Goal: Task Accomplishment & Management: Understand process/instructions

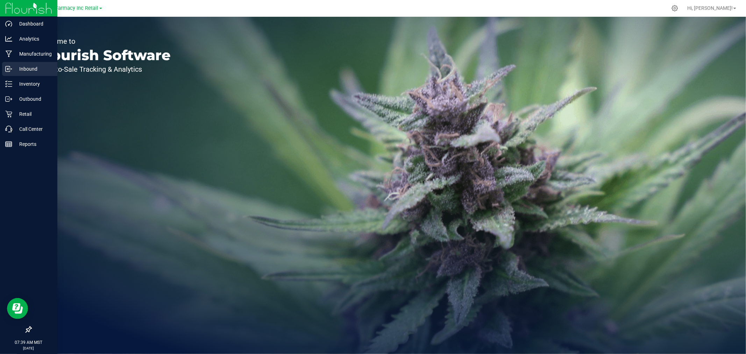
click at [5, 67] on icon at bounding box center [8, 68] width 7 height 7
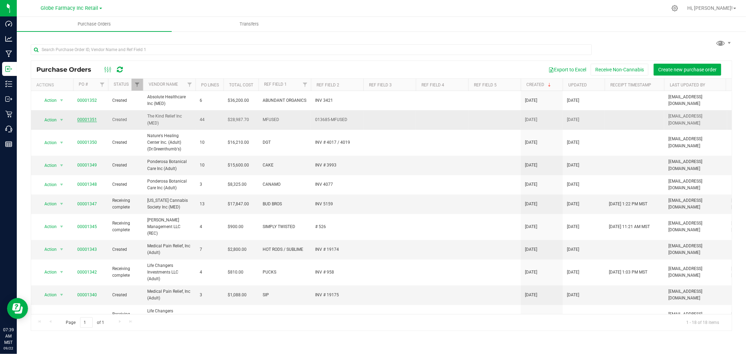
click at [86, 119] on link "00001351" at bounding box center [87, 119] width 20 height 5
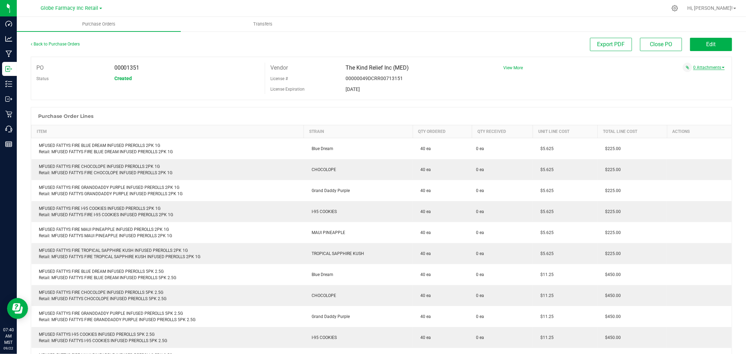
click at [714, 67] on link "0 Attachments" at bounding box center [708, 67] width 31 height 5
click at [521, 80] on div "PO 00001351 Status Created Vendor The Kind Relief Inc (MED) License # 00000049D…" at bounding box center [381, 78] width 701 height 43
click at [255, 22] on span "Transfers" at bounding box center [263, 24] width 38 height 6
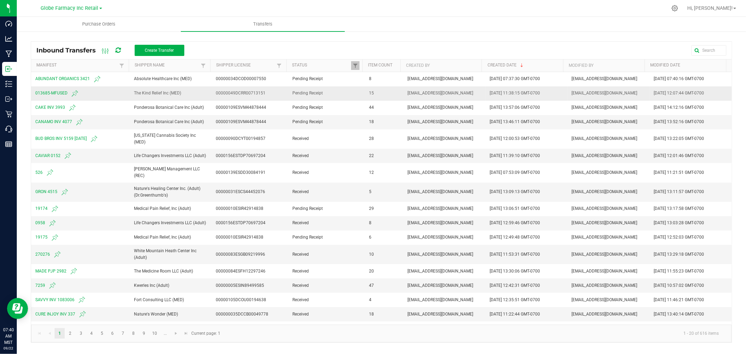
click at [49, 93] on span "013685-MFUSED" at bounding box center [80, 93] width 90 height 8
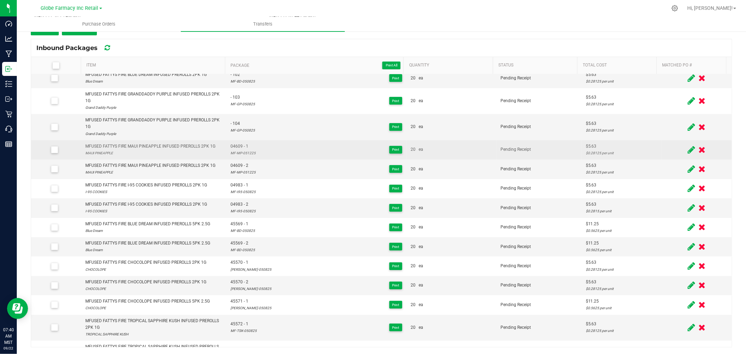
scroll to position [44, 0]
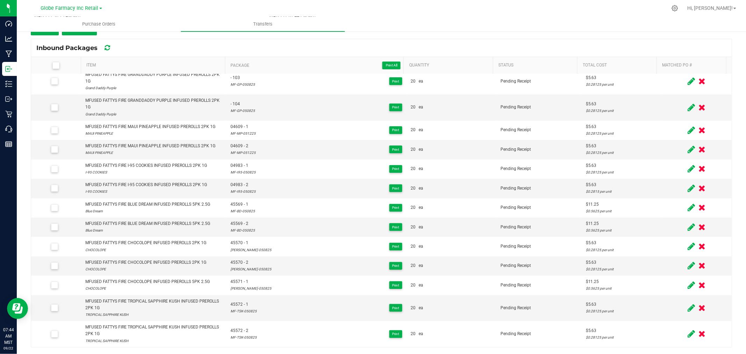
click at [162, 44] on div "Inbound Packages" at bounding box center [381, 47] width 700 height 17
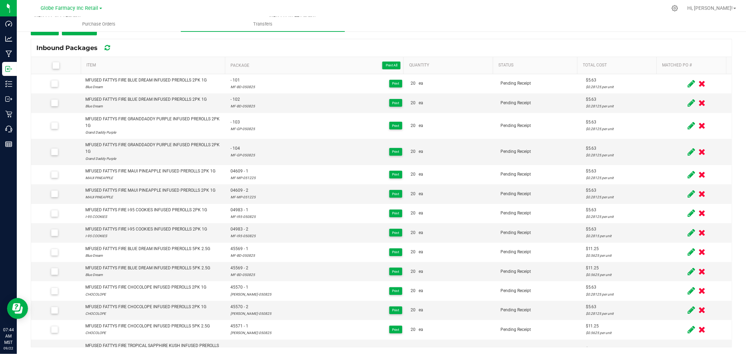
click at [257, 43] on div "Inbound Packages" at bounding box center [381, 47] width 700 height 17
click at [213, 43] on div "Inbound Packages" at bounding box center [381, 47] width 700 height 17
click at [266, 46] on div "Inbound Packages" at bounding box center [381, 47] width 700 height 17
click at [322, 38] on div "< Inbound Transfers Transfer #013685-MFUSED Pending Receipt Void Edit Shipper N…" at bounding box center [381, 153] width 701 height 388
click at [264, 62] on span "Package Print All" at bounding box center [315, 65] width 170 height 8
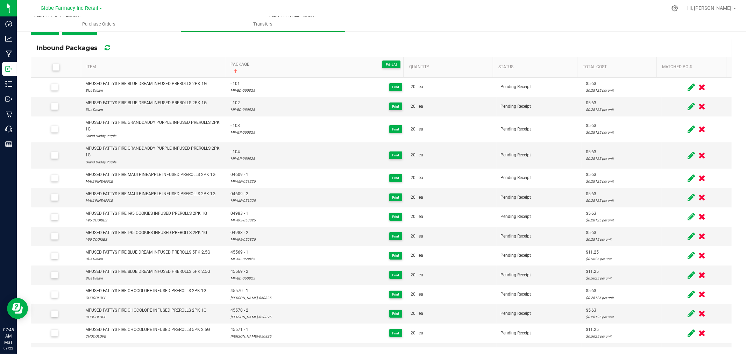
click at [266, 64] on span "Package Print All" at bounding box center [315, 64] width 170 height 8
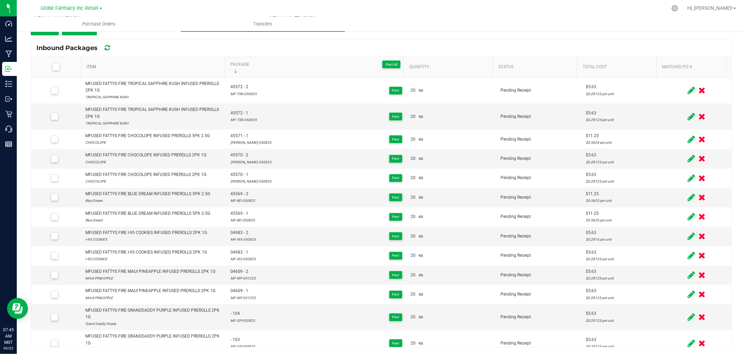
click at [143, 68] on link "Item" at bounding box center [154, 67] width 136 height 6
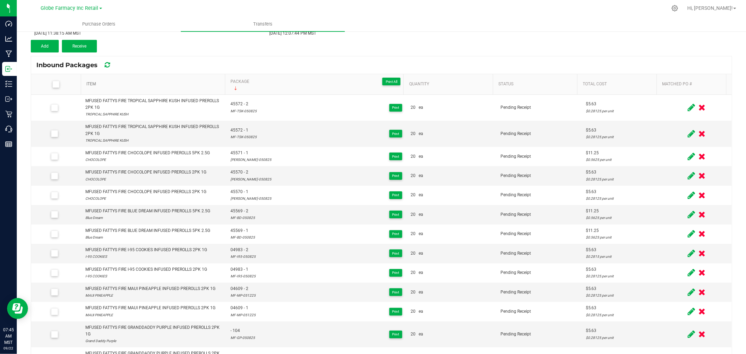
click at [143, 68] on kendo-grid "Inbound Packages Item Package Print All Sorted Descending Quantity Status Total…" at bounding box center [381, 210] width 701 height 308
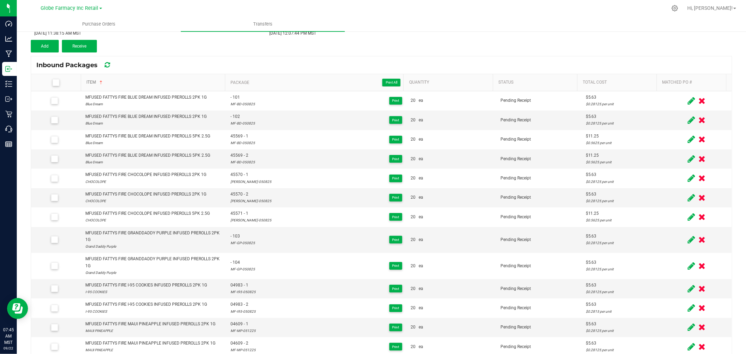
click at [138, 81] on link "Item" at bounding box center [154, 83] width 136 height 6
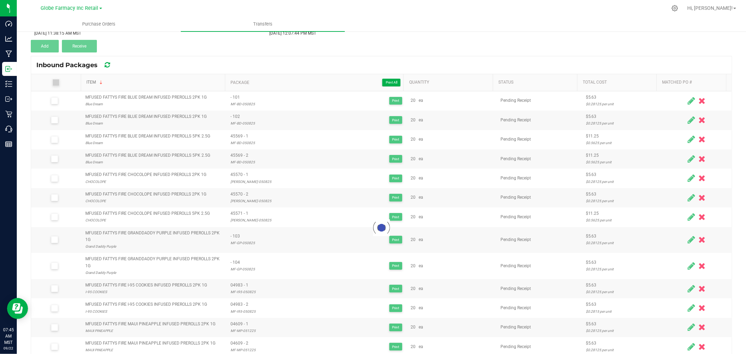
scroll to position [75, 0]
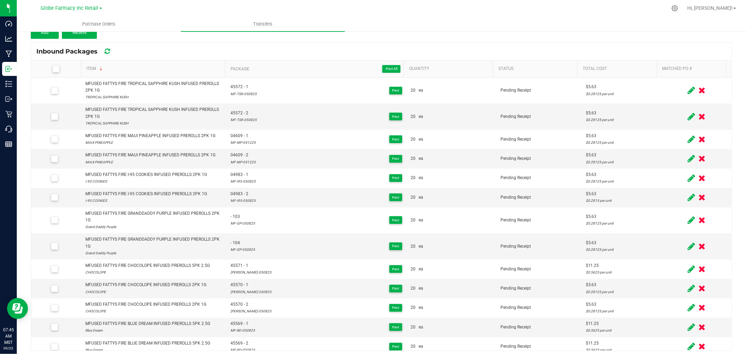
click at [110, 48] on div "Inbound Packages" at bounding box center [79, 51] width 86 height 12
click at [109, 49] on icon at bounding box center [107, 51] width 5 height 6
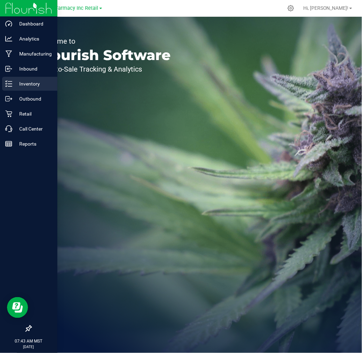
click at [15, 84] on p "Inventory" at bounding box center [33, 84] width 42 height 8
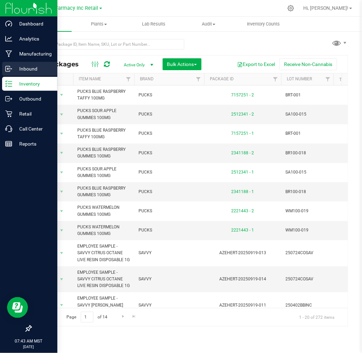
click at [12, 73] on div "Inbound" at bounding box center [29, 69] width 55 height 14
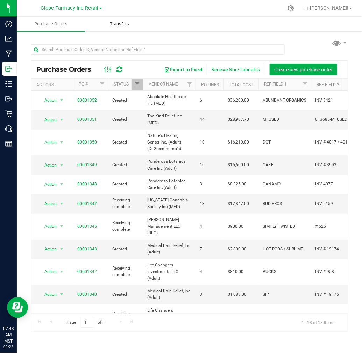
click at [118, 21] on span "Transfers" at bounding box center [119, 24] width 38 height 6
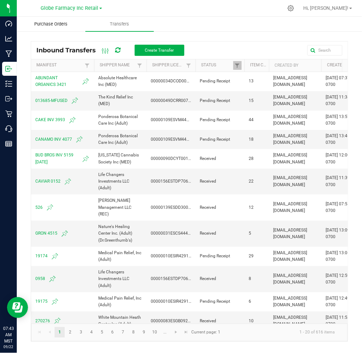
click at [53, 27] on uib-tab-heading "Purchase Orders" at bounding box center [51, 24] width 68 height 14
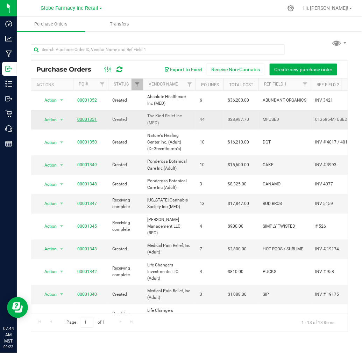
click at [81, 118] on link "00001351" at bounding box center [87, 119] width 20 height 5
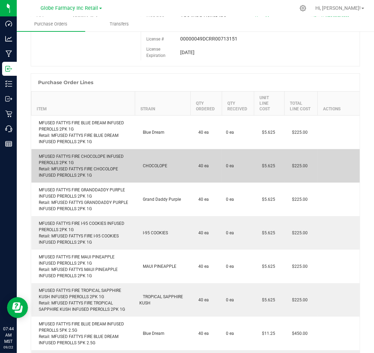
scroll to position [78, 0]
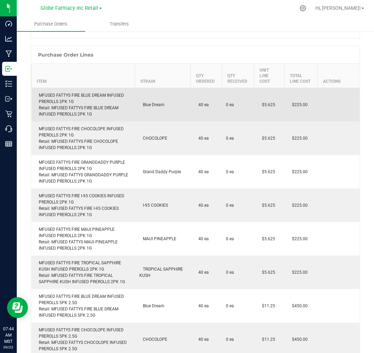
click at [74, 92] on div "MFUSED FATTYS FIRE BLUE DREAM INFUSED PREROLLS 2PK 1G Retail: MFUSED FATTYS FIR…" at bounding box center [83, 104] width 95 height 25
copy div "MFUSED FATTYS FIRE BLUE DREAM INFUSED PREROLLS 2PK 1G"
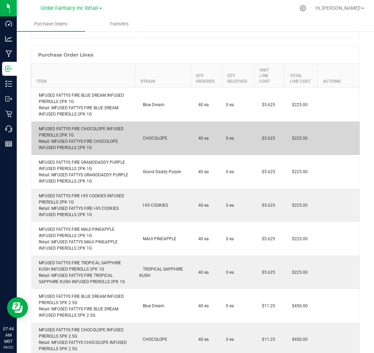
click at [83, 126] on div "MFUSED FATTYS FIRE CHOCOLOPE INFUSED PREROLLS 2PK 1G Retail: MFUSED FATTYS FIRE…" at bounding box center [83, 138] width 95 height 25
copy div "MFUSED FATTYS FIRE CHOCOLOPE INFUSED PREROLLS 2PK 1G"
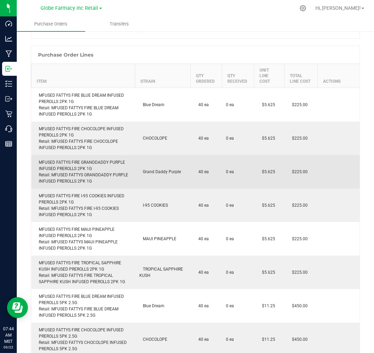
click at [70, 159] on div "MFUSED FATTYS FIRE GRANDDADDY PURPLE INFUSED PREROLLS 2PK 1G Retail: MFUSED FAT…" at bounding box center [83, 171] width 95 height 25
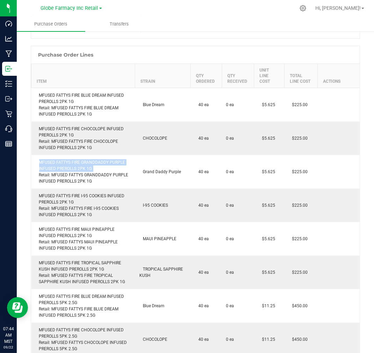
copy div "MFUSED FATTYS FIRE GRANDDADDY PURPLE INFUSED PREROLLS 2PK 1G"
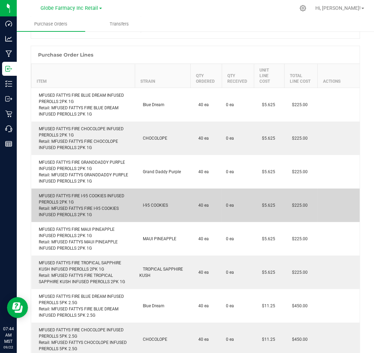
click at [52, 193] on div "MFUSED FATTYS FIRE I-95 COOKIES INFUSED PREROLLS 2PK 1G Retail: MFUSED FATTYS F…" at bounding box center [83, 205] width 95 height 25
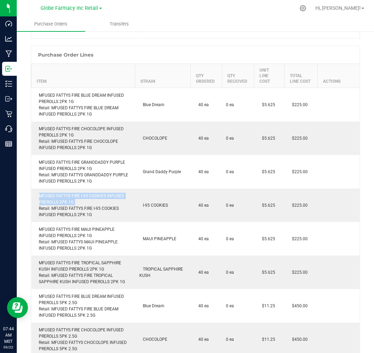
copy div "MFUSED FATTYS FIRE I-95 COOKIES INFUSED PREROLLS 2PK 1G"
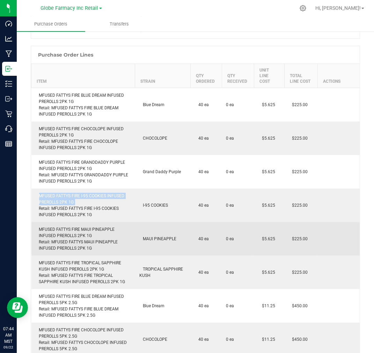
click at [78, 227] on div "MFUSED FATTYS FIRE MAUI PINEAPPLE INFUSED PREROLLS 2PK 1G Retail: MFUSED FATTYS…" at bounding box center [83, 239] width 95 height 25
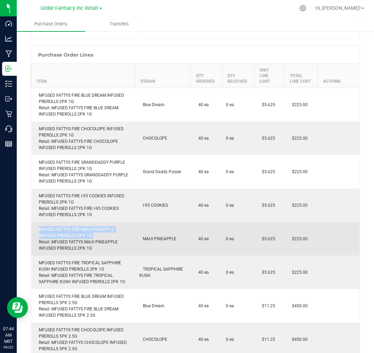
click at [78, 227] on div "MFUSED FATTYS FIRE MAUI PINEAPPLE INFUSED PREROLLS 2PK 1G Retail: MFUSED FATTYS…" at bounding box center [83, 239] width 95 height 25
copy div "MFUSED FATTYS FIRE MAUI PINEAPPLE INFUSED PREROLLS 2PK 1G"
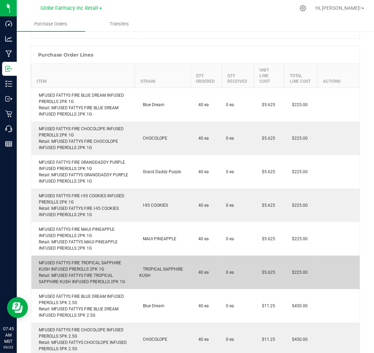
click at [108, 260] on div "MFUSED FATTYS FIRE TROPICAL SAPPHIRE KUSH INFUSED PREROLLS 2PK 1G Retail: MFUSE…" at bounding box center [83, 272] width 95 height 25
copy div "MFUSED FATTYS FIRE TROPICAL SAPPHIRE KUSH INFUSED PREROLLS 2PK 1G"
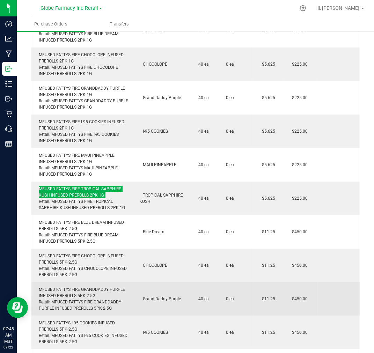
scroll to position [194, 0]
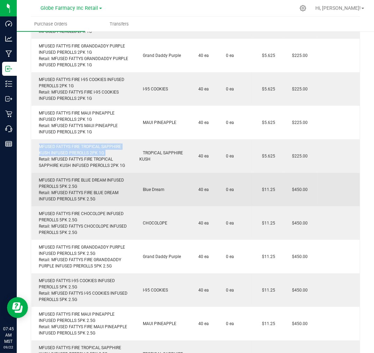
click at [74, 179] on div "MFUSED FATTYS FIRE BLUE DREAM INFUSED PREROLLS 5PK 2.5G Retail: MFUSED FATTYS F…" at bounding box center [83, 189] width 95 height 25
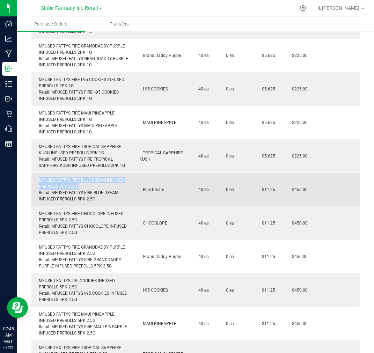
click at [74, 179] on div "MFUSED FATTYS FIRE BLUE DREAM INFUSED PREROLLS 5PK 2.5G Retail: MFUSED FATTYS F…" at bounding box center [83, 189] width 95 height 25
copy div "MFUSED FATTYS FIRE BLUE DREAM INFUSED PREROLLS 5PK 2.5G"
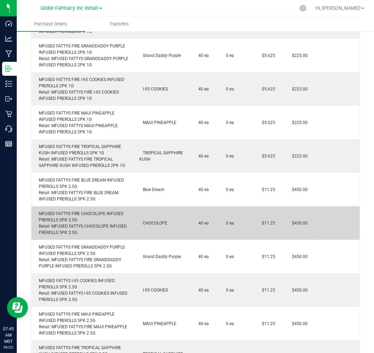
click at [80, 217] on div "MFUSED FATTYS FIRE CHOCOLOPE INFUSED PREROLLS 5PK 2.5G Retail: MFUSED FATTYS CH…" at bounding box center [83, 223] width 95 height 25
click at [67, 212] on div "MFUSED FATTYS FIRE CHOCOLOPE INFUSED PREROLLS 5PK 2.5G Retail: MFUSED FATTYS CH…" at bounding box center [83, 223] width 95 height 25
copy div "MFUSED FATTYS FIRE CHOCOLOPE INFUSED PREROLLS 5PK 2.5G"
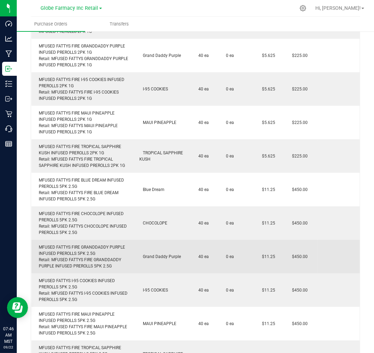
click at [72, 246] on div "MFUSED FATTYS FIRE GRANDDADDY PURPLE INFUSED PREROLLS 5PK 2.5G Retail: MFUSED F…" at bounding box center [83, 256] width 95 height 25
copy div "MFUSED FATTYS FIRE GRANDDADDY PURPLE INFUSED PREROLLS 5PK 2.5G"
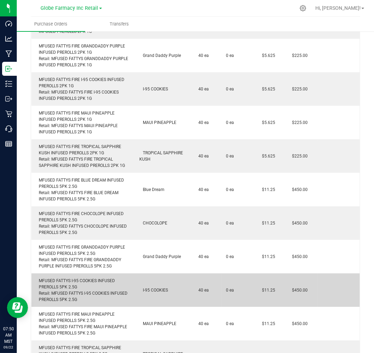
click at [62, 278] on div "MFUSED FATTYS I-95 COOKIES INFUSED PREROLLS 5PK 2.5G Retail: MFUSED FATTYS I-95…" at bounding box center [83, 290] width 95 height 25
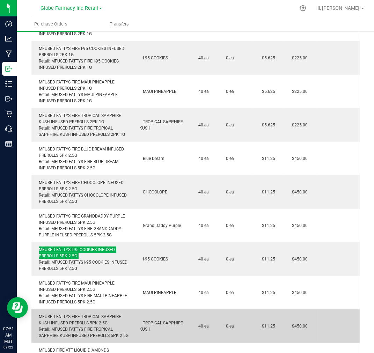
scroll to position [272, 0]
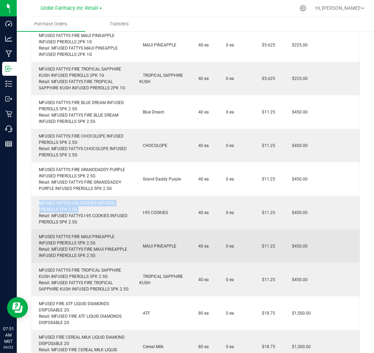
click at [64, 239] on div "MFUSED FATTYS FIRE MAUI PINEAPPLE INFUSED PREROLLS 5PK 2.5G Retail: MFUSED FATT…" at bounding box center [83, 246] width 95 height 25
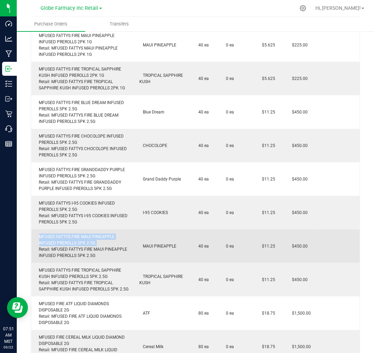
click at [64, 239] on div "MFUSED FATTYS FIRE MAUI PINEAPPLE INFUSED PREROLLS 5PK 2.5G Retail: MFUSED FATT…" at bounding box center [83, 246] width 95 height 25
click at [45, 237] on div "MFUSED FATTYS FIRE MAUI PINEAPPLE INFUSED PREROLLS 5PK 2.5G Retail: MFUSED FATT…" at bounding box center [83, 246] width 95 height 25
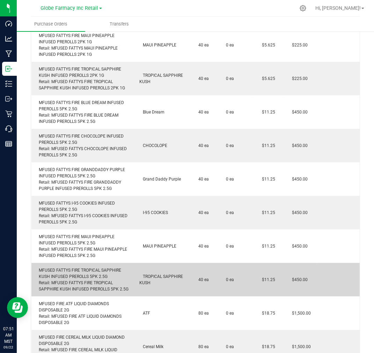
click at [76, 267] on div "MFUSED FATTYS FIRE TROPICAL SAPPHIRE KUSH INFUSED PREROLLS 5PK 2.5G Retail: MFU…" at bounding box center [83, 279] width 95 height 25
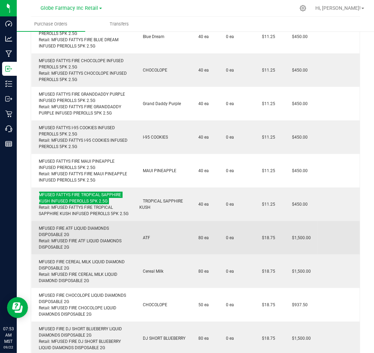
scroll to position [350, 0]
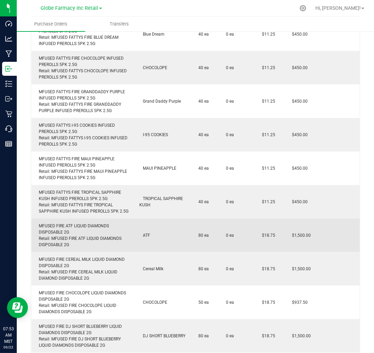
click at [63, 223] on div "MFUSED FIRE ATF LIQUID DIAMONDS DISPOSABLE 2G Retail: MFUSED FIRE ATF LIQUID DI…" at bounding box center [83, 235] width 95 height 25
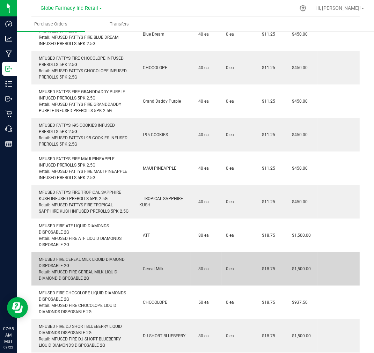
click at [70, 257] on div "MFUSED FIRE CEREAL MILK LIQUID DIAMOND DISPOSABLE 2G Retail: MFUSED FIRE CEREAL…" at bounding box center [83, 269] width 95 height 25
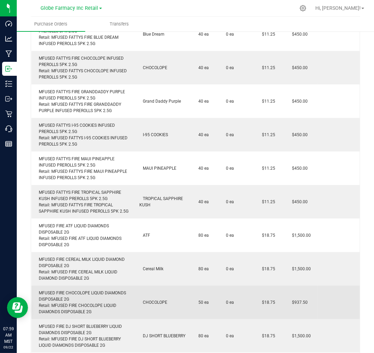
click at [78, 291] on div "MFUSED FIRE CHOCOLOPE LIQUID DIAMONDS DISPOSABLE 2G Retail: MFUSED FIRE CHOCOLO…" at bounding box center [83, 302] width 95 height 25
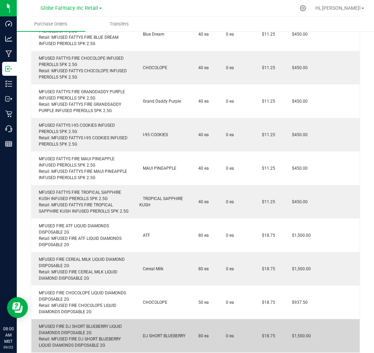
click at [81, 324] on div "MFUSED FIRE DJ SHORT BLUEBERRY LIQUID DIAMONDS DISPOSABLE 2G Retail: MFUSED FIR…" at bounding box center [83, 336] width 95 height 25
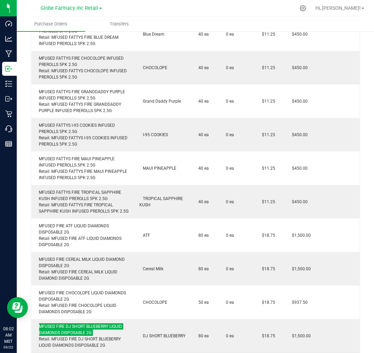
scroll to position [466, 0]
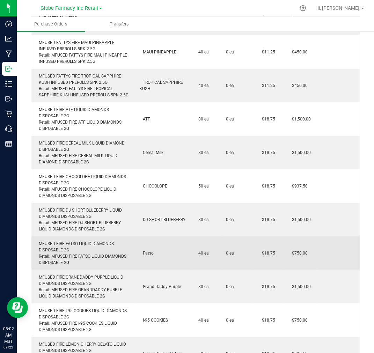
click at [65, 241] on div "MFUSED FIRE FATSO LIQUID DIAMONDS DISPOSABLE 2G Retail: MFUSED FIRE FATSO LIQUI…" at bounding box center [83, 253] width 95 height 25
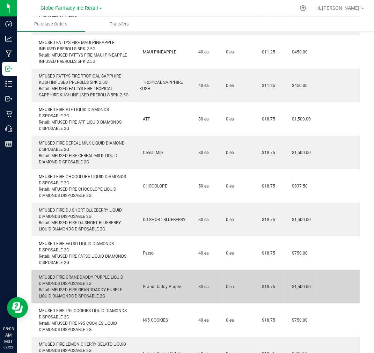
click at [53, 274] on div "MFUSED FIRE GRANDDADDY PURPLE LIQUID DIAMONDS DISPOSABLE 2G Retail: MFUSED FIRE…" at bounding box center [83, 286] width 95 height 25
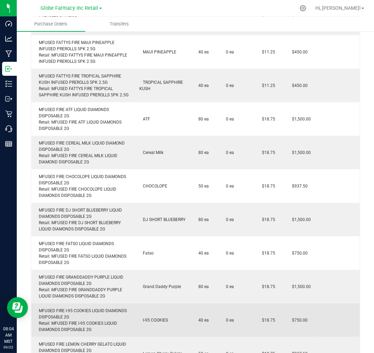
click at [69, 312] on div "MFUSED FIRE I-95 COOKIES LIQUID DIAMONDS DISPOSABLE 2G Retail: MFUSED FIRE I-95…" at bounding box center [83, 320] width 95 height 25
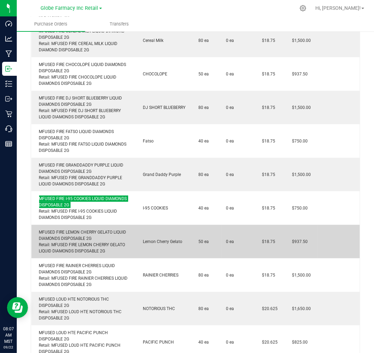
scroll to position [582, 0]
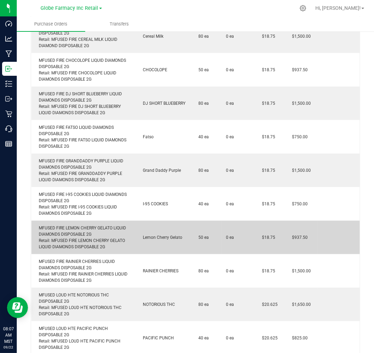
click at [90, 225] on div "MFUSED FIRE LEMON CHERRY GELATO LIQUID DIAMONDS DISPOSABLE 2G Retail: MFUSED FI…" at bounding box center [83, 237] width 95 height 25
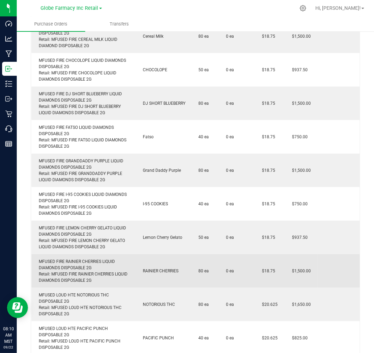
click at [88, 259] on div "MFUSED FIRE RAINIER CHERRIES LIQUID DIAMONDS DISPOSABLE 2G Retail: MFUSED FIRE …" at bounding box center [83, 271] width 95 height 25
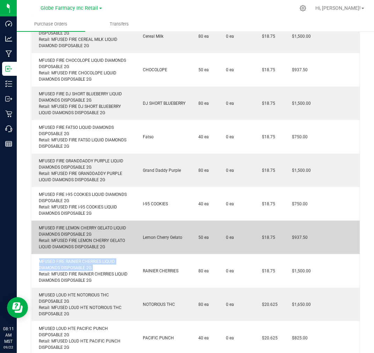
drag, startPoint x: 85, startPoint y: 256, endPoint x: 92, endPoint y: 220, distance: 36.2
click at [92, 225] on div "MFUSED FIRE LEMON CHERRY GELATO LIQUID DIAMONDS DISPOSABLE 2G Retail: MFUSED FI…" at bounding box center [83, 237] width 95 height 25
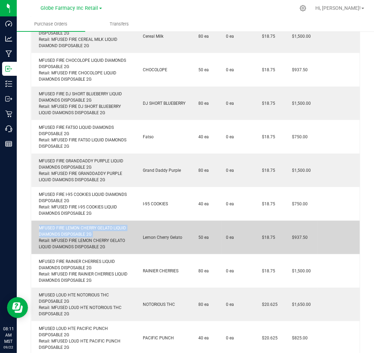
click at [92, 225] on div "MFUSED FIRE LEMON CHERRY GELATO LIQUID DIAMONDS DISPOSABLE 2G Retail: MFUSED FI…" at bounding box center [83, 237] width 95 height 25
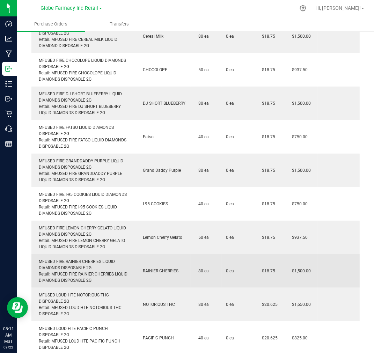
click at [72, 260] on div "MFUSED FIRE RAINIER CHERRIES LIQUID DIAMONDS DISPOSABLE 2G Retail: MFUSED FIRE …" at bounding box center [83, 271] width 95 height 25
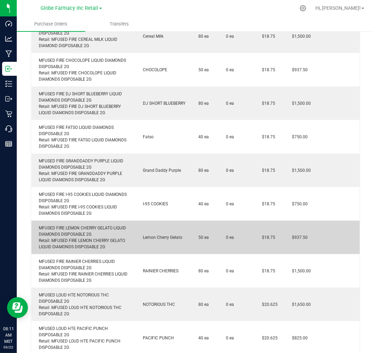
click at [77, 221] on td "MFUSED FIRE LEMON CHERRY GELATO LIQUID DIAMONDS DISPOSABLE 2G Retail: MFUSED FI…" at bounding box center [83, 238] width 104 height 34
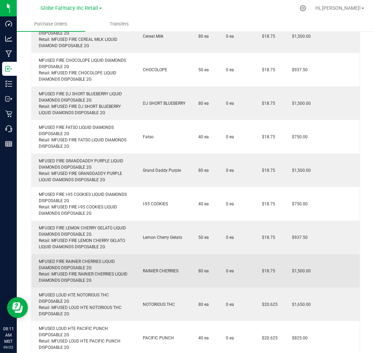
click at [66, 260] on div "MFUSED FIRE RAINIER CHERRIES LIQUID DIAMONDS DISPOSABLE 2G Retail: MFUSED FIRE …" at bounding box center [83, 271] width 95 height 25
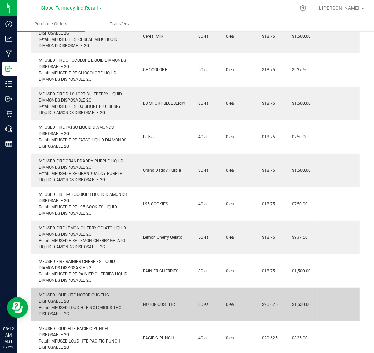
click at [89, 292] on div "MFUSED LOUD HTE NOTORIOUS THC DISPOSABLE 2G Retail: MFUSED LOUD HTE NOTORIOUS T…" at bounding box center [83, 304] width 95 height 25
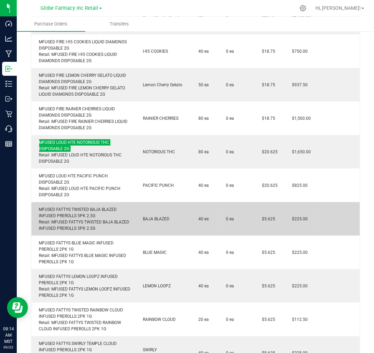
scroll to position [777, 0]
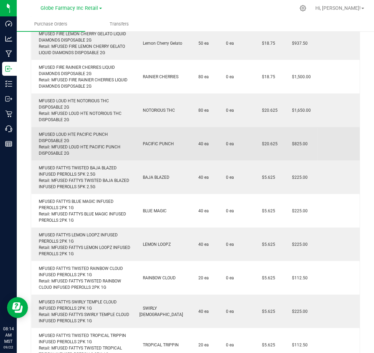
click at [100, 131] on div "MFUSED LOUD HTE PACIFIC PUNCH DISPOSABLE 2G Retail: MFUSED LOUD HTE PACIFIC PUN…" at bounding box center [83, 143] width 95 height 25
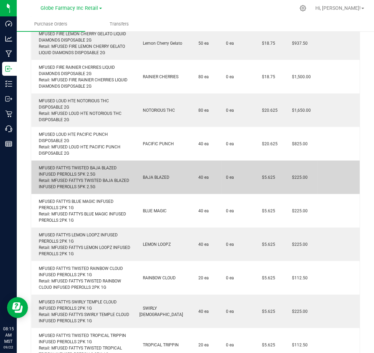
click at [77, 161] on td "MFUSED FATTYS TWISTED BAJA BLAZED INFUSED PREROLLS 5PK 2.5G Retail: MFUSED FATT…" at bounding box center [83, 178] width 104 height 34
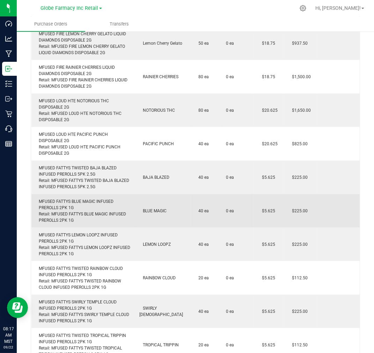
click at [80, 199] on div "MFUSED FATTYS BLUE MAGIC INFUSED PREROLLS 2PK 1G Retail: MFUSED FATTYS BLUE MAG…" at bounding box center [83, 211] width 95 height 25
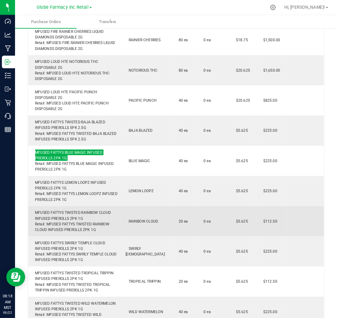
scroll to position [854, 0]
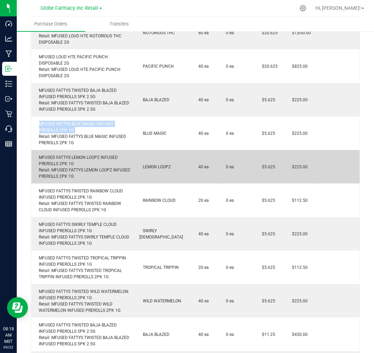
click at [60, 155] on div "MFUSED FATTYS LEMON LOOPZ INFUSED PREROLLS 2PK 1G Retail: MFUSED FATTYS LEMON L…" at bounding box center [83, 167] width 95 height 25
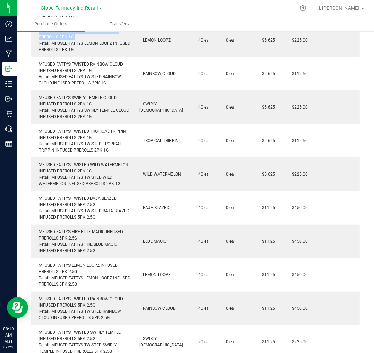
scroll to position [983, 0]
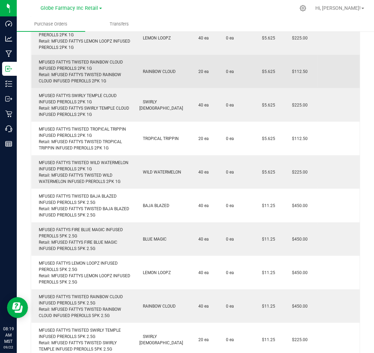
click at [69, 62] on div "MFUSED FATTYS TWISTED RAINBOW CLOUD INFUSED PREROLLS 2PK 1G Retail: MFUSED FATT…" at bounding box center [83, 71] width 95 height 25
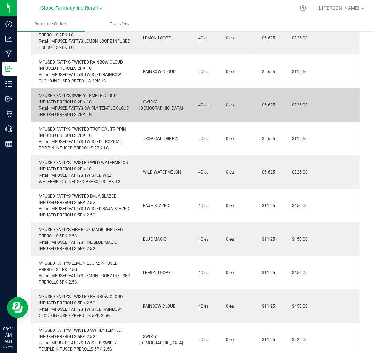
click at [86, 93] on div "MFUSED FATTYS SWIRLY TEMPLE CLOUD INFUSED PREROLLS 2PK 1G Retail: MFUSED FATTYS…" at bounding box center [83, 105] width 95 height 25
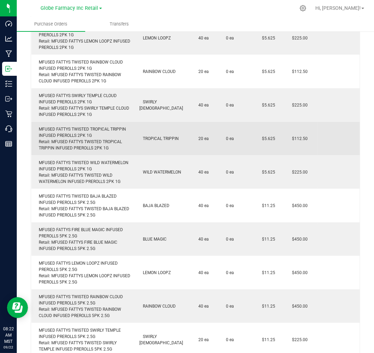
click at [86, 128] on div "MFUSED FATTYS TWISTED TROPICAL TRIPPIN INFUSED PREROLLS 2PK 1G Retail: MFUSED F…" at bounding box center [83, 138] width 95 height 25
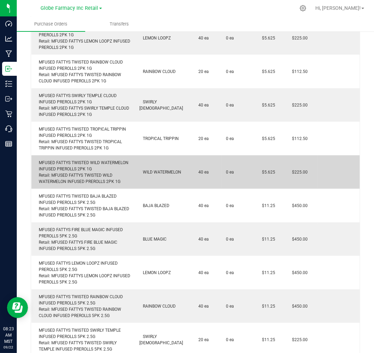
click at [65, 160] on div "MFUSED FATTYS TWISTED WILD WATERMELON INFUSED PREROLLS 2PK 1G Retail: MFUSED FA…" at bounding box center [83, 172] width 95 height 25
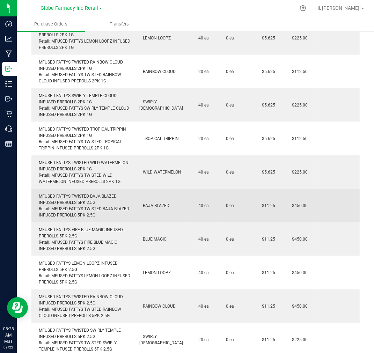
click at [77, 193] on div "MFUSED FATTYS TWISTED BAJA BLAZED INFUSED PREROLLS 5PK 2.5G Retail: MFUSED FATT…" at bounding box center [83, 205] width 95 height 25
click at [76, 193] on div "MFUSED FATTYS TWISTED BAJA BLAZED INFUSED PREROLLS 5PK 2.5G Retail: MFUSED FATT…" at bounding box center [83, 205] width 95 height 25
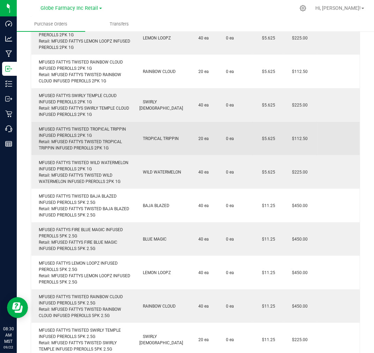
click at [327, 136] on td at bounding box center [339, 139] width 42 height 34
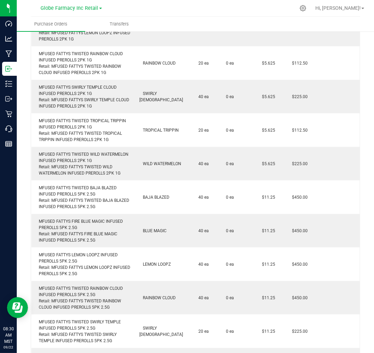
scroll to position [770, 0]
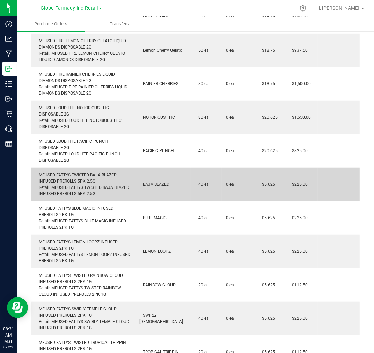
click at [68, 174] on div "MFUSED FATTYS TWISTED BAJA BLAZED INFUSED PREROLLS 5PK 2.5G Retail: MFUSED FATT…" at bounding box center [83, 184] width 95 height 25
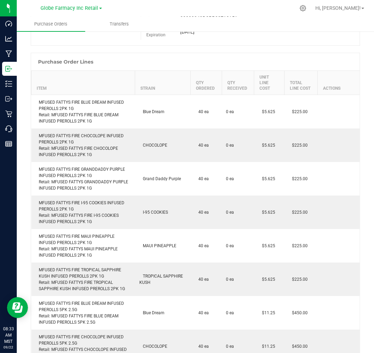
scroll to position [0, 0]
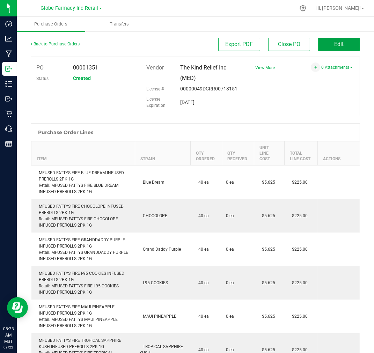
click at [324, 43] on button "Edit" at bounding box center [339, 44] width 42 height 13
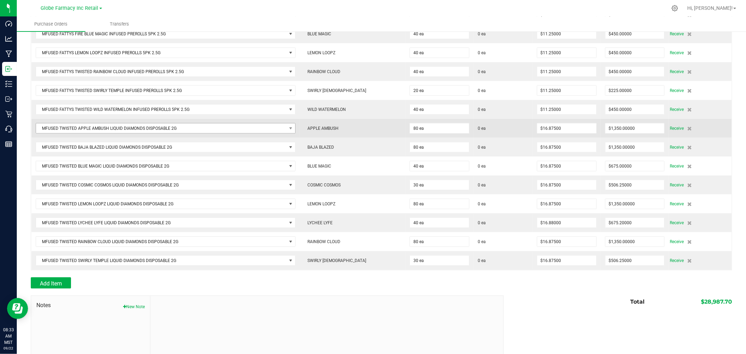
scroll to position [399, 0]
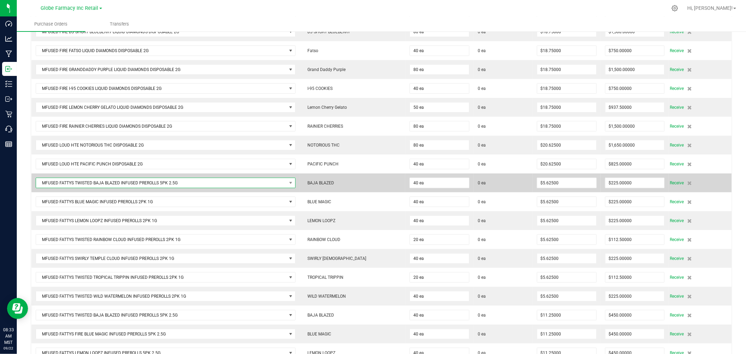
click at [225, 184] on span "MFUSED FATTYS TWISTED BAJA BLAZED INFUSED PREROLLS 5PK 2.5G" at bounding box center [161, 183] width 250 height 10
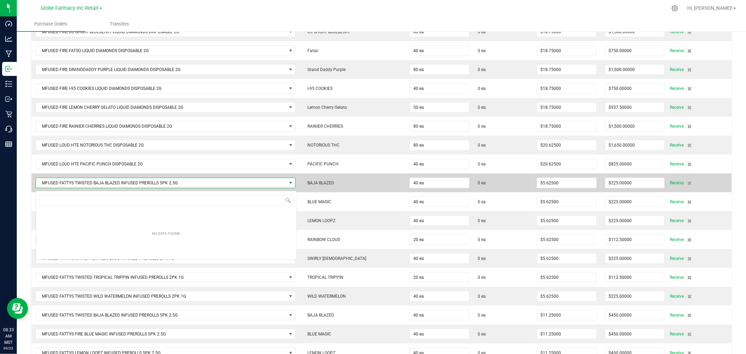
scroll to position [10, 261]
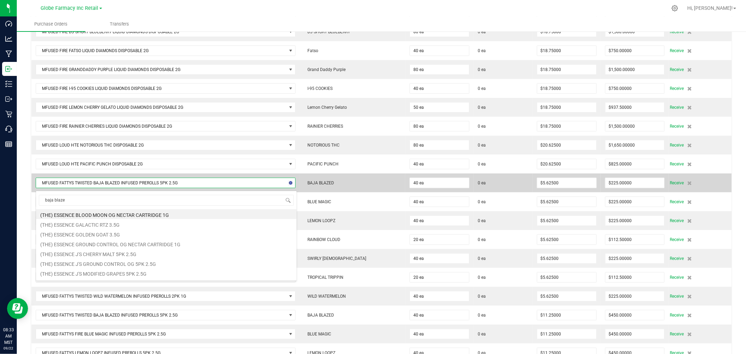
type input "baja blazed"
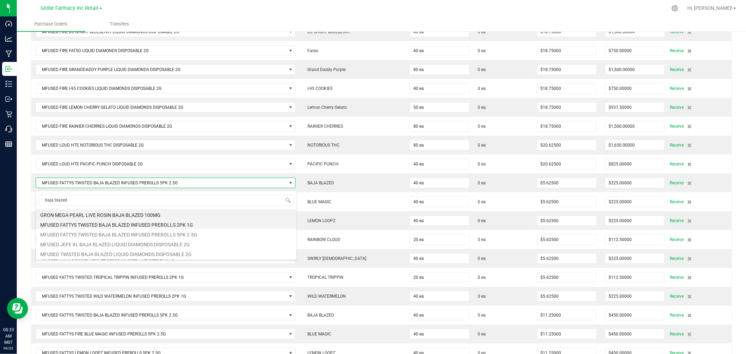
click at [203, 227] on li "MFUSED FATTYS TWISTED BAJA BLAZED INFUSED PREROLLS 2PK 1G" at bounding box center [166, 224] width 260 height 10
type input "$0.00000"
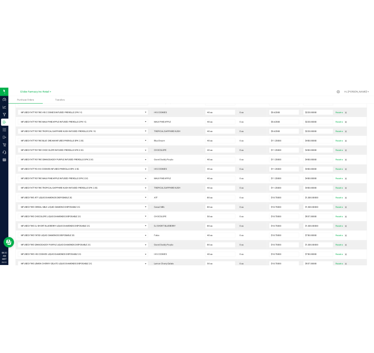
scroll to position [0, 0]
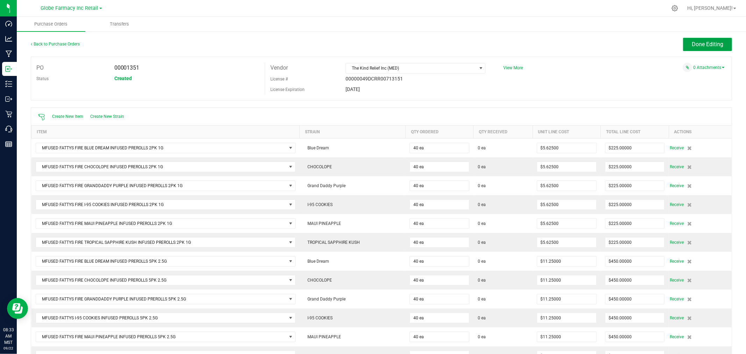
click at [361, 45] on span "Done Editing" at bounding box center [706, 44] width 31 height 7
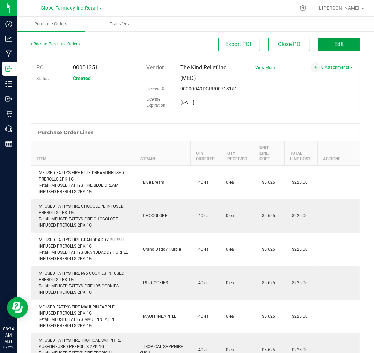
click at [335, 44] on span "Edit" at bounding box center [339, 44] width 9 height 7
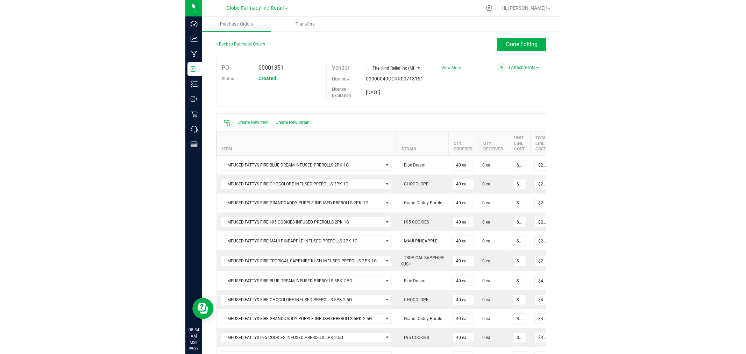
scroll to position [438, 0]
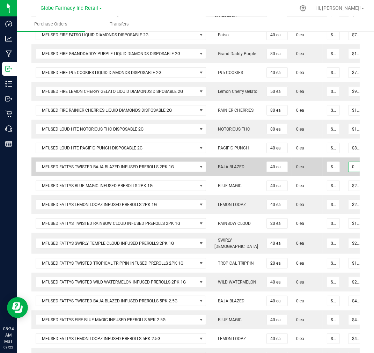
click at [349, 172] on input "0" at bounding box center [356, 167] width 14 height 10
type input "$225.00000"
click at [323, 177] on td "$0.00000" at bounding box center [333, 167] width 21 height 19
type input "40"
type input "$5.62500"
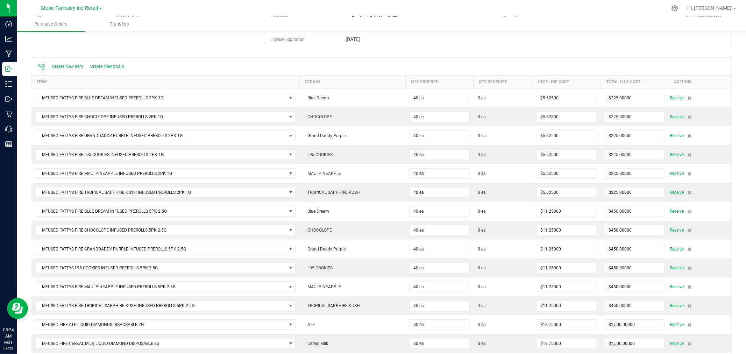
scroll to position [0, 0]
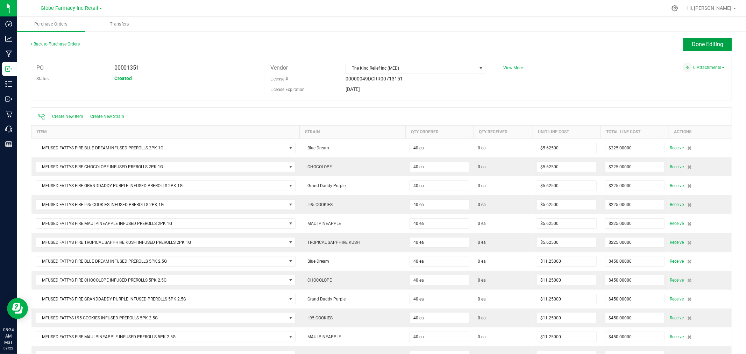
click at [361, 42] on span "Done Editing" at bounding box center [706, 44] width 31 height 7
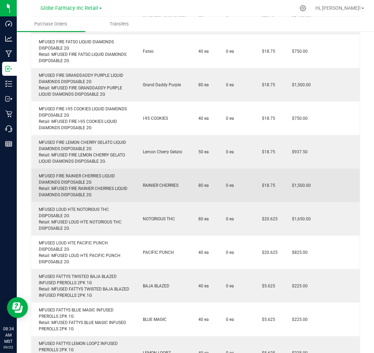
scroll to position [707, 0]
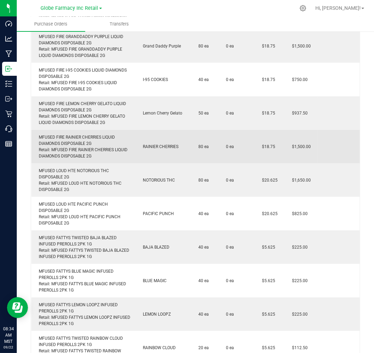
click at [192, 157] on td "80 ea" at bounding box center [206, 147] width 31 height 34
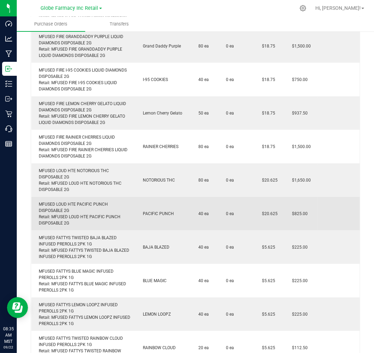
click at [351, 202] on td at bounding box center [339, 214] width 42 height 34
click at [233, 200] on td "0 ea" at bounding box center [238, 214] width 33 height 34
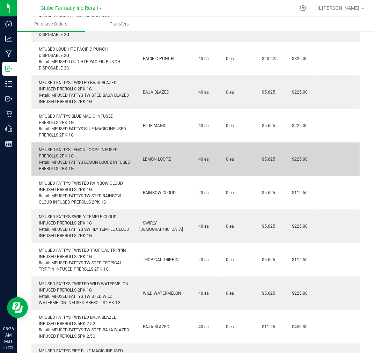
scroll to position [784, 0]
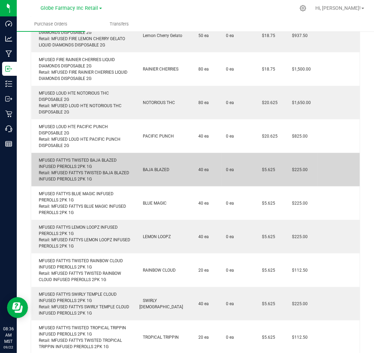
click at [85, 157] on div "MFUSED FATTYS TWISTED BAJA BLAZED INFUSED PREROLLS 2PK 1G Retail: MFUSED FATTYS…" at bounding box center [83, 169] width 95 height 25
click at [191, 175] on td "40 ea" at bounding box center [206, 170] width 31 height 34
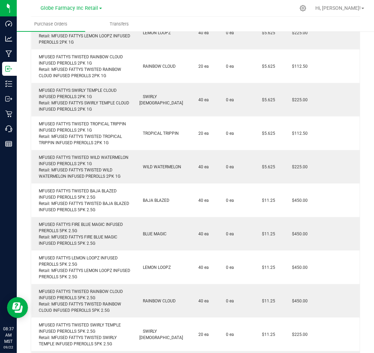
scroll to position [763, 0]
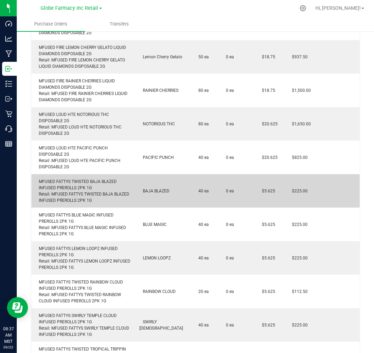
click at [65, 179] on div "MFUSED FATTYS TWISTED BAJA BLAZED INFUSED PREROLLS 2PK 1G Retail: MFUSED FATTYS…" at bounding box center [83, 191] width 95 height 25
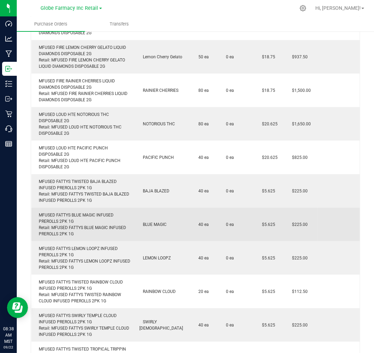
click at [56, 216] on div "MFUSED FATTYS BLUE MAGIC INFUSED PREROLLS 2PK 1G Retail: MFUSED FATTYS BLUE MAG…" at bounding box center [83, 224] width 95 height 25
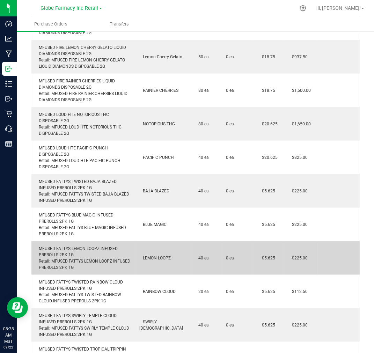
click at [78, 246] on div "MFUSED FATTYS LEMON LOOPZ INFUSED PREROLLS 2PK 1G Retail: MFUSED FATTYS LEMON L…" at bounding box center [83, 258] width 95 height 25
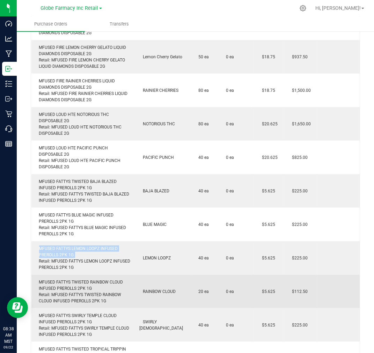
click at [66, 279] on div "MFUSED FATTYS TWISTED RAINBOW CLOUD INFUSED PREROLLS 2PK 1G Retail: MFUSED FATT…" at bounding box center [83, 291] width 95 height 25
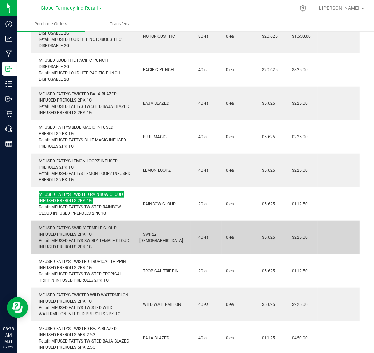
scroll to position [880, 0]
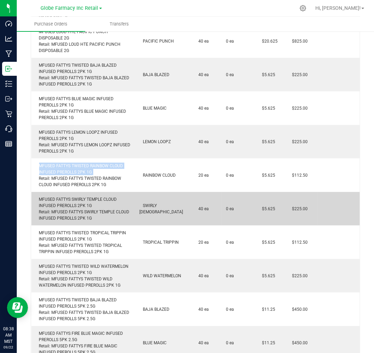
click at [69, 198] on div "MFUSED FATTYS SWIRLY TEMPLE CLOUD INFUSED PREROLLS 2PK 1G Retail: MFUSED FATTYS…" at bounding box center [83, 208] width 95 height 25
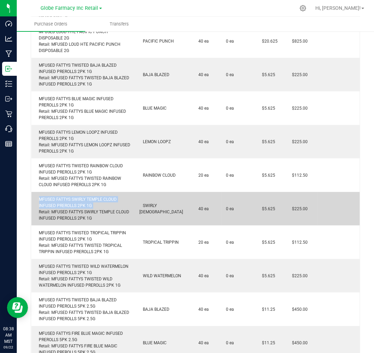
click at [69, 198] on div "MFUSED FATTYS SWIRLY TEMPLE CLOUD INFUSED PREROLLS 2PK 1G Retail: MFUSED FATTYS…" at bounding box center [83, 208] width 95 height 25
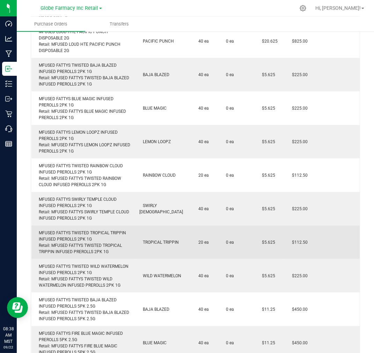
click at [65, 230] on div "MFUSED FATTYS TWISTED TROPICAL TRIPPIN INFUSED PREROLLS 2PK 1G Retail: MFUSED F…" at bounding box center [83, 242] width 95 height 25
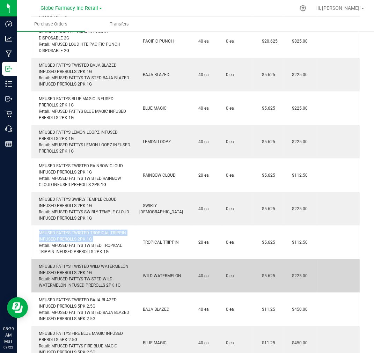
click at [70, 264] on div "MFUSED FATTYS TWISTED WILD WATERMELON INFUSED PREROLLS 2PK 1G Retail: MFUSED FA…" at bounding box center [83, 276] width 95 height 25
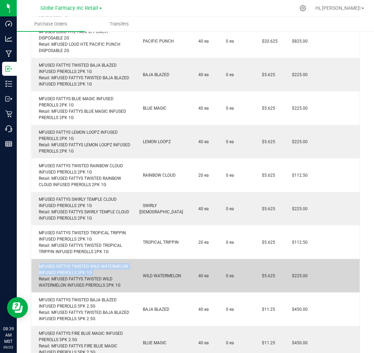
click at [70, 264] on div "MFUSED FATTYS TWISTED WILD WATERMELON INFUSED PREROLLS 2PK 1G Retail: MFUSED FA…" at bounding box center [83, 276] width 95 height 25
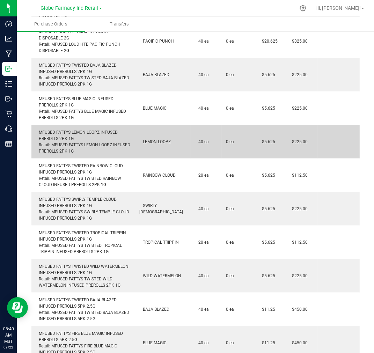
click at [55, 129] on div "MFUSED FATTYS LEMON LOOPZ INFUSED PREROLLS 2PK 1G Retail: MFUSED FATTYS LEMON L…" at bounding box center [83, 141] width 95 height 25
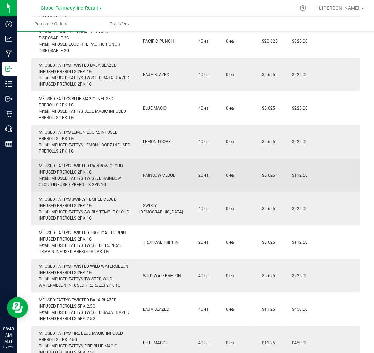
click at [62, 163] on div "MFUSED FATTYS TWISTED RAINBOW CLOUD INFUSED PREROLLS 2PK 1G Retail: MFUSED FATT…" at bounding box center [83, 175] width 95 height 25
click at [63, 163] on div "MFUSED FATTYS TWISTED RAINBOW CLOUD INFUSED PREROLLS 2PK 1G Retail: MFUSED FATT…" at bounding box center [83, 175] width 95 height 25
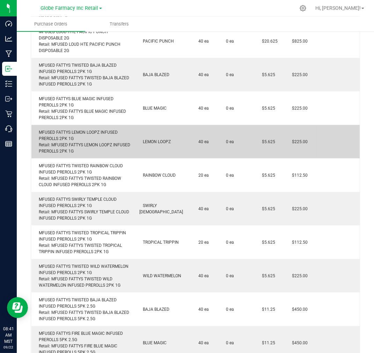
click at [76, 129] on div "MFUSED FATTYS LEMON LOOPZ INFUSED PREROLLS 2PK 1G Retail: MFUSED FATTYS LEMON L…" at bounding box center [83, 141] width 95 height 25
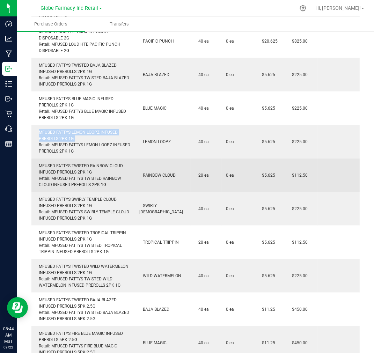
click at [87, 163] on div "MFUSED FATTYS TWISTED RAINBOW CLOUD INFUSED PREROLLS 2PK 1G Retail: MFUSED FATT…" at bounding box center [83, 175] width 95 height 25
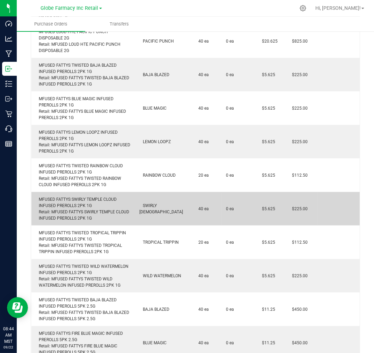
click at [82, 198] on div "MFUSED FATTYS SWIRLY TEMPLE CLOUD INFUSED PREROLLS 2PK 1G Retail: MFUSED FATTYS…" at bounding box center [83, 208] width 95 height 25
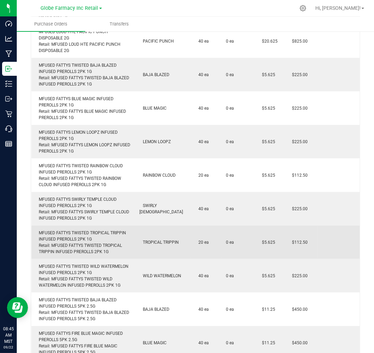
click at [88, 230] on div "MFUSED FATTYS TWISTED TROPICAL TRIPPIN INFUSED PREROLLS 2PK 1G Retail: MFUSED F…" at bounding box center [83, 242] width 95 height 25
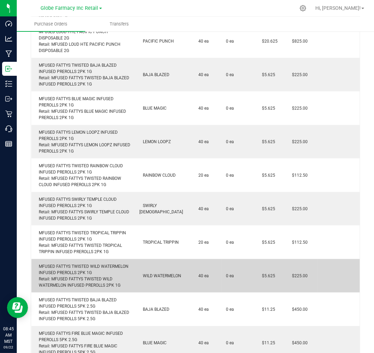
click at [85, 264] on div "MFUSED FATTYS TWISTED WILD WATERMELON INFUSED PREROLLS 2PK 1G Retail: MFUSED FA…" at bounding box center [83, 276] width 95 height 25
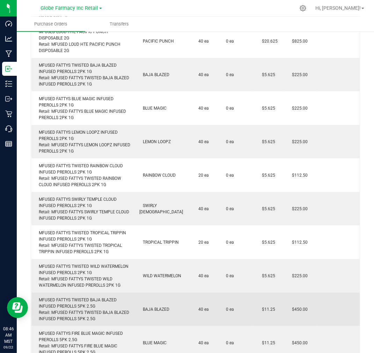
click at [92, 297] on div "MFUSED FATTYS TWISTED BAJA BLAZED INFUSED PREROLLS 5PK 2.5G Retail: MFUSED FATT…" at bounding box center [83, 309] width 95 height 25
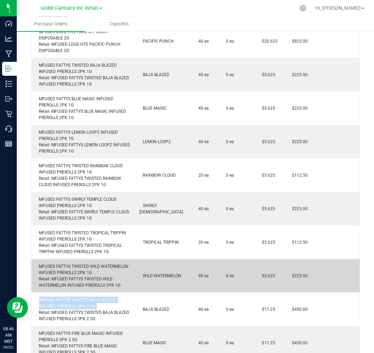
click at [51, 264] on div "MFUSED FATTYS TWISTED WILD WATERMELON INFUSED PREROLLS 2PK 1G Retail: MFUSED FA…" at bounding box center [83, 276] width 95 height 25
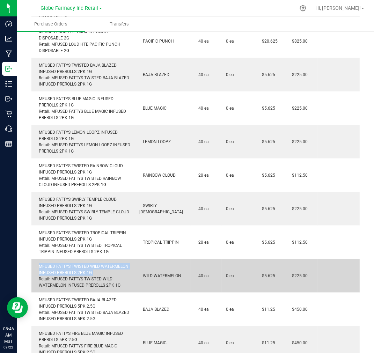
click at [51, 264] on div "MFUSED FATTYS TWISTED WILD WATERMELON INFUSED PREROLLS 2PK 1G Retail: MFUSED FA…" at bounding box center [83, 276] width 95 height 25
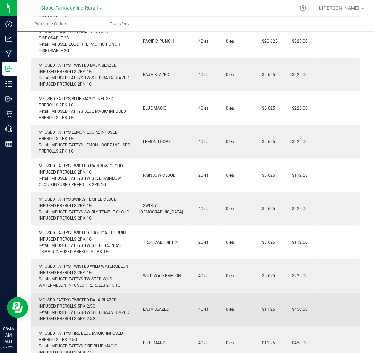
click at [61, 297] on div "MFUSED FATTYS TWISTED BAJA BLAZED INFUSED PREROLLS 5PK 2.5G Retail: MFUSED FATT…" at bounding box center [83, 309] width 95 height 25
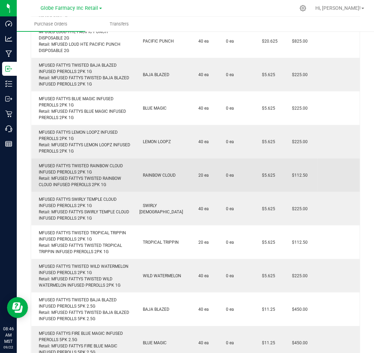
click at [338, 179] on td at bounding box center [339, 176] width 42 height 34
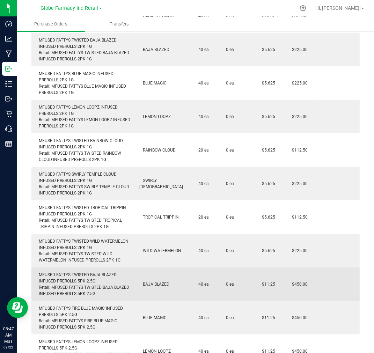
scroll to position [918, 0]
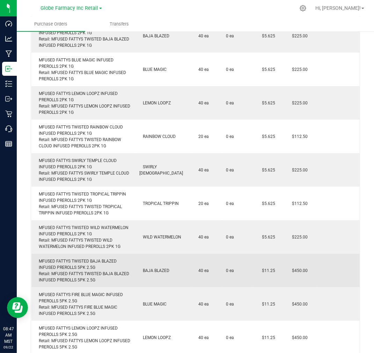
click at [55, 258] on div "MFUSED FATTYS TWISTED BAJA BLAZED INFUSED PREROLLS 5PK 2.5G Retail: MFUSED FATT…" at bounding box center [83, 270] width 95 height 25
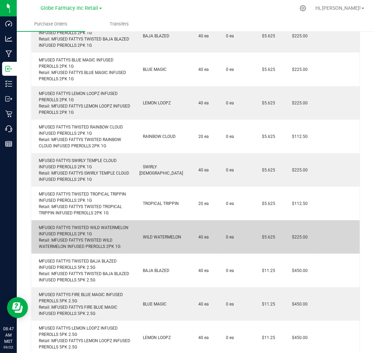
click at [71, 226] on div "MFUSED FATTYS TWISTED WILD WATERMELON INFUSED PREROLLS 2PK 1G Retail: MFUSED FA…" at bounding box center [83, 237] width 95 height 25
click at [72, 226] on div "MFUSED FATTYS TWISTED WILD WATERMELON INFUSED PREROLLS 2PK 1G Retail: MFUSED FA…" at bounding box center [83, 237] width 95 height 25
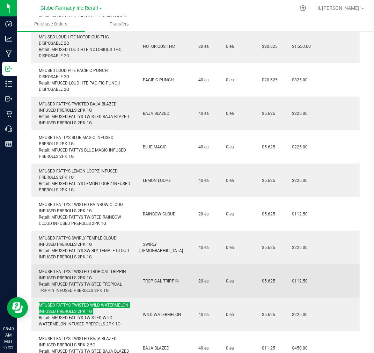
scroll to position [880, 0]
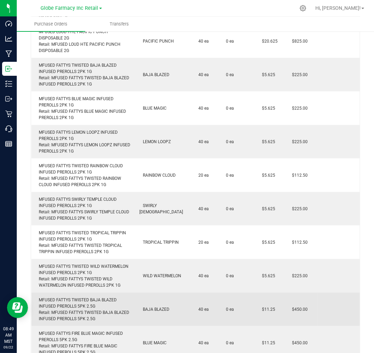
click at [77, 297] on div "MFUSED FATTYS TWISTED BAJA BLAZED INFUSED PREROLLS 5PK 2.5G Retail: MFUSED FATT…" at bounding box center [83, 309] width 95 height 25
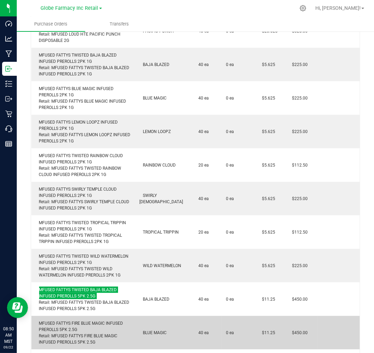
scroll to position [918, 0]
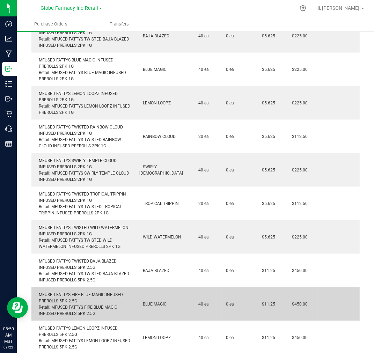
click at [64, 292] on div "MFUSED FATTYS FIRE BLUE MAGIC INFUSED PREROLLS 5PK 2.5G Retail: MFUSED FATTYS F…" at bounding box center [83, 304] width 95 height 25
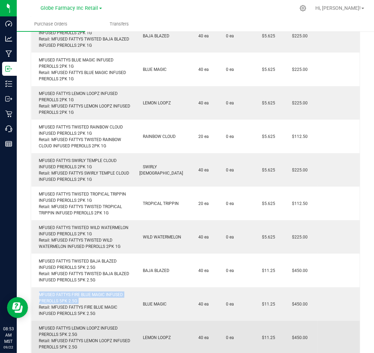
click at [60, 325] on div "MFUSED FATTYS LEMON LOOPZ INFUSED PREROLLS 5PK 2.5G Retail: MFUSED FATTYS LEMON…" at bounding box center [83, 337] width 95 height 25
click at [61, 325] on div "MFUSED FATTYS LEMON LOOPZ INFUSED PREROLLS 5PK 2.5G Retail: MFUSED FATTYS LEMON…" at bounding box center [83, 337] width 95 height 25
click at [62, 325] on div "MFUSED FATTYS LEMON LOOPZ INFUSED PREROLLS 5PK 2.5G Retail: MFUSED FATTYS LEMON…" at bounding box center [83, 337] width 95 height 25
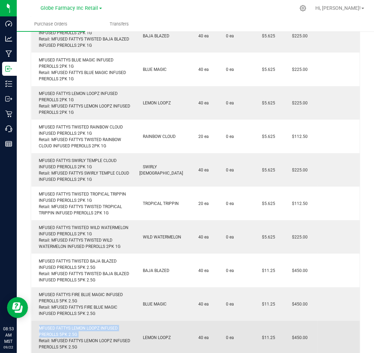
click at [62, 325] on div "MFUSED FATTYS LEMON LOOPZ INFUSED PREROLLS 5PK 2.5G Retail: MFUSED FATTYS LEMON…" at bounding box center [83, 337] width 95 height 25
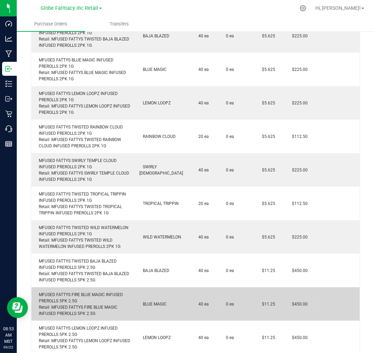
click at [74, 292] on div "MFUSED FATTYS FIRE BLUE MAGIC INFUSED PREROLLS 5PK 2.5G Retail: MFUSED FATTYS F…" at bounding box center [83, 304] width 95 height 25
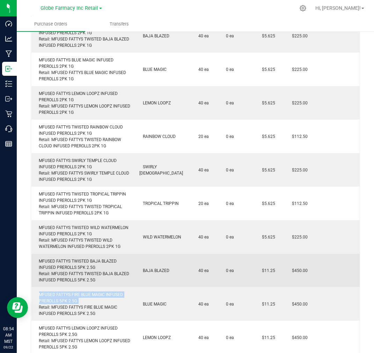
click at [43, 258] on div "MFUSED FATTYS TWISTED BAJA BLAZED INFUSED PREROLLS 5PK 2.5G Retail: MFUSED FATT…" at bounding box center [83, 270] width 95 height 25
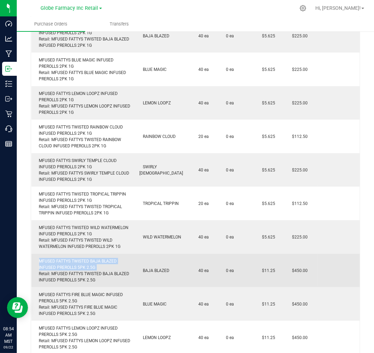
click at [43, 258] on div "MFUSED FATTYS TWISTED BAJA BLAZED INFUSED PREROLLS 5PK 2.5G Retail: MFUSED FATT…" at bounding box center [83, 270] width 95 height 25
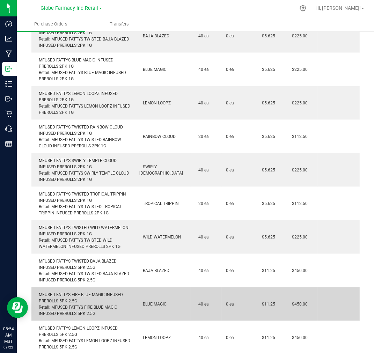
click at [96, 292] on div "MFUSED FATTYS FIRE BLUE MAGIC INFUSED PREROLLS 5PK 2.5G Retail: MFUSED FATTYS F…" at bounding box center [83, 304] width 95 height 25
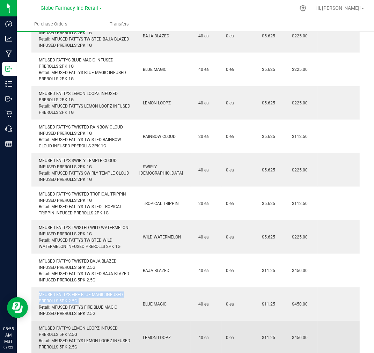
click at [59, 325] on div "MFUSED FATTYS LEMON LOOPZ INFUSED PREROLLS 5PK 2.5G Retail: MFUSED FATTYS LEMON…" at bounding box center [83, 337] width 95 height 25
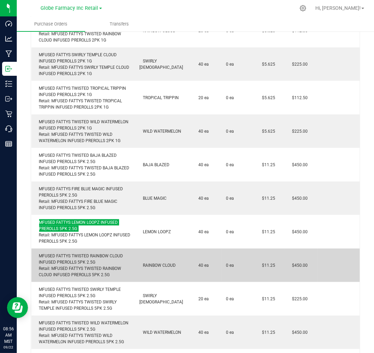
scroll to position [1035, 0]
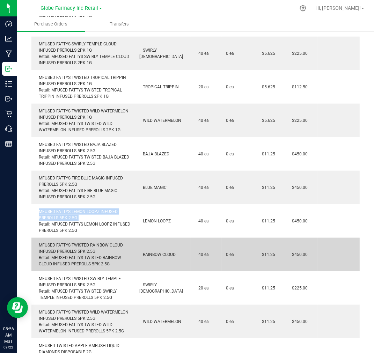
click at [102, 245] on div "MFUSED FATTYS TWISTED RAINBOW CLOUD INFUSED PREROLLS 5PK 2.5G Retail: MFUSED FA…" at bounding box center [83, 254] width 95 height 25
click at [109, 242] on div "MFUSED FATTYS TWISTED RAINBOW CLOUD INFUSED PREROLLS 5PK 2.5G Retail: MFUSED FA…" at bounding box center [83, 254] width 95 height 25
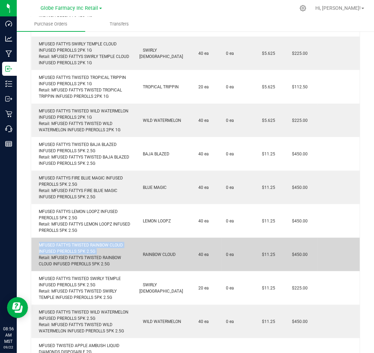
click at [109, 242] on div "MFUSED FATTYS TWISTED RAINBOW CLOUD INFUSED PREROLLS 5PK 2.5G Retail: MFUSED FA…" at bounding box center [83, 254] width 95 height 25
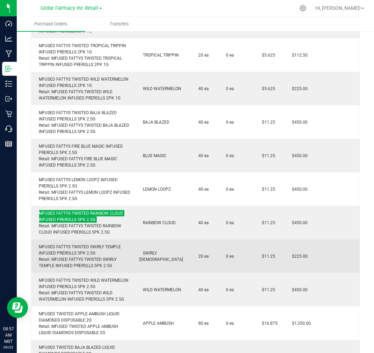
scroll to position [1113, 0]
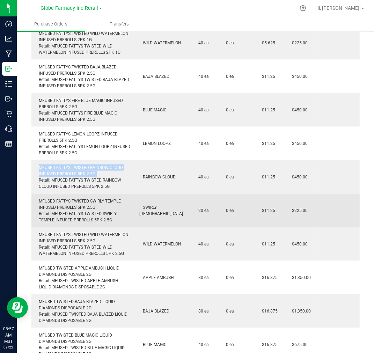
click at [78, 198] on div "MFUSED FATTYS TWISTED SWIRLY TEMPLE INFUSED PREROLLS 5PK 2.5G Retail: MFUSED FA…" at bounding box center [83, 210] width 95 height 25
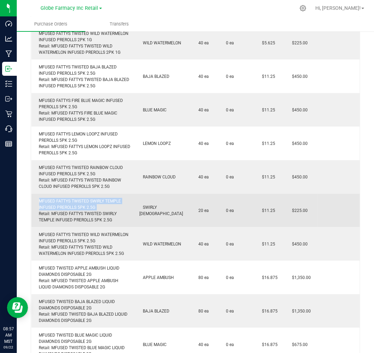
click at [78, 198] on div "MFUSED FATTYS TWISTED SWIRLY TEMPLE INFUSED PREROLLS 5PK 2.5G Retail: MFUSED FA…" at bounding box center [83, 210] width 95 height 25
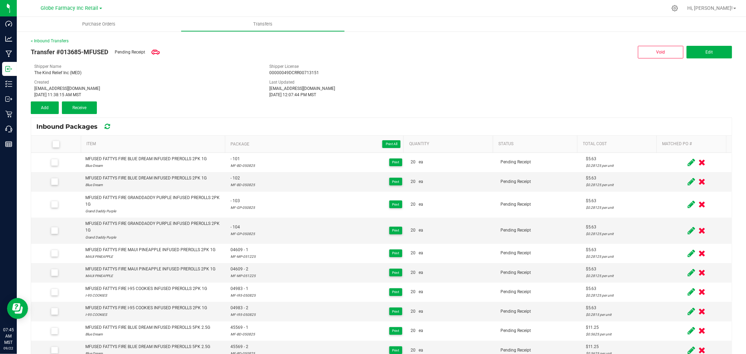
click at [214, 56] on div "Transfer #013685-MFUSED Pending Receipt Void Edit" at bounding box center [381, 52] width 701 height 16
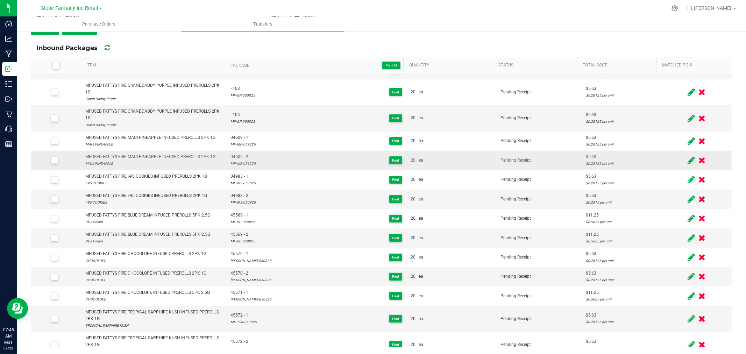
scroll to position [44, 0]
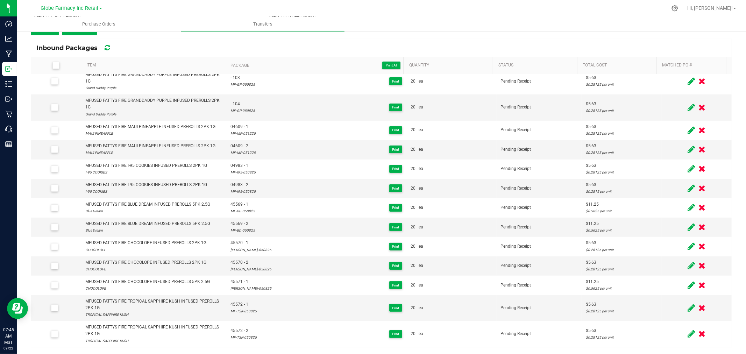
click at [295, 34] on div "Transfer #013685-MFUSED Pending Receipt Void Edit Shipper Name The Kind Relief …" at bounding box center [381, 0] width 701 height 70
click at [188, 37] on div "< Inbound Transfers Transfer #013685-MFUSED Pending Receipt Void Edit Shipper N…" at bounding box center [381, 153] width 701 height 388
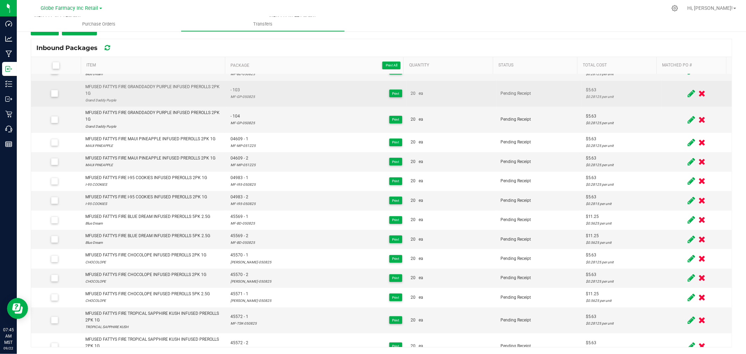
scroll to position [0, 0]
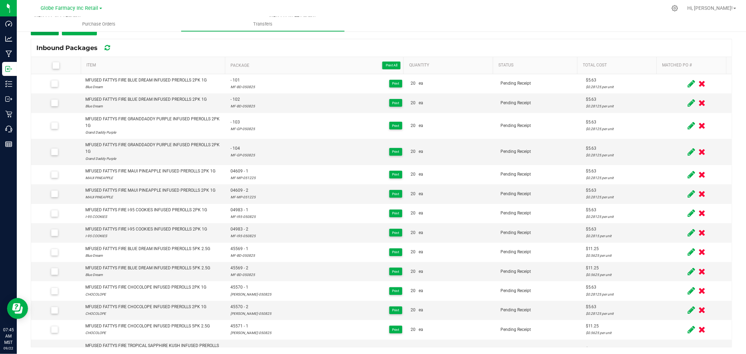
click at [54, 33] on button "Add" at bounding box center [45, 29] width 28 height 13
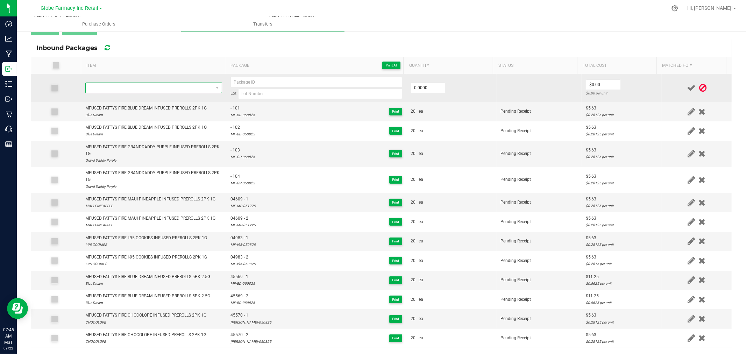
click at [188, 86] on span "NO DATA FOUND" at bounding box center [149, 88] width 127 height 10
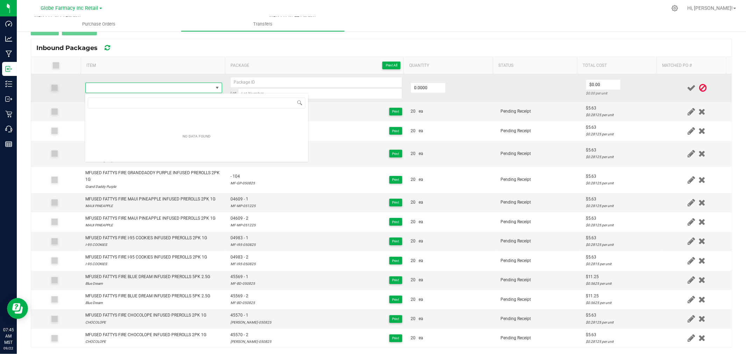
type input "MFUSED FATTYS FIRE CHOCOLOPE INFUSED PREROLLS 5PK 2.5G"
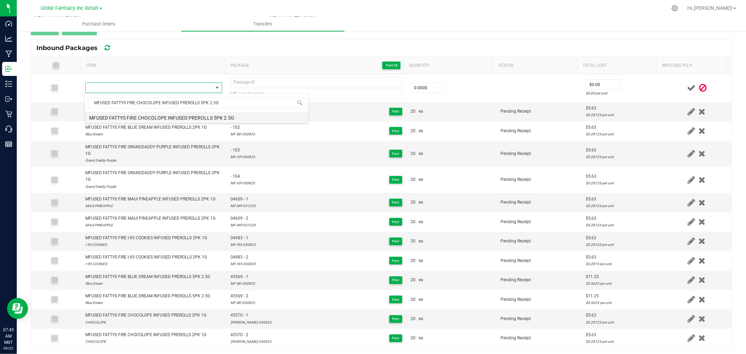
click at [184, 118] on li "MFUSED FATTYS FIRE CHOCOLOPE INFUSED PREROLLS 5PK 2.5G" at bounding box center [196, 117] width 223 height 10
type input "0 ea"
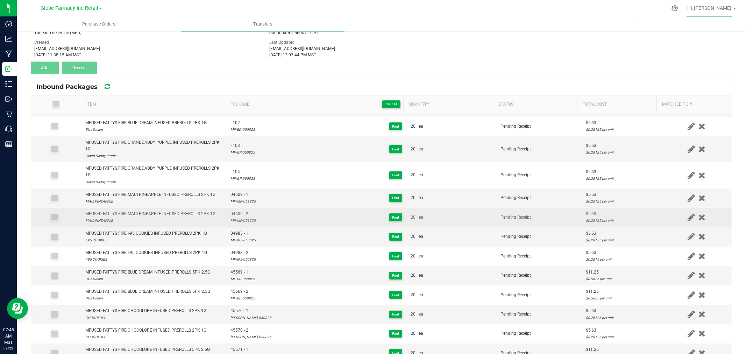
scroll to position [72, 0]
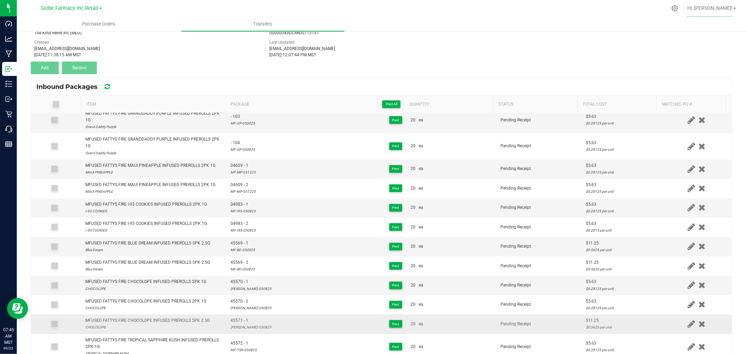
click at [236, 318] on span "45571 - 1" at bounding box center [250, 320] width 41 height 7
click at [241, 327] on div "MF-CL-050825" at bounding box center [250, 327] width 41 height 7
copy div "050825"
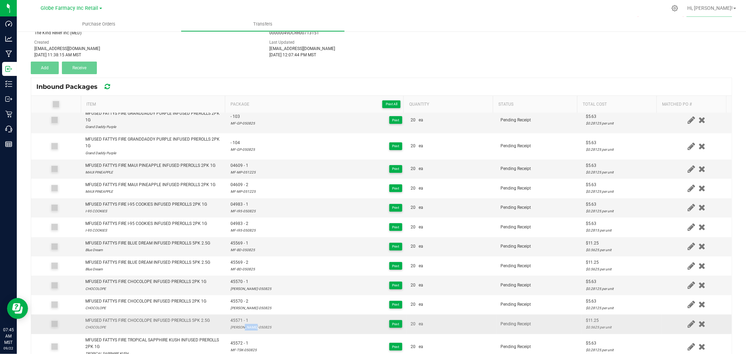
click at [241, 326] on div "[PERSON_NAME]-050825" at bounding box center [250, 327] width 41 height 7
click at [241, 325] on div "[PERSON_NAME]-050825" at bounding box center [250, 327] width 41 height 7
click at [240, 325] on div "[PERSON_NAME]-050825" at bounding box center [250, 327] width 41 height 7
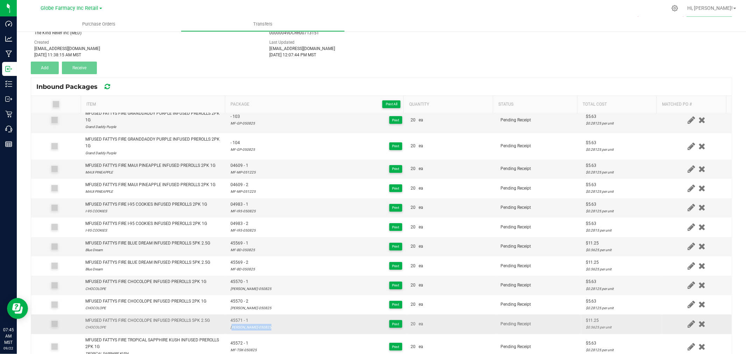
click at [240, 325] on div "[PERSON_NAME]-050825" at bounding box center [250, 327] width 41 height 7
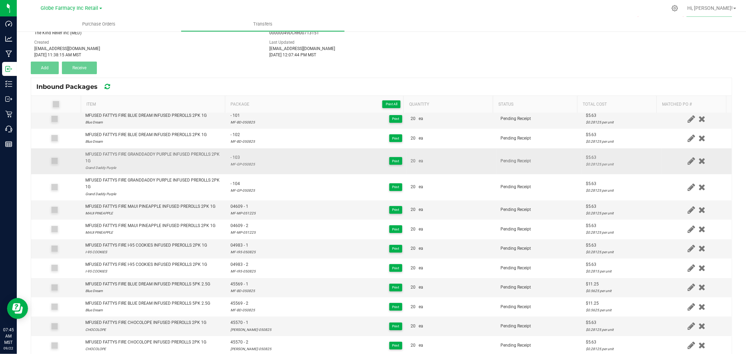
scroll to position [0, 0]
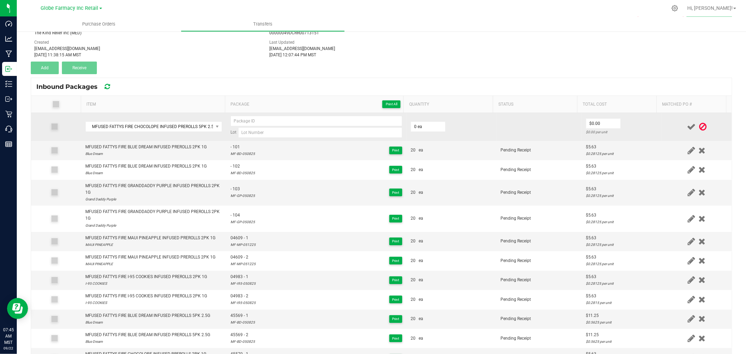
click at [264, 138] on td "Lot" at bounding box center [316, 127] width 180 height 28
click at [268, 130] on input at bounding box center [320, 132] width 164 height 10
paste input "[PERSON_NAME]-050825"
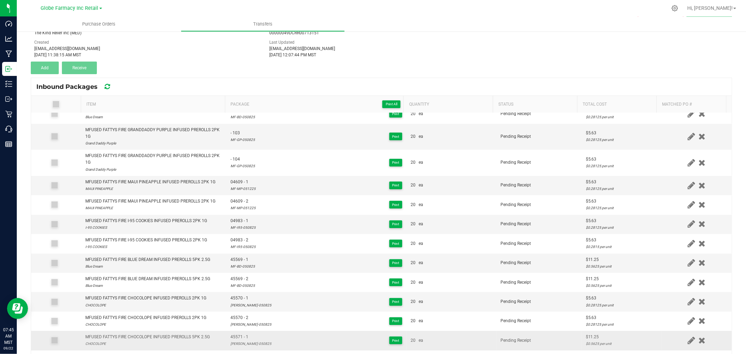
scroll to position [72, 0]
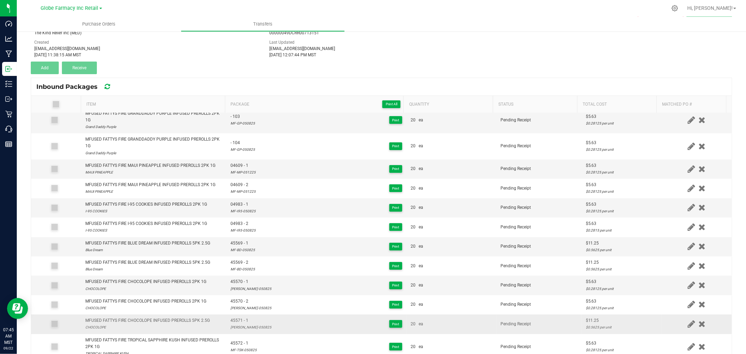
type input "[PERSON_NAME]-050825"
click at [233, 320] on span "45571 - 1" at bounding box center [250, 320] width 41 height 7
copy span "45571 - 1"
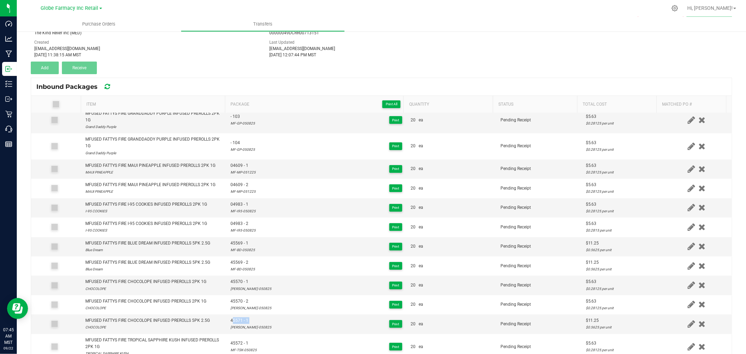
scroll to position [0, 0]
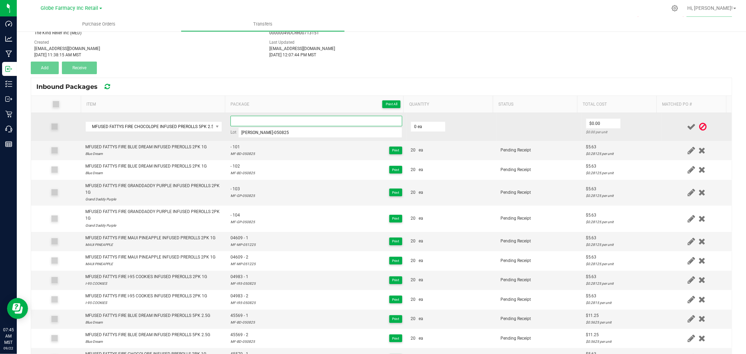
click at [266, 123] on input at bounding box center [316, 121] width 172 height 10
paste input "45571 - 1"
type input "45571 - 2"
click at [427, 125] on input "0" at bounding box center [428, 127] width 34 height 10
type input "20 ea"
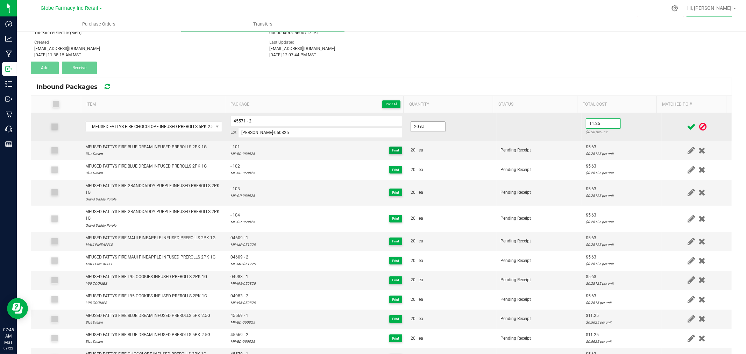
type input "$11.25"
click at [665, 137] on td at bounding box center [696, 127] width 70 height 28
click at [685, 125] on span at bounding box center [691, 127] width 12 height 14
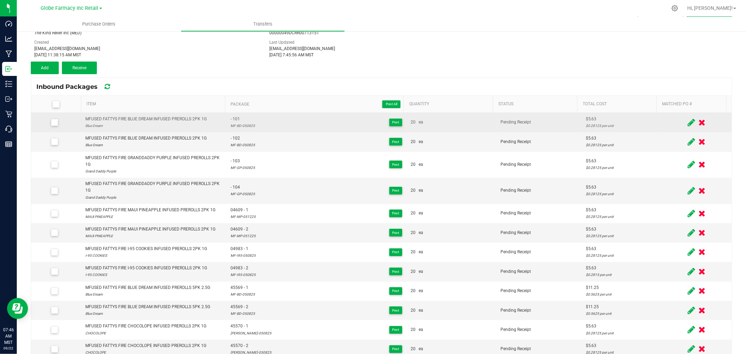
click at [292, 76] on div "< Inbound Transfers Transfer #013685-MFUSED Pending Receipt Void Edit Shipper N…" at bounding box center [381, 192] width 701 height 388
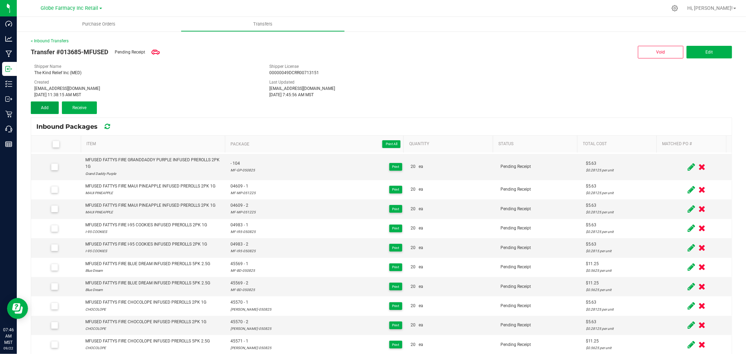
click at [46, 106] on span "Add" at bounding box center [45, 107] width 8 height 5
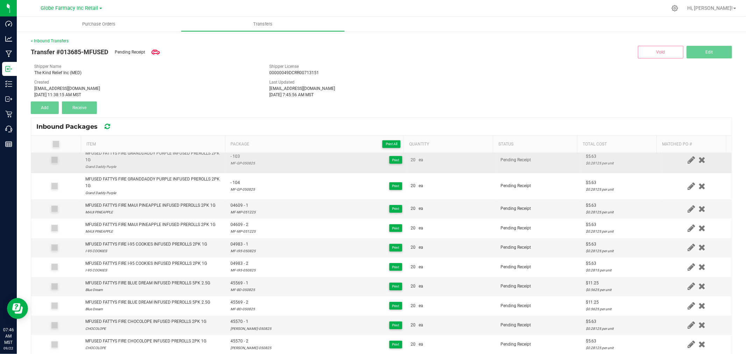
click at [180, 159] on div "MFUSED FATTYS FIRE GRANDDADDY PURPLE INFUSED PREROLLS 2PK 1G" at bounding box center [153, 156] width 137 height 13
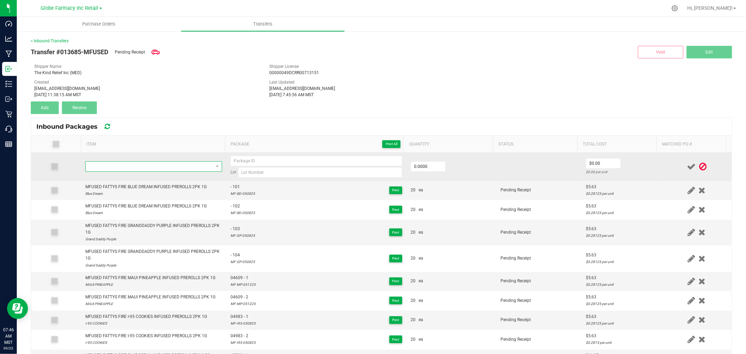
click at [176, 163] on span "NO DATA FOUND" at bounding box center [149, 167] width 127 height 10
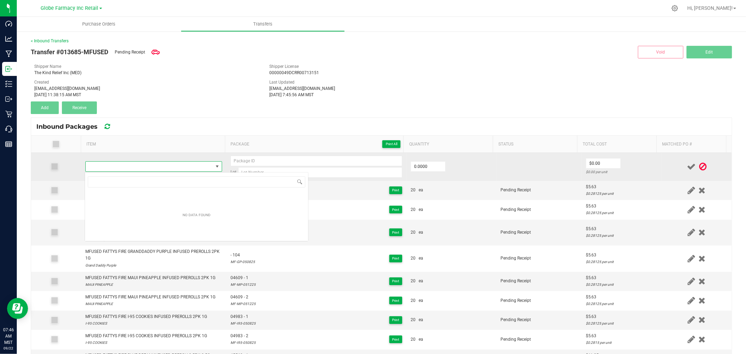
type input "MFUSED FATTYS FIRE GRANDDADDY PURPLE INFUSED PREROLLS 5PK 2.5G"
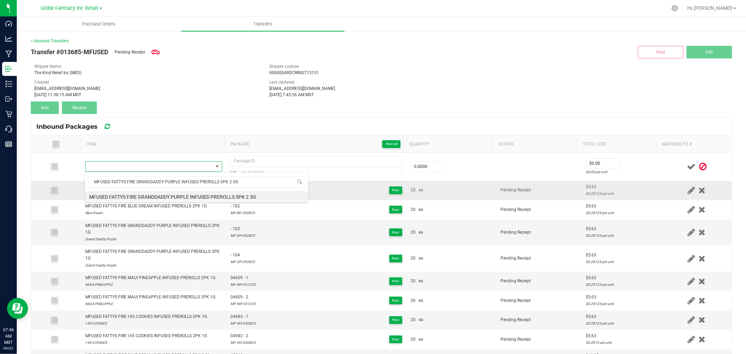
click at [173, 197] on li "MFUSED FATTYS FIRE GRANDDADDY PURPLE INFUSED PREROLLS 5PK 2.5G" at bounding box center [196, 196] width 223 height 10
type input "0 ea"
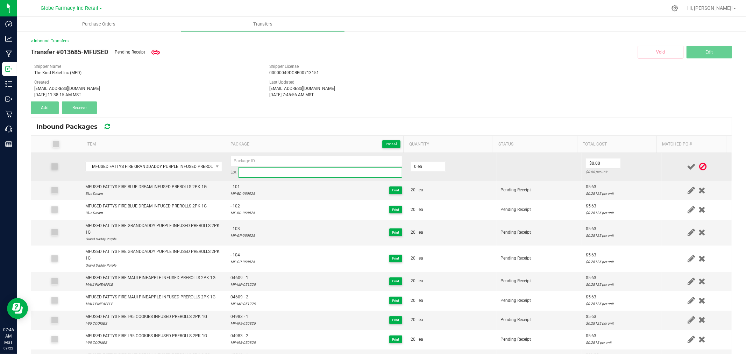
paste input "MF-GP-050825"
click at [323, 172] on input "MF-GP-050825" at bounding box center [320, 172] width 164 height 10
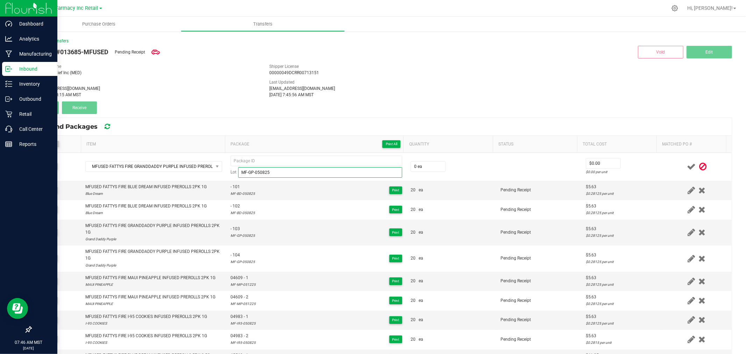
type input "MF-GP-050825"
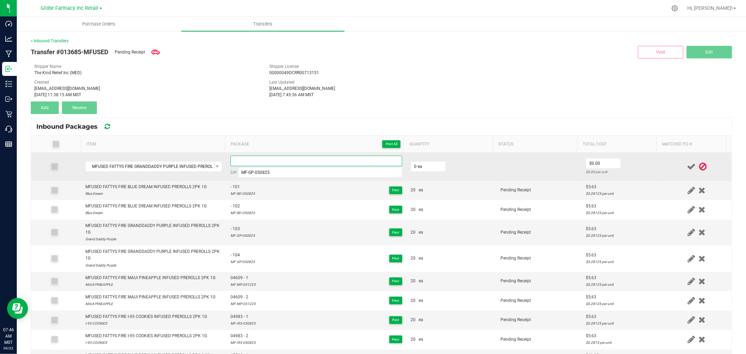
click at [280, 160] on input at bounding box center [316, 161] width 172 height 10
type input "- 105"
click at [414, 165] on input "0" at bounding box center [428, 167] width 34 height 10
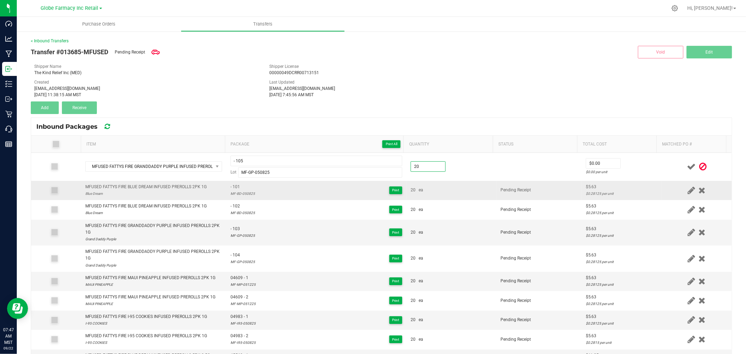
type input "20 ea"
type input "$11.25"
drag, startPoint x: 619, startPoint y: 181, endPoint x: 660, endPoint y: 159, distance: 46.9
click at [619, 181] on td "$5.63 $0.28125 per unit" at bounding box center [621, 190] width 80 height 19
click at [687, 165] on icon at bounding box center [691, 166] width 9 height 9
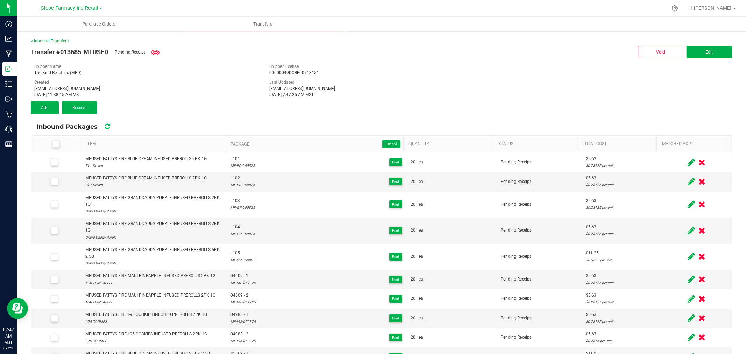
click at [247, 96] on div "[DATE] 11:38:15 AM MST" at bounding box center [146, 95] width 224 height 6
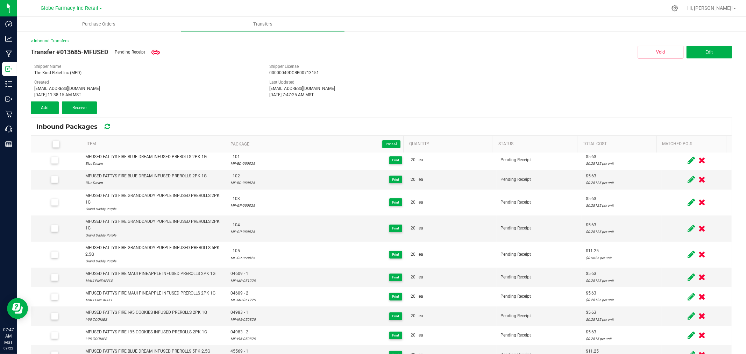
scroll to position [0, 0]
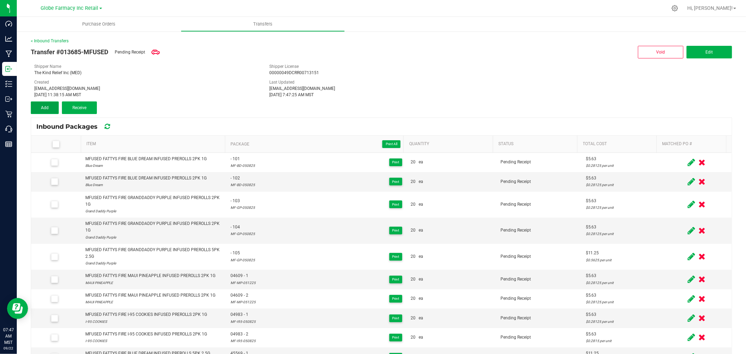
click at [48, 109] on span "Add" at bounding box center [45, 107] width 8 height 5
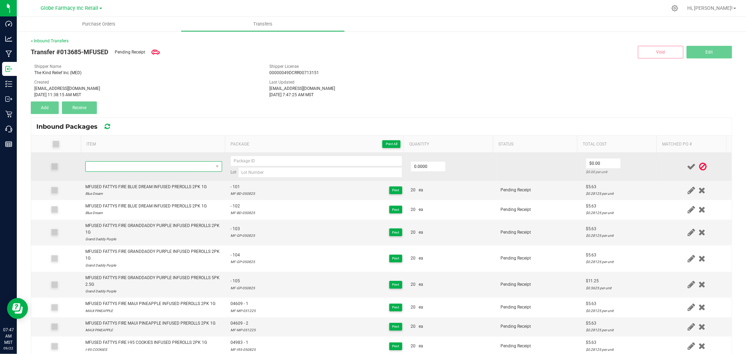
click at [130, 166] on span "NO DATA FOUND" at bounding box center [149, 167] width 127 height 10
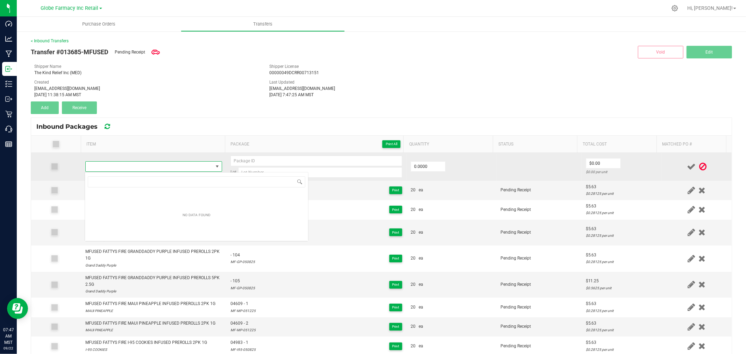
type input "MFG05092025_45391-Exp."
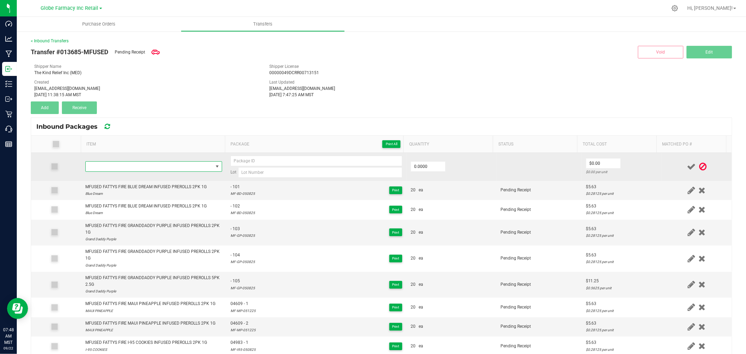
click at [146, 166] on span "NO DATA FOUND" at bounding box center [149, 167] width 127 height 10
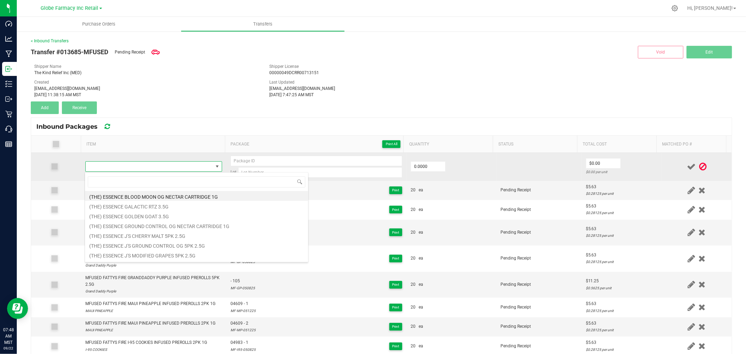
type input "MFUSED FATTYS FIRE GRANDDADDY PURPLE INFUSED PREROLLS 5PK 2.5G"
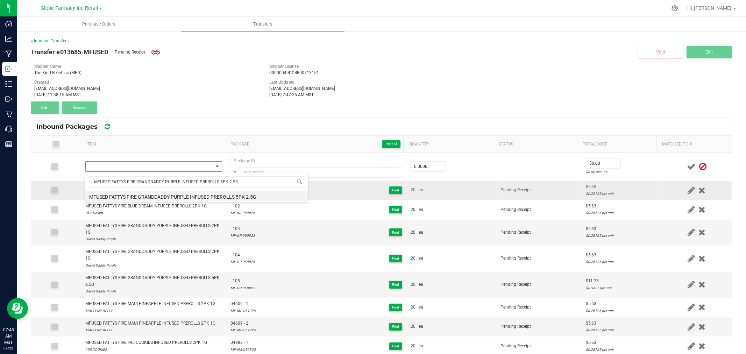
click at [141, 198] on li "MFUSED FATTYS FIRE GRANDDADDY PURPLE INFUSED PREROLLS 5PK 2.5G" at bounding box center [196, 196] width 223 height 10
type input "0 ea"
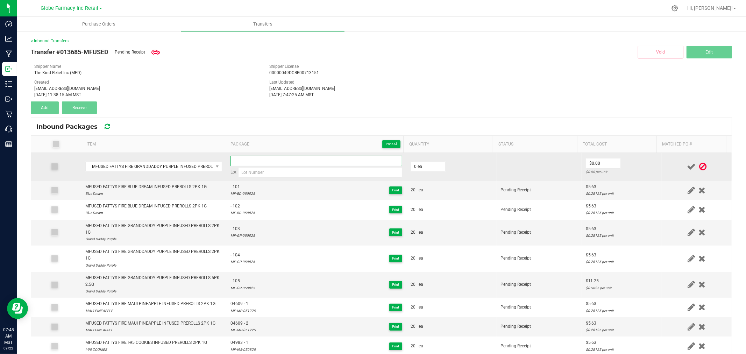
click at [299, 163] on input at bounding box center [316, 161] width 172 height 10
click at [351, 173] on input at bounding box center [320, 172] width 164 height 10
paste input "MFUSED FATTYS FIRE GRANDDADDY PURPLE INFUSED"
type input "MFUSED FATTYS FIRE GRANDDADDY PURPLE INFUSED"
click at [322, 175] on input at bounding box center [320, 172] width 164 height 10
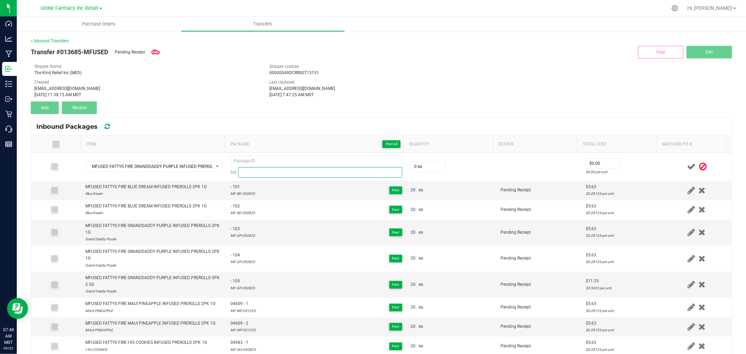
paste input "MF-GP-050825"
type input "MF-GP-050825"
click at [368, 96] on div "Sep 22, 2025 7:47:25 AM MST" at bounding box center [381, 95] width 224 height 6
click at [425, 89] on div "[EMAIL_ADDRESS][DOMAIN_NAME]" at bounding box center [381, 88] width 224 height 6
click at [247, 288] on div "MF-GP-050825" at bounding box center [242, 288] width 24 height 7
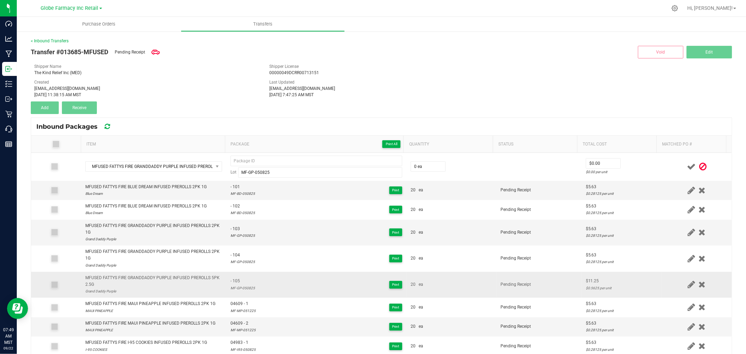
click at [247, 287] on div "MF-GP-050825" at bounding box center [242, 288] width 24 height 7
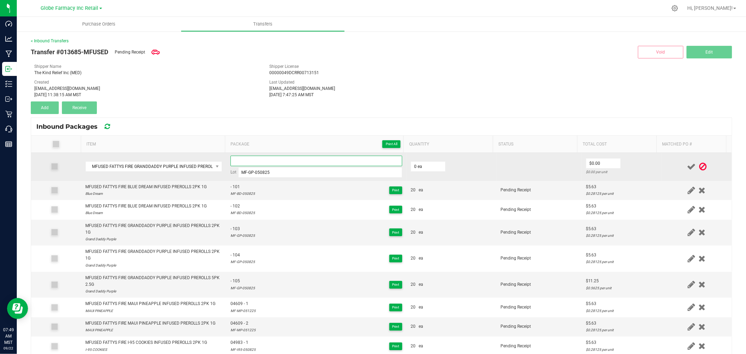
click at [299, 160] on input at bounding box center [316, 161] width 172 height 10
type input "- 106"
click at [422, 169] on input "0" at bounding box center [428, 167] width 34 height 10
type input "20 ea"
type input "$11.25"
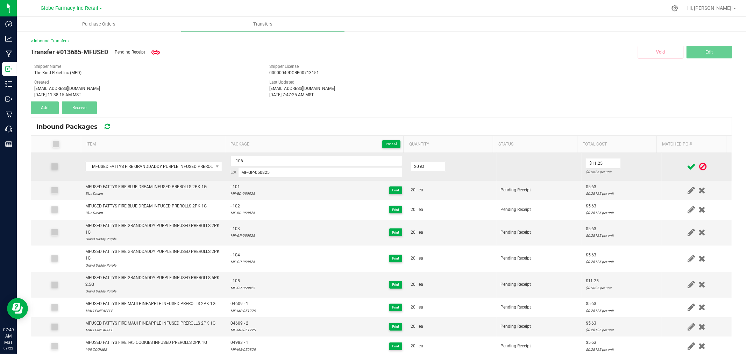
click at [637, 162] on td "$11.25 $0.5625 per unit" at bounding box center [621, 167] width 80 height 28
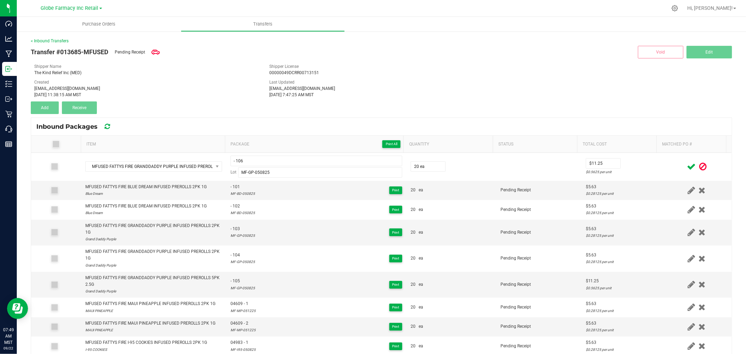
click at [687, 168] on icon at bounding box center [691, 166] width 9 height 9
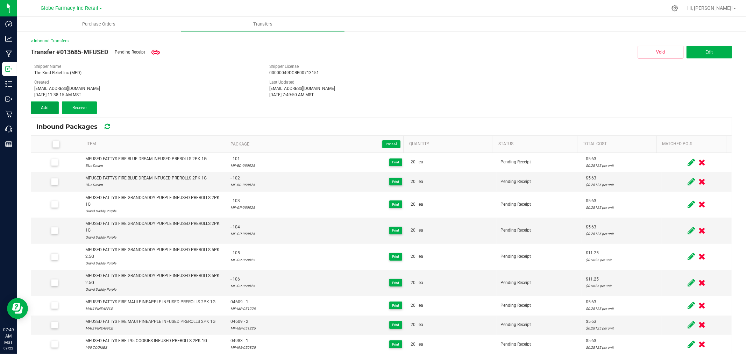
click at [39, 106] on button "Add" at bounding box center [45, 107] width 28 height 13
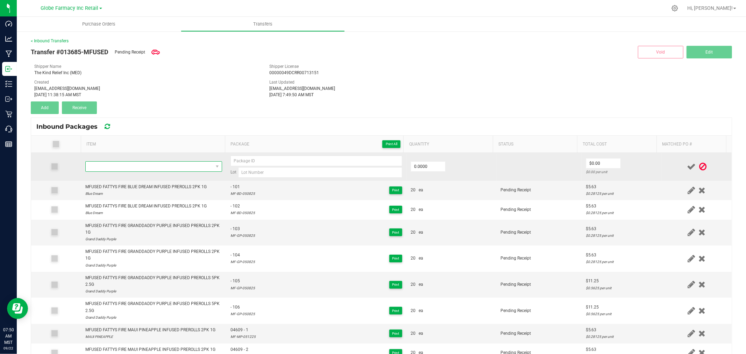
click at [107, 170] on span "NO DATA FOUND" at bounding box center [149, 167] width 127 height 10
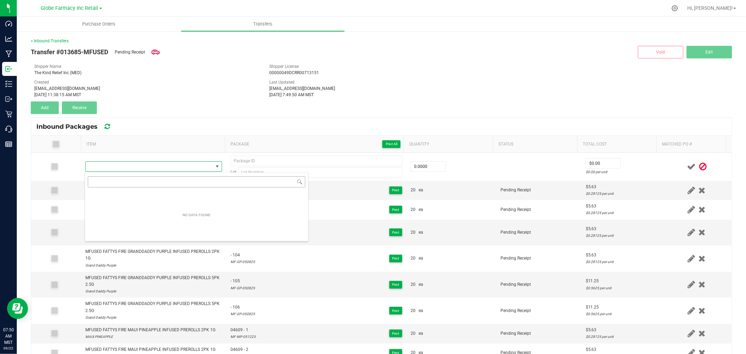
type input "MFUSED FATTYS I-95 COOKIES INFUSED PREROLLS 5PK 2.5G"
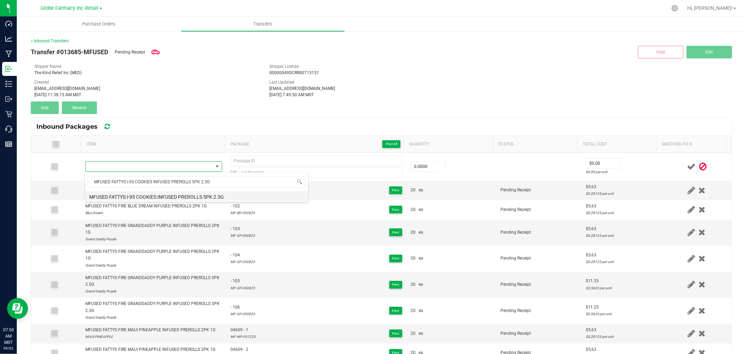
click at [152, 197] on li "MFUSED FATTYS I-95 COOKIES INFUSED PREROLLS 5PK 2.5G" at bounding box center [196, 196] width 223 height 10
type input "0 ea"
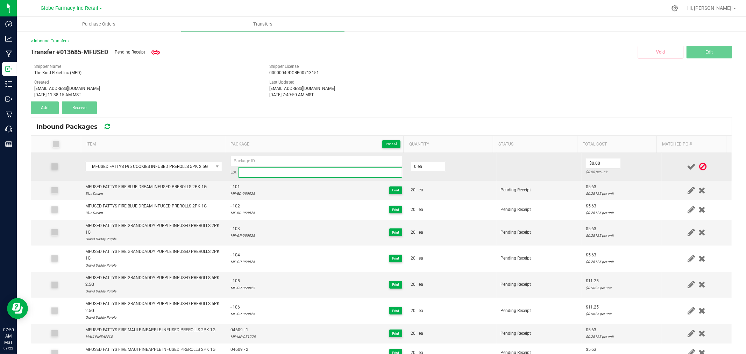
click at [327, 169] on input at bounding box center [320, 172] width 164 height 10
paste input "MF-I95-050825"
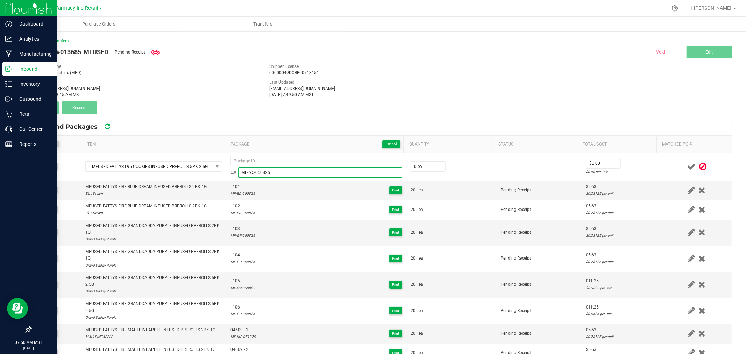
type input "MF-I95-050825"
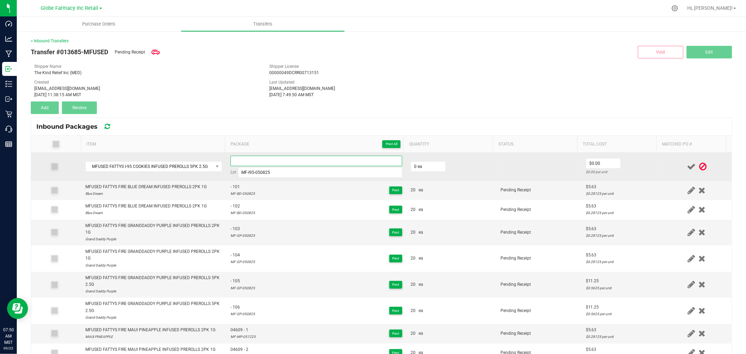
click at [261, 161] on input at bounding box center [316, 161] width 172 height 10
paste input "04984-Exp."
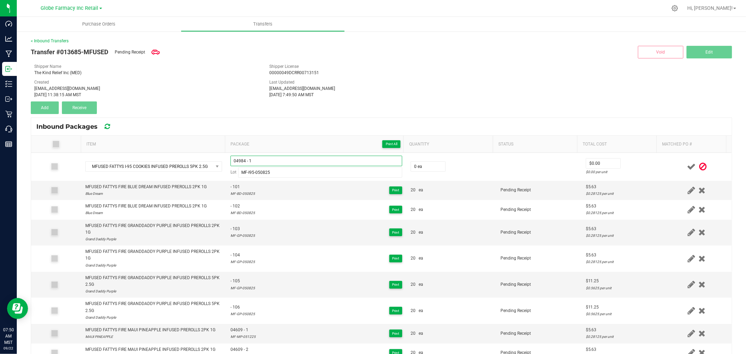
type input "04984 - 1"
type input "20 ea"
type input "$11.25"
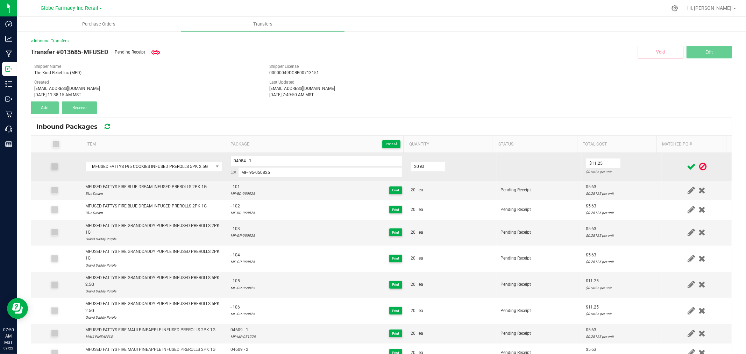
click at [624, 173] on div "$0.5625 per unit" at bounding box center [622, 172] width 72 height 7
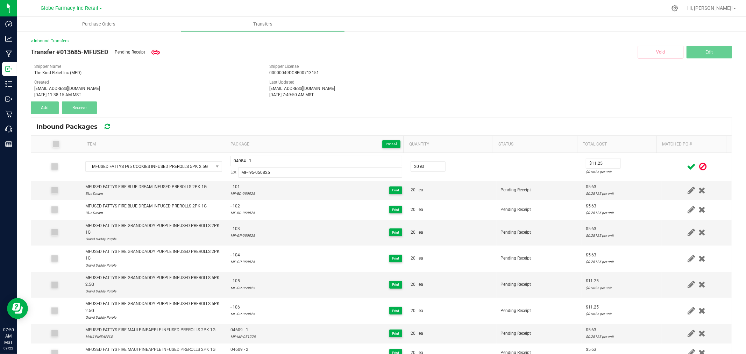
click at [687, 164] on icon at bounding box center [691, 166] width 9 height 9
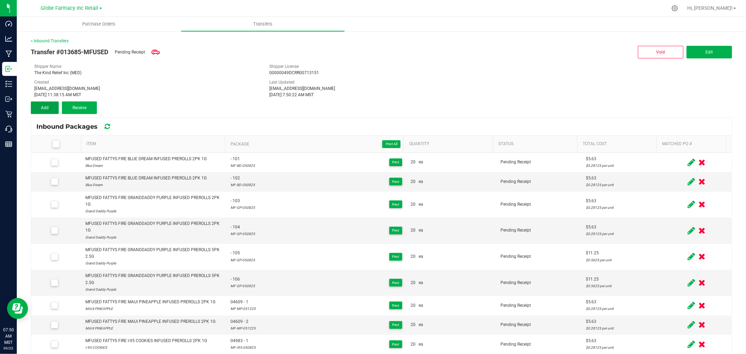
click at [35, 108] on button "Add" at bounding box center [45, 107] width 28 height 13
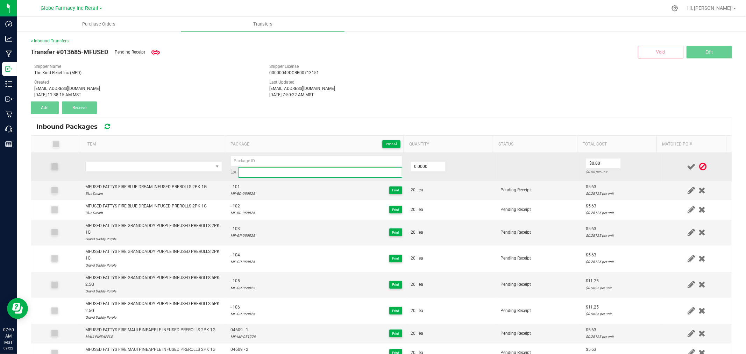
click at [273, 175] on input at bounding box center [320, 172] width 164 height 10
paste input "04984-Exp."
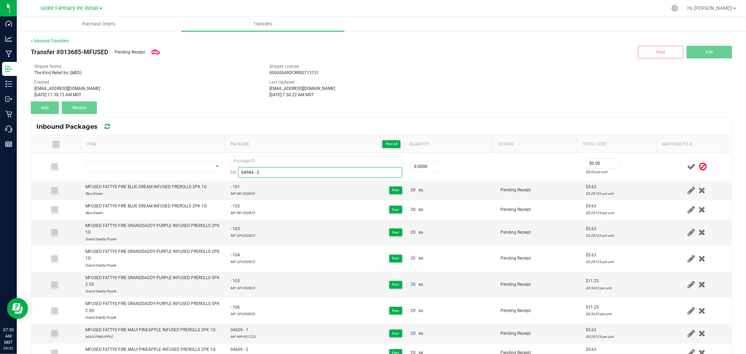
type input "04984 - 2"
click at [285, 124] on div "Inbound Packages" at bounding box center [381, 126] width 700 height 17
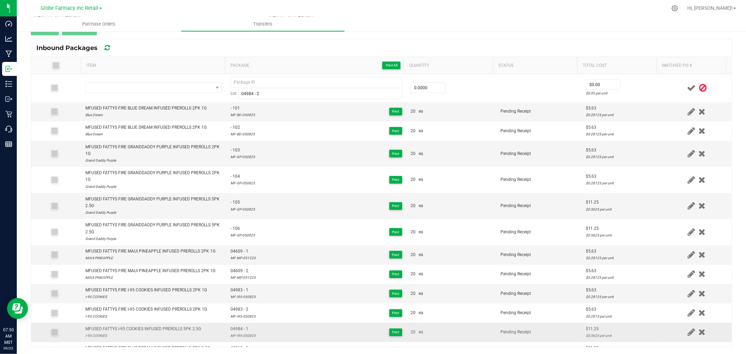
click at [245, 334] on div "MF-I95-050825" at bounding box center [242, 335] width 25 height 7
copy div "MF-I95-050825"
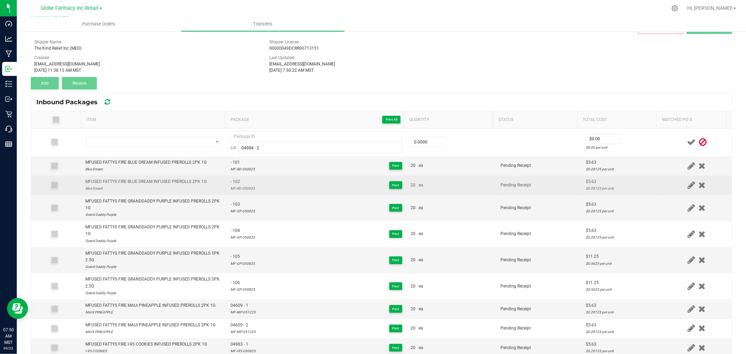
scroll to position [0, 0]
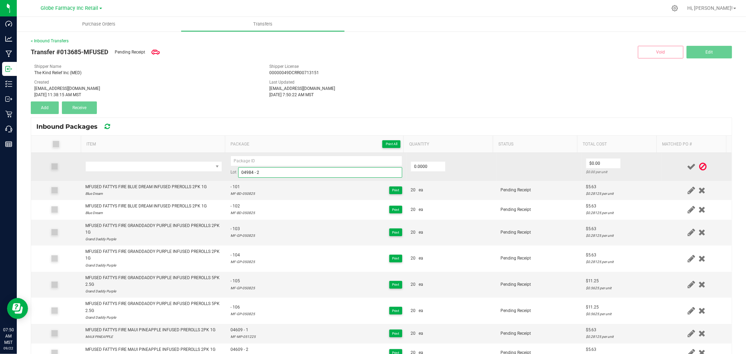
click at [252, 171] on input "04984 - 2" at bounding box center [320, 172] width 164 height 10
type input "04984 - 2"
click at [277, 176] on input at bounding box center [320, 172] width 164 height 10
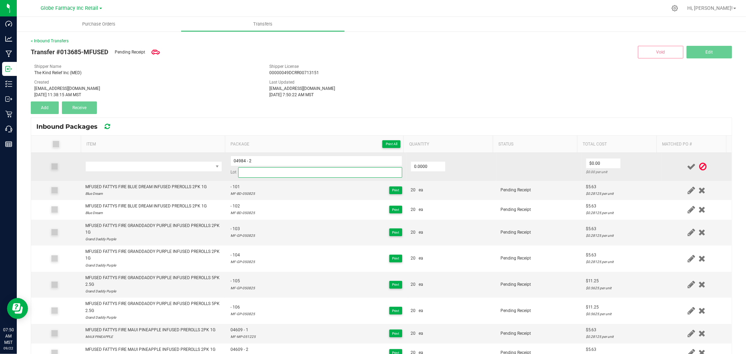
click at [277, 176] on input at bounding box center [320, 172] width 164 height 10
paste input "MF-I95-050825"
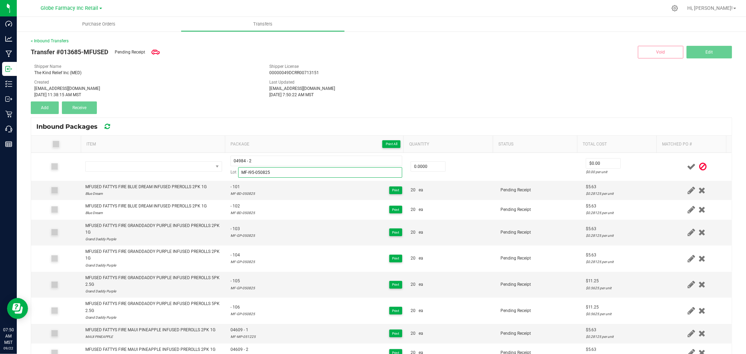
type input "MF-I95-050825"
click at [414, 79] on div "Last Updated katieg@earthshealing.org Sep 22, 2025 7:50:22 AM MST" at bounding box center [381, 88] width 235 height 19
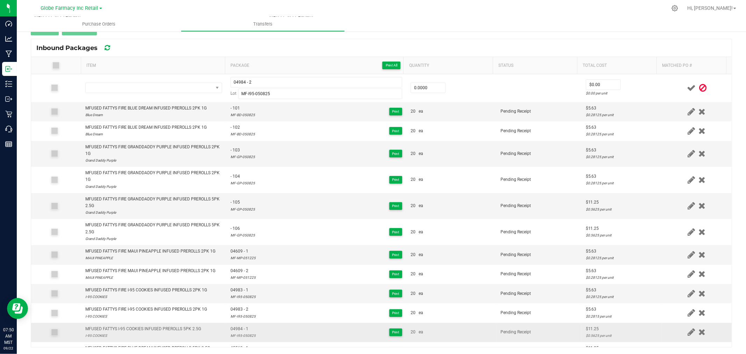
click at [127, 328] on div "MFUSED FATTYS I-95 COOKIES INFUSED PREROLLS 5PK 2.5G" at bounding box center [143, 328] width 116 height 7
click at [127, 329] on div "MFUSED FATTYS I-95 COOKIES INFUSED PREROLLS 5PK 2.5G" at bounding box center [143, 328] width 116 height 7
copy div "MFUSED FATTYS I-95 COOKIES INFUSED PREROLLS 5PK 2.5G"
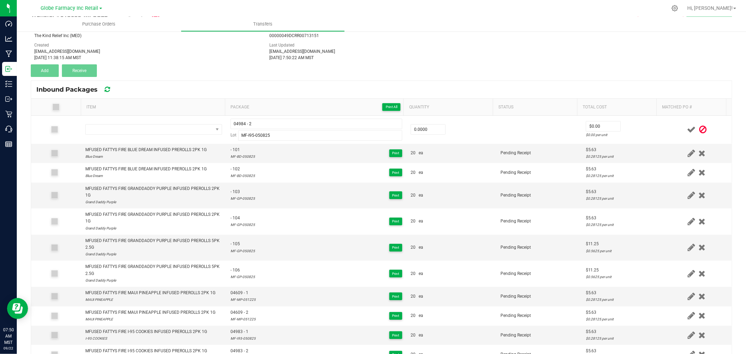
scroll to position [0, 0]
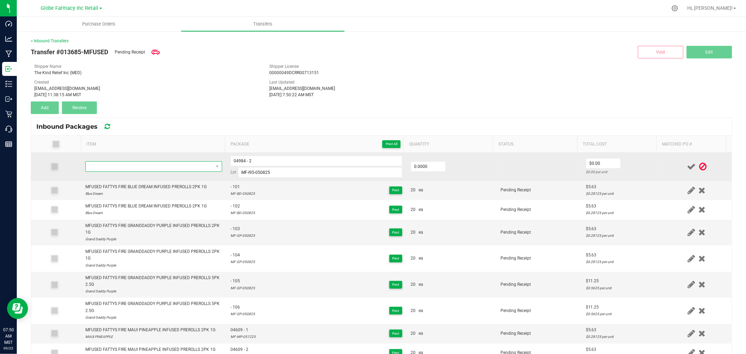
click at [154, 164] on span "NO DATA FOUND" at bounding box center [149, 167] width 127 height 10
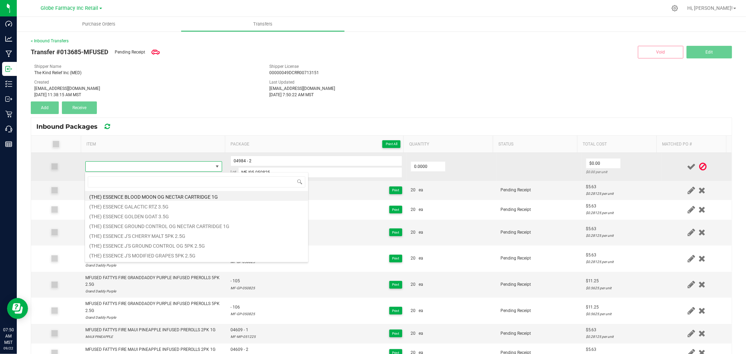
scroll to position [10, 134]
type input "MFUSED FATTYS I-95 COOKIES INFUSED PREROLLS 5PK 2.5G"
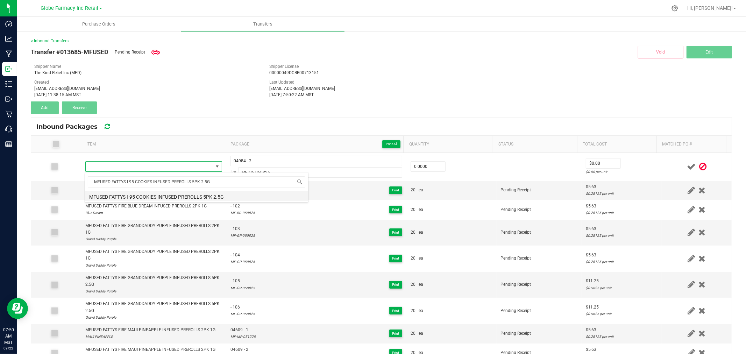
click at [150, 193] on li "MFUSED FATTYS I-95 COOKIES INFUSED PREROLLS 5PK 2.5G" at bounding box center [196, 196] width 223 height 10
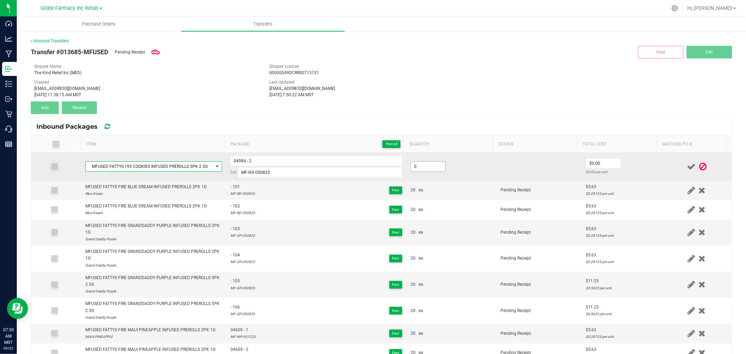
click at [433, 167] on input "0" at bounding box center [428, 167] width 34 height 10
type input "20 ea"
type input "$11.25"
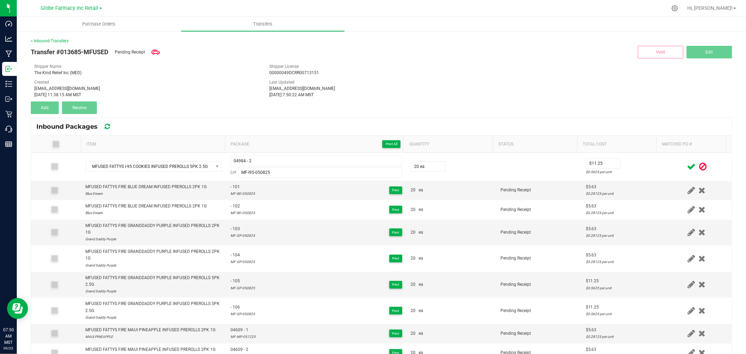
drag, startPoint x: 638, startPoint y: 161, endPoint x: 657, endPoint y: 164, distance: 18.4
click at [639, 161] on td "$11.25 $0.5625 per unit" at bounding box center [621, 167] width 80 height 28
click at [687, 165] on icon at bounding box center [691, 166] width 9 height 9
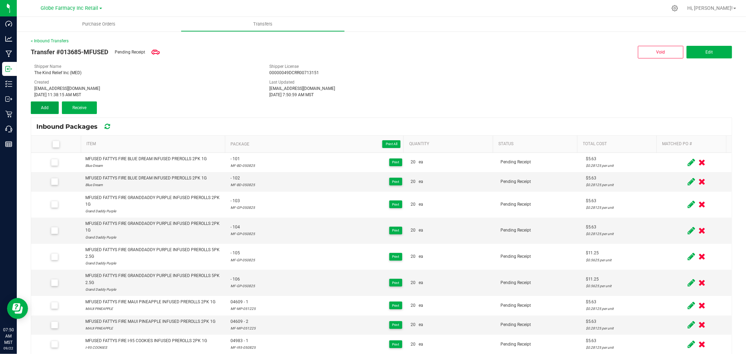
click at [43, 109] on span "Add" at bounding box center [45, 107] width 8 height 5
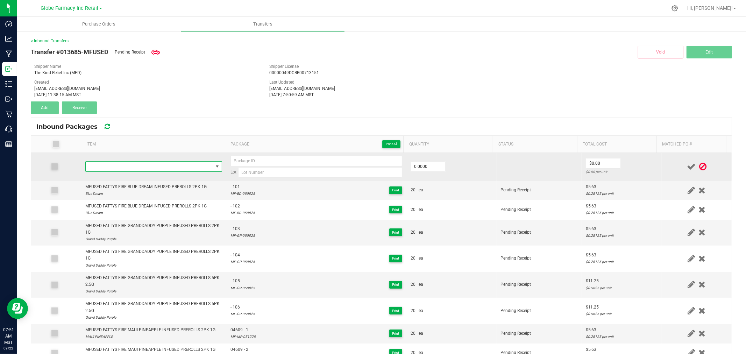
click at [193, 166] on span "NO DATA FOUND" at bounding box center [149, 167] width 127 height 10
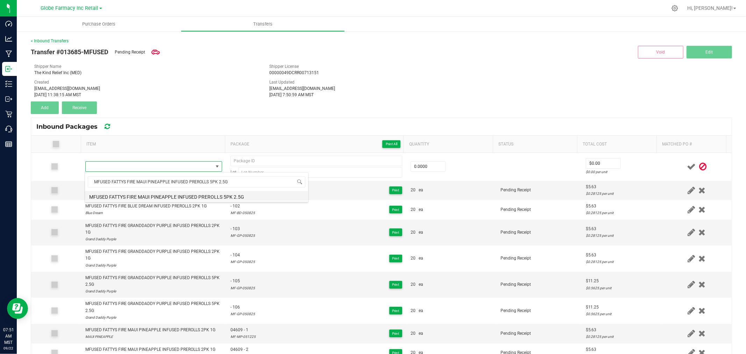
click at [168, 193] on li "MFUSED FATTYS FIRE MAUI PINEAPPLE INFUSED PREROLLS 5PK 2.5G" at bounding box center [196, 196] width 223 height 10
type input "0 ea"
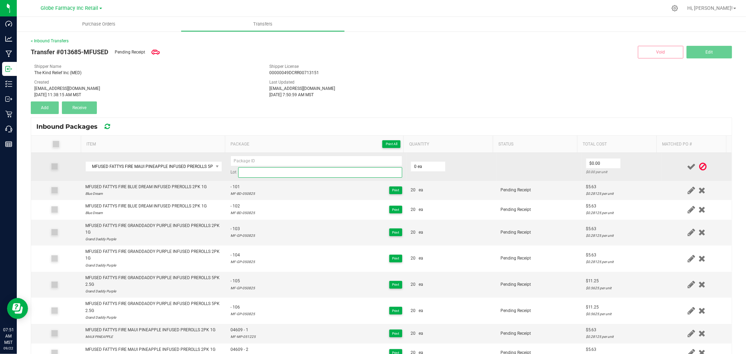
click at [249, 169] on input at bounding box center [320, 172] width 164 height 10
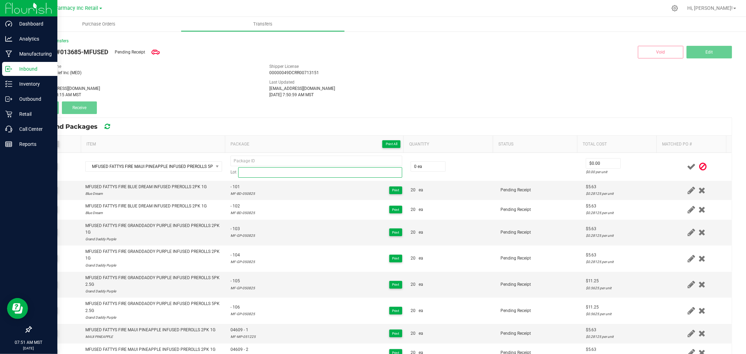
paste input "MF-MP-050825"
type input "MF-MP-050825"
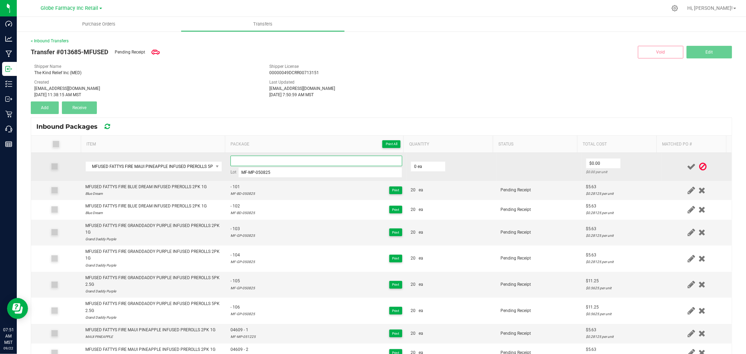
click at [306, 164] on input at bounding box center [316, 161] width 172 height 10
paste input "04986-Exp."
type input "04986 - 1"
type input "200 ea"
type input "0"
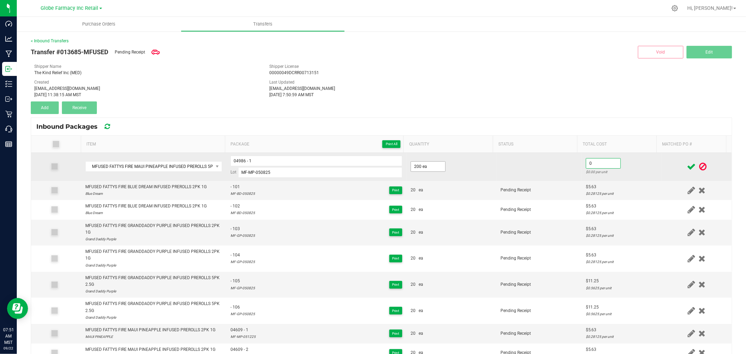
type input "200"
type input "$0.00"
click at [423, 165] on input "200" at bounding box center [428, 167] width 34 height 10
type input "20 ea"
type input "$11.25"
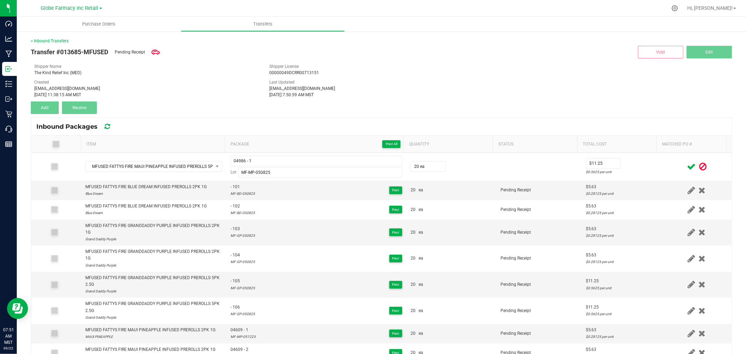
drag, startPoint x: 667, startPoint y: 161, endPoint x: 681, endPoint y: 164, distance: 13.9
click at [667, 162] on td at bounding box center [696, 167] width 70 height 28
click at [687, 165] on icon at bounding box center [691, 166] width 9 height 9
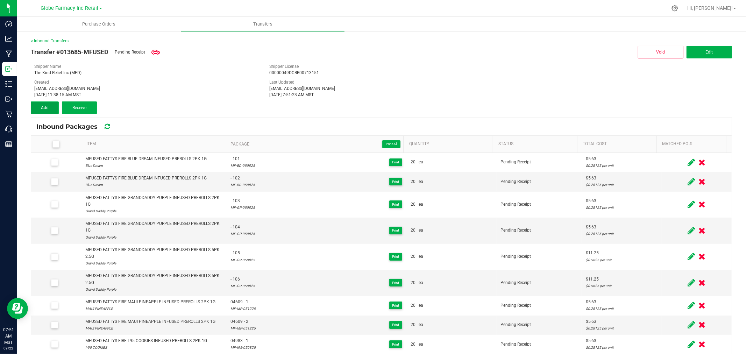
click at [53, 111] on button "Add" at bounding box center [45, 107] width 28 height 13
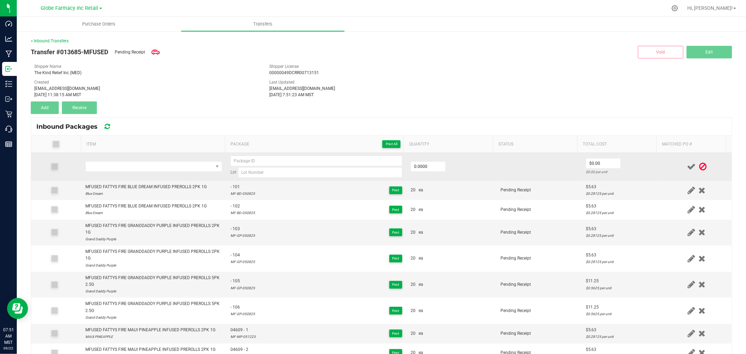
click at [297, 166] on div "Lot" at bounding box center [316, 167] width 172 height 22
paste input "04986-Exp."
click at [293, 172] on input at bounding box center [320, 172] width 164 height 10
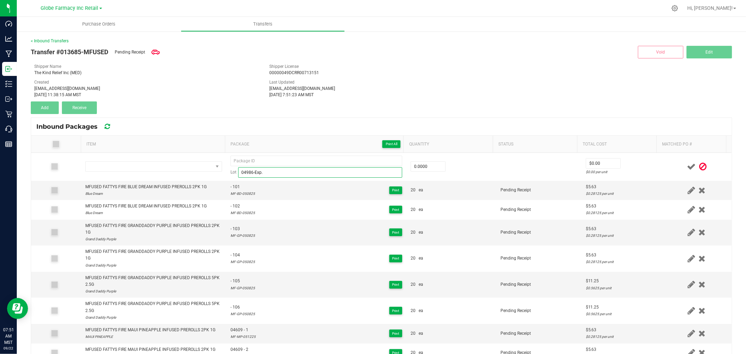
type input "04986-Exp."
click at [327, 120] on div "Inbound Packages" at bounding box center [381, 126] width 700 height 17
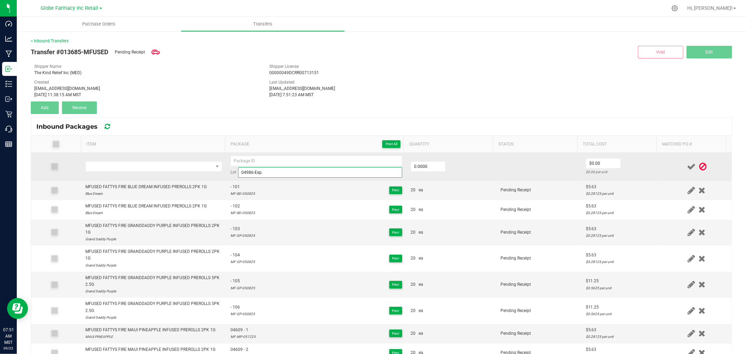
click at [286, 169] on input "04986-Exp." at bounding box center [320, 172] width 164 height 10
drag, startPoint x: 282, startPoint y: 173, endPoint x: 213, endPoint y: 172, distance: 69.2
click at [213, 172] on tr "Lot 04986-Exp. 0.0000 $0.00 $0.00 per unit" at bounding box center [381, 167] width 700 height 28
click at [274, 154] on td "04986-Exp. Lot" at bounding box center [316, 167] width 180 height 28
click at [274, 160] on input "04986-Exp." at bounding box center [316, 161] width 172 height 10
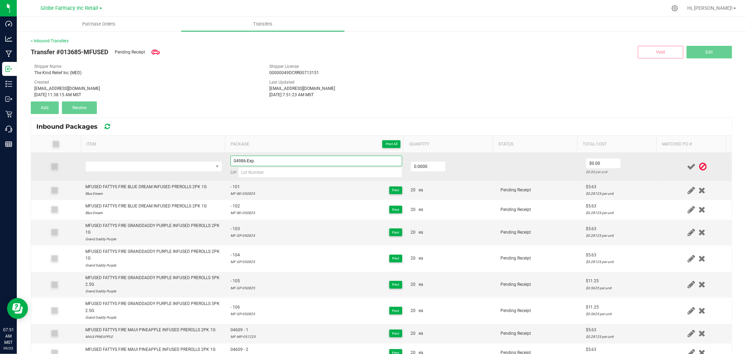
click at [274, 160] on input "04986-Exp." at bounding box center [316, 161] width 172 height 10
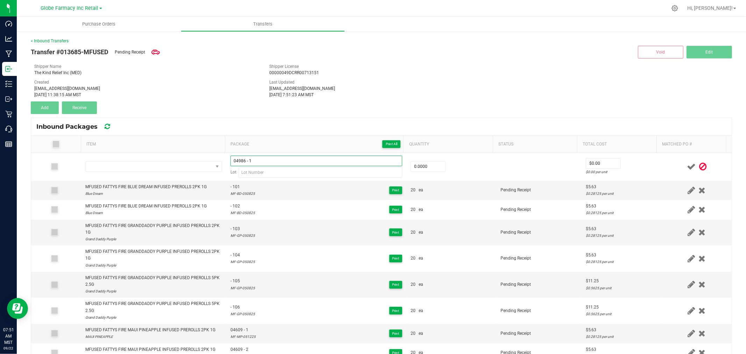
type input "04986 - 1"
click at [345, 84] on div "Last Updated katieg@earthshealing.org Sep 22, 2025 7:51:23 AM MST" at bounding box center [381, 88] width 235 height 19
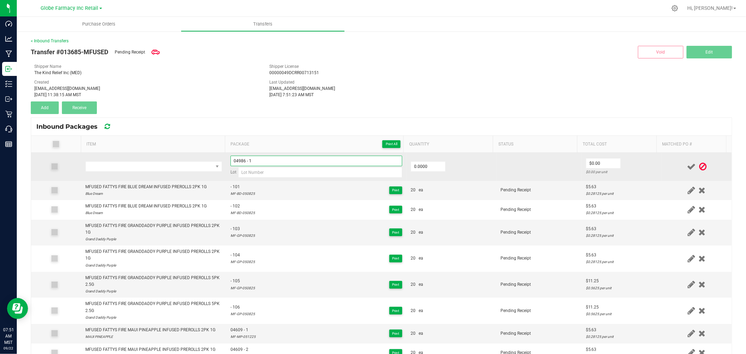
click at [301, 157] on input "04986 - 1" at bounding box center [316, 161] width 172 height 10
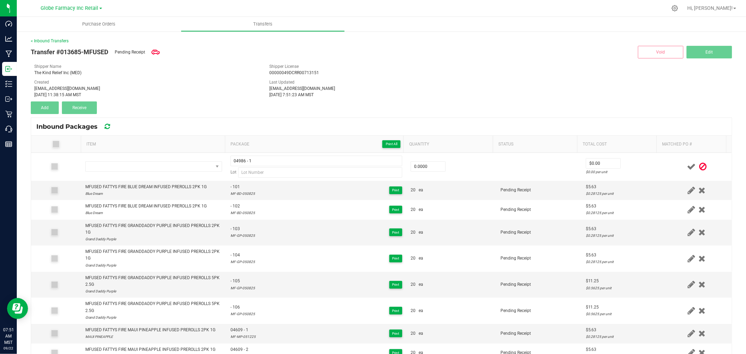
scroll to position [158, 0]
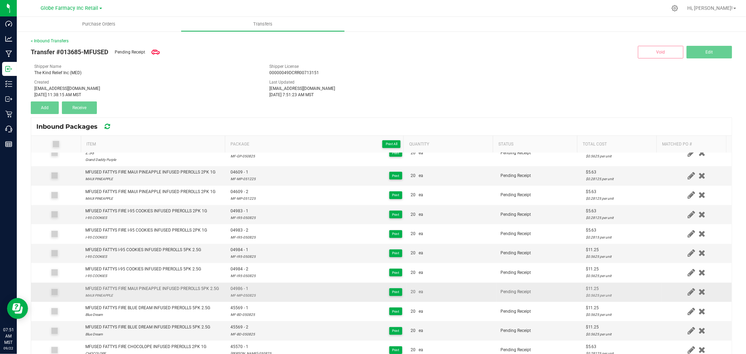
click at [243, 297] on div "MF-MP-050825" at bounding box center [242, 295] width 25 height 7
copy div "MF-MP-050825"
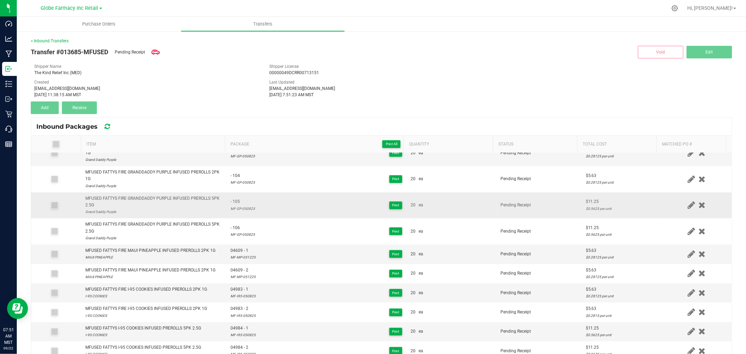
scroll to position [0, 0]
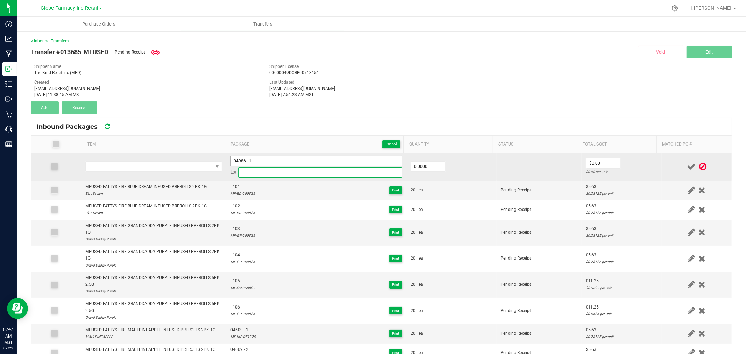
drag, startPoint x: 270, startPoint y: 170, endPoint x: 271, endPoint y: 164, distance: 5.3
click at [270, 170] on input at bounding box center [320, 172] width 164 height 10
paste input "MF-MP-050825"
type input "MF-MP-050825"
click at [274, 156] on input "04986 - 1" at bounding box center [316, 161] width 172 height 10
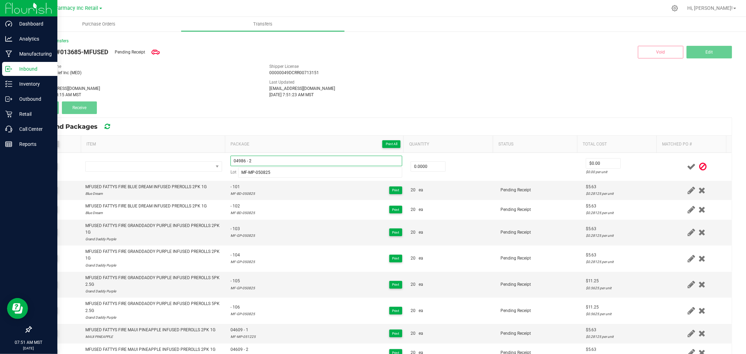
type input "04986 - 2"
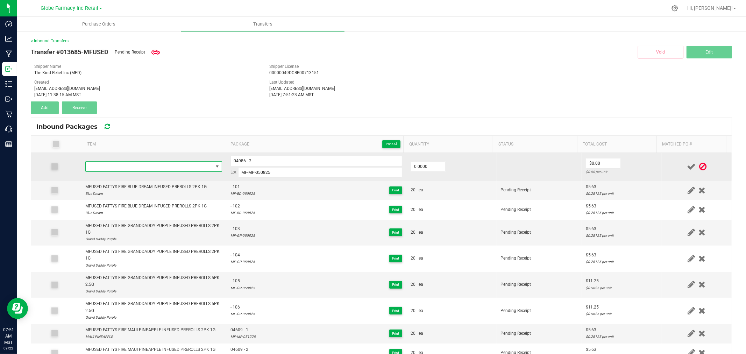
click at [122, 164] on span "NO DATA FOUND" at bounding box center [149, 167] width 127 height 10
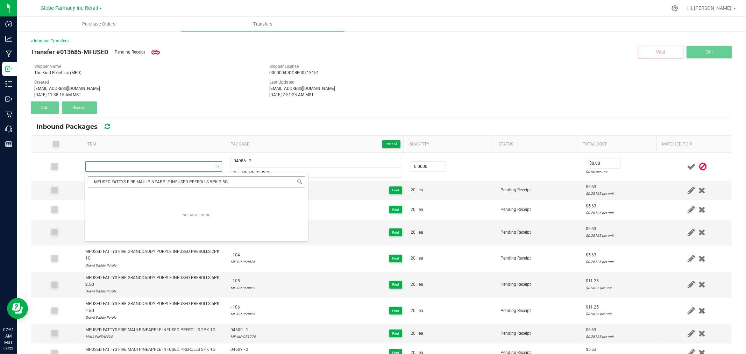
scroll to position [10, 134]
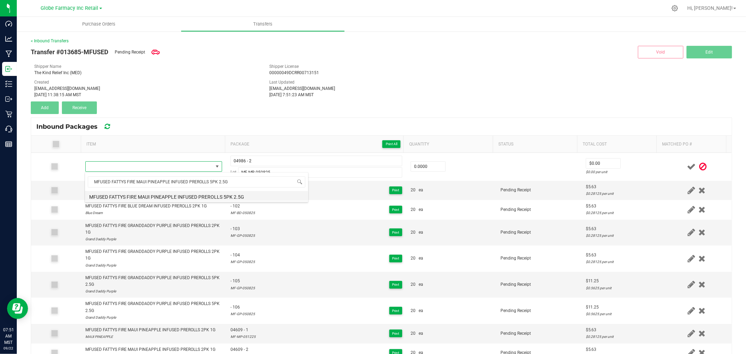
click at [151, 196] on li "MFUSED FATTYS FIRE MAUI PINEAPPLE INFUSED PREROLLS 5PK 2.5G" at bounding box center [196, 196] width 223 height 10
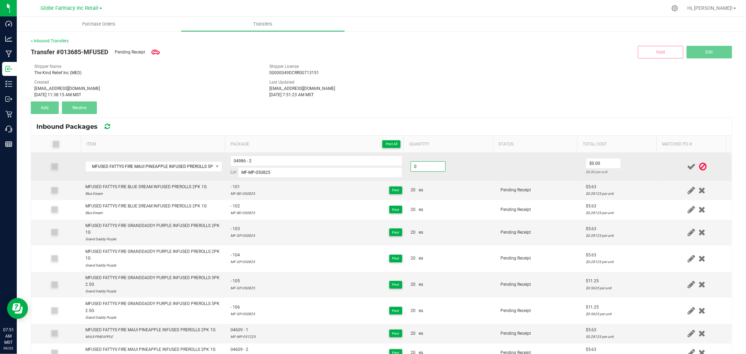
click at [428, 167] on input "0" at bounding box center [428, 167] width 34 height 10
type input "20 ea"
type input "$11.25"
drag, startPoint x: 665, startPoint y: 160, endPoint x: 676, endPoint y: 160, distance: 10.8
click at [665, 160] on td at bounding box center [696, 167] width 70 height 28
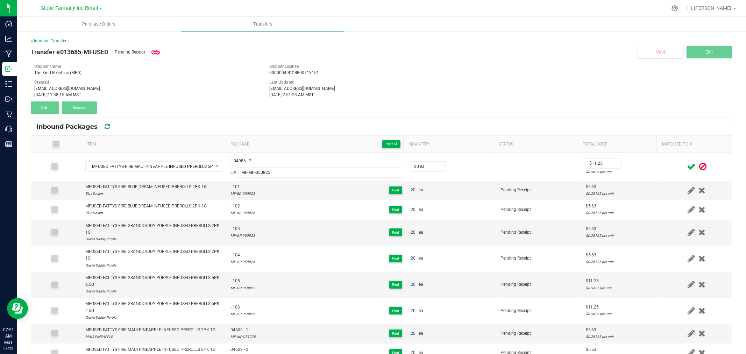
click at [687, 167] on icon at bounding box center [691, 166] width 9 height 9
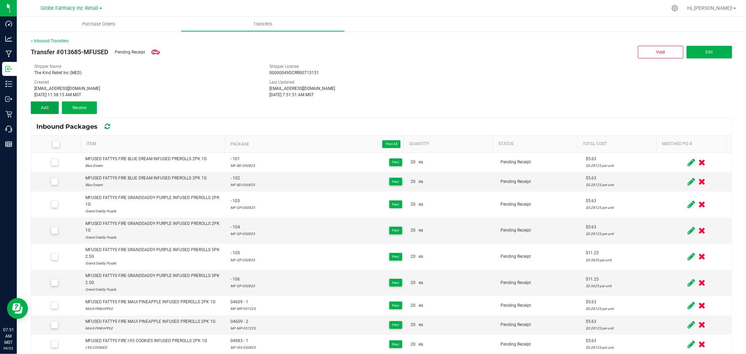
click at [36, 103] on button "Add" at bounding box center [45, 107] width 28 height 13
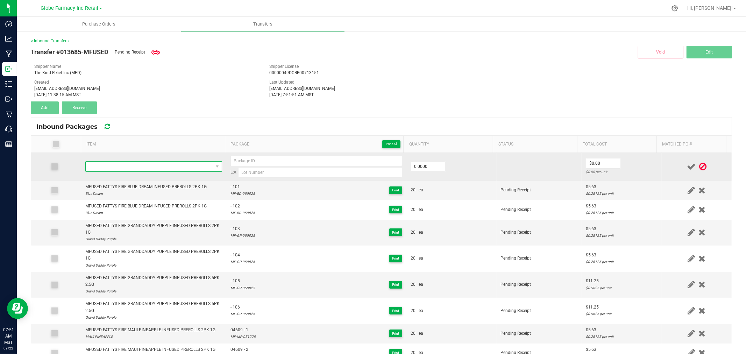
click at [152, 170] on span "NO DATA FOUND" at bounding box center [149, 167] width 127 height 10
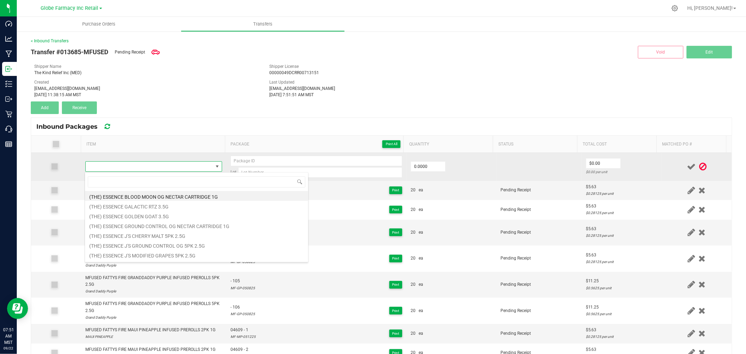
type input "MFUSED FATTYS FIRE TROPICAL SAPPHIRE KUSH INFUSED PREROLLS 5PK 2.5G"
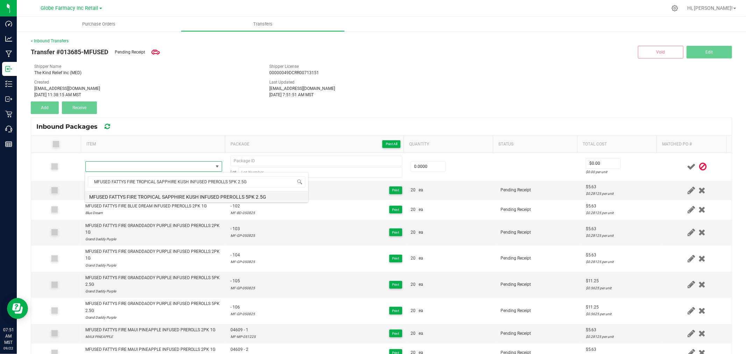
click at [142, 198] on li "MFUSED FATTYS FIRE TROPICAL SAPPHIRE KUSH INFUSED PREROLLS 5PK 2.5G" at bounding box center [196, 196] width 223 height 10
type input "0 ea"
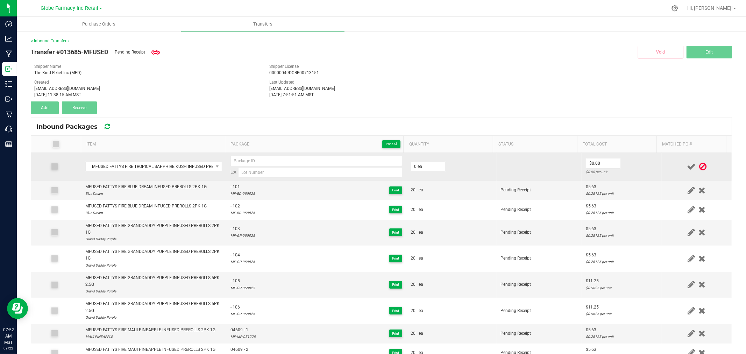
click at [270, 178] on td "Lot" at bounding box center [316, 167] width 180 height 28
drag, startPoint x: 271, startPoint y: 173, endPoint x: 261, endPoint y: 174, distance: 9.8
click at [271, 173] on input at bounding box center [320, 172] width 164 height 10
paste input "MF-TSK-050825"
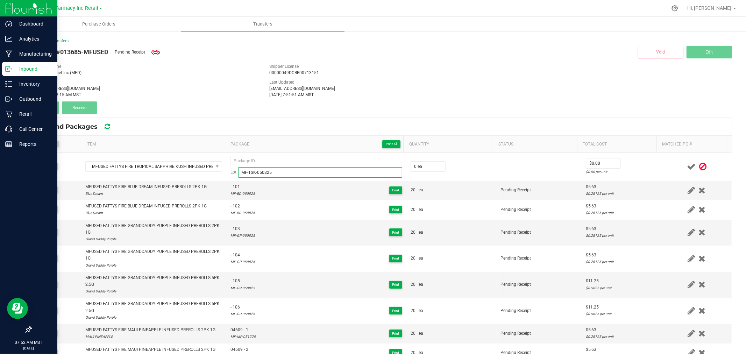
type input "MF-TSK-050825"
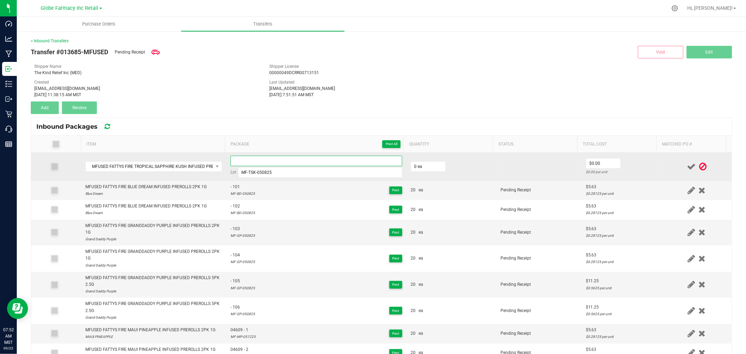
click at [277, 165] on input at bounding box center [316, 161] width 172 height 10
paste input "04987-Exp."
type input "04987 - 1"
click at [431, 168] on input "0" at bounding box center [428, 167] width 34 height 10
type input "20 ea"
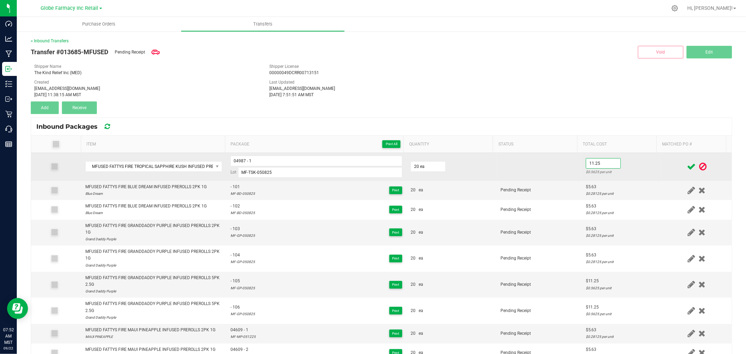
type input "$11.25"
click at [650, 166] on td "$11.25 $0.5625 per unit" at bounding box center [621, 167] width 80 height 28
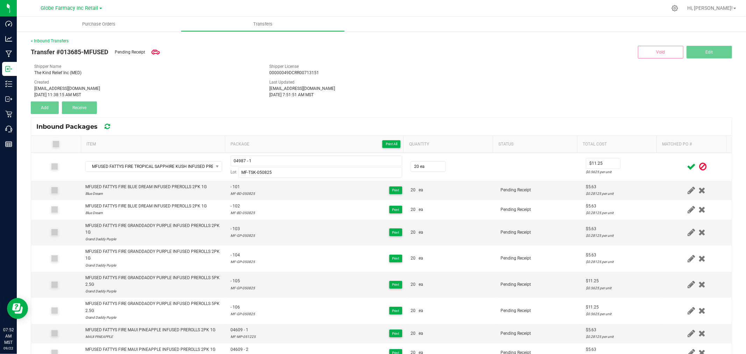
click at [687, 169] on icon at bounding box center [691, 166] width 9 height 9
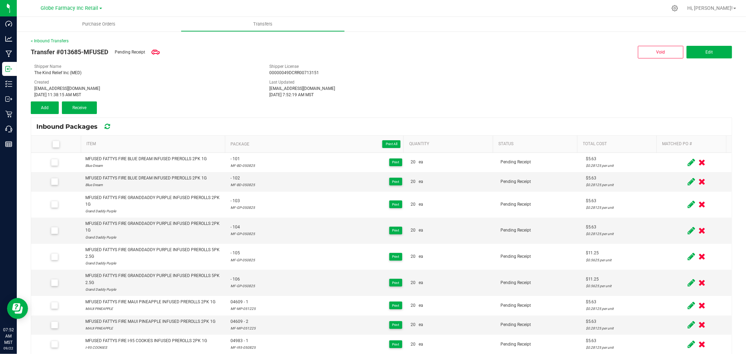
scroll to position [172, 0]
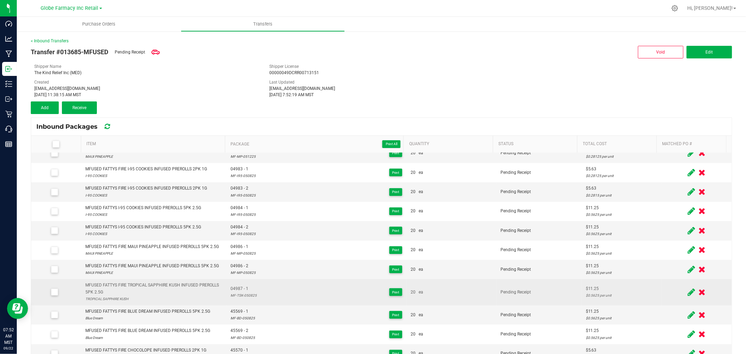
click at [166, 284] on div "MFUSED FATTYS FIRE TROPICAL SAPPHIRE KUSH INFUSED PREROLLS 5PK 2.5G" at bounding box center [153, 288] width 137 height 13
copy div "MFUSED FATTYS FIRE TROPICAL SAPPHIRE KUSH INFUSED PREROLLS 5PK 2.5G"
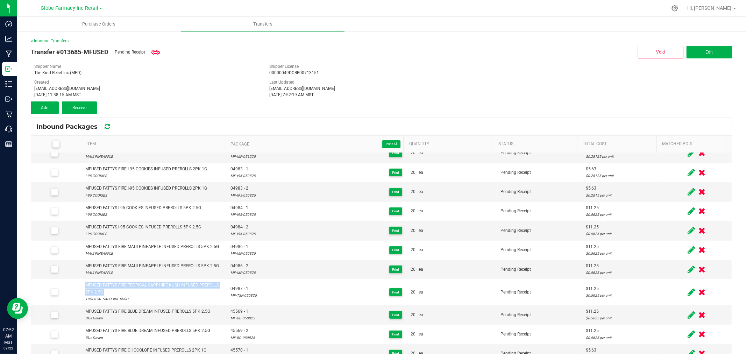
scroll to position [0, 0]
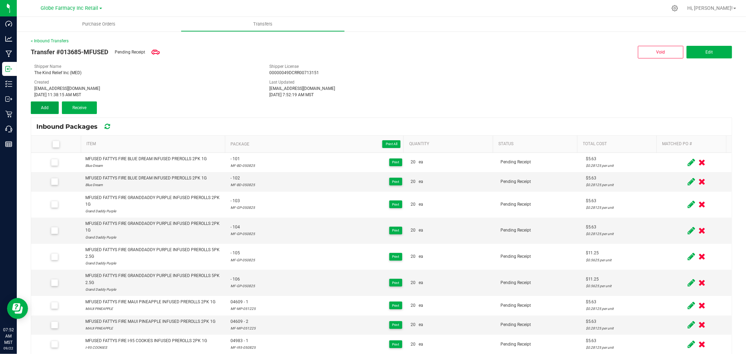
click at [48, 110] on button "Add" at bounding box center [45, 107] width 28 height 13
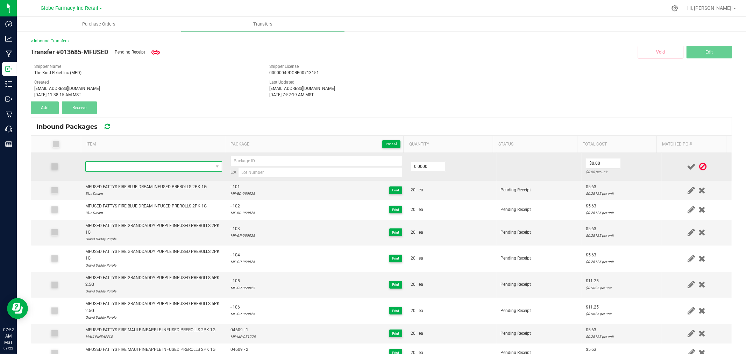
click at [152, 169] on span "NO DATA FOUND" at bounding box center [149, 167] width 127 height 10
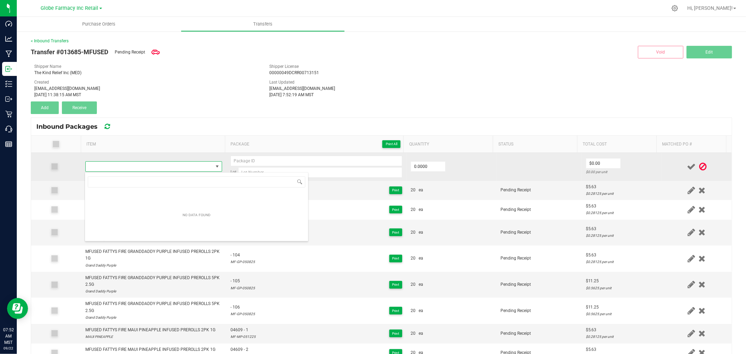
type input "MFUSED FATTYS FIRE TROPICAL SAPPHIRE KUSH INFUSED PREROLLS 5PK 2.5G"
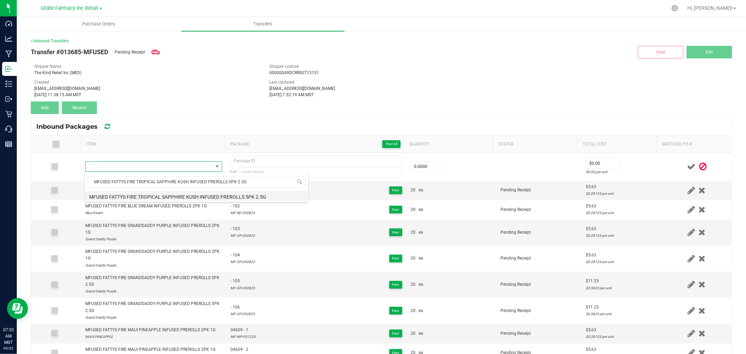
click at [167, 195] on li "MFUSED FATTYS FIRE TROPICAL SAPPHIRE KUSH INFUSED PREROLLS 5PK 2.5G" at bounding box center [196, 196] width 223 height 10
type input "0 ea"
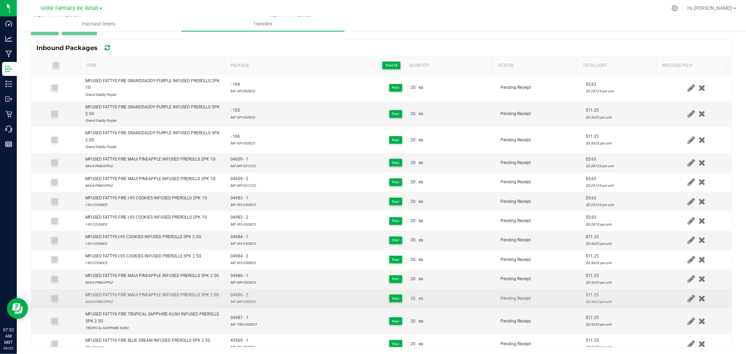
scroll to position [194, 0]
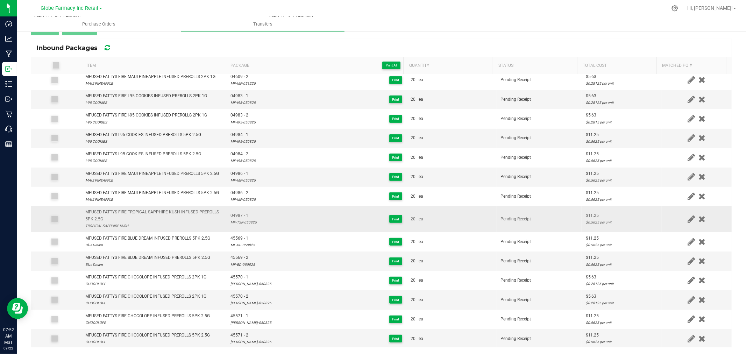
click at [237, 214] on span "04987 - 1" at bounding box center [243, 215] width 26 height 7
copy span "04987 - 1"
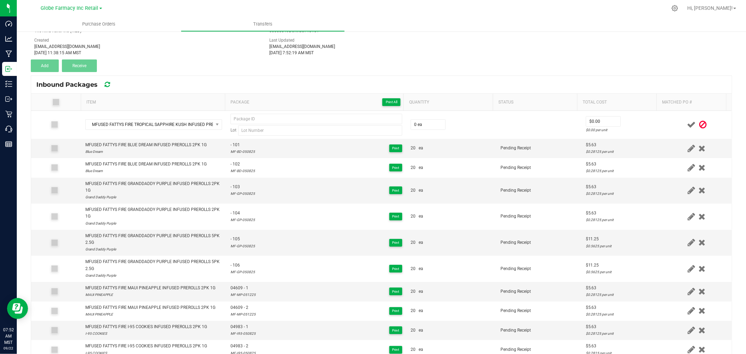
scroll to position [0, 0]
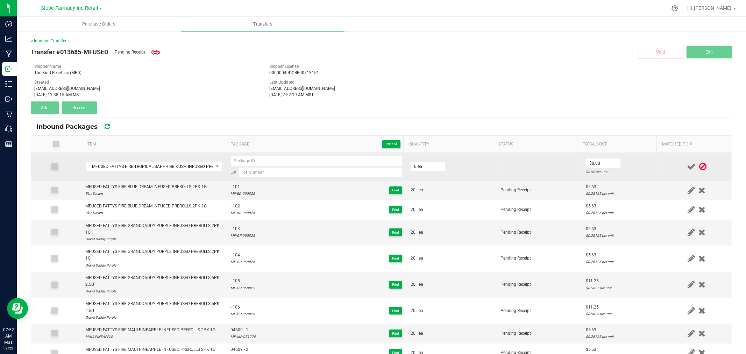
click at [254, 155] on td "Lot" at bounding box center [316, 167] width 180 height 28
click at [254, 156] on input at bounding box center [316, 161] width 172 height 10
paste input "04987 - 1"
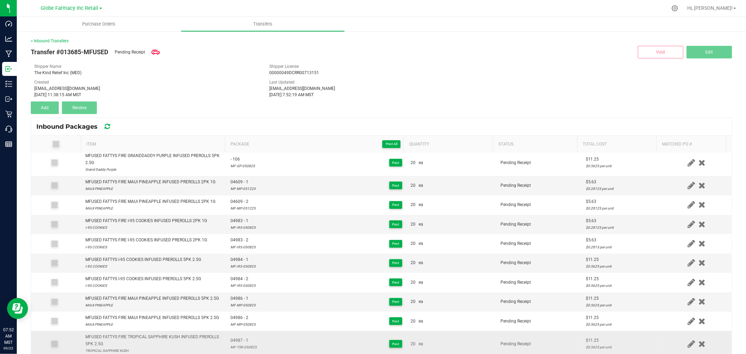
scroll to position [233, 0]
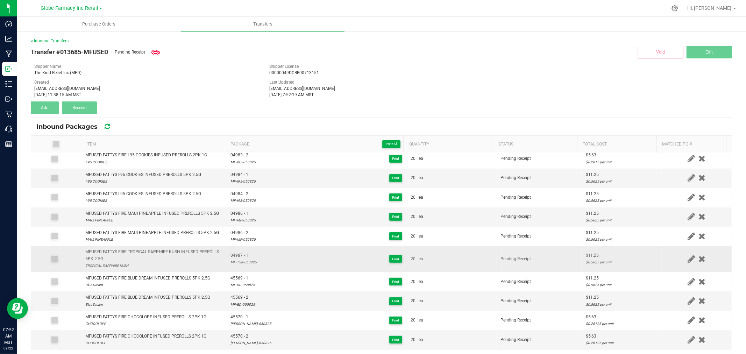
type input "04987 - 2"
click at [237, 260] on div "MF-TSK-050825" at bounding box center [243, 262] width 26 height 7
copy div "MF-TSK-050825"
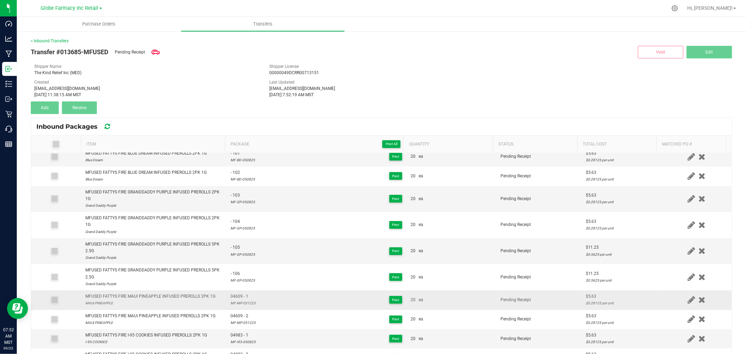
scroll to position [0, 0]
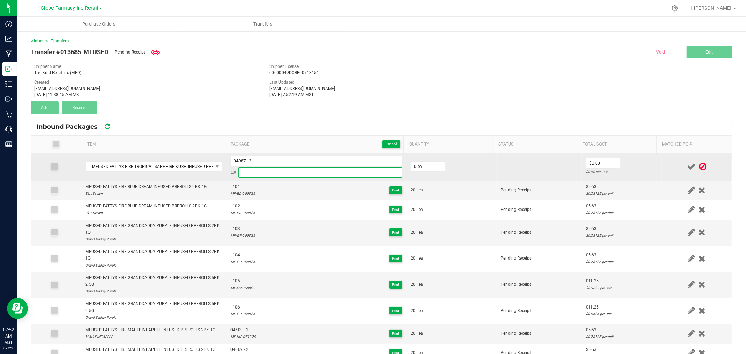
drag, startPoint x: 268, startPoint y: 173, endPoint x: 273, endPoint y: 172, distance: 4.6
click at [268, 173] on input at bounding box center [320, 172] width 164 height 10
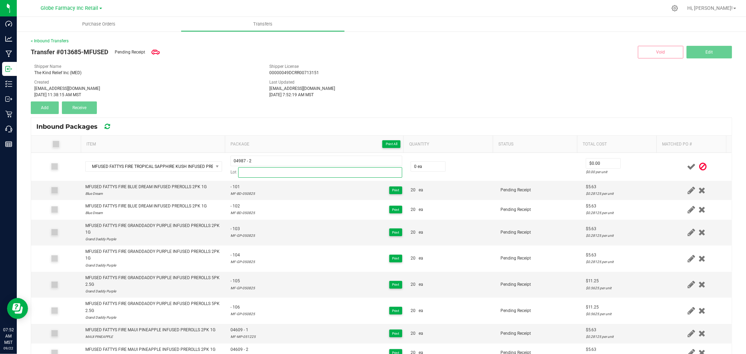
paste input "MF-TSK-050825"
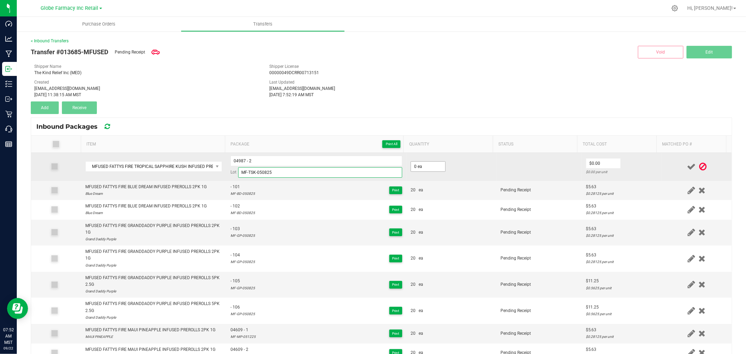
type input "MF-TSK-050825"
click at [431, 169] on input "0" at bounding box center [428, 167] width 34 height 10
type input "20 ea"
type input "$11.25"
click at [619, 161] on td "$11.25 $0.5625 per unit" at bounding box center [621, 167] width 80 height 28
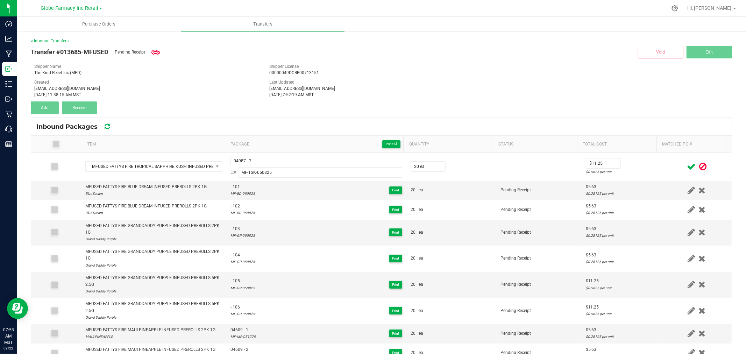
click at [687, 166] on icon at bounding box center [691, 166] width 9 height 9
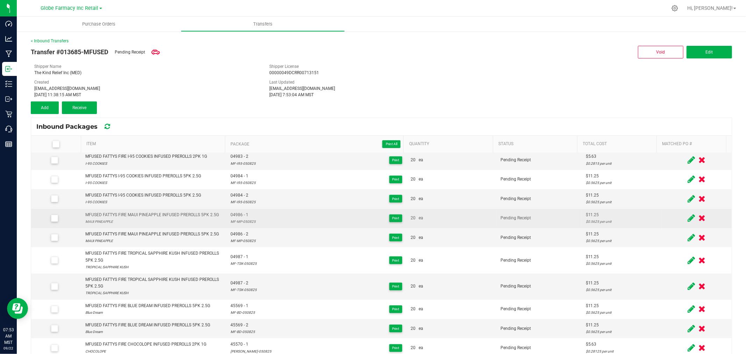
scroll to position [217, 0]
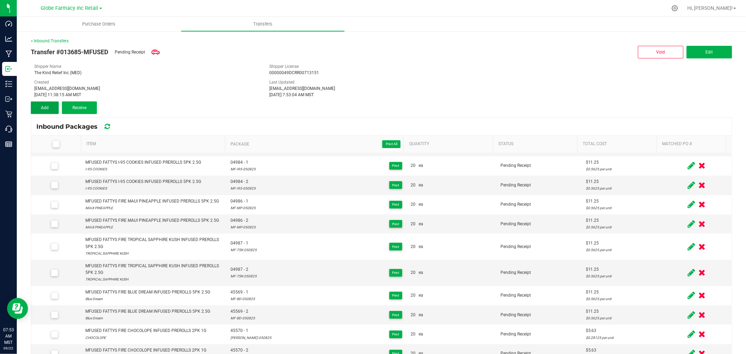
click at [52, 106] on button "Add" at bounding box center [45, 107] width 28 height 13
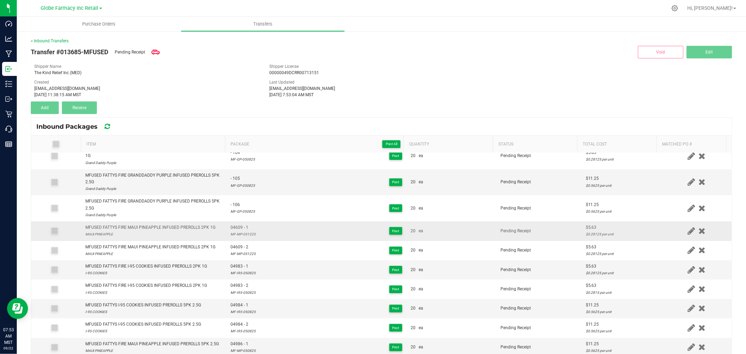
scroll to position [0, 0]
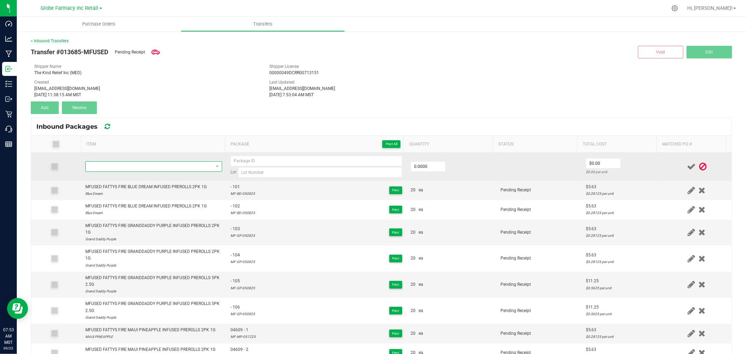
click at [183, 169] on span "NO DATA FOUND" at bounding box center [149, 167] width 127 height 10
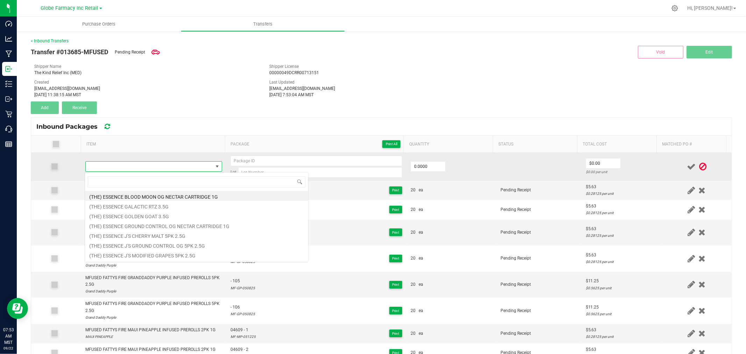
scroll to position [10, 134]
type input "MFUSED FIRE ATF LIQUID DIAMONDS DISPOSABLE 2G"
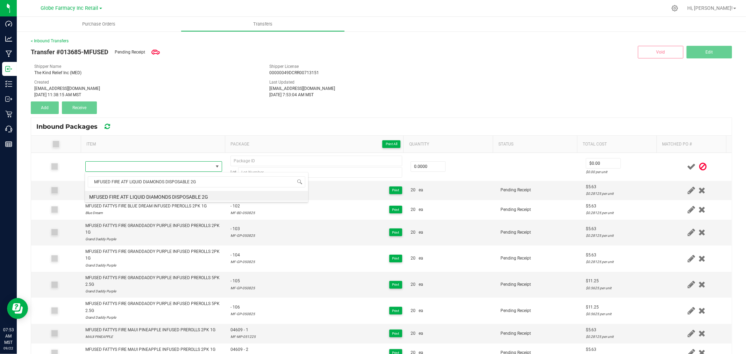
click at [173, 198] on li "MFUSED FIRE ATF LIQUID DIAMONDS DISPOSABLE 2G" at bounding box center [196, 196] width 223 height 10
type input "0 ea"
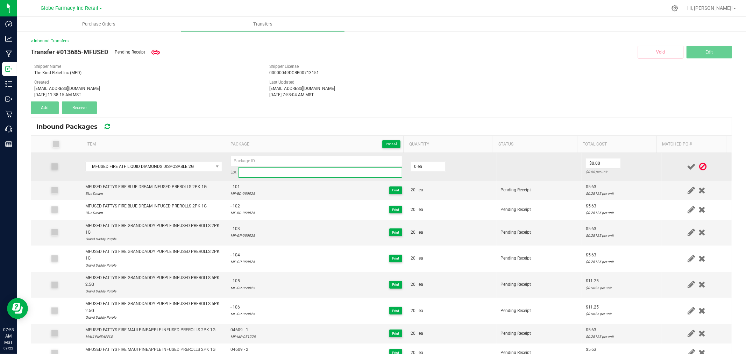
click at [363, 171] on input at bounding box center [320, 172] width 164 height 10
paste input "04686-Exp."
click at [254, 175] on input "04686-Exp." at bounding box center [320, 172] width 164 height 10
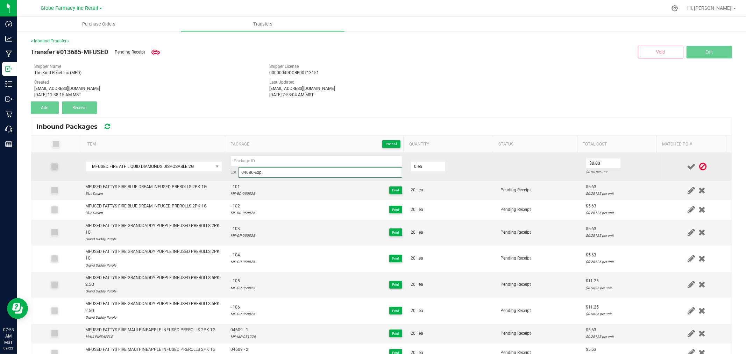
type input "04686-Exp."
drag, startPoint x: 232, startPoint y: 173, endPoint x: 252, endPoint y: 166, distance: 20.3
click at [252, 159] on div "Lot 04686-Exp." at bounding box center [316, 167] width 172 height 22
click at [251, 175] on input "04686-Exp." at bounding box center [320, 172] width 164 height 10
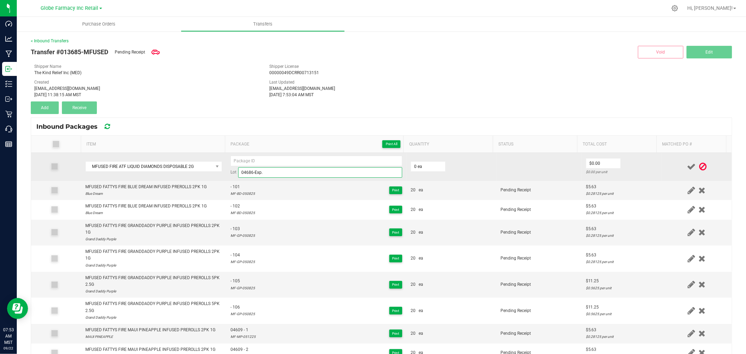
click at [251, 175] on input "04686-Exp." at bounding box center [320, 172] width 164 height 10
click at [270, 161] on input "04686-Exp." at bounding box center [316, 161] width 172 height 10
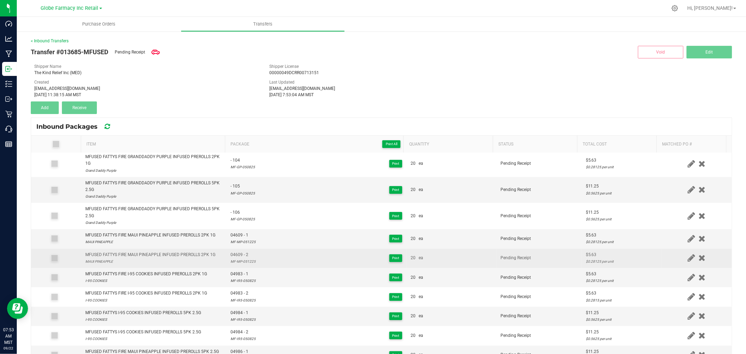
scroll to position [0, 0]
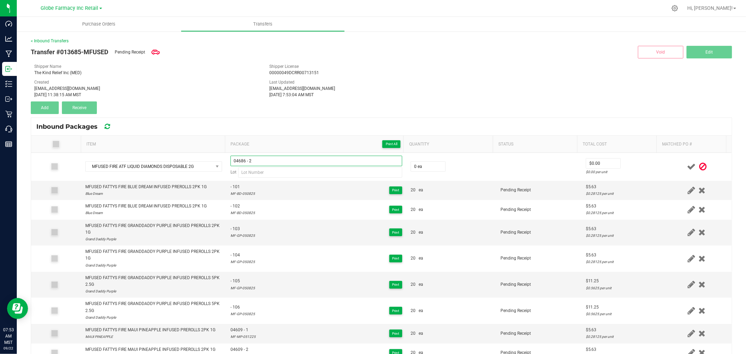
type input "04686 - 2"
click at [184, 136] on th "Item" at bounding box center [153, 144] width 144 height 17
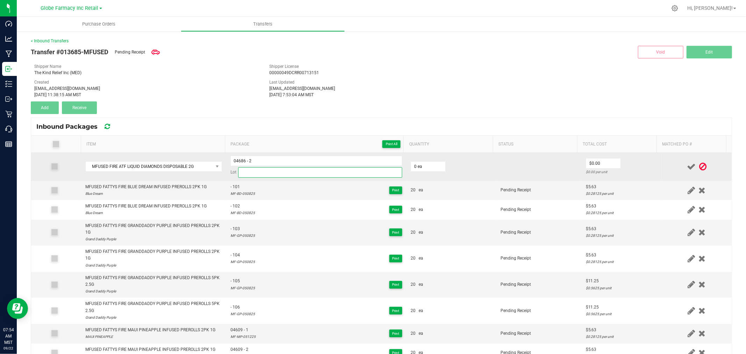
click at [273, 175] on input at bounding box center [320, 172] width 164 height 10
paste input "42103"
type input "42103"
click at [416, 165] on input "0" at bounding box center [428, 167] width 34 height 10
type input "0 ea"
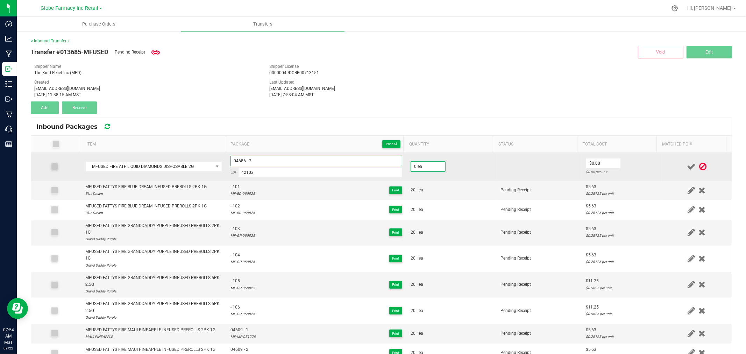
click at [320, 156] on input "04686 - 2" at bounding box center [316, 161] width 172 height 10
type input "04686 - 1"
click at [421, 166] on input "0" at bounding box center [428, 167] width 34 height 10
type input "40 ea"
type input "$18.75"
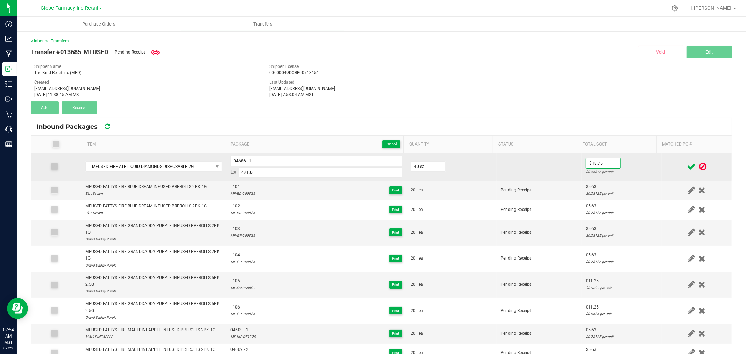
click at [631, 175] on div "$0.46875 per unit" at bounding box center [622, 172] width 72 height 7
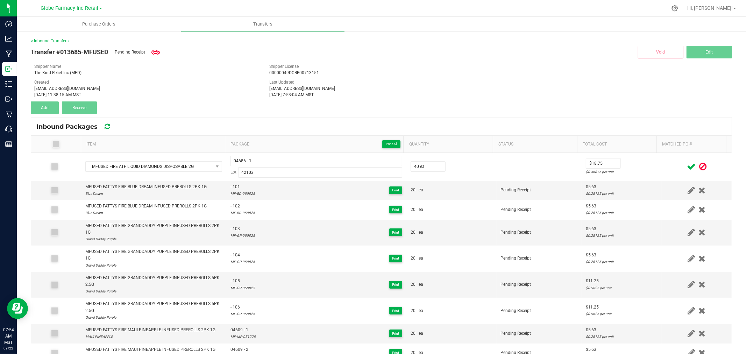
click at [687, 166] on icon at bounding box center [691, 166] width 9 height 9
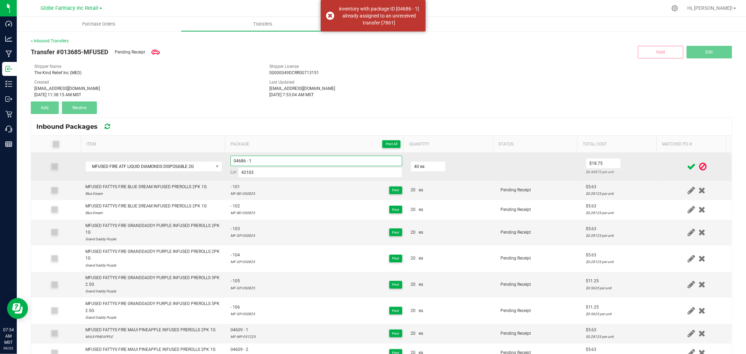
click at [299, 163] on input "04686 - 1" at bounding box center [316, 161] width 172 height 10
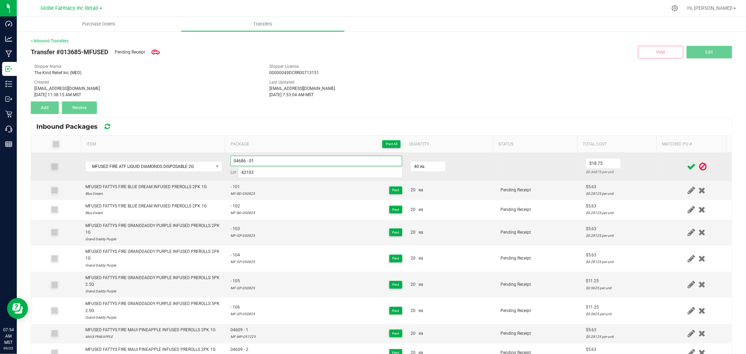
type input "04686 - 01"
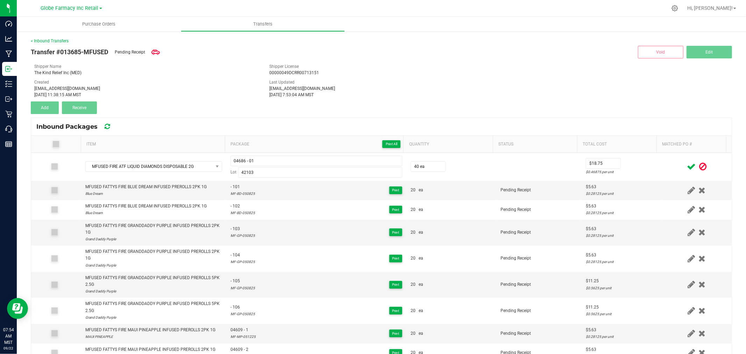
drag, startPoint x: 659, startPoint y: 171, endPoint x: 689, endPoint y: 166, distance: 30.9
click at [661, 171] on td at bounding box center [696, 167] width 70 height 28
click at [687, 165] on icon at bounding box center [691, 166] width 9 height 9
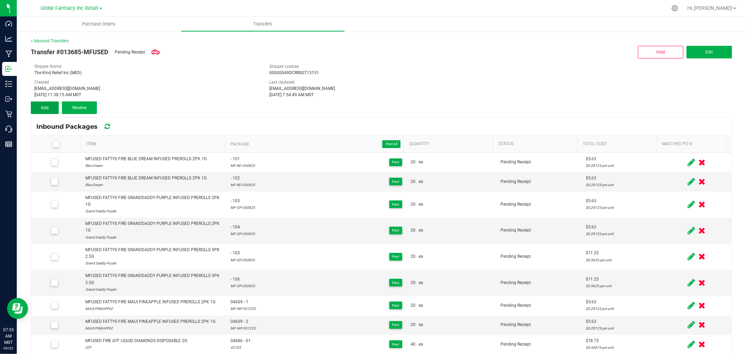
click at [53, 107] on button "Add" at bounding box center [45, 107] width 28 height 13
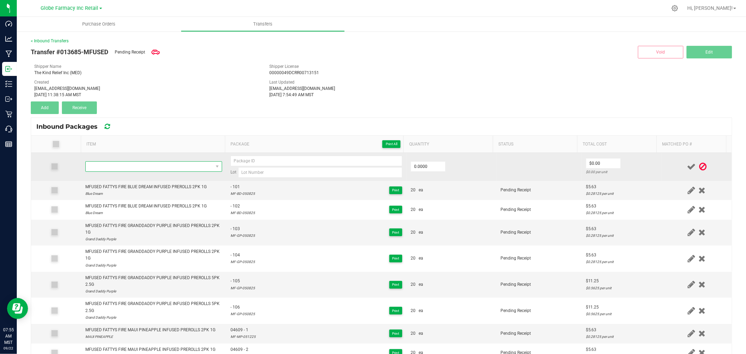
click at [160, 164] on span "NO DATA FOUND" at bounding box center [149, 167] width 127 height 10
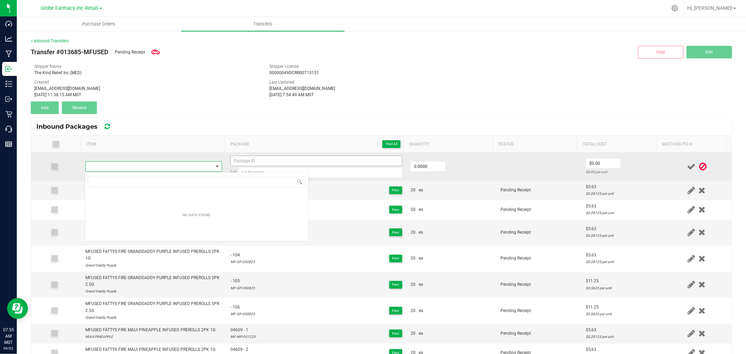
scroll to position [10, 134]
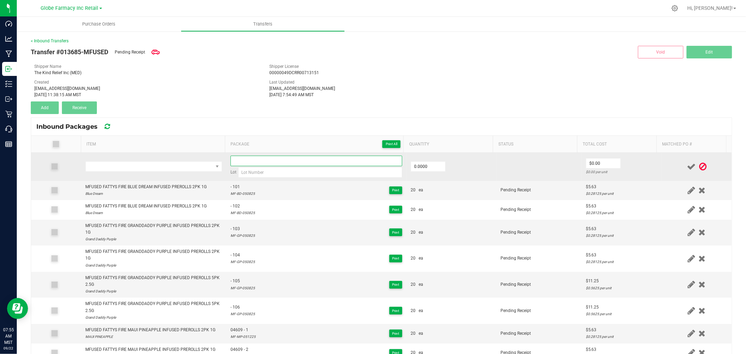
click at [271, 160] on input at bounding box center [316, 161] width 172 height 10
paste input "04686 - 1"
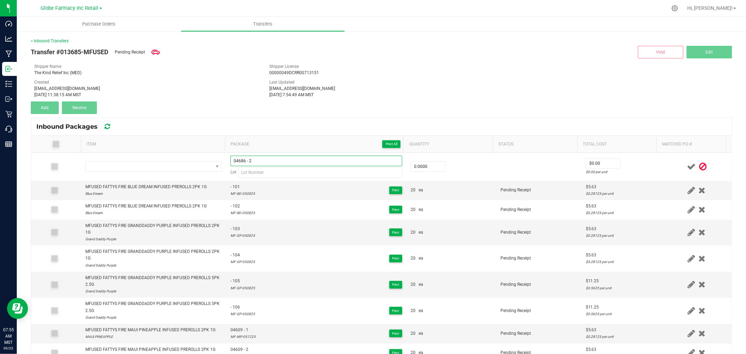
type input "04686 - 2"
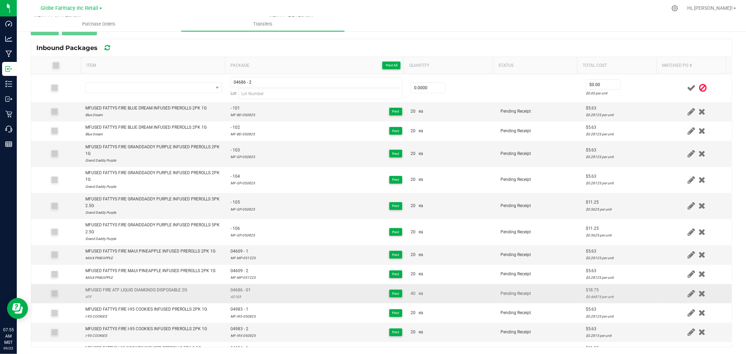
click at [162, 285] on td "MFUSED FIRE ATF LIQUID DIAMONDS DISPOSABLE 2G ATF" at bounding box center [153, 293] width 145 height 19
copy div "MFUSED FIRE ATF LIQUID DIAMONDS DISPOSABLE 2G"
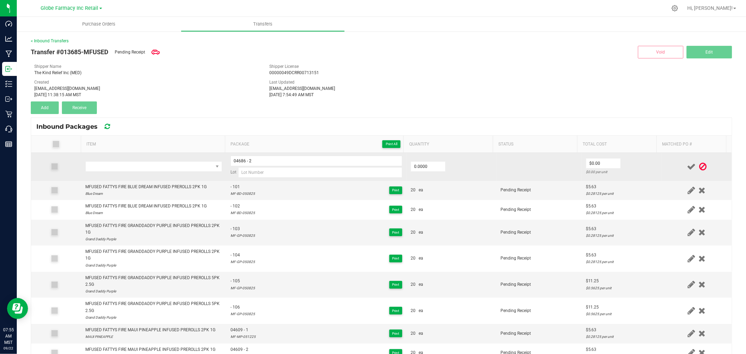
click at [159, 174] on td at bounding box center [153, 167] width 145 height 28
click at [161, 170] on span at bounding box center [149, 167] width 127 height 10
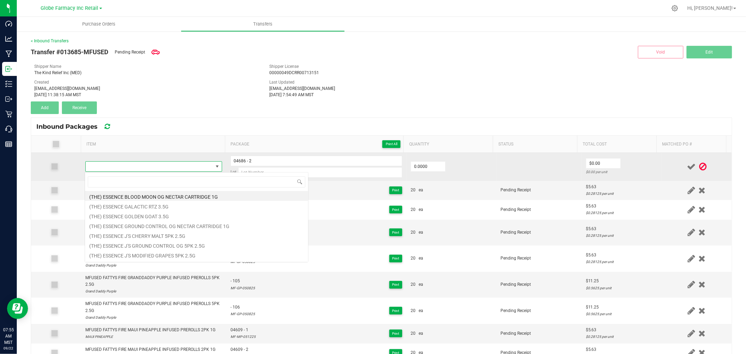
type input "MFUSED FIRE ATF LIQUID DIAMONDS DISPOSABLE 2G"
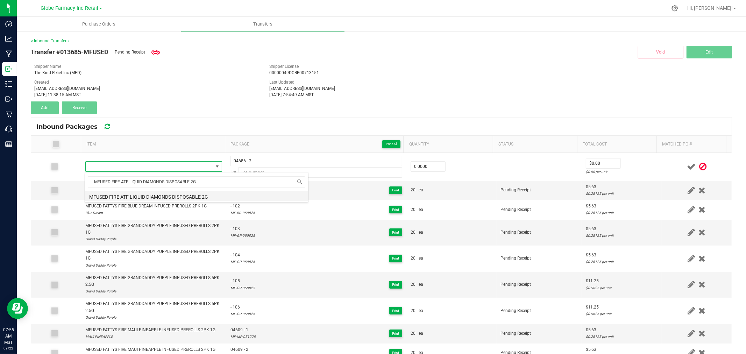
click at [169, 195] on li "MFUSED FIRE ATF LIQUID DIAMONDS DISPOSABLE 2G" at bounding box center [196, 196] width 223 height 10
type input "0 ea"
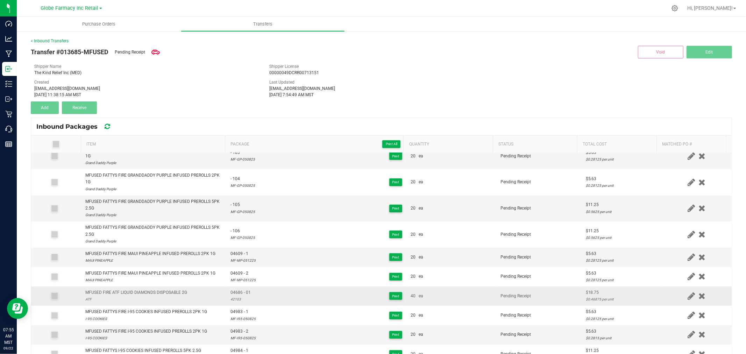
scroll to position [155, 0]
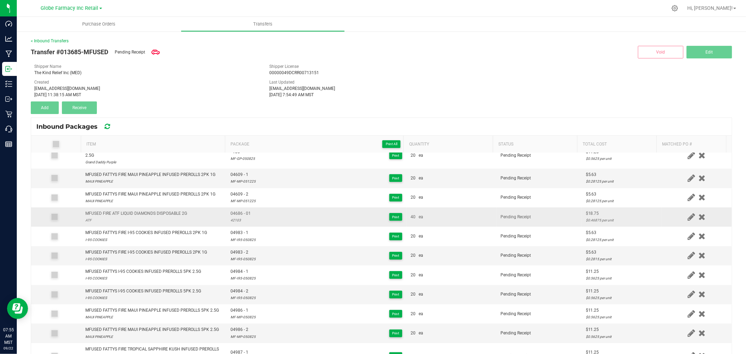
click at [238, 221] on div "42103" at bounding box center [240, 220] width 20 height 7
click at [234, 221] on div "42103" at bounding box center [240, 220] width 20 height 7
copy div "42103"
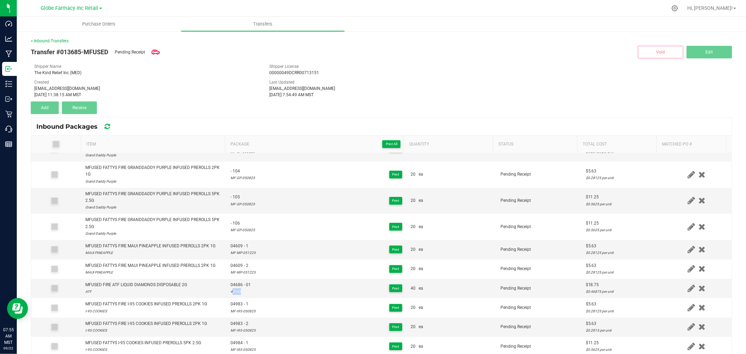
scroll to position [0, 0]
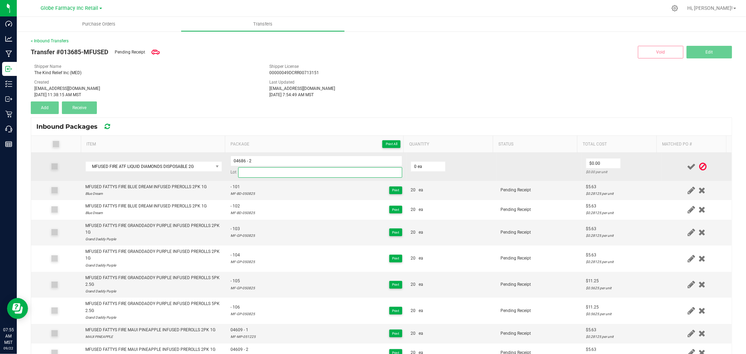
click at [251, 173] on input at bounding box center [320, 172] width 164 height 10
paste input "42103"
type input "42103"
click at [427, 166] on input "0" at bounding box center [428, 167] width 34 height 10
type input "40 ea"
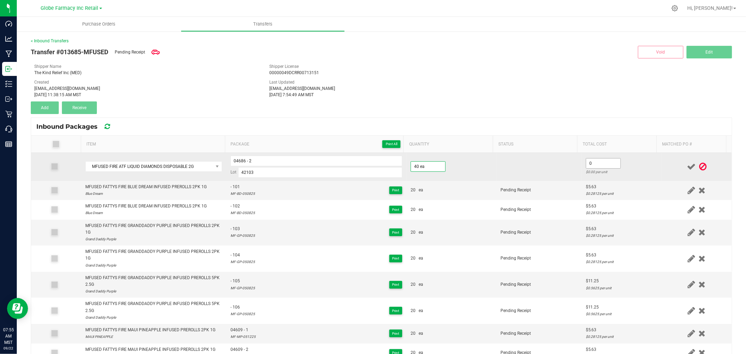
click at [609, 165] on input "0" at bounding box center [603, 163] width 34 height 10
type input "$18.75"
click at [661, 162] on td at bounding box center [696, 167] width 70 height 28
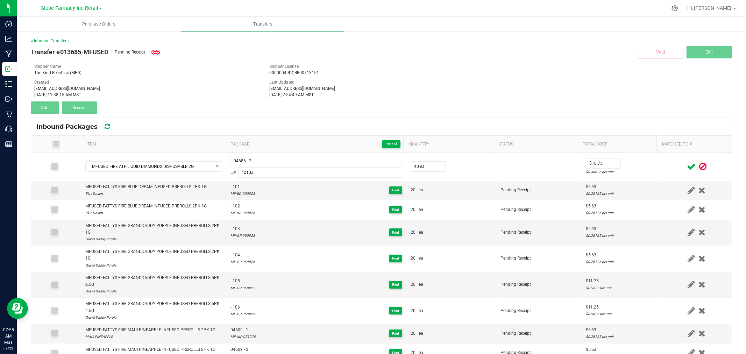
click at [687, 168] on icon at bounding box center [691, 166] width 9 height 9
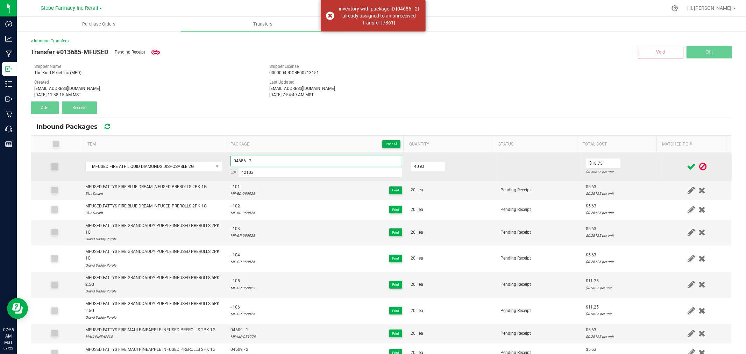
click at [275, 165] on input "04686 - 2" at bounding box center [316, 161] width 172 height 10
type input "04686 - 02"
click at [647, 168] on td "$18.75 $0.46875 per unit" at bounding box center [621, 167] width 80 height 28
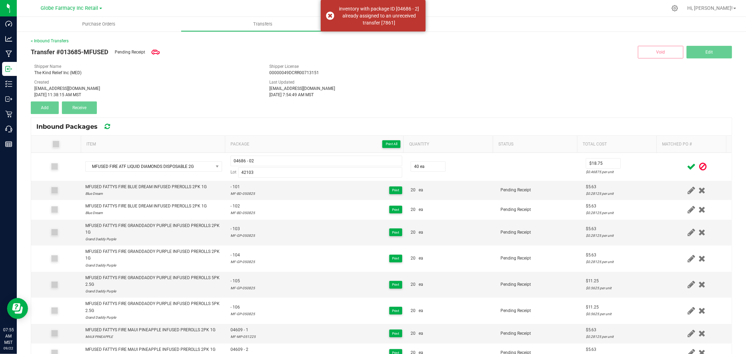
click at [687, 165] on icon at bounding box center [691, 166] width 9 height 9
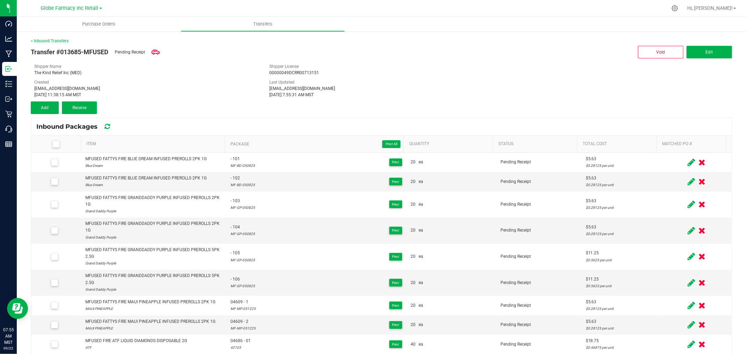
click at [390, 103] on div "Transfer #013685-MFUSED Pending Receipt Void Edit Shipper Name The Kind Relief …" at bounding box center [381, 79] width 701 height 70
drag, startPoint x: 38, startPoint y: 107, endPoint x: 102, endPoint y: 130, distance: 67.7
click at [38, 107] on button "Add" at bounding box center [45, 107] width 28 height 13
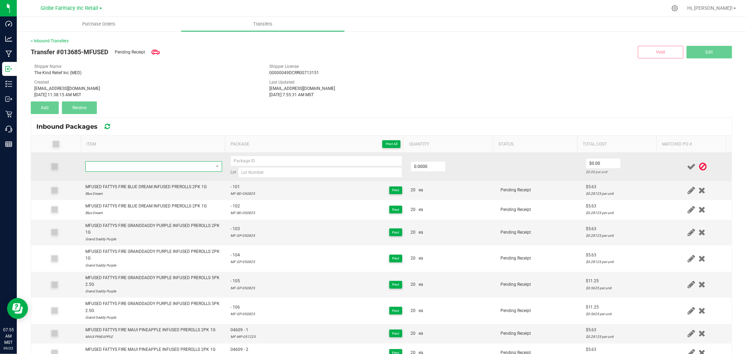
click at [137, 166] on span "NO DATA FOUND" at bounding box center [149, 167] width 127 height 10
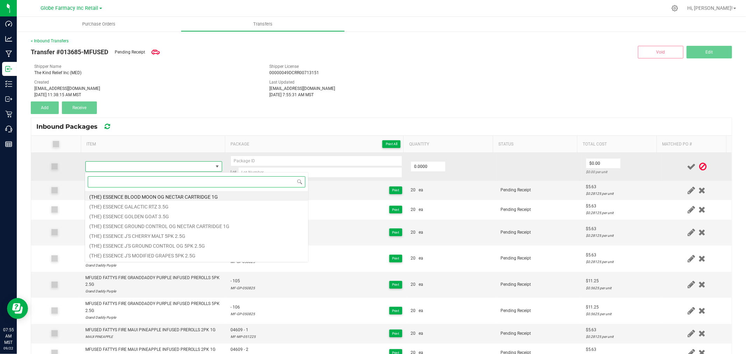
scroll to position [10, 134]
paste input "MFUSED FIRE CEREAL MILK LIQUID DIAMOND DISPOSABLE 2G"
type input "MFUSED FIRE CEREAL MILK LIQUID DIAMOND DISPOSABLE 2G"
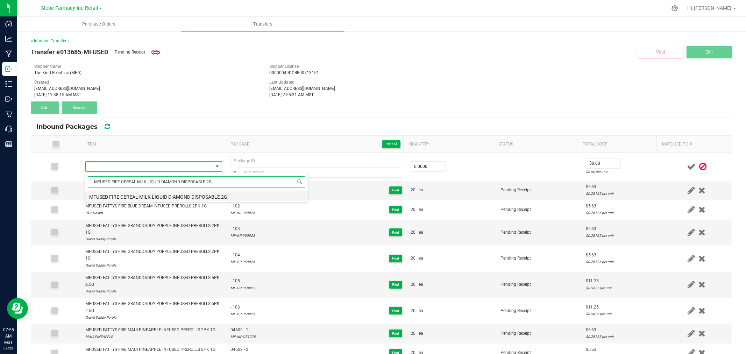
click at [133, 196] on li "MFUSED FIRE CEREAL MILK LIQUID DIAMOND DISPOSABLE 2G" at bounding box center [196, 196] width 223 height 10
type input "0 ea"
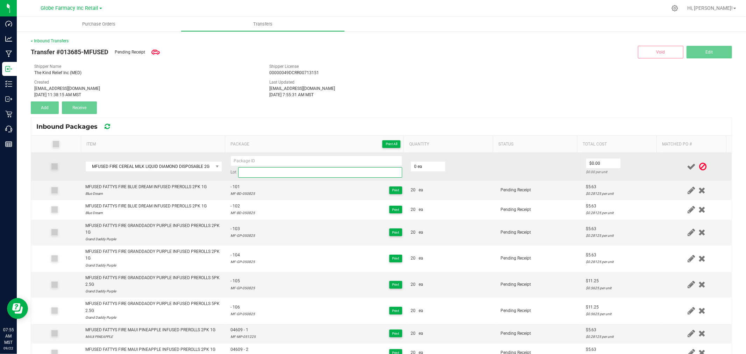
click at [270, 172] on input at bounding box center [320, 172] width 164 height 10
paste input "42106"
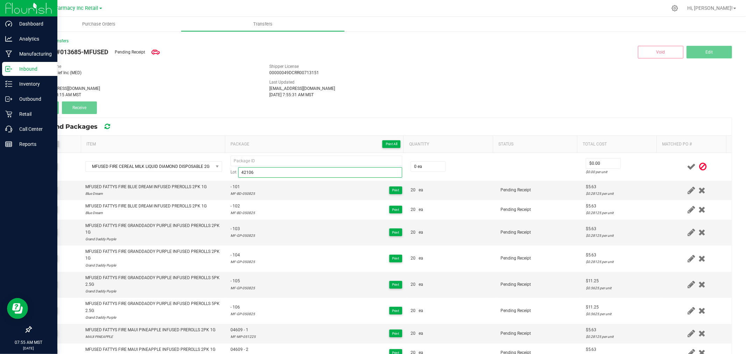
type input "42106"
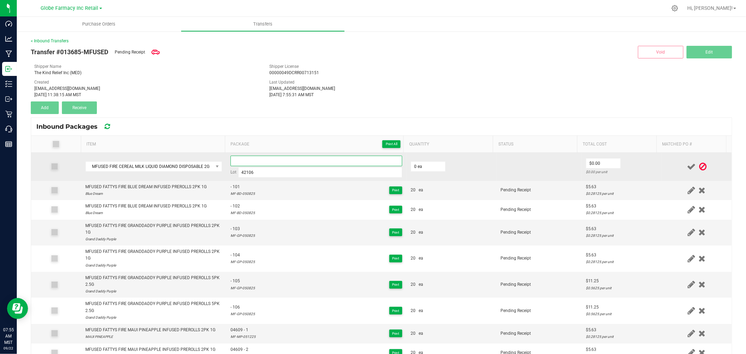
paste input "04539-Exp."
click at [339, 161] on input "04539-Exp." at bounding box center [316, 161] width 172 height 10
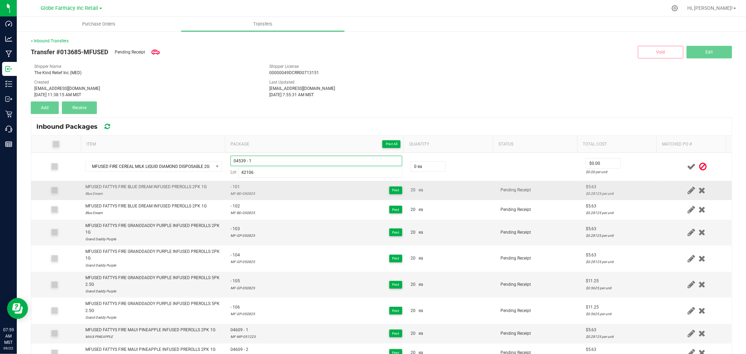
type input "04539 - 1"
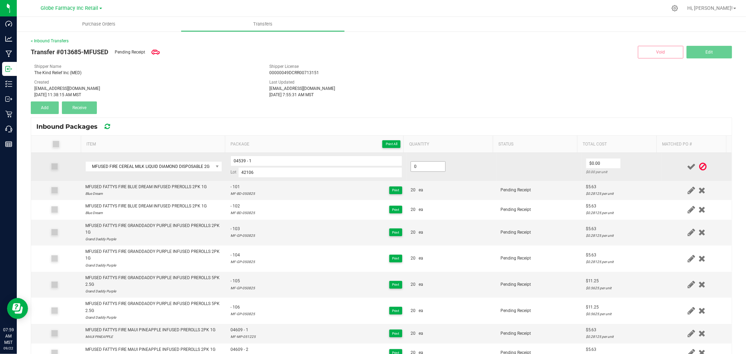
click at [414, 166] on input "0" at bounding box center [428, 167] width 34 height 10
type input "40 ea"
type input "$18.75"
click at [242, 174] on input "42106" at bounding box center [320, 172] width 164 height 10
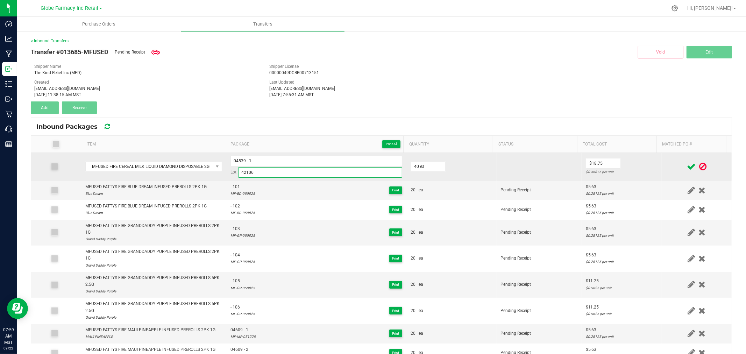
click at [242, 174] on input "42106" at bounding box center [320, 172] width 164 height 10
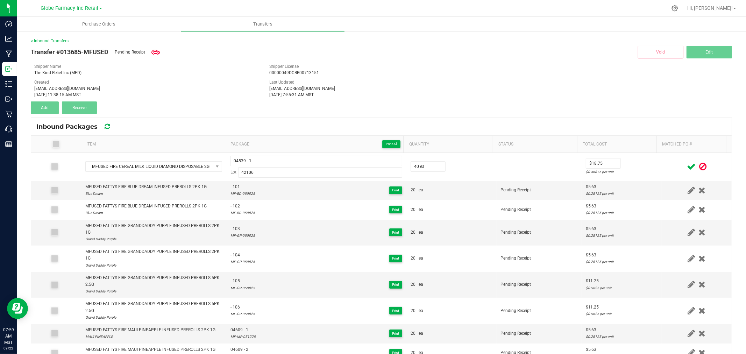
click at [687, 168] on icon at bounding box center [691, 166] width 9 height 9
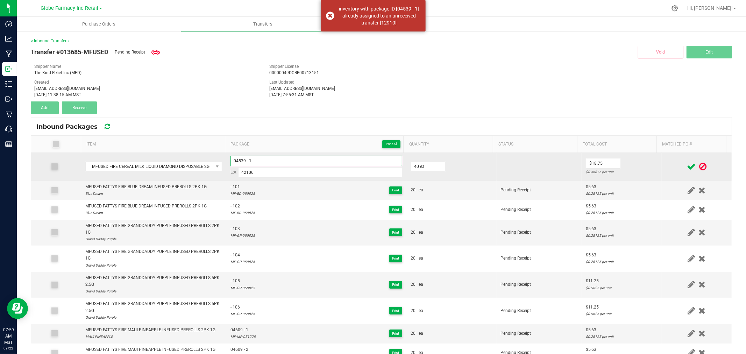
click at [351, 165] on input "04539 - 1" at bounding box center [316, 161] width 172 height 10
type input "04539 - 01"
click at [641, 160] on td "$18.75 $0.46875 per unit" at bounding box center [621, 167] width 80 height 28
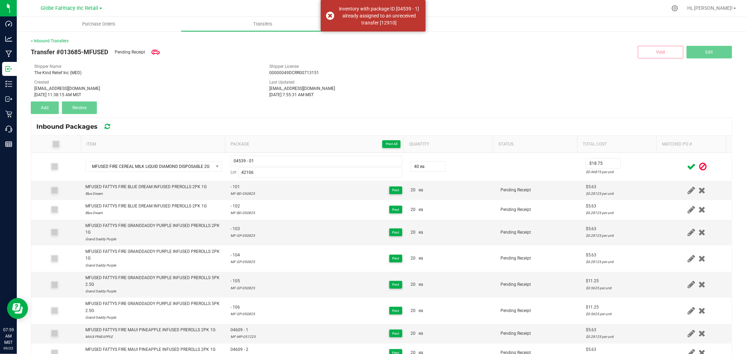
click at [687, 166] on icon at bounding box center [691, 166] width 9 height 9
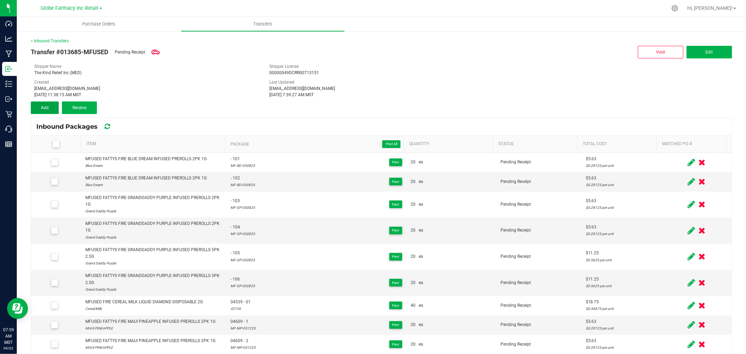
drag, startPoint x: 55, startPoint y: 108, endPoint x: 102, endPoint y: 117, distance: 48.3
click at [55, 109] on button "Add" at bounding box center [45, 107] width 28 height 13
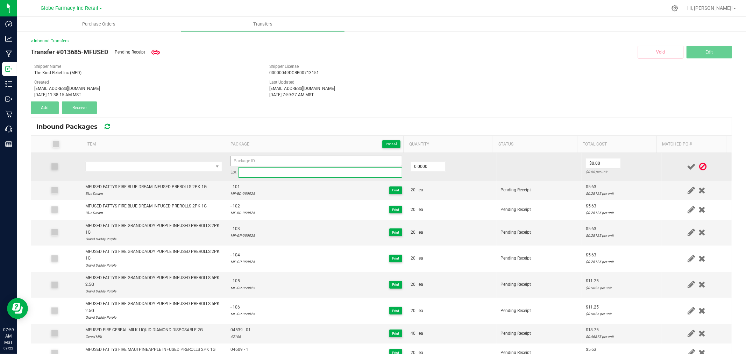
click at [277, 168] on input at bounding box center [320, 172] width 164 height 10
paste input "42106"
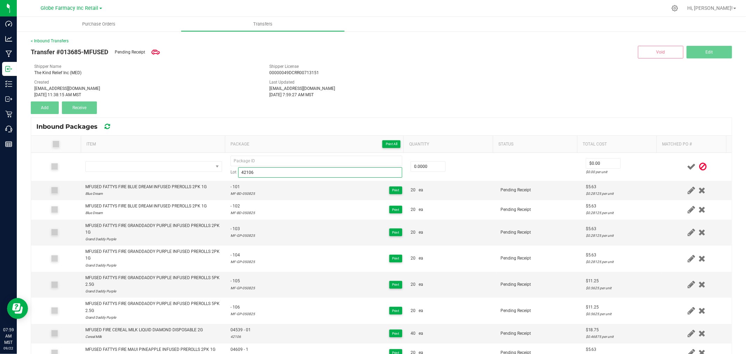
type input "42106"
click at [371, 99] on div "Transfer #013685-MFUSED Pending Receipt Void Edit Shipper Name The Kind Relief …" at bounding box center [381, 79] width 701 height 70
click at [236, 329] on span "04539 - 01" at bounding box center [240, 330] width 20 height 7
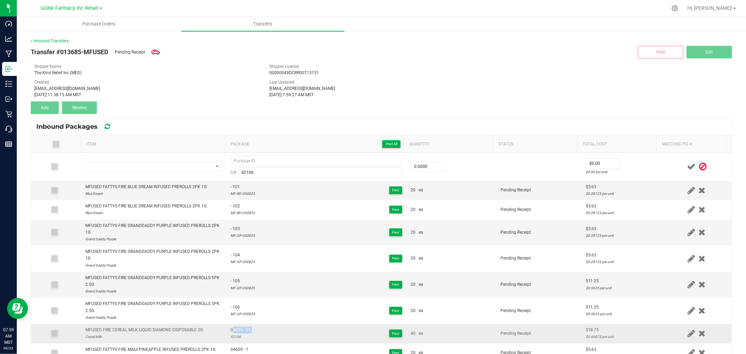
click at [236, 329] on span "04539 - 01" at bounding box center [240, 330] width 20 height 7
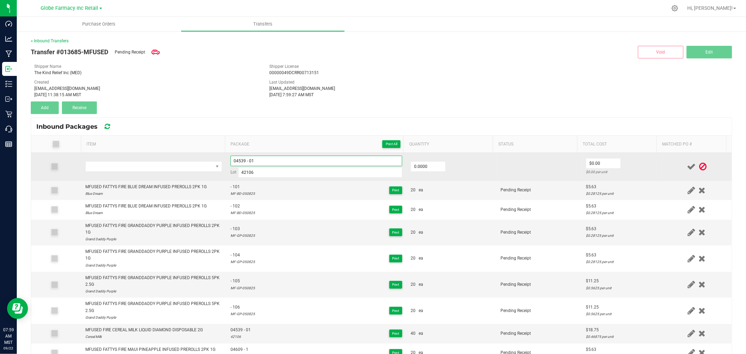
click at [261, 163] on input "04539 - 01" at bounding box center [316, 161] width 172 height 10
click at [269, 161] on input "04539 - 01" at bounding box center [316, 161] width 172 height 10
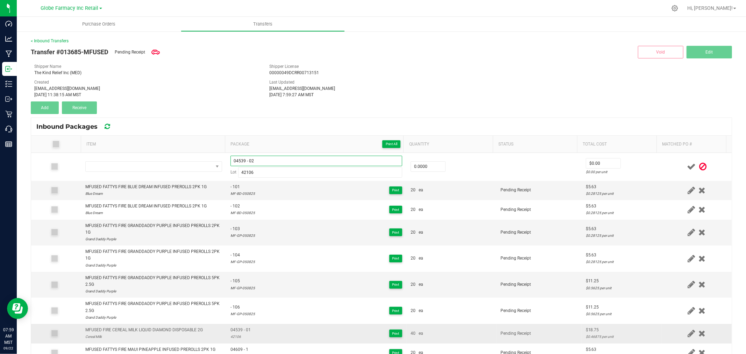
type input "04539 - 02"
click at [157, 331] on div "MFUSED FIRE CEREAL MILK LIQUID DIAMOND DISPOSABLE 2G" at bounding box center [143, 330] width 117 height 7
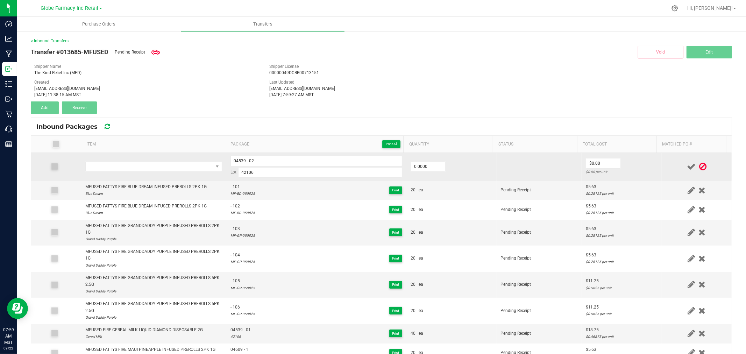
click at [172, 160] on td at bounding box center [153, 167] width 145 height 28
click at [173, 169] on span "NO DATA FOUND" at bounding box center [149, 167] width 127 height 10
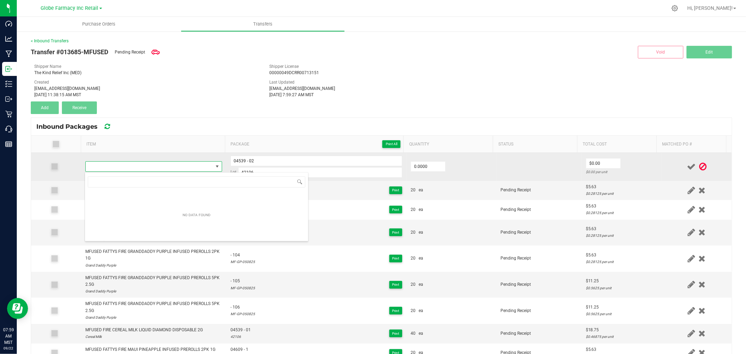
type input "MFUSED FIRE CEREAL MILK LIQUID DIAMOND DISPOSABLE 2G"
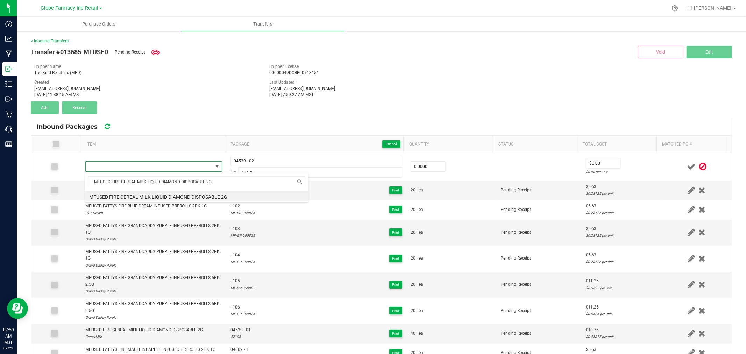
click at [191, 197] on li "MFUSED FIRE CEREAL MILK LIQUID DIAMOND DISPOSABLE 2G" at bounding box center [196, 196] width 223 height 10
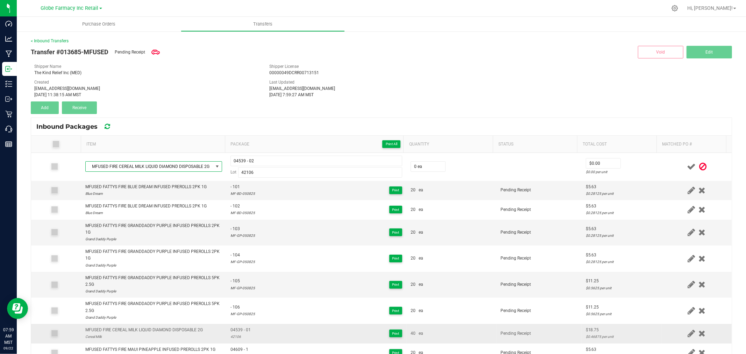
click at [418, 331] on span "ea" at bounding box center [420, 333] width 5 height 7
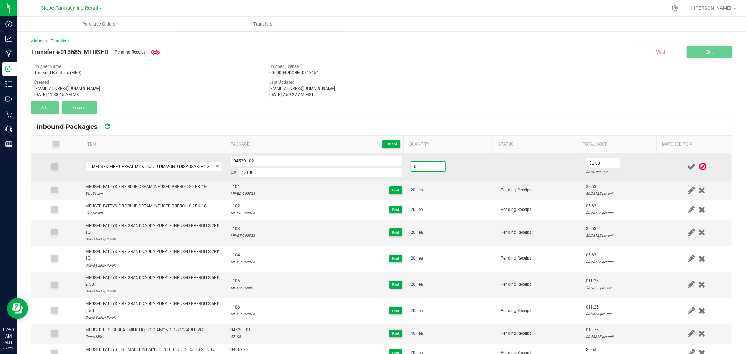
click at [427, 162] on input "0" at bounding box center [428, 167] width 34 height 10
type input "40 ea"
click at [600, 166] on input "0" at bounding box center [603, 163] width 34 height 10
type input "$18.75"
click at [638, 175] on div "$0.46875 per unit" at bounding box center [622, 172] width 72 height 7
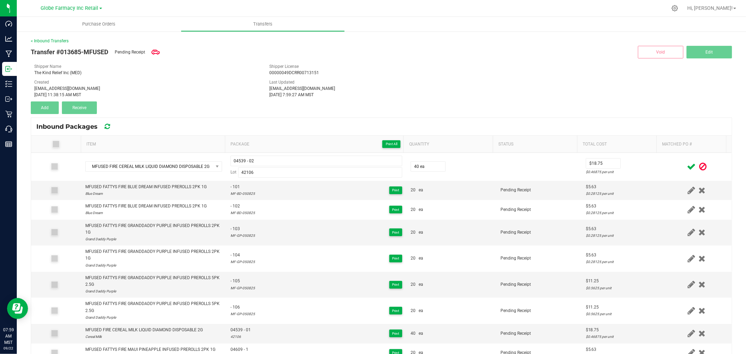
click at [687, 166] on icon at bounding box center [691, 166] width 9 height 9
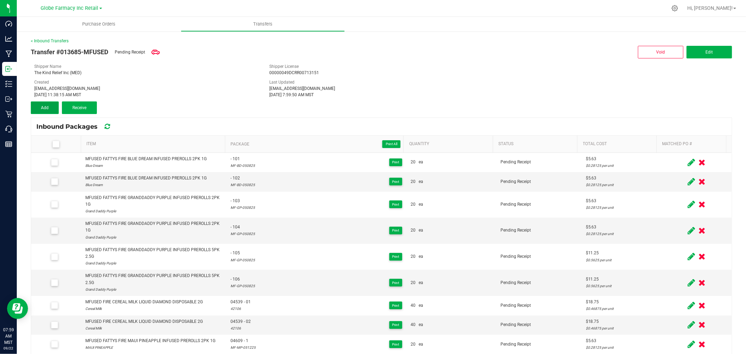
click at [38, 103] on button "Add" at bounding box center [45, 107] width 28 height 13
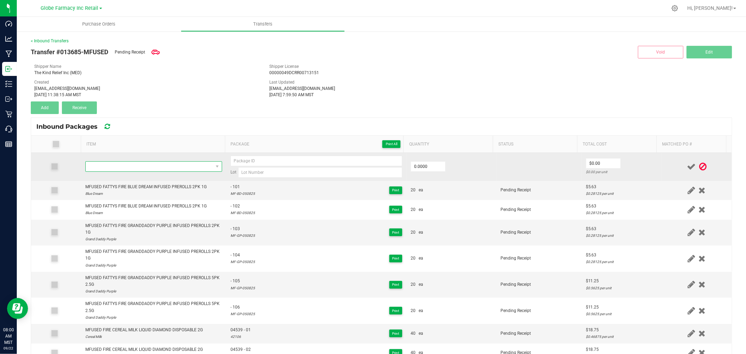
click at [144, 167] on span "NO DATA FOUND" at bounding box center [149, 167] width 127 height 10
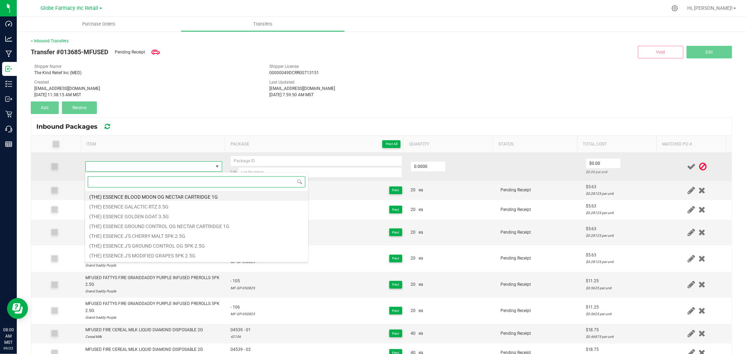
paste input "MFUSED FIRE CHOCOLOPE LIQUID DIAMONDS DISPOSABLE 2G"
type input "MFUSED FIRE CHOCOLOPE LIQUID DIAMONDS DISPOSABLE 2G"
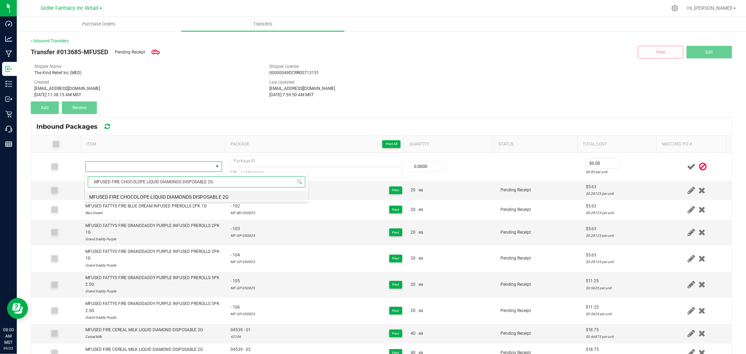
click at [161, 197] on li "MFUSED FIRE CHOCOLOPE LIQUID DIAMONDS DISPOSABLE 2G" at bounding box center [196, 196] width 223 height 10
type input "0 ea"
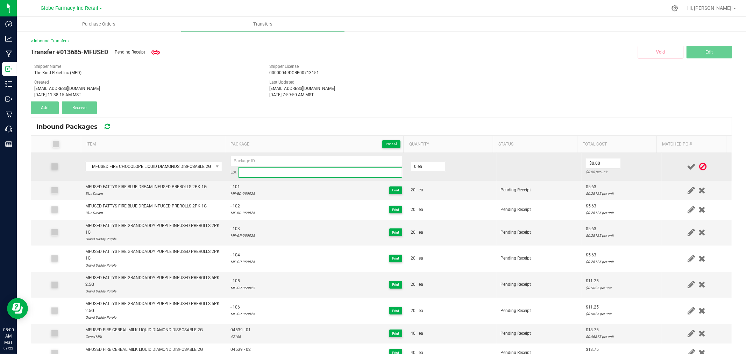
drag, startPoint x: 364, startPoint y: 169, endPoint x: 350, endPoint y: 169, distance: 14.7
click at [364, 169] on input at bounding box center [320, 172] width 164 height 10
paste input "42107"
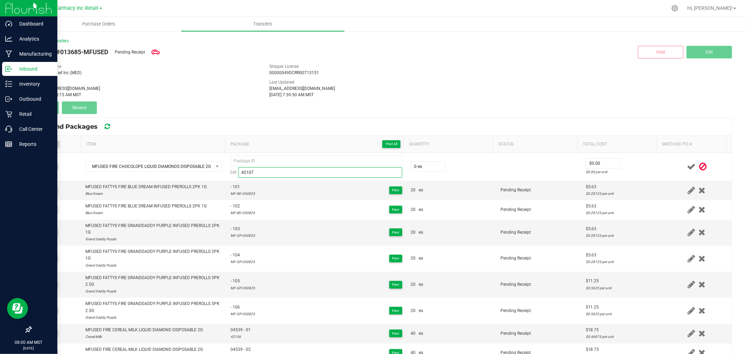
type input "42107"
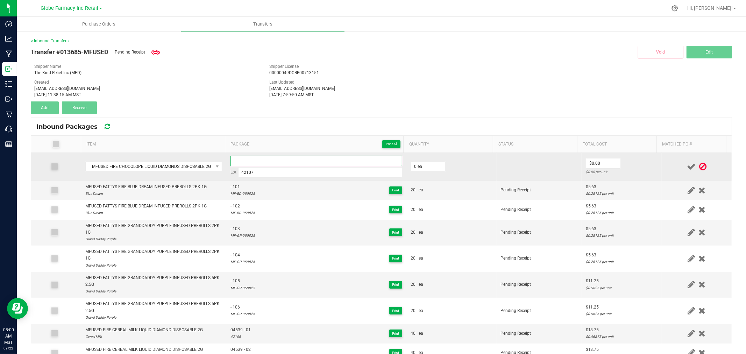
click at [306, 164] on input at bounding box center [316, 161] width 172 height 10
paste input "04592-Exp."
type input "04592 - 1"
click at [413, 163] on input "0" at bounding box center [428, 167] width 34 height 10
type input "30 ea"
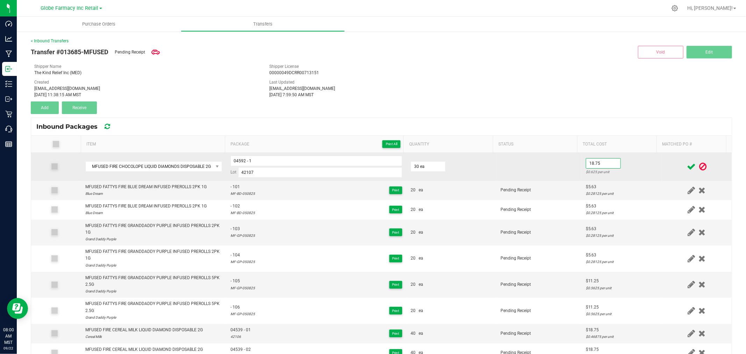
type input "$18.75"
click at [642, 159] on td "$18.75 $0.625 per unit" at bounding box center [621, 167] width 80 height 28
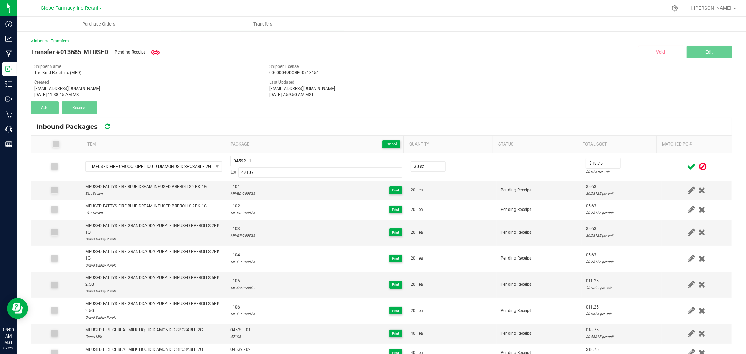
click at [687, 165] on icon at bounding box center [691, 166] width 9 height 9
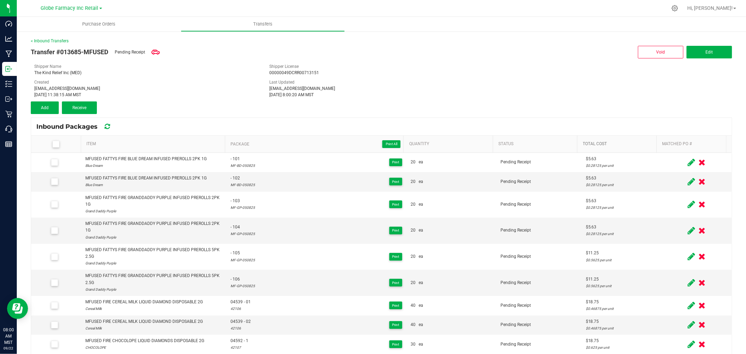
click at [631, 145] on link "Total Cost" at bounding box center [618, 144] width 71 height 6
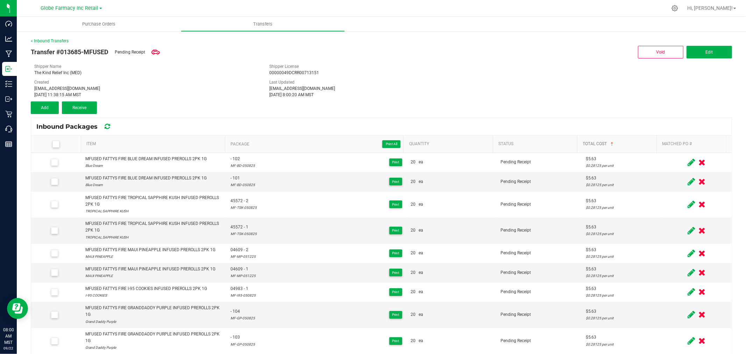
click at [631, 145] on link "Total Cost" at bounding box center [618, 144] width 71 height 6
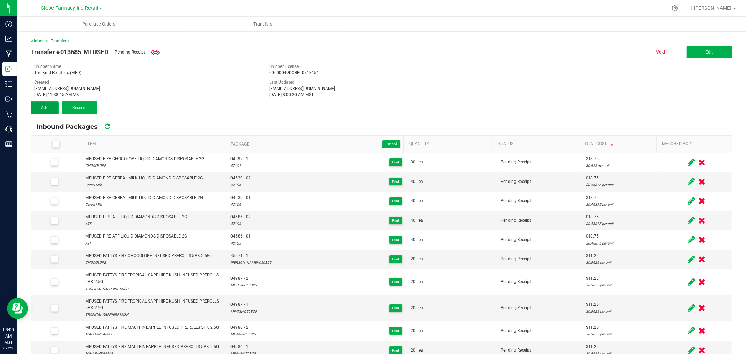
click at [48, 110] on button "Add" at bounding box center [45, 107] width 28 height 13
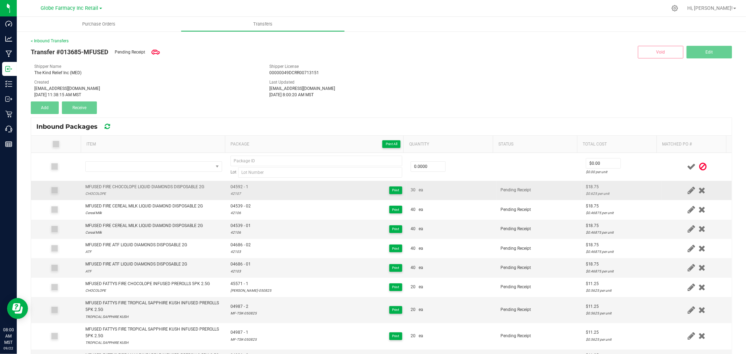
click at [134, 182] on td "MFUSED FIRE CHOCOLOPE LIQUID DIAMONDS DISPOSABLE 2G CHOCOLOPE" at bounding box center [153, 190] width 145 height 19
click at [134, 183] on td "MFUSED FIRE CHOCOLOPE LIQUID DIAMONDS DISPOSABLE 2G CHOCOLOPE" at bounding box center [153, 190] width 145 height 19
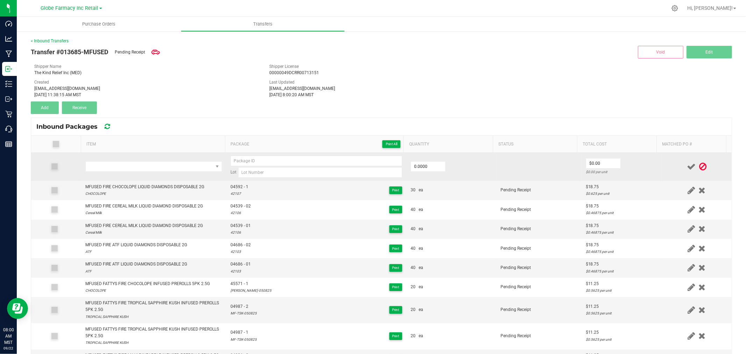
click at [135, 160] on td at bounding box center [153, 167] width 145 height 28
click at [135, 167] on span "NO DATA FOUND" at bounding box center [149, 167] width 127 height 10
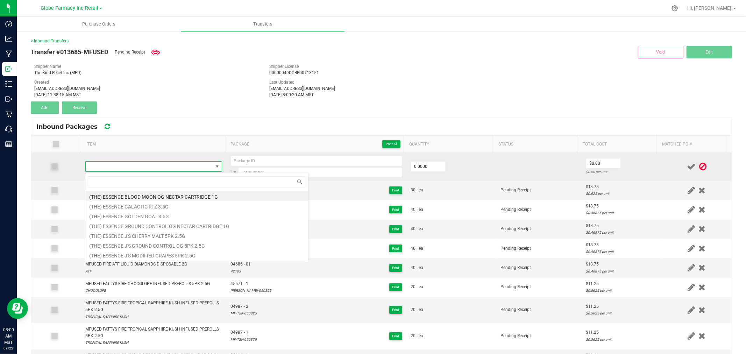
type input "MFUSED FIRE CHOCOLOPE LIQUID DIAMONDS DISPOSABLE 2G"
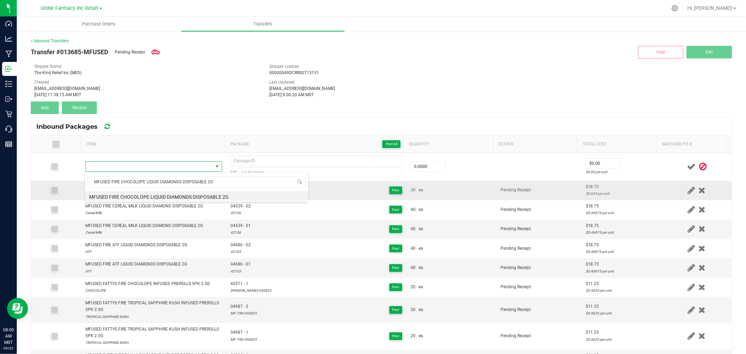
click at [175, 199] on li "MFUSED FIRE CHOCOLOPE LIQUID DIAMONDS DISPOSABLE 2G" at bounding box center [196, 196] width 223 height 10
type input "0 ea"
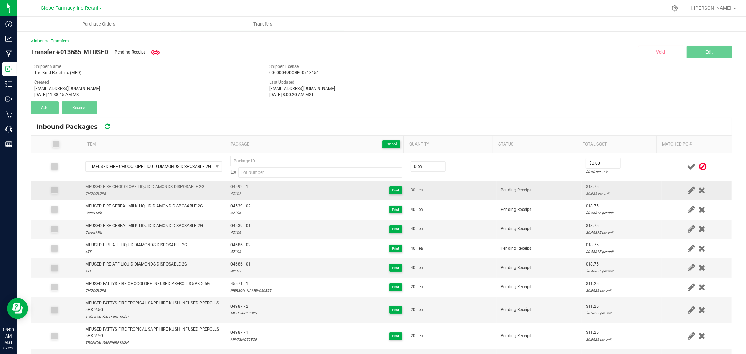
click at [232, 187] on span "04592 - 1" at bounding box center [239, 187] width 18 height 7
type input "04592 - 1"
click at [235, 192] on div "42107" at bounding box center [239, 193] width 18 height 7
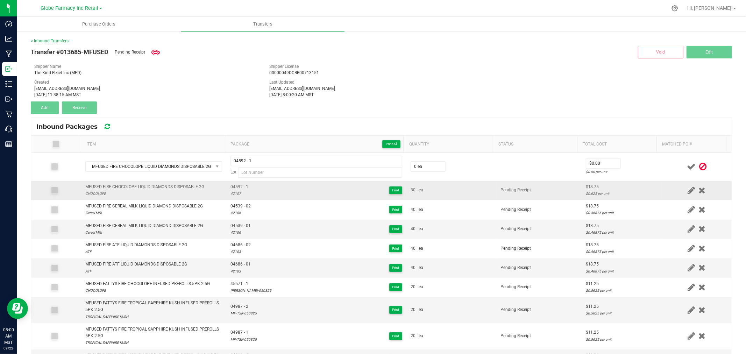
click at [235, 192] on div "42107" at bounding box center [239, 193] width 18 height 7
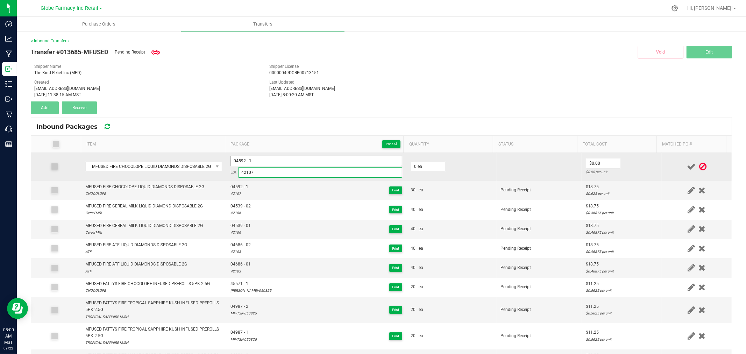
type input "42107"
click at [266, 159] on input "04592 - 1" at bounding box center [316, 161] width 172 height 10
type input "04592 - 2"
type input "30 ea"
type input "$18.75"
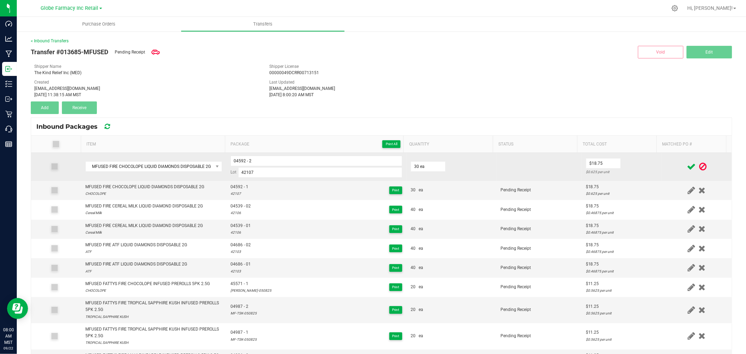
click at [618, 158] on td "$18.75 $0.625 per unit" at bounding box center [621, 167] width 80 height 28
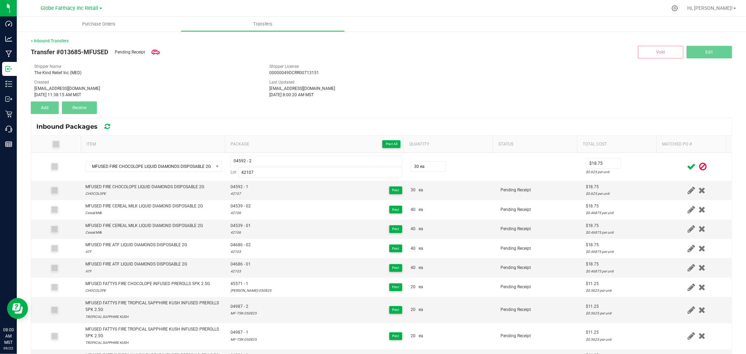
click at [687, 169] on icon at bounding box center [691, 166] width 9 height 9
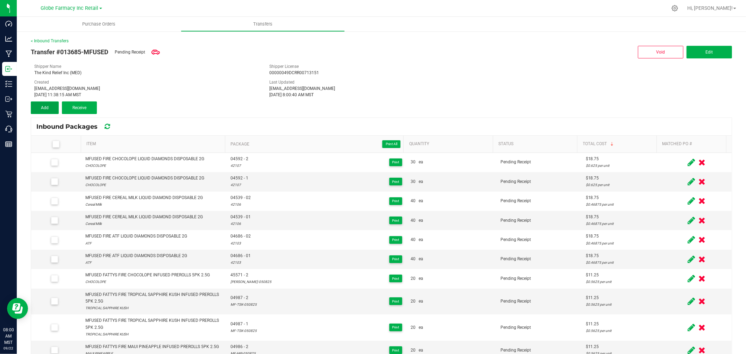
click at [32, 111] on button "Add" at bounding box center [45, 107] width 28 height 13
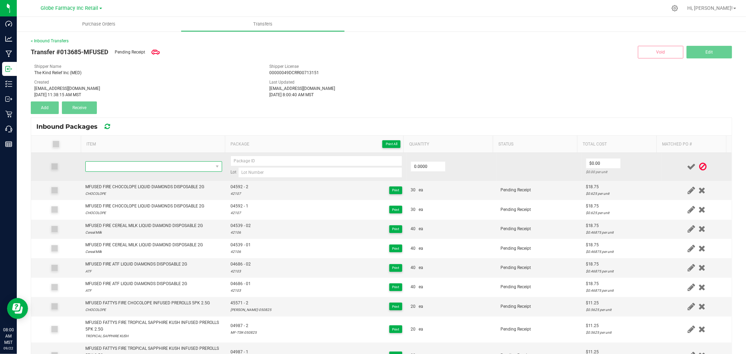
click at [185, 166] on span "NO DATA FOUND" at bounding box center [149, 167] width 127 height 10
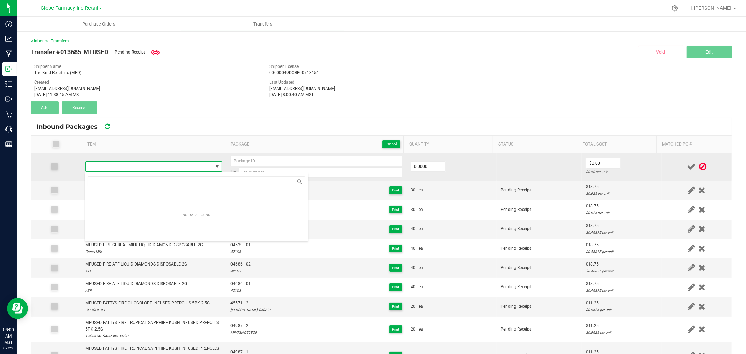
type input "MFUSED FIRE DJ SHORT BLUEBERRY LIQUID DIAMONDS DISPOSABLE 2G"
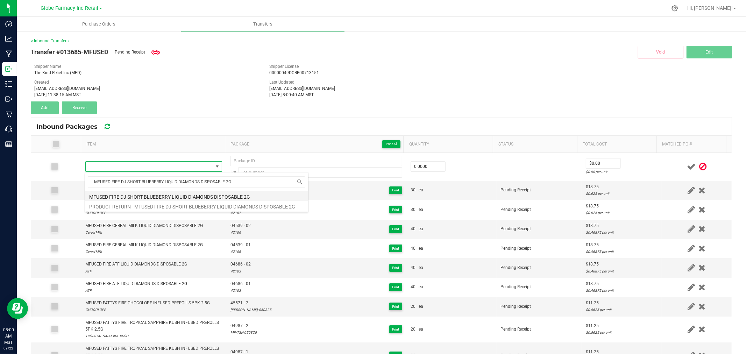
click at [190, 193] on li "MFUSED FIRE DJ SHORT BLUEBERRY LIQUID DIAMONDS DISPOSABLE 2G" at bounding box center [196, 196] width 223 height 10
type input "0 ea"
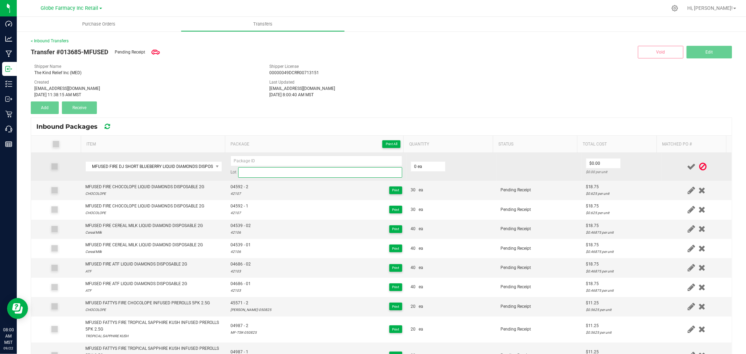
click at [270, 173] on input at bounding box center [320, 172] width 164 height 10
paste input "42108"
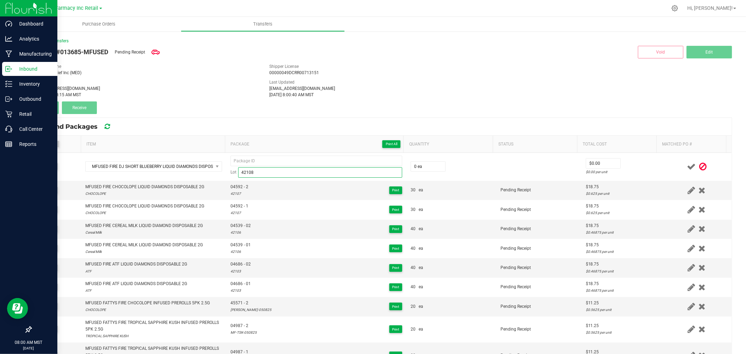
type input "42108"
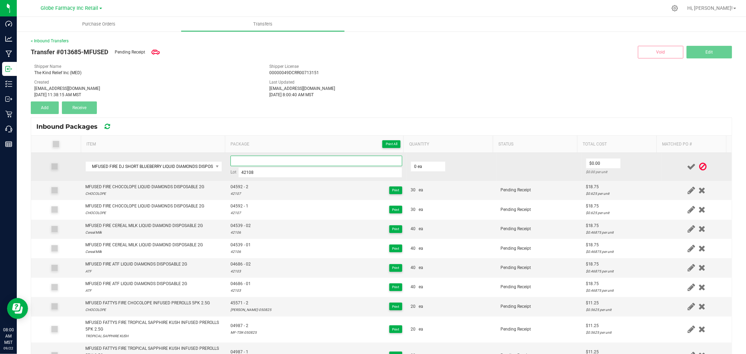
click at [354, 161] on input at bounding box center [316, 161] width 172 height 10
paste input "04635-Exp."
type input "04635 - 1"
click at [436, 166] on input "0" at bounding box center [428, 167] width 34 height 10
type input "40 ea"
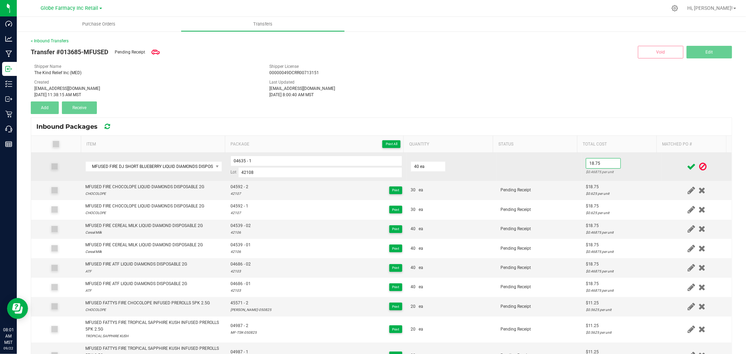
type input "$18.75"
drag, startPoint x: 638, startPoint y: 164, endPoint x: 660, endPoint y: 160, distance: 22.4
click at [639, 163] on td "$18.75 $0.46875 per unit" at bounding box center [621, 167] width 80 height 28
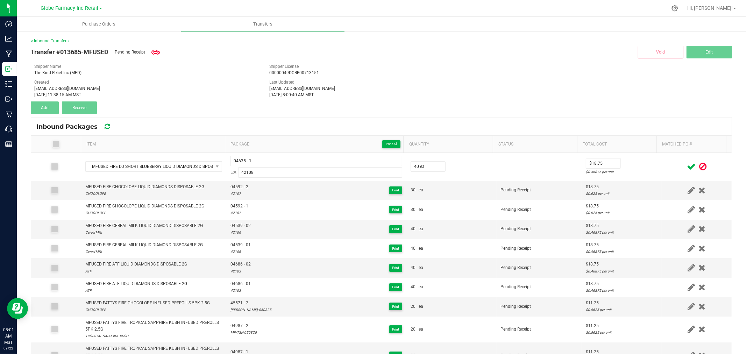
click at [687, 165] on icon at bounding box center [691, 166] width 9 height 9
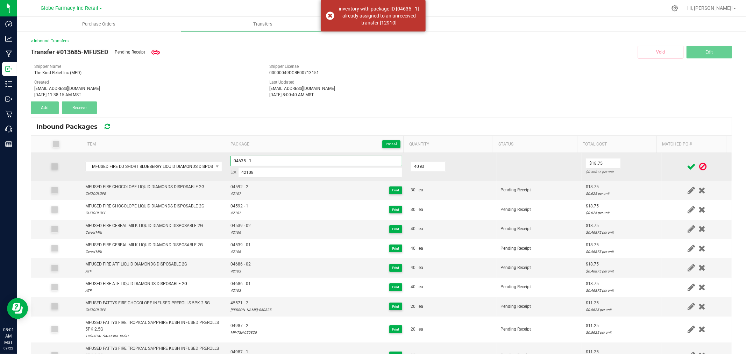
click at [284, 163] on input "04635 - 1" at bounding box center [316, 161] width 172 height 10
type input "04635 - 01"
drag, startPoint x: 616, startPoint y: 155, endPoint x: 620, endPoint y: 155, distance: 3.8
click at [617, 155] on td "$18.75 $0.46875 per unit" at bounding box center [621, 167] width 80 height 28
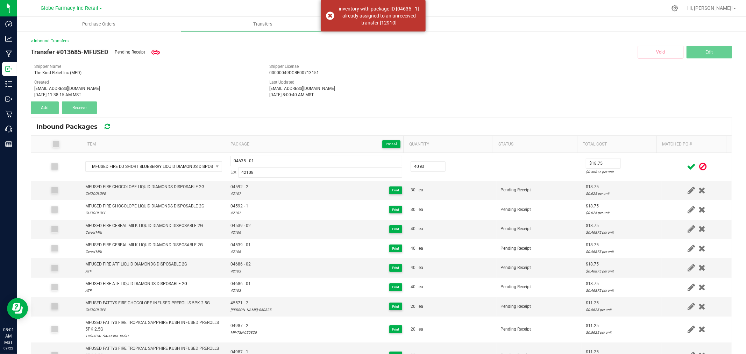
click at [687, 163] on icon at bounding box center [691, 166] width 9 height 9
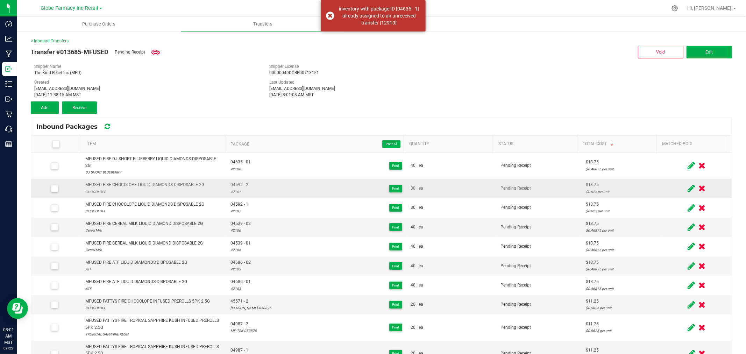
click at [686, 184] on span at bounding box center [691, 188] width 11 height 14
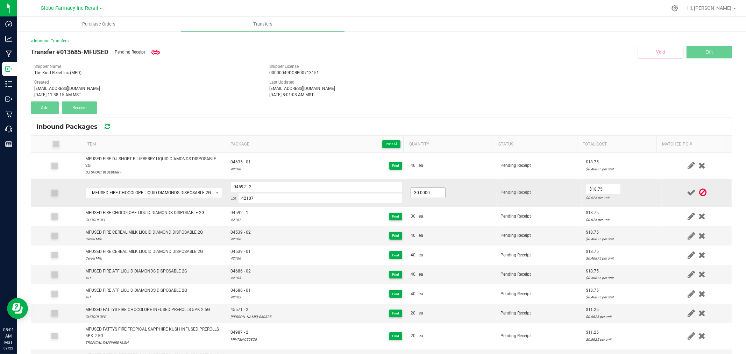
click at [406, 194] on td "30.0000" at bounding box center [451, 193] width 90 height 28
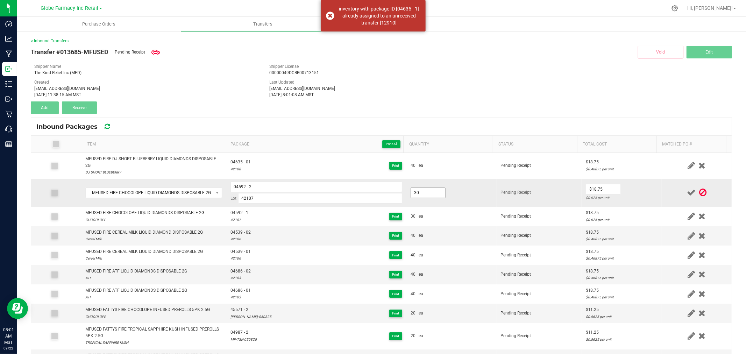
click at [417, 191] on input "30" at bounding box center [428, 193] width 34 height 10
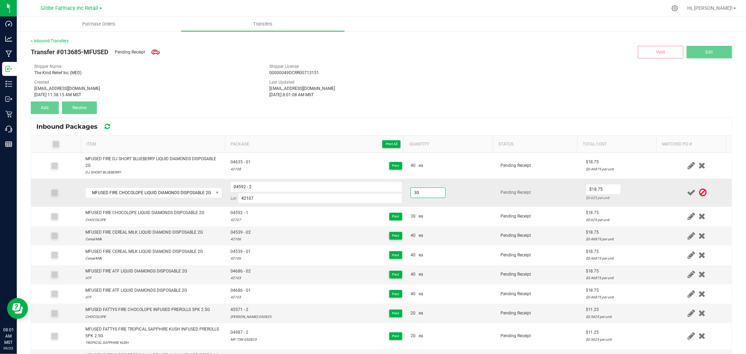
click at [417, 191] on input "30" at bounding box center [428, 193] width 34 height 10
type input "20.0000"
click at [632, 192] on td "$0.00 $0.625 per unit" at bounding box center [621, 193] width 80 height 28
click at [592, 190] on input "0" at bounding box center [603, 189] width 34 height 10
type input "$18.75"
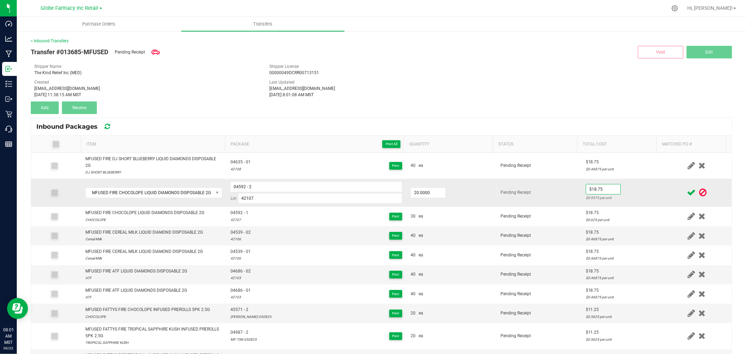
click at [634, 186] on td "$18.75 $0.9375 per unit" at bounding box center [621, 193] width 80 height 28
click at [687, 191] on icon at bounding box center [691, 192] width 9 height 9
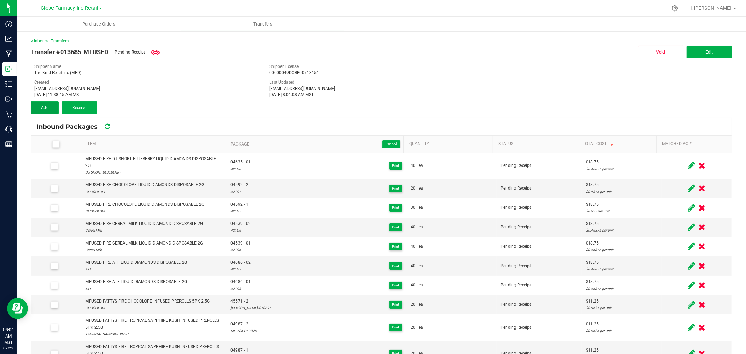
drag, startPoint x: 40, startPoint y: 107, endPoint x: 57, endPoint y: 117, distance: 19.1
click at [40, 107] on button "Add" at bounding box center [45, 107] width 28 height 13
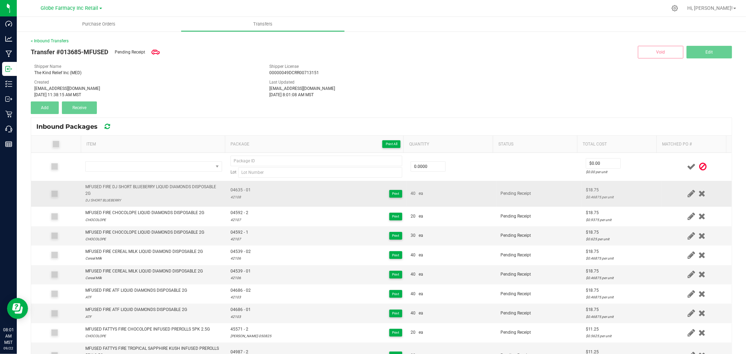
click at [131, 186] on div "MFUSED FIRE DJ SHORT BLUEBERRY LIQUID DIAMONDS DISPOSABLE 2G" at bounding box center [153, 190] width 137 height 13
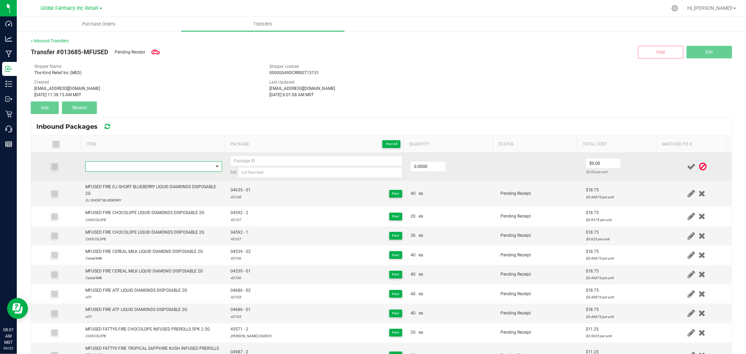
click at [137, 169] on span "NO DATA FOUND" at bounding box center [149, 167] width 127 height 10
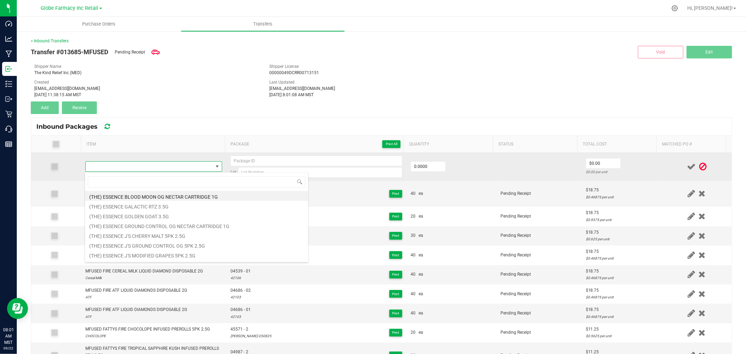
type input "MFUSED FIRE DJ SHORT BLUEBERRY LIQUID DIAMONDS DISPOSABLE 2G"
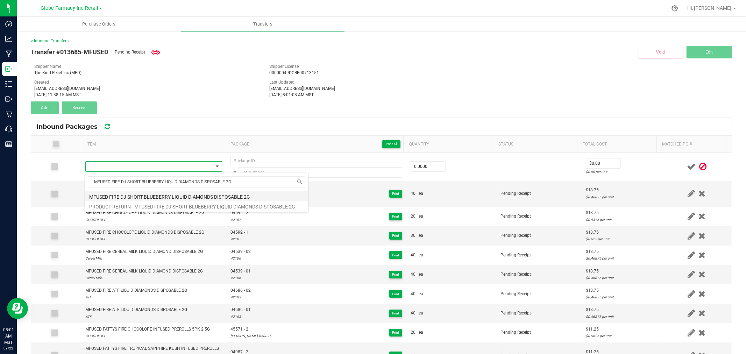
click at [140, 193] on li "MFUSED FIRE DJ SHORT BLUEBERRY LIQUID DIAMONDS DISPOSABLE 2G" at bounding box center [196, 196] width 223 height 10
type input "0 ea"
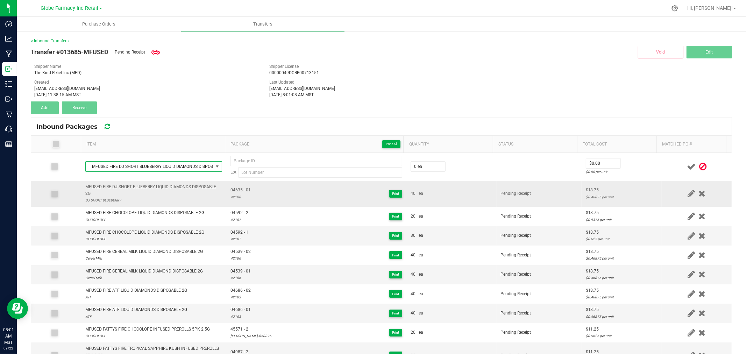
click at [240, 191] on span "04635 - 01" at bounding box center [240, 190] width 20 height 7
click at [239, 191] on span "04635 - 01" at bounding box center [240, 190] width 20 height 7
type input "04635 - 01"
click at [234, 199] on div "42108" at bounding box center [240, 197] width 20 height 7
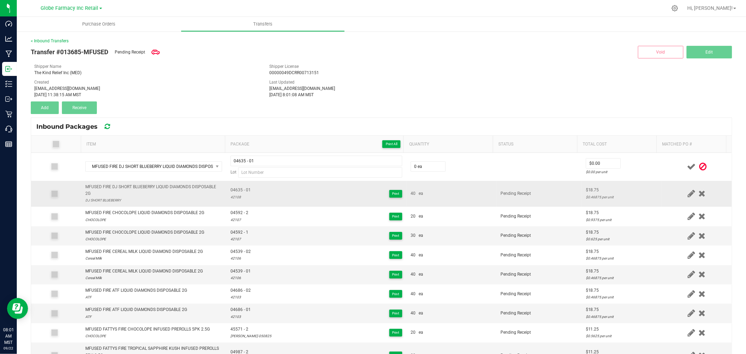
click at [234, 199] on div "42108" at bounding box center [240, 197] width 20 height 7
drag, startPoint x: 234, startPoint y: 199, endPoint x: 229, endPoint y: 197, distance: 5.2
click at [234, 198] on div "42108" at bounding box center [240, 197] width 20 height 7
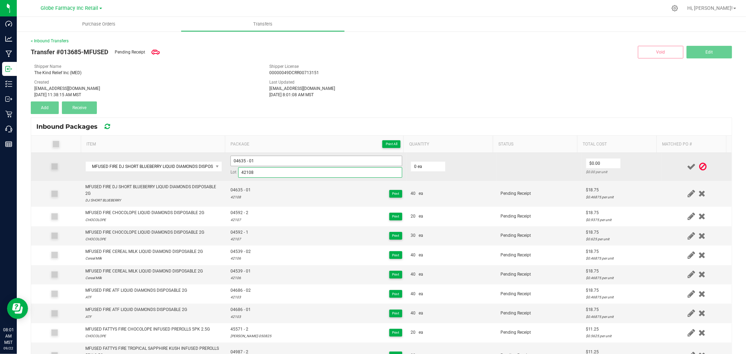
type input "42108"
click at [261, 158] on input "04635 - 01" at bounding box center [316, 161] width 172 height 10
type input "04635 - 02"
click at [406, 166] on td "0 ea" at bounding box center [451, 167] width 90 height 28
click at [415, 161] on span "0 ea" at bounding box center [427, 166] width 35 height 10
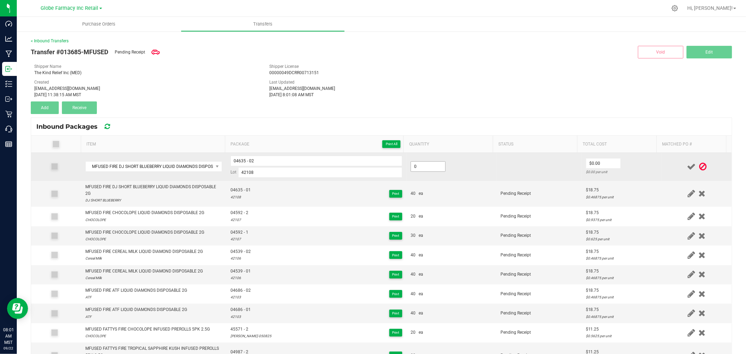
click at [420, 165] on input "0" at bounding box center [428, 167] width 34 height 10
type input "40 ea"
type input "$18.75"
click at [630, 169] on div "$0.46875 per unit" at bounding box center [622, 172] width 72 height 7
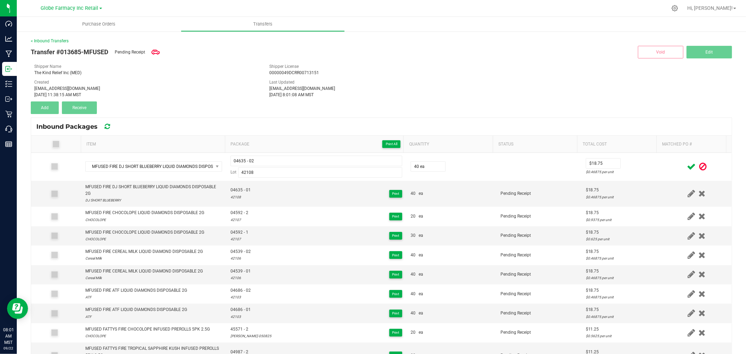
click at [687, 165] on icon at bounding box center [691, 166] width 9 height 9
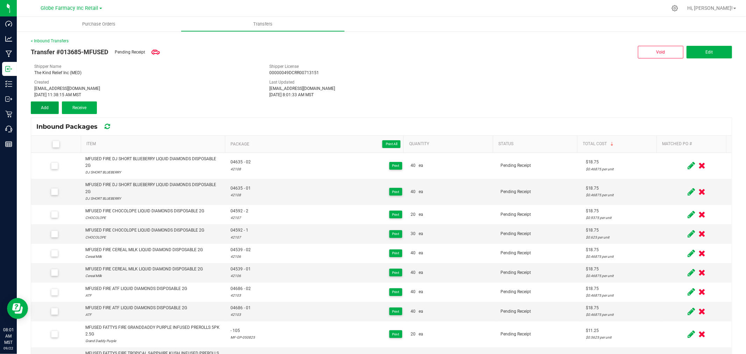
click at [48, 103] on button "Add" at bounding box center [45, 107] width 28 height 13
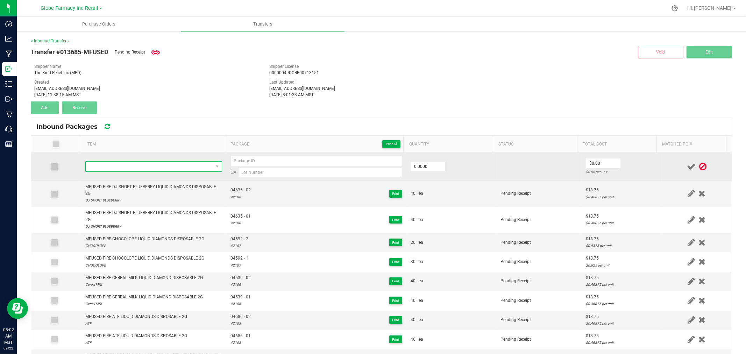
click at [188, 166] on span "NO DATA FOUND" at bounding box center [149, 167] width 127 height 10
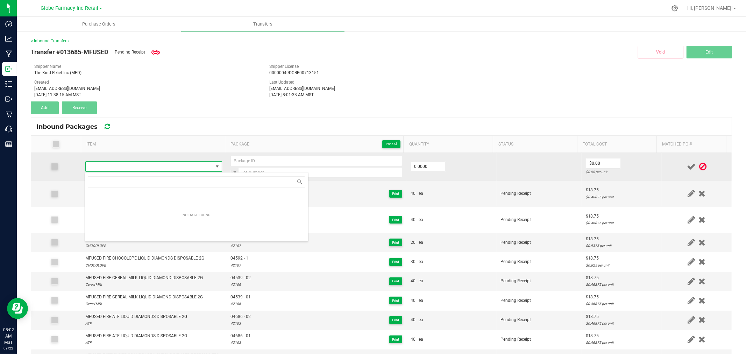
type input "MFUSED FIRE FATSO LIQUID DIAMONDS DISPOSABLE 2G"
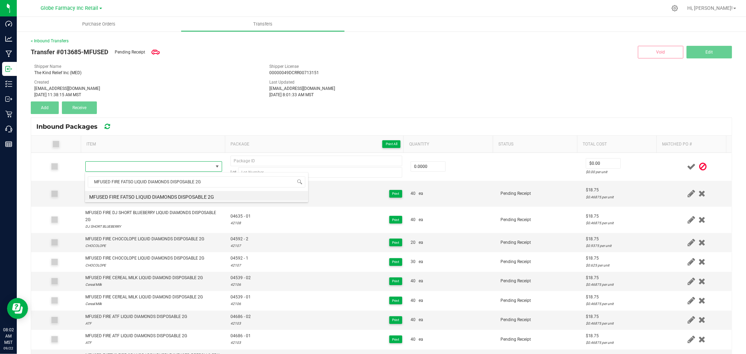
click at [164, 197] on li "MFUSED FIRE FATSO LIQUID DIAMONDS DISPOSABLE 2G" at bounding box center [196, 196] width 223 height 10
type input "0 ea"
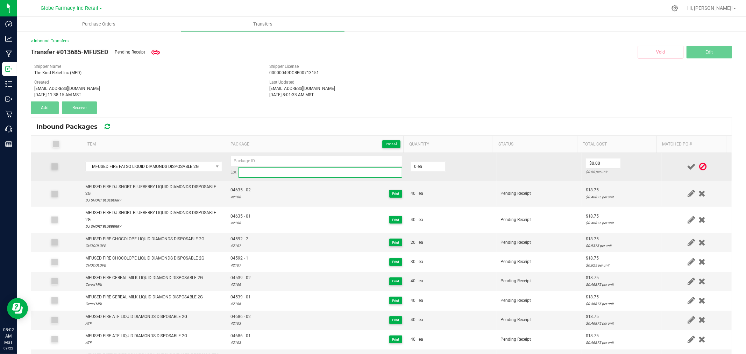
click at [322, 172] on input at bounding box center [320, 172] width 164 height 10
paste input "42109"
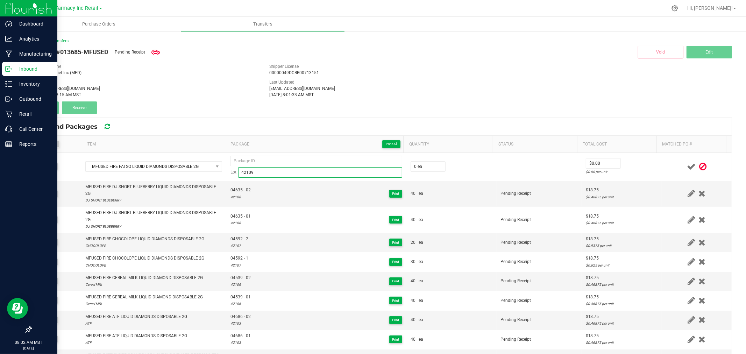
type input "42109"
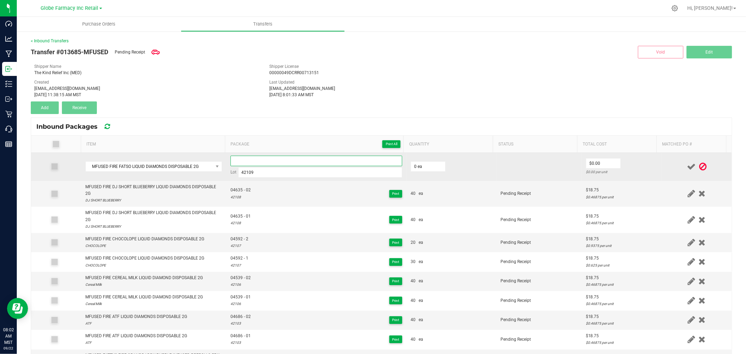
paste input "04738-Exp."
click at [270, 164] on input "04738-Exp." at bounding box center [316, 161] width 172 height 10
type input "04738 - 1"
type input "20 ea"
type input "$18.75"
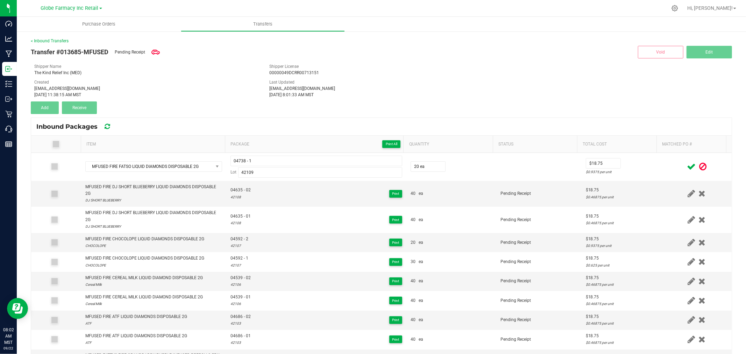
click at [666, 169] on div at bounding box center [697, 166] width 62 height 9
click at [687, 167] on icon at bounding box center [691, 166] width 9 height 9
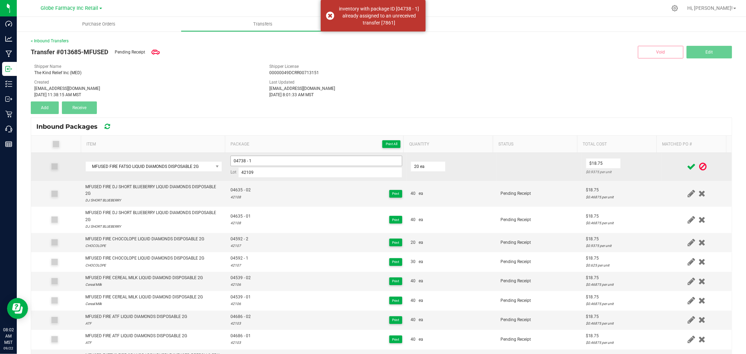
drag, startPoint x: 276, startPoint y: 151, endPoint x: 280, endPoint y: 155, distance: 6.2
click at [277, 151] on th "Package Print All" at bounding box center [314, 144] width 179 height 17
click at [280, 159] on input "04738 - 1" at bounding box center [316, 161] width 172 height 10
click at [641, 166] on td "$18.75 $0.9375 per unit" at bounding box center [621, 167] width 80 height 28
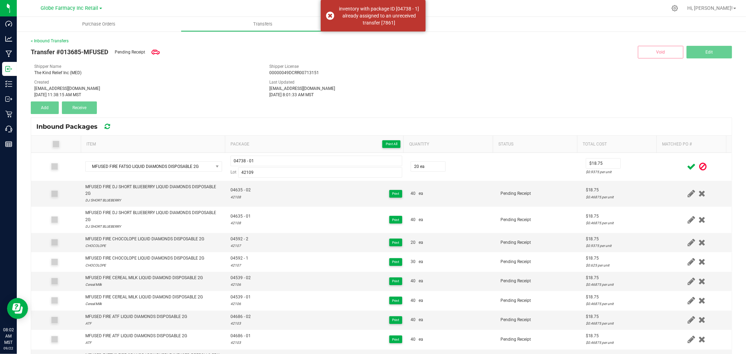
click at [687, 166] on icon at bounding box center [691, 166] width 9 height 9
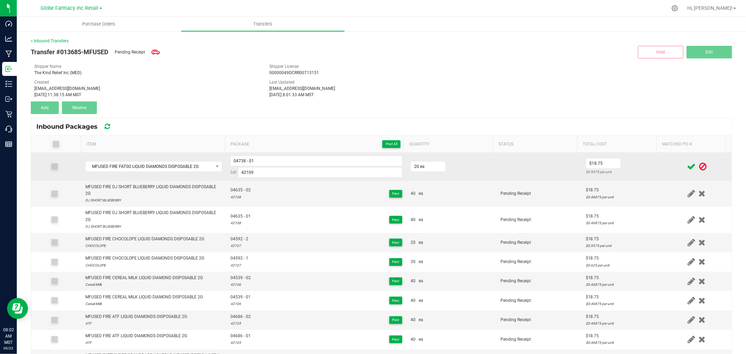
click at [649, 170] on td "$18.75 $0.9375 per unit" at bounding box center [621, 167] width 80 height 28
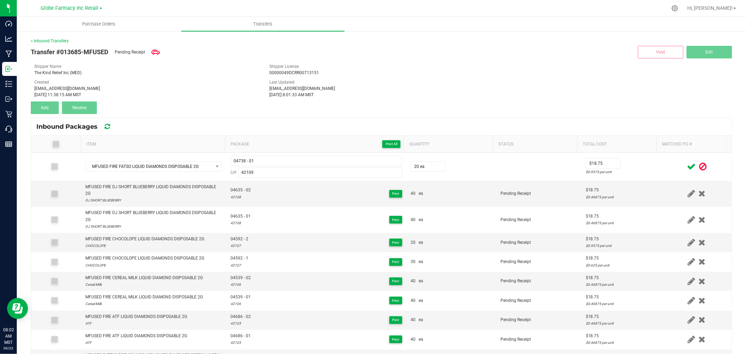
click at [687, 164] on icon at bounding box center [691, 166] width 9 height 9
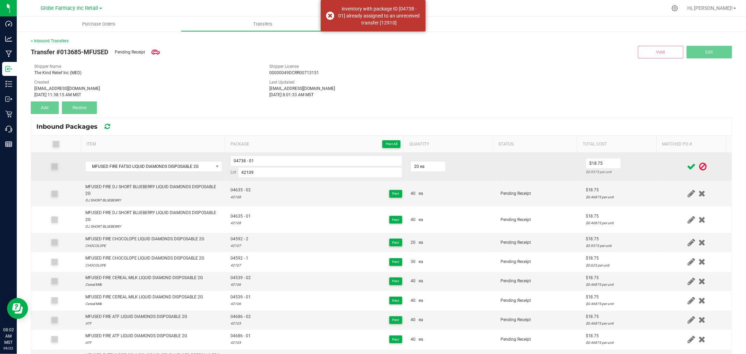
click at [303, 153] on td "04738 - 01 Lot 42109" at bounding box center [316, 167] width 180 height 28
click at [303, 163] on input "04738 - 01" at bounding box center [316, 161] width 172 height 10
click at [623, 164] on td "$18.75 $0.9375 per unit" at bounding box center [621, 167] width 80 height 28
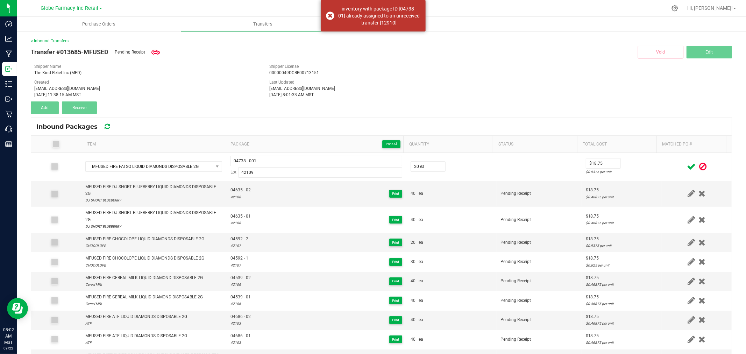
click at [687, 166] on icon at bounding box center [691, 166] width 9 height 9
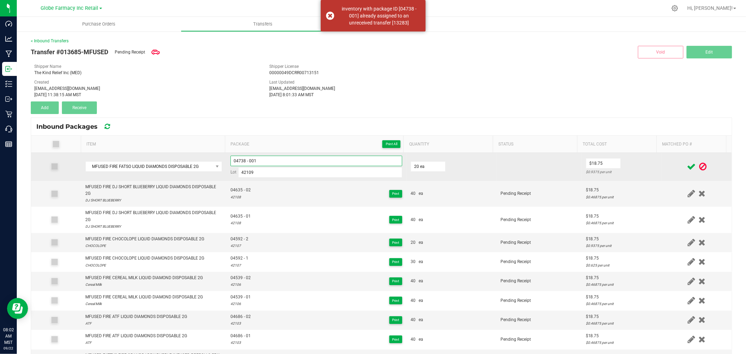
click at [340, 159] on input "04738 - 001" at bounding box center [316, 161] width 172 height 10
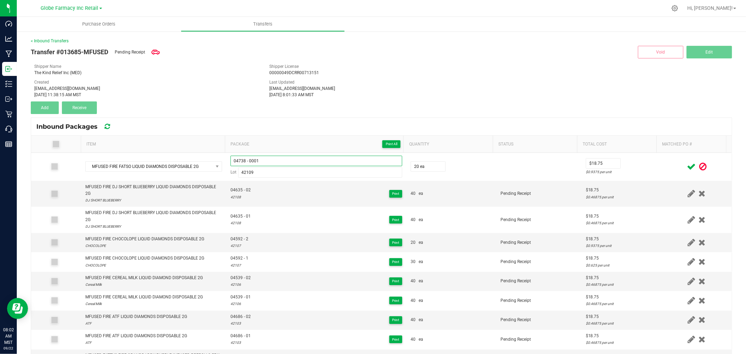
type input "04738 - 0001"
click at [621, 151] on th "Total Cost" at bounding box center [616, 144] width 79 height 17
click at [687, 169] on icon at bounding box center [691, 166] width 9 height 9
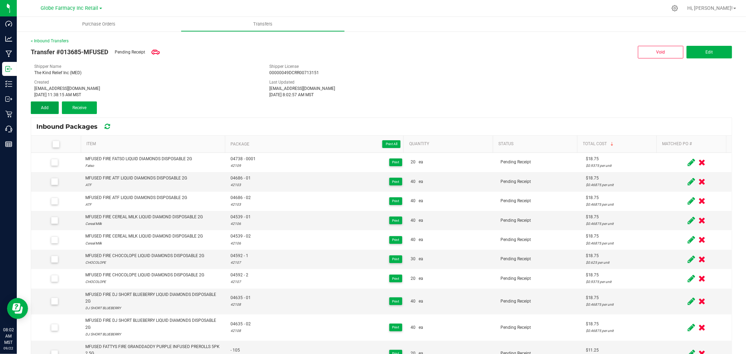
click at [46, 105] on span "Add" at bounding box center [45, 107] width 8 height 5
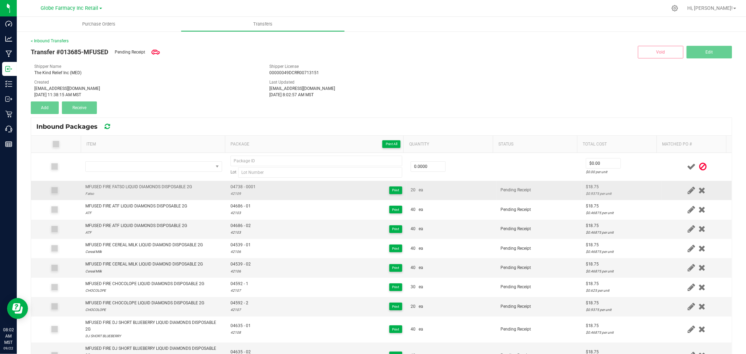
click at [163, 184] on div "MFUSED FIRE FATSO LIQUID DIAMONDS DISPOSABLE 2G" at bounding box center [138, 187] width 107 height 7
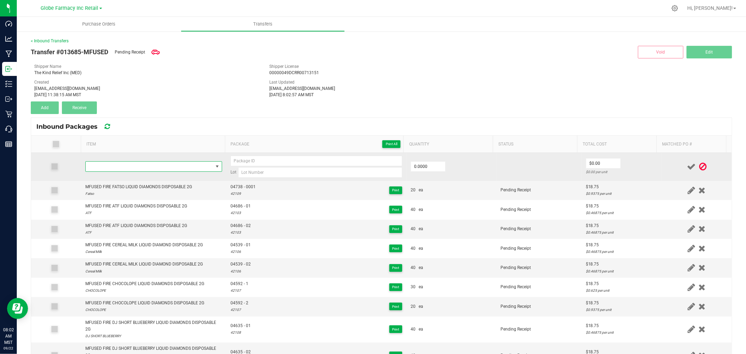
click at [166, 167] on span "NO DATA FOUND" at bounding box center [149, 167] width 127 height 10
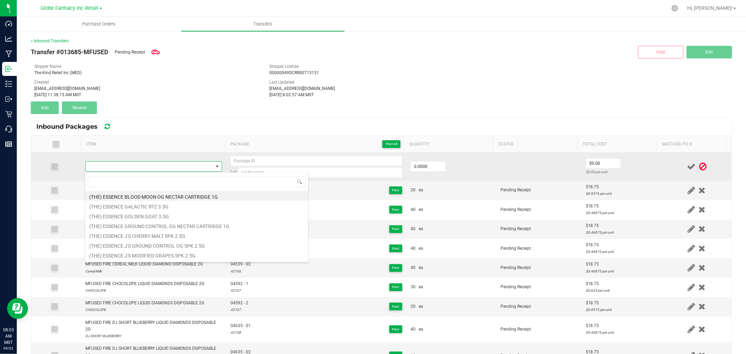
type input "MFUSED FIRE FATSO LIQUID DIAMONDS DISPOSABLE 2G"
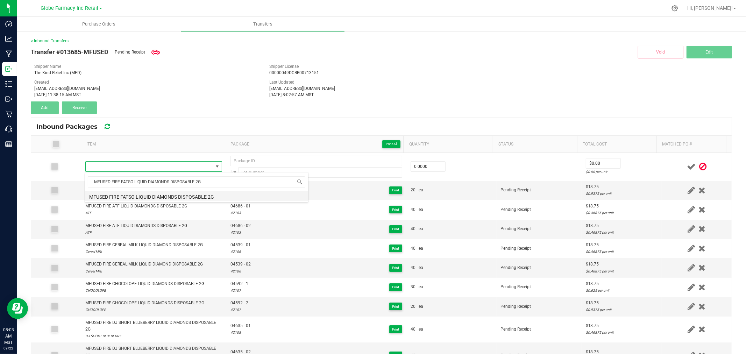
click at [180, 193] on li "MFUSED FIRE FATSO LIQUID DIAMONDS DISPOSABLE 2G" at bounding box center [196, 196] width 223 height 10
type input "0 ea"
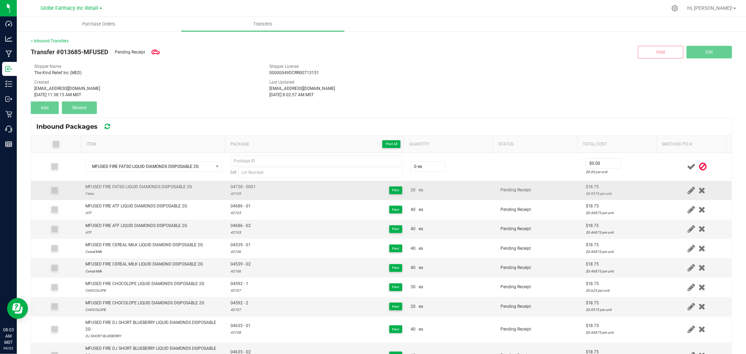
click at [244, 188] on span "04738 - 0001" at bounding box center [242, 187] width 25 height 7
type input "04738 - 0001"
click at [234, 193] on div "42109" at bounding box center [242, 193] width 25 height 7
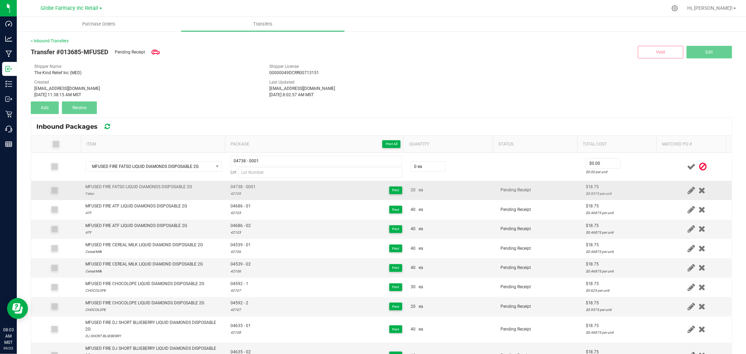
click at [234, 193] on div "42109" at bounding box center [242, 193] width 25 height 7
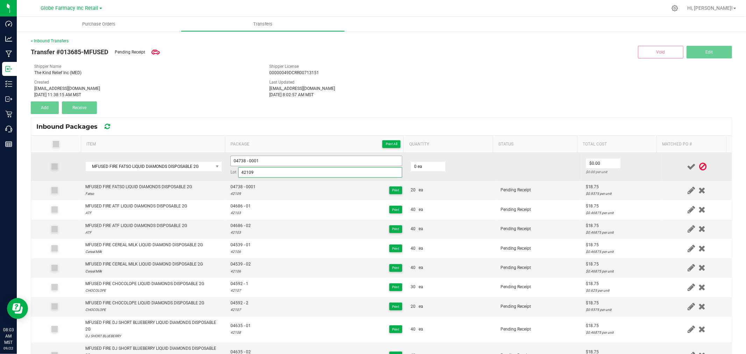
type input "42109"
click at [271, 164] on input "04738 - 0001" at bounding box center [316, 161] width 172 height 10
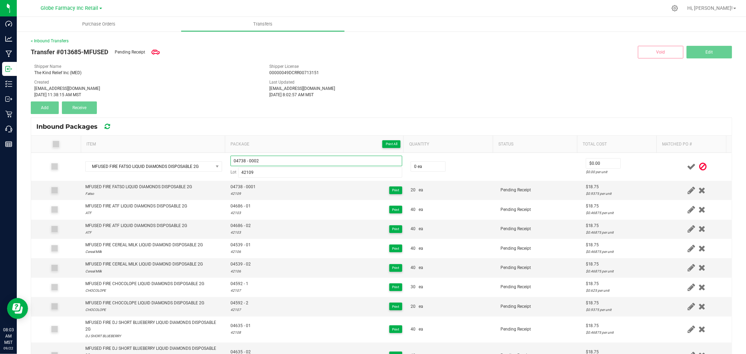
type input "04738 - 0002"
click at [413, 152] on th "Quantity" at bounding box center [447, 144] width 89 height 17
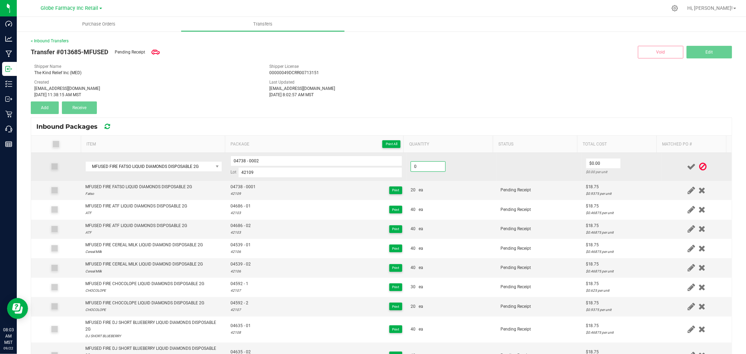
click at [421, 169] on input "0" at bounding box center [428, 167] width 34 height 10
type input "20 ea"
type input "$18.75"
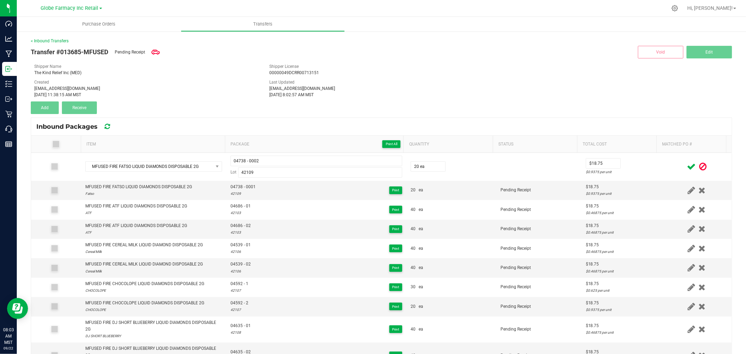
drag, startPoint x: 629, startPoint y: 167, endPoint x: 662, endPoint y: 165, distance: 33.6
click at [630, 167] on td "$18.75 $0.9375 per unit" at bounding box center [621, 167] width 80 height 28
click at [687, 166] on icon at bounding box center [691, 166] width 9 height 9
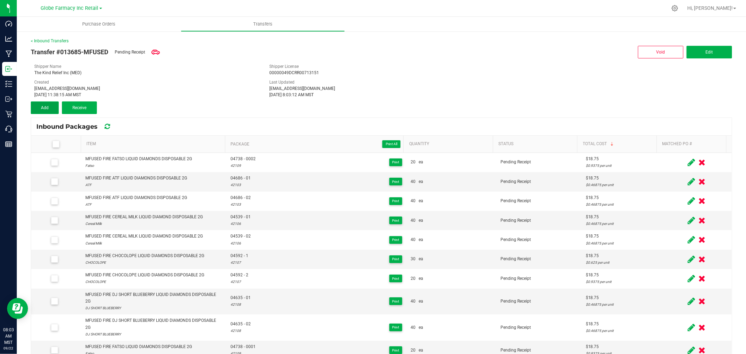
click at [46, 106] on span "Add" at bounding box center [45, 107] width 8 height 5
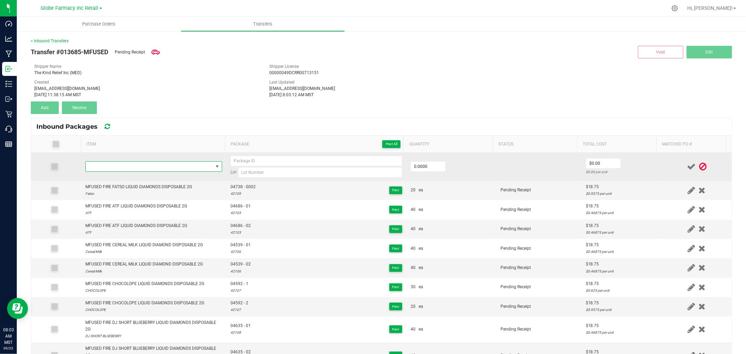
click at [180, 165] on span "NO DATA FOUND" at bounding box center [149, 167] width 127 height 10
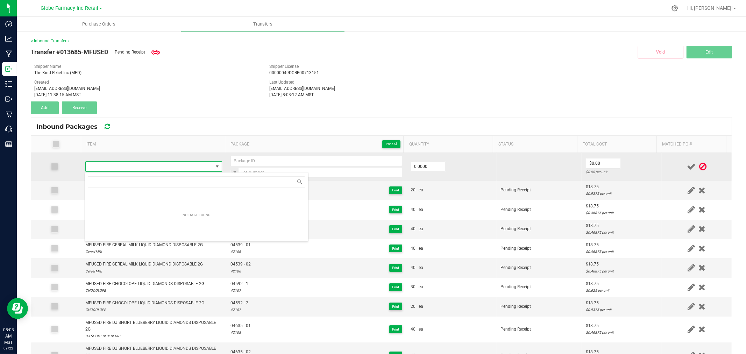
type input "MFUSED FIRE GRANDDADDY PURPLE LIQUID DIAMONDS DISPOSABLE 2G"
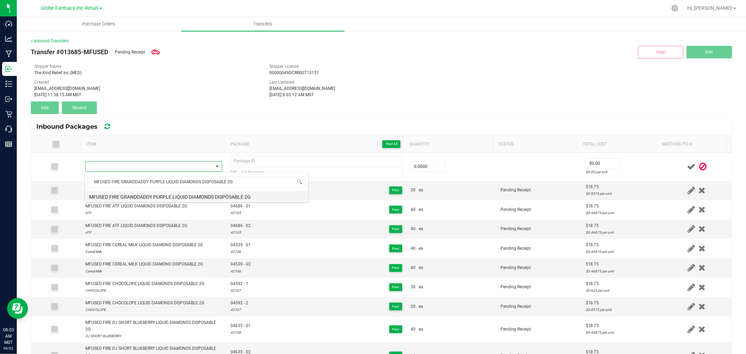
click at [149, 196] on li "MFUSED FIRE GRANDDADDY PURPLE LIQUID DIAMONDS DISPOSABLE 2G" at bounding box center [196, 196] width 223 height 10
type input "0 ea"
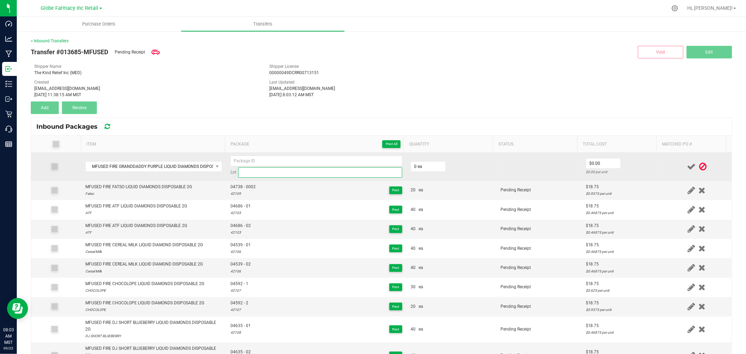
click at [271, 170] on input at bounding box center [320, 172] width 164 height 10
paste input "42110"
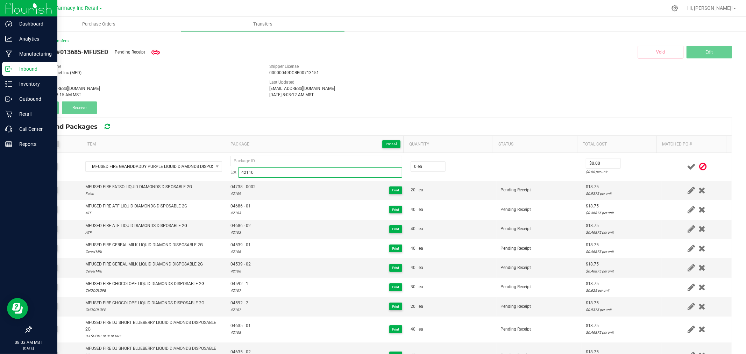
type input "42110"
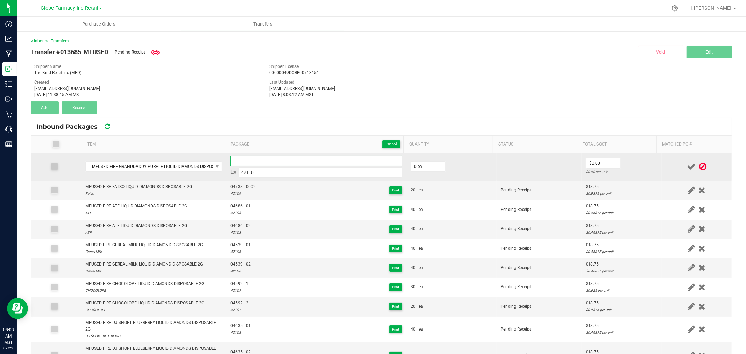
click at [282, 162] on input at bounding box center [316, 161] width 172 height 10
paste input "04742-Exp."
type input "04742 - 1"
type input "40 ea"
type input "$18.75"
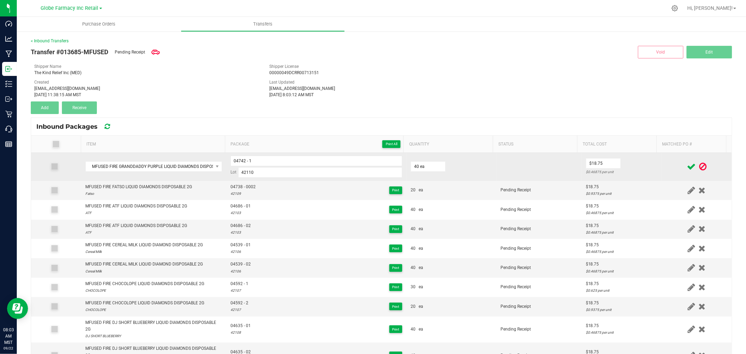
click at [639, 165] on td "$18.75 $0.46875 per unit" at bounding box center [621, 167] width 80 height 28
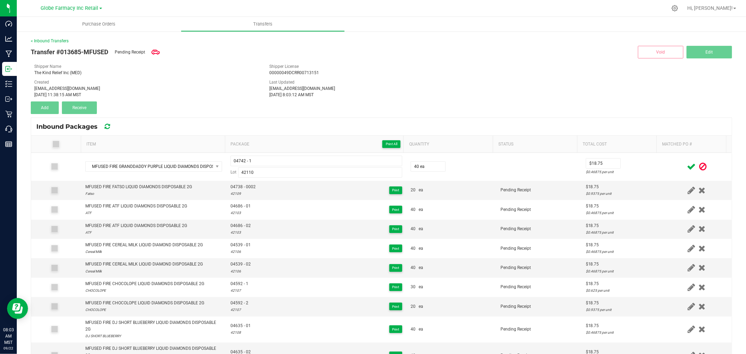
click at [687, 165] on icon at bounding box center [691, 166] width 9 height 9
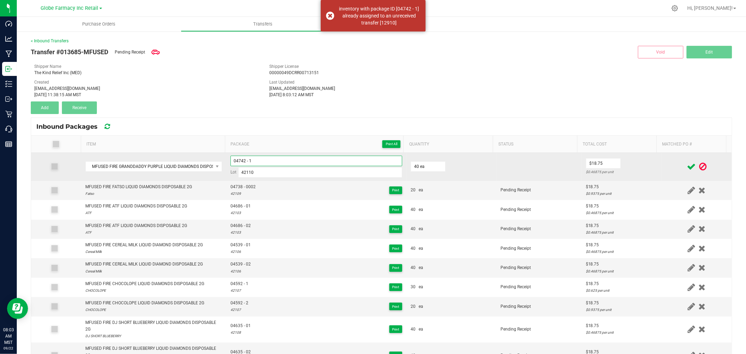
click at [292, 156] on input "04742 - 1" at bounding box center [316, 161] width 172 height 10
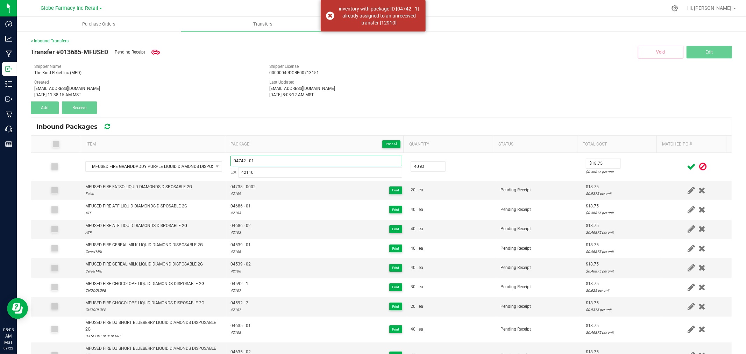
type input "04742 - 01"
click at [648, 163] on td "$18.75 $0.46875 per unit" at bounding box center [621, 167] width 80 height 28
click at [687, 166] on icon at bounding box center [691, 166] width 9 height 9
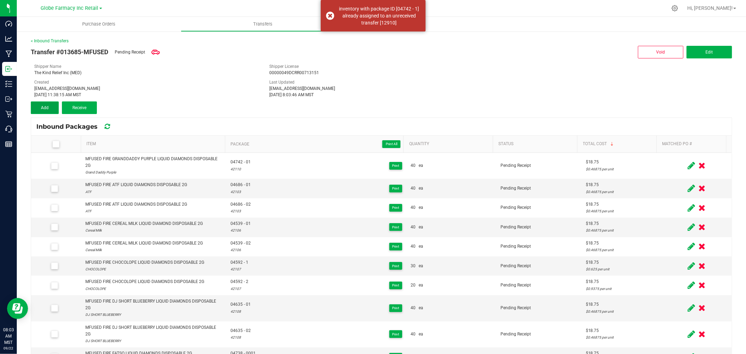
click at [49, 110] on button "Add" at bounding box center [45, 107] width 28 height 13
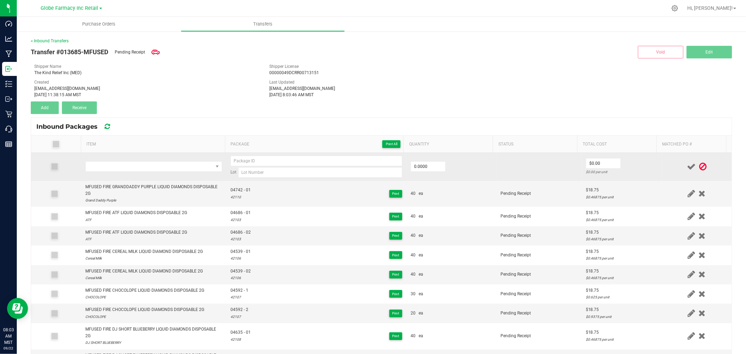
click at [125, 178] on td at bounding box center [153, 167] width 145 height 28
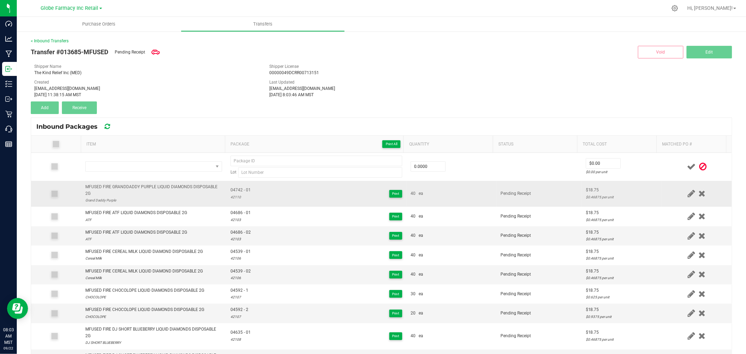
click at [127, 189] on div "MFUSED FIRE GRANDDADDY PURPLE LIQUID DIAMONDS DISPOSABLE 2G" at bounding box center [153, 190] width 137 height 13
click at [127, 190] on div "MFUSED FIRE GRANDDADDY PURPLE LIQUID DIAMONDS DISPOSABLE 2G" at bounding box center [153, 190] width 137 height 13
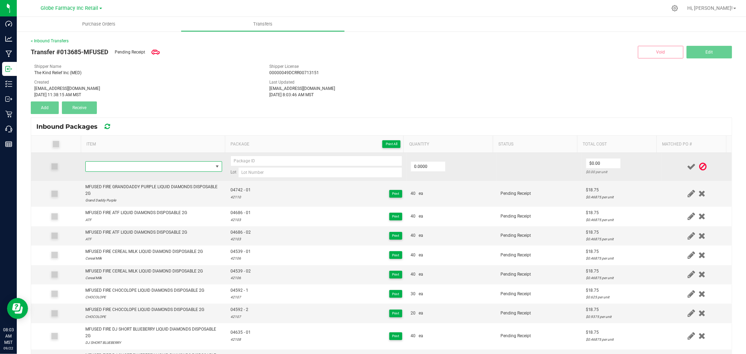
click at [144, 164] on span "NO DATA FOUND" at bounding box center [149, 167] width 127 height 10
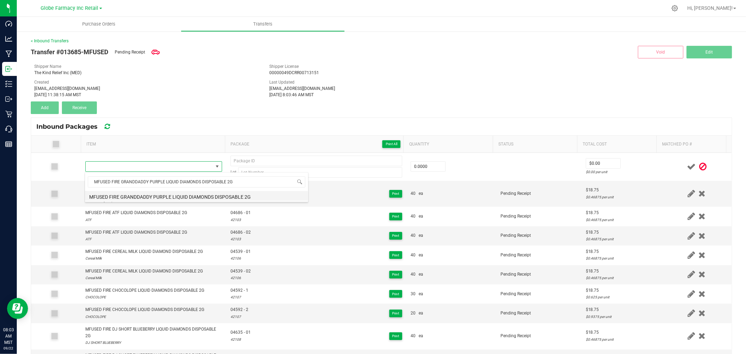
click at [159, 196] on li "MFUSED FIRE GRANDDADDY PURPLE LIQUID DIAMONDS DISPOSABLE 2G" at bounding box center [196, 196] width 223 height 10
type input "0 ea"
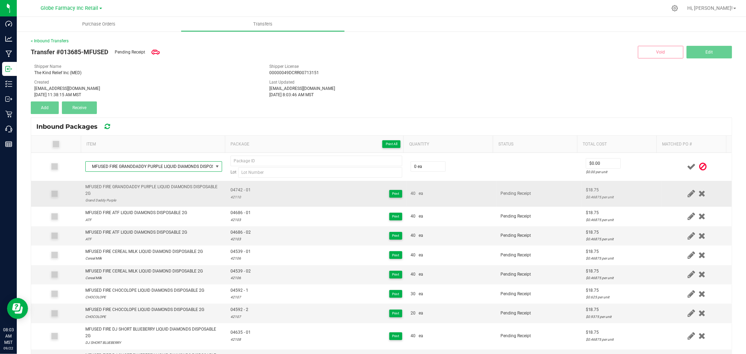
click at [235, 187] on span "04742 - 01" at bounding box center [240, 190] width 20 height 7
type input "04742 - 01"
click at [234, 197] on div "42110" at bounding box center [240, 197] width 20 height 7
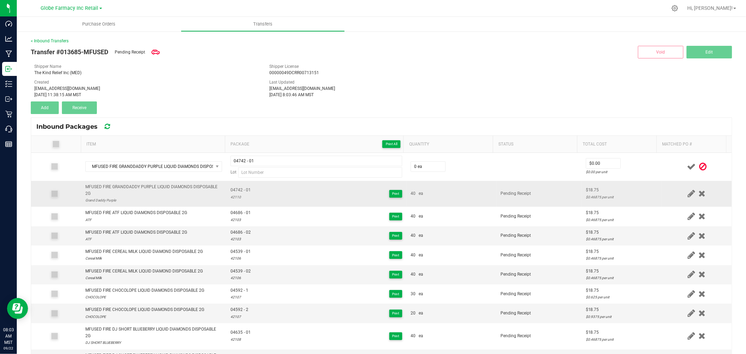
click at [234, 197] on div "42110" at bounding box center [240, 197] width 20 height 7
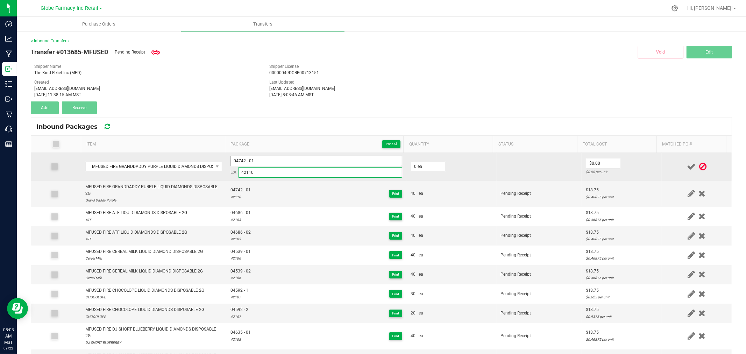
type input "42110"
click at [267, 165] on input "04742 - 01" at bounding box center [316, 161] width 172 height 10
type input "04742 - 02"
type input "40 ea"
type input "$18.75"
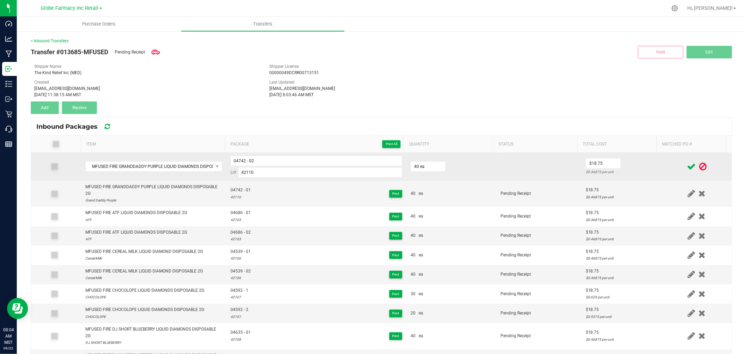
click at [633, 162] on td "$18.75 $0.46875 per unit" at bounding box center [621, 167] width 80 height 28
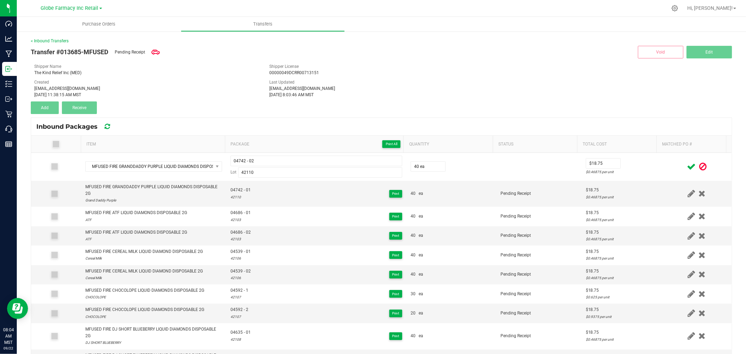
click at [687, 168] on icon at bounding box center [691, 166] width 9 height 9
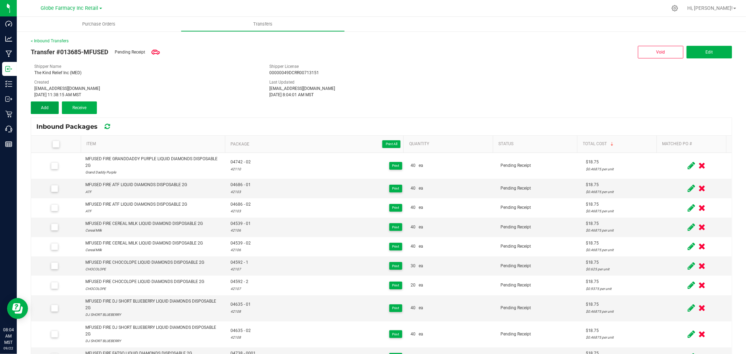
click at [48, 109] on button "Add" at bounding box center [45, 107] width 28 height 13
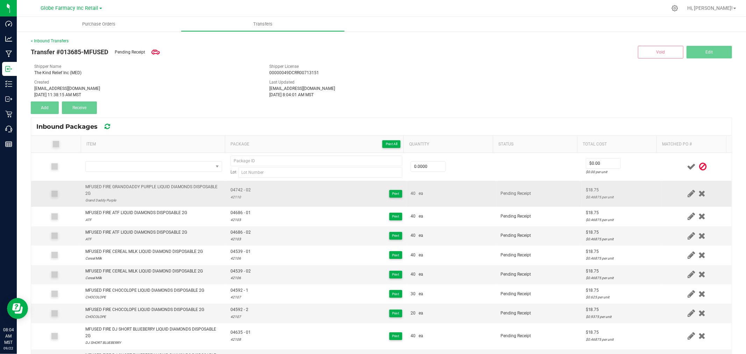
click at [135, 187] on div "MFUSED FIRE GRANDDADDY PURPLE LIQUID DIAMONDS DISPOSABLE 2G" at bounding box center [153, 190] width 137 height 13
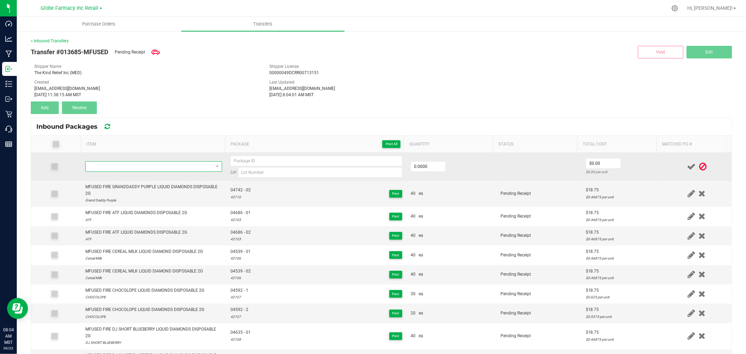
click at [167, 169] on span "NO DATA FOUND" at bounding box center [149, 167] width 127 height 10
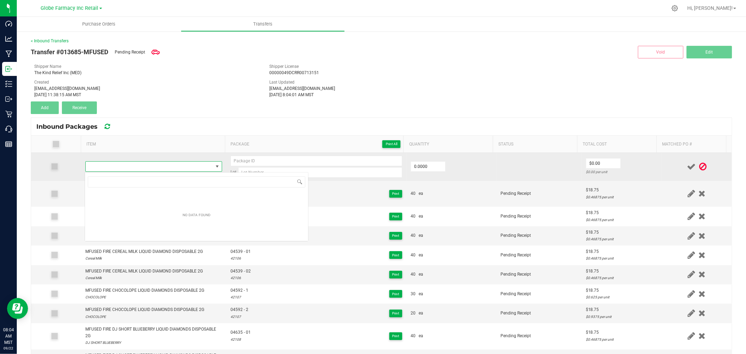
type input "MFUSED FIRE I-95 COOKIES LIQUID DIAMONDS DISPOSABLE 2G"
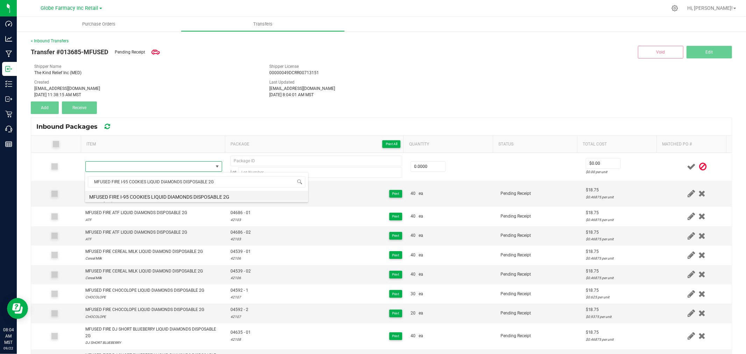
click at [174, 197] on li "MFUSED FIRE I-95 COOKIES LIQUID DIAMONDS DISPOSABLE 2G" at bounding box center [196, 196] width 223 height 10
type input "0 ea"
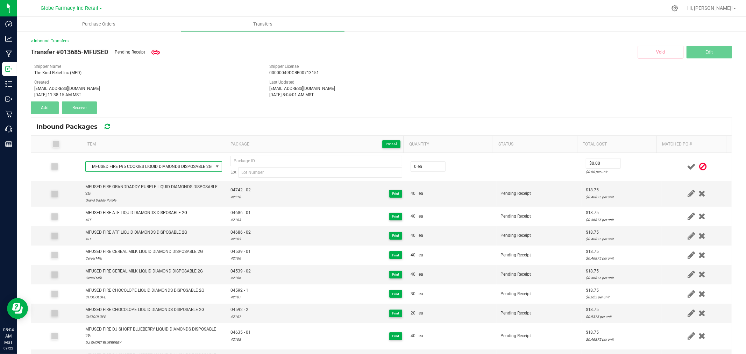
click at [206, 94] on div "[DATE] 11:38:15 AM MST" at bounding box center [146, 95] width 224 height 6
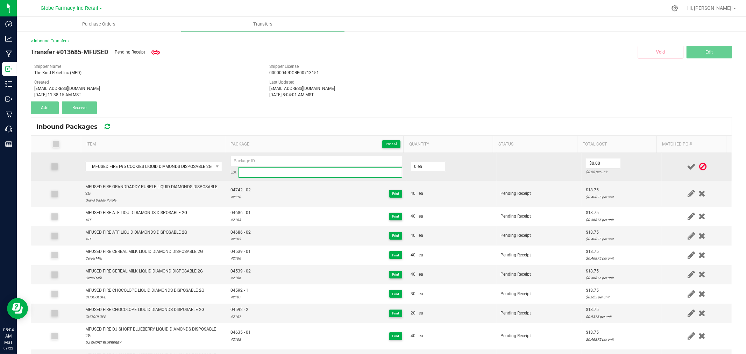
paste input "42111"
click at [295, 173] on input "42111" at bounding box center [320, 172] width 164 height 10
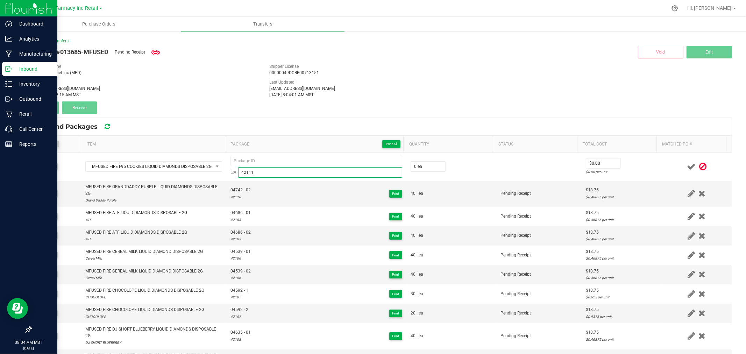
type input "42111"
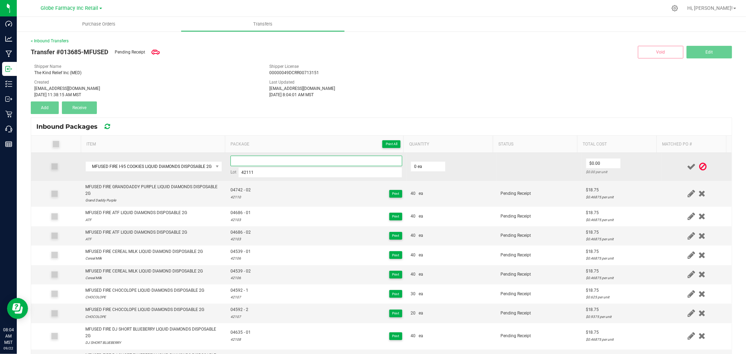
click at [280, 157] on input at bounding box center [316, 161] width 172 height 10
paste input "04696-Exp."
type input "04696 - 1"
click at [411, 165] on input "0" at bounding box center [428, 167] width 34 height 10
type input "20 ea"
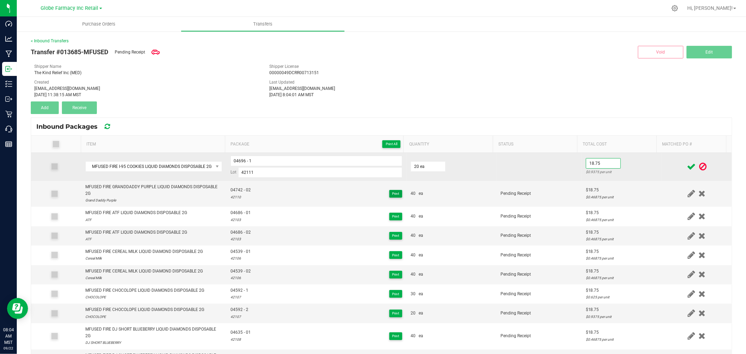
type input "$18.75"
click at [635, 162] on td "$18.75 $0.9375 per unit" at bounding box center [621, 167] width 80 height 28
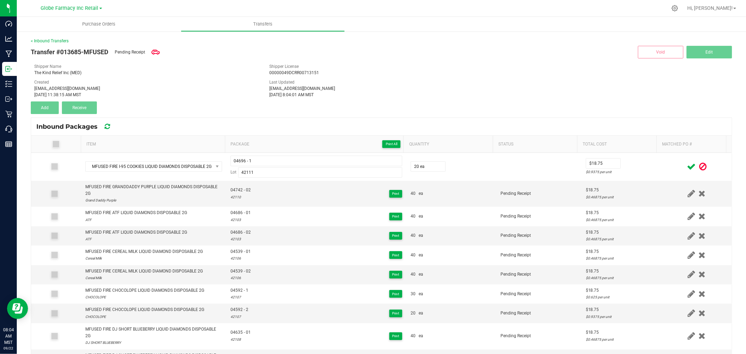
click at [687, 166] on icon at bounding box center [691, 166] width 9 height 9
drag, startPoint x: 644, startPoint y: 162, endPoint x: 689, endPoint y: 166, distance: 45.7
click at [645, 162] on td "$18.75 $0.9375 per unit" at bounding box center [621, 167] width 80 height 28
click at [687, 165] on icon at bounding box center [691, 166] width 9 height 9
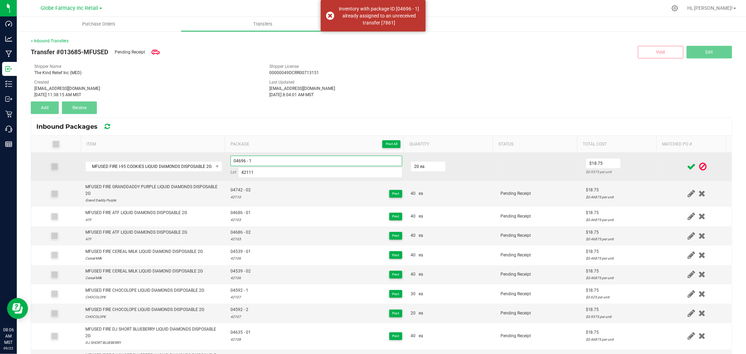
click at [266, 159] on input "04696 - 1" at bounding box center [316, 161] width 172 height 10
type input "04696 - 01"
click at [647, 158] on td "$18.75 $0.9375 per unit" at bounding box center [621, 167] width 80 height 28
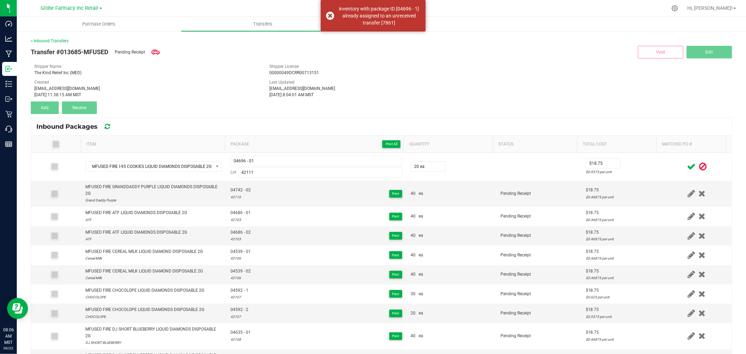
click at [687, 166] on icon at bounding box center [691, 166] width 9 height 9
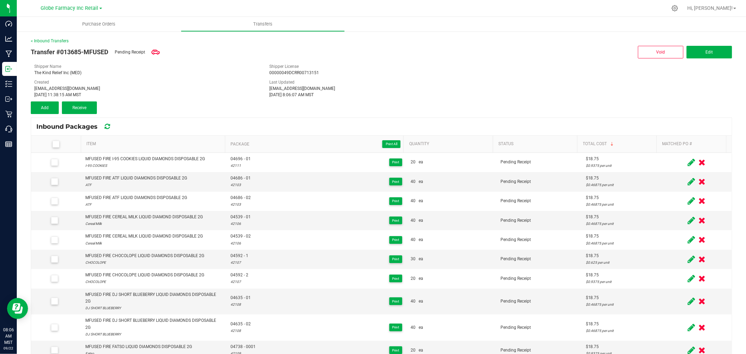
drag, startPoint x: 2, startPoint y: 215, endPoint x: 221, endPoint y: 83, distance: 256.1
click at [221, 83] on div "Created [EMAIL_ADDRESS][DOMAIN_NAME] [DATE] 11:38:15 AM MST" at bounding box center [146, 88] width 235 height 19
drag, startPoint x: 42, startPoint y: 104, endPoint x: 162, endPoint y: 151, distance: 128.5
click at [41, 104] on button "Add" at bounding box center [45, 107] width 28 height 13
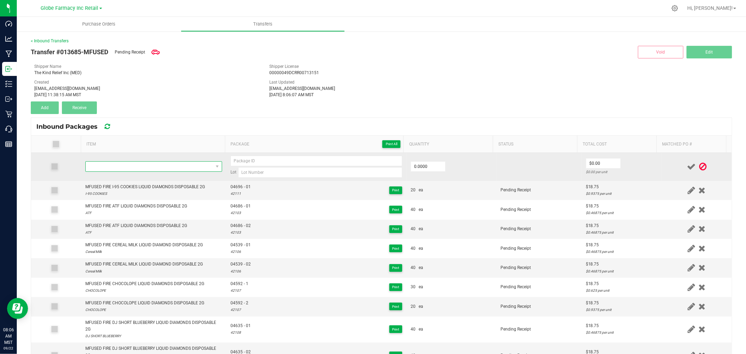
click at [166, 165] on span "NO DATA FOUND" at bounding box center [149, 167] width 127 height 10
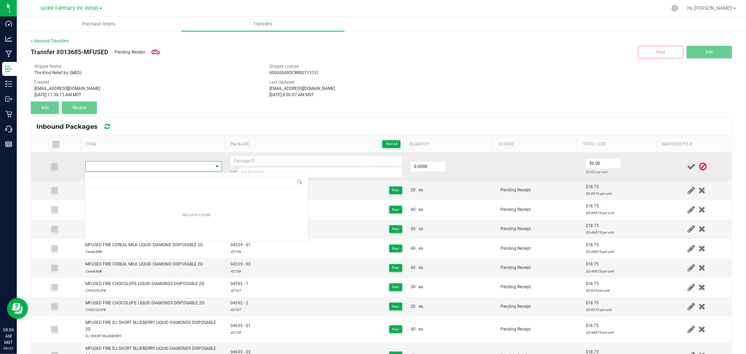
type input "04696-Exp."
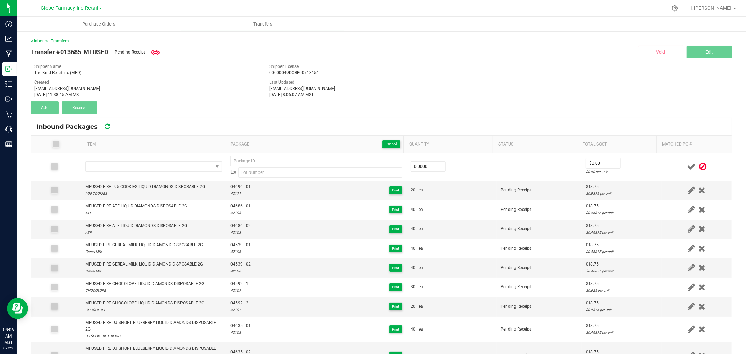
click at [171, 126] on div "Inbound Packages" at bounding box center [381, 126] width 700 height 17
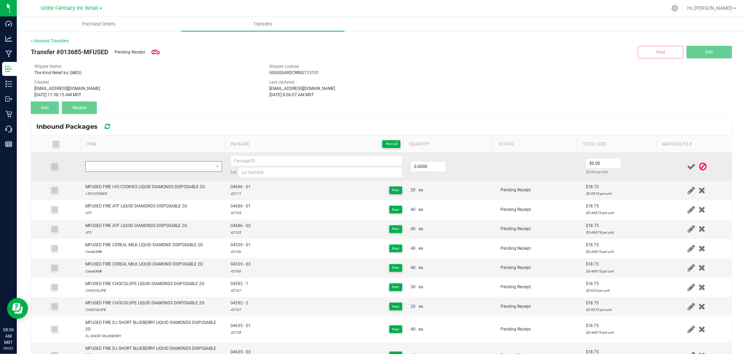
click at [166, 166] on span "NO DATA FOUND" at bounding box center [149, 167] width 127 height 10
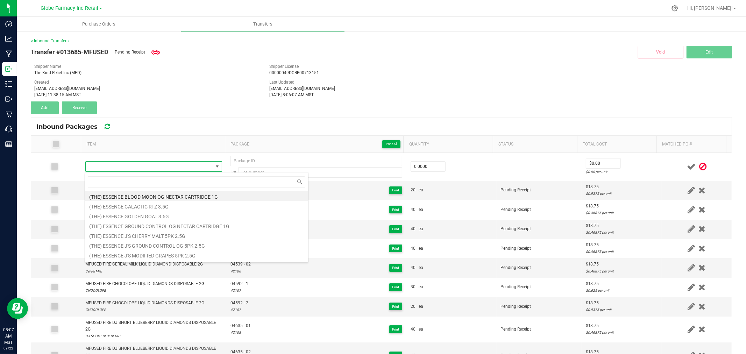
click at [212, 121] on div "Inbound Packages" at bounding box center [381, 126] width 700 height 17
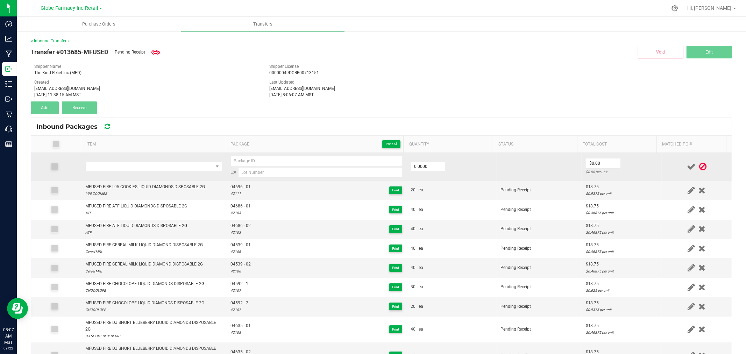
click at [167, 158] on td at bounding box center [153, 167] width 145 height 28
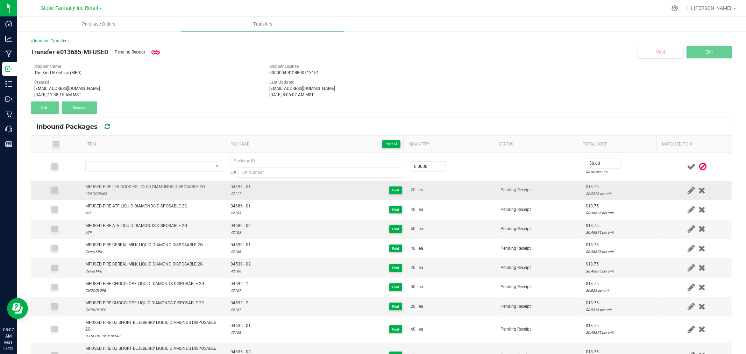
click at [167, 189] on div "MFUSED FIRE I-95 COOKIES LIQUID DIAMONDS DISPOSABLE 2G" at bounding box center [145, 187] width 120 height 7
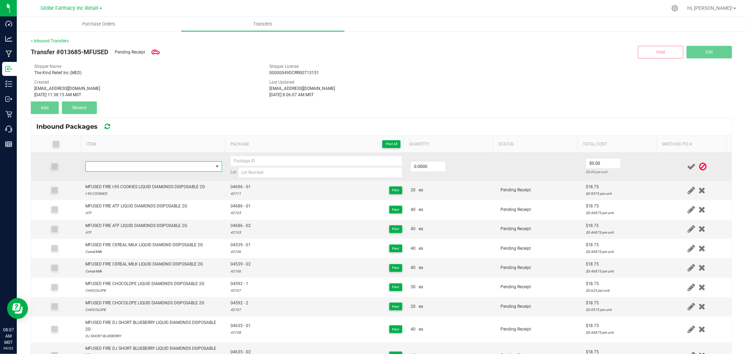
click at [166, 167] on span "NO DATA FOUND" at bounding box center [149, 167] width 127 height 10
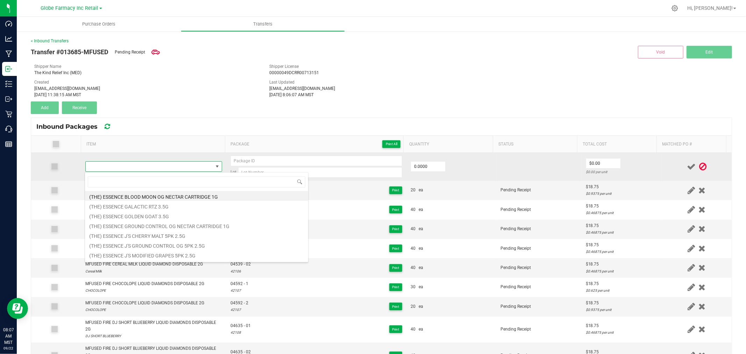
type input "MFUSED FIRE I-95 COOKIES LIQUID DIAMONDS DISPOSABLE 2G"
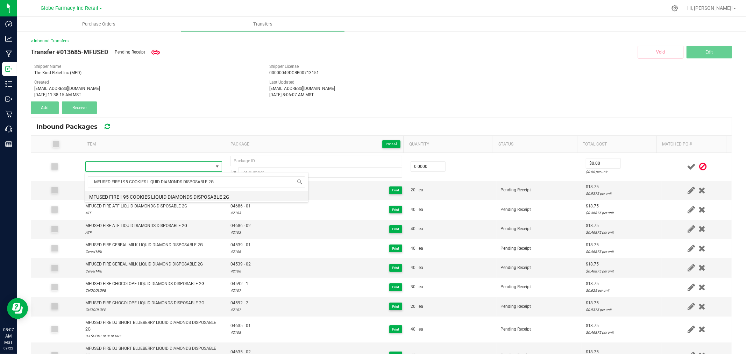
click at [184, 194] on li "MFUSED FIRE I-95 COOKIES LIQUID DIAMONDS DISPOSABLE 2G" at bounding box center [196, 196] width 223 height 10
type input "0 ea"
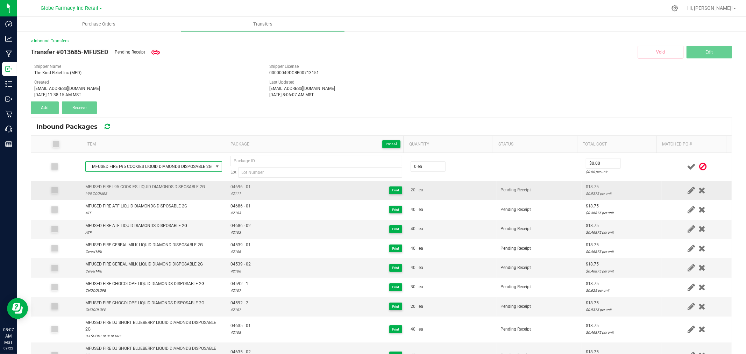
click at [233, 191] on div "42111" at bounding box center [240, 193] width 20 height 7
type input "42111"
click at [238, 187] on span "04696 - 01" at bounding box center [240, 187] width 20 height 7
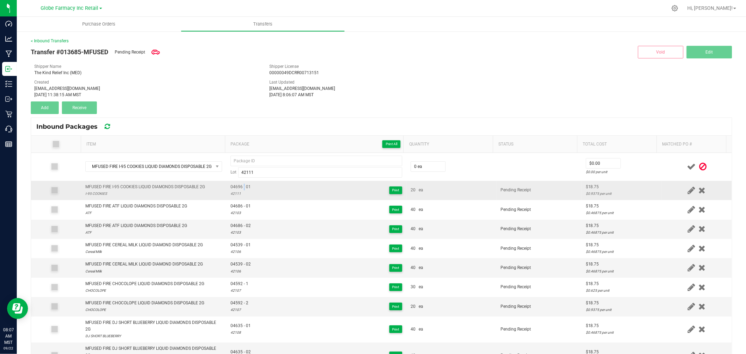
click at [238, 187] on span "04696 - 01" at bounding box center [240, 187] width 20 height 7
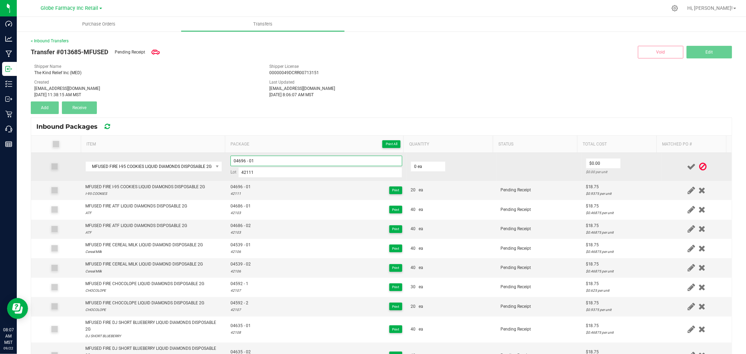
click at [261, 159] on input "04696 - 01" at bounding box center [316, 161] width 172 height 10
type input "04696 - 02"
click at [415, 168] on input "0" at bounding box center [428, 167] width 34 height 10
type input "20 ea"
click at [603, 163] on input "0" at bounding box center [603, 163] width 34 height 10
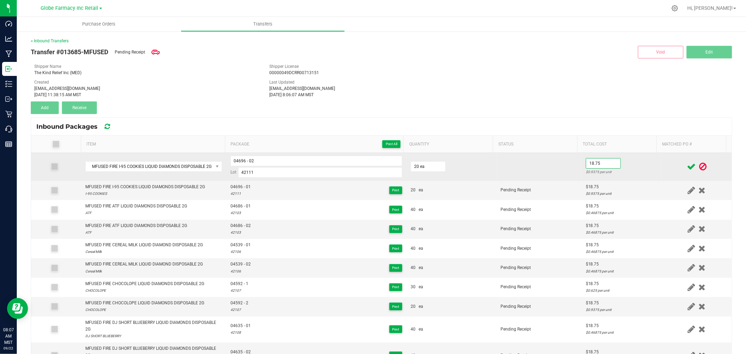
type input "$18.75"
drag, startPoint x: 652, startPoint y: 168, endPoint x: 659, endPoint y: 168, distance: 7.0
click at [661, 168] on td at bounding box center [696, 167] width 70 height 28
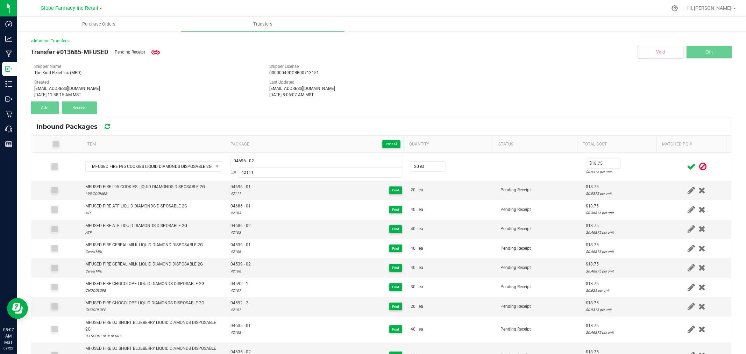
click at [687, 166] on icon at bounding box center [691, 166] width 9 height 9
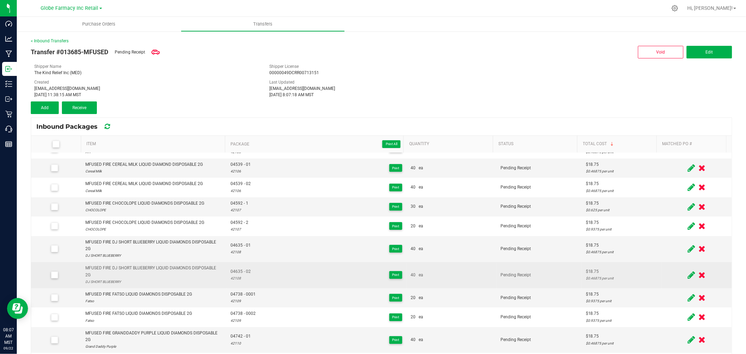
scroll to position [0, 0]
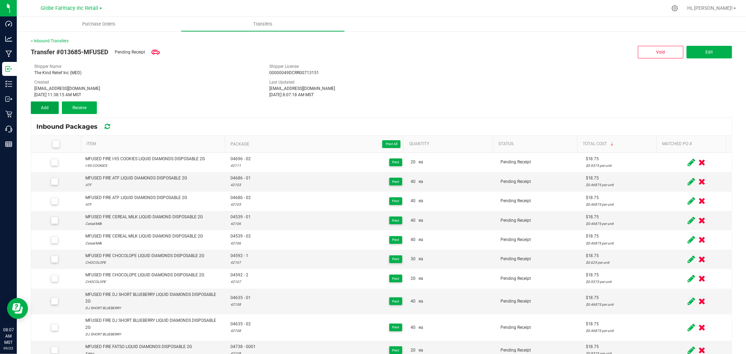
click at [48, 107] on button "Add" at bounding box center [45, 107] width 28 height 13
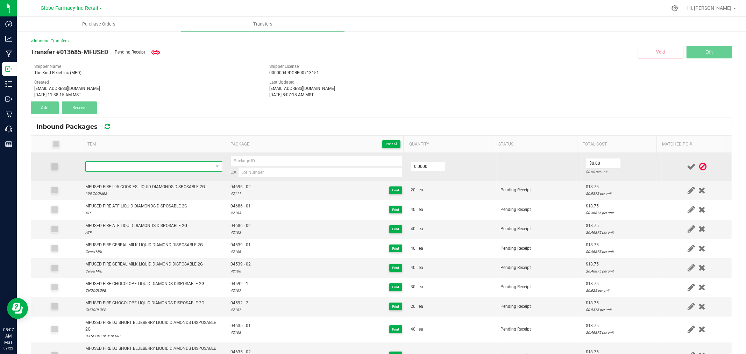
click at [118, 166] on span "NO DATA FOUND" at bounding box center [149, 167] width 127 height 10
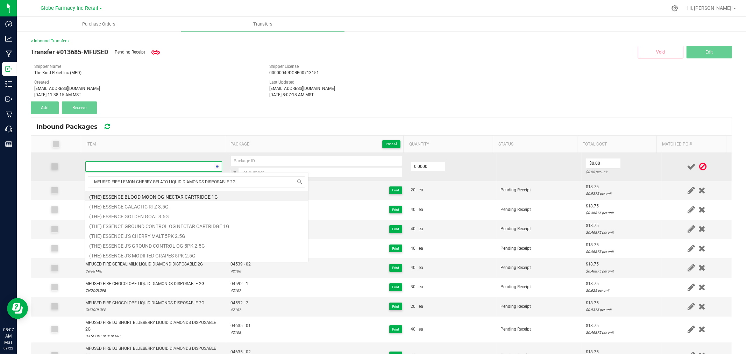
scroll to position [10, 134]
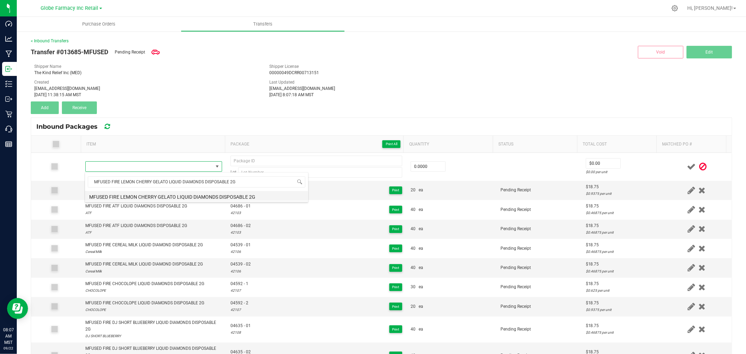
click at [178, 192] on li "MFUSED FIRE LEMON CHERRY GELATO LIQUID DIAMONDS DISPOSABLE 2G" at bounding box center [196, 196] width 223 height 10
type input "0 ea"
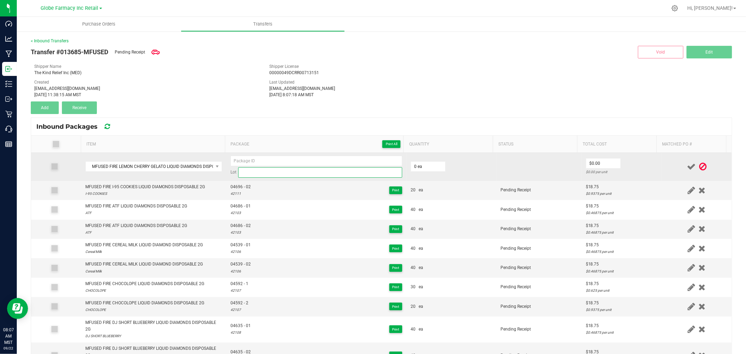
click at [323, 169] on input at bounding box center [320, 172] width 164 height 10
paste input "MFUSED FIRE LEMON CHERRY GELATO LIQUID DIAMON"
type input "MFUSED FIRE LEMON CHERRY GELATO LIQUID DIAMON"
click at [320, 173] on input at bounding box center [320, 172] width 164 height 10
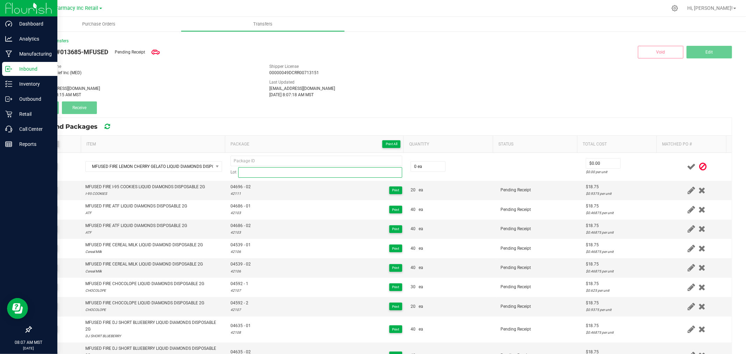
paste input "42092"
type input "42092"
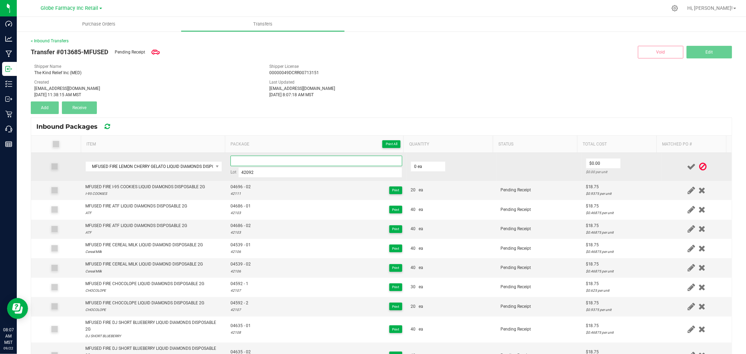
click at [322, 162] on input at bounding box center [316, 161] width 172 height 10
paste input "MFG02032025_04098-Exp."
type input "MFG02032025_04098-Exp."
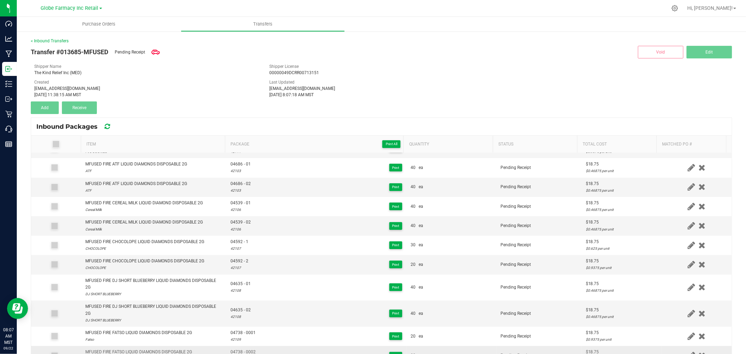
scroll to position [0, 0]
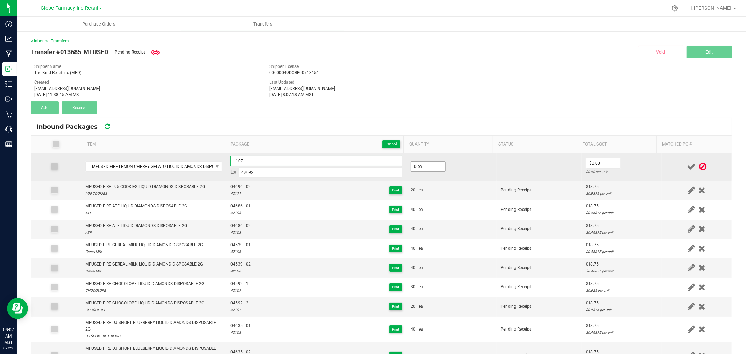
type input "- 107"
click at [423, 166] on input "0" at bounding box center [428, 167] width 34 height 10
type input "300 ea"
type input "0"
type input "300"
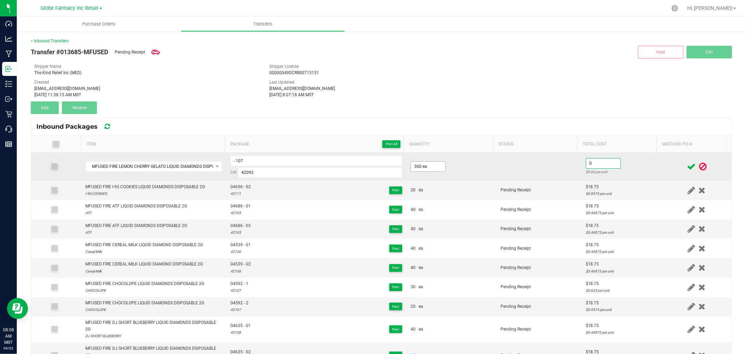
type input "$0.00"
click at [423, 166] on input "300" at bounding box center [428, 167] width 34 height 10
type input "30 ea"
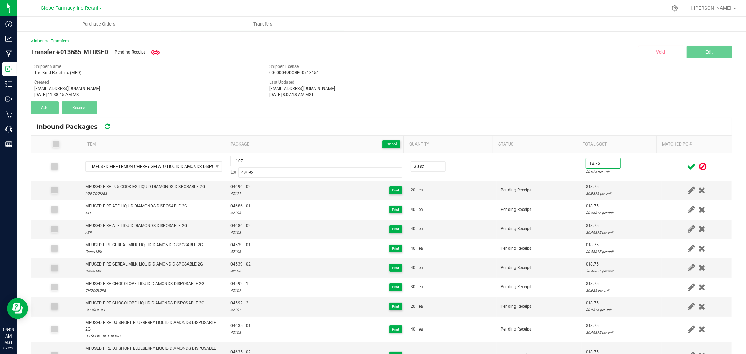
type input "$18.75"
click at [666, 170] on div at bounding box center [697, 166] width 62 height 9
click at [687, 168] on icon at bounding box center [691, 166] width 9 height 9
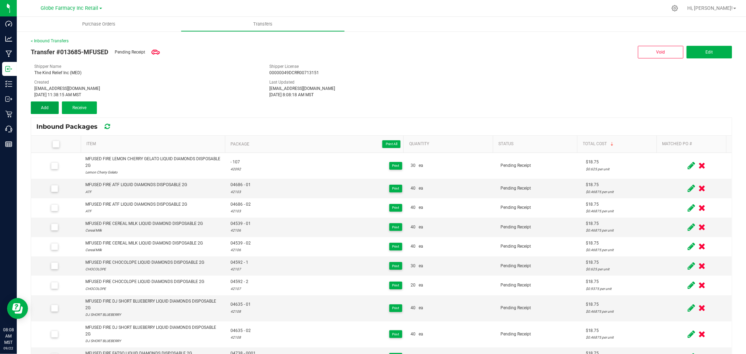
click at [43, 107] on span "Add" at bounding box center [45, 107] width 8 height 5
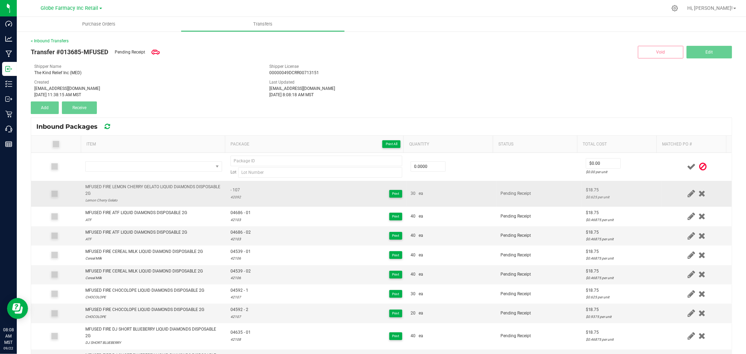
click at [135, 184] on div "MFUSED FIRE LEMON CHERRY GELATO LIQUID DIAMONDS DISPOSABLE 2G" at bounding box center [153, 190] width 137 height 13
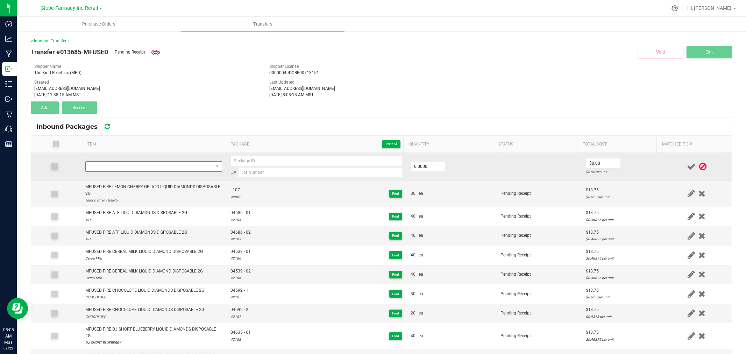
click at [137, 165] on span "NO DATA FOUND" at bounding box center [149, 167] width 127 height 10
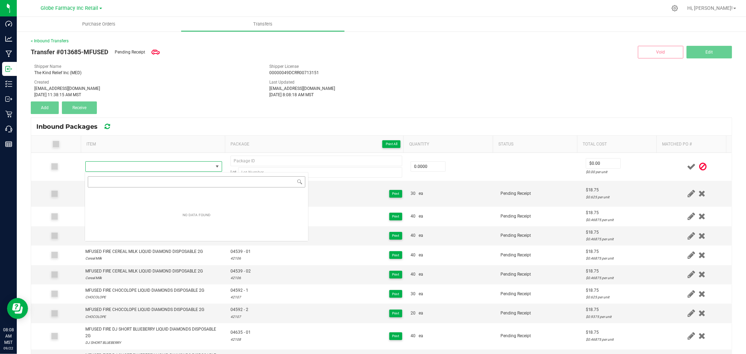
type input "MFUSED FIRE LEMON CHERRY GELATO LIQUID DIAMONDS DISPOSABLE 2G"
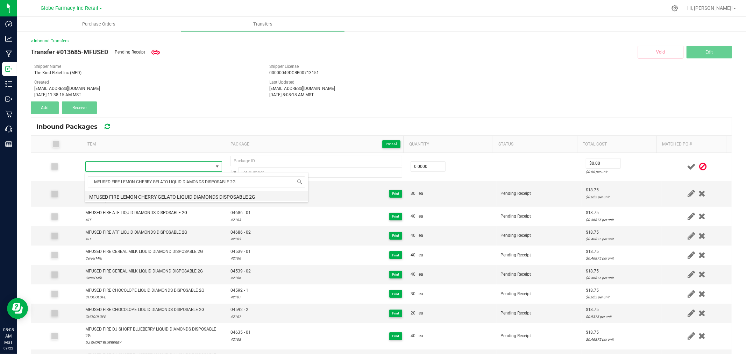
click at [181, 194] on li "MFUSED FIRE LEMON CHERRY GELATO LIQUID DIAMONDS DISPOSABLE 2G" at bounding box center [196, 196] width 223 height 10
type input "0 ea"
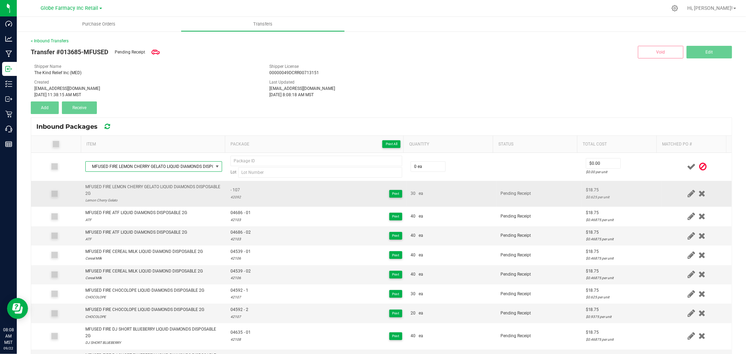
click at [232, 193] on span "- 107" at bounding box center [235, 190] width 10 height 7
type input "- 107"
click at [232, 204] on td "- 107 42092 Print" at bounding box center [316, 194] width 180 height 26
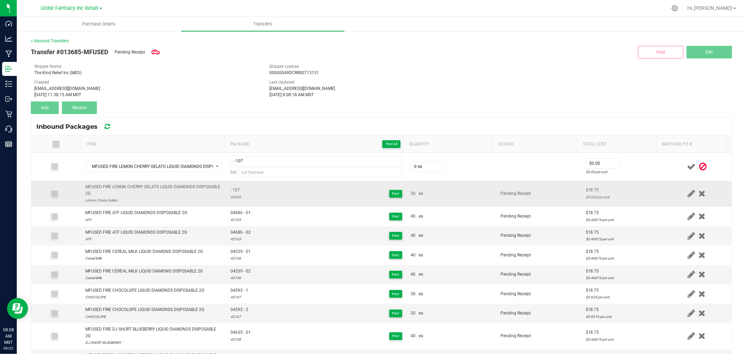
click at [231, 197] on div "42092" at bounding box center [235, 197] width 10 height 7
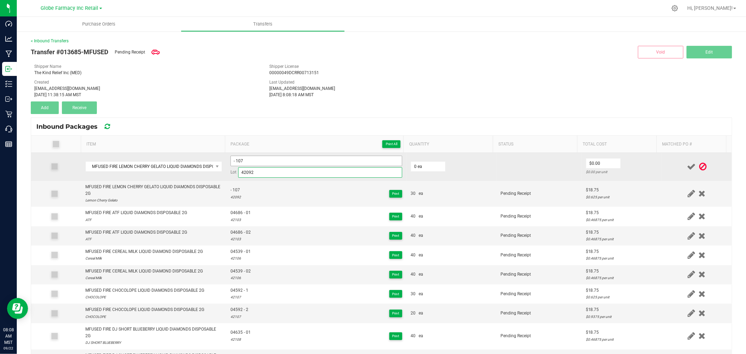
type input "42092"
click at [264, 159] on input "- 107" at bounding box center [316, 161] width 172 height 10
type input "- 108"
click at [431, 166] on input "0" at bounding box center [428, 167] width 34 height 10
type input "30 ea"
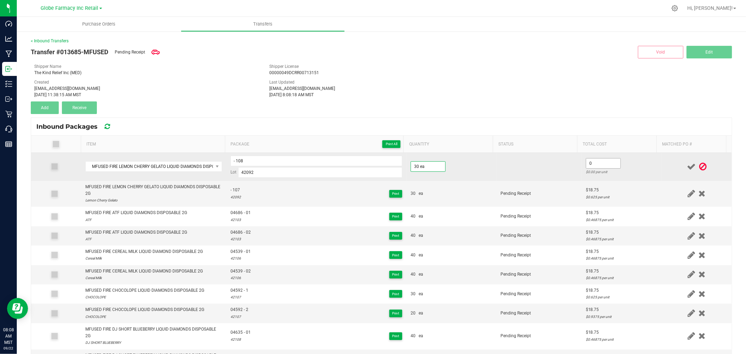
click at [607, 166] on input "0" at bounding box center [603, 163] width 34 height 10
type input "$18.75"
drag, startPoint x: 618, startPoint y: 162, endPoint x: 636, endPoint y: 164, distance: 18.7
click at [619, 164] on td "$18.75 $0.625 per unit" at bounding box center [621, 167] width 80 height 28
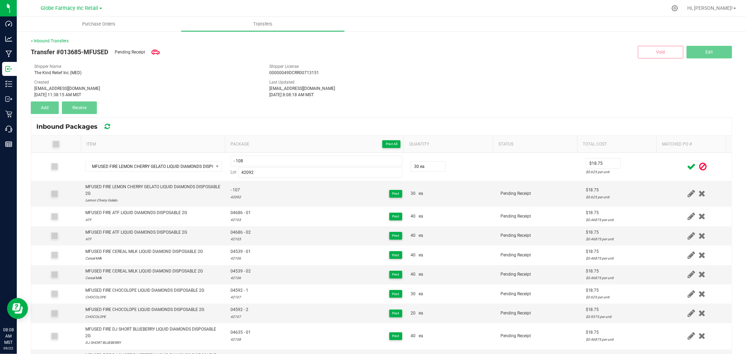
click at [687, 169] on icon at bounding box center [691, 166] width 9 height 9
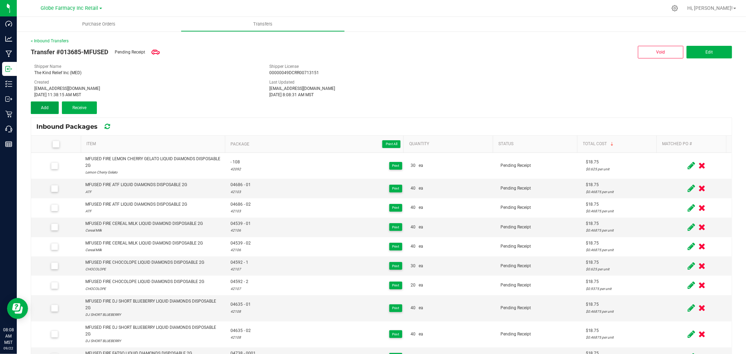
click at [51, 111] on button "Add" at bounding box center [45, 107] width 28 height 13
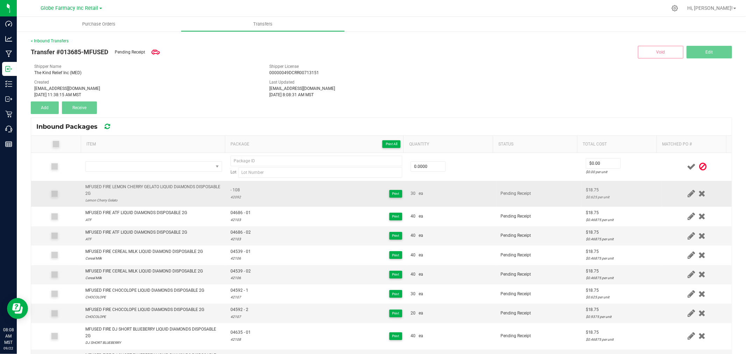
click at [131, 189] on div "MFUSED FIRE LEMON CHERRY GELATO LIQUID DIAMONDS DISPOSABLE 2G" at bounding box center [153, 190] width 137 height 13
click at [133, 189] on div "MFUSED FIRE LEMON CHERRY GELATO LIQUID DIAMONDS DISPOSABLE 2G" at bounding box center [153, 190] width 137 height 13
click at [133, 188] on div "MFUSED FIRE LEMON CHERRY GELATO LIQUID DIAMONDS DISPOSABLE 2G" at bounding box center [153, 190] width 137 height 13
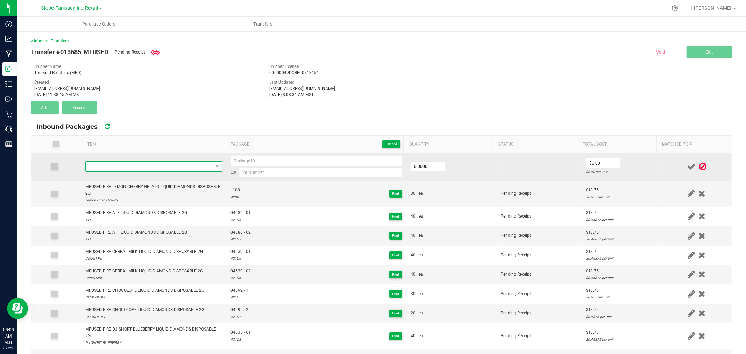
click at [148, 161] on span "NO DATA FOUND" at bounding box center [153, 166] width 137 height 10
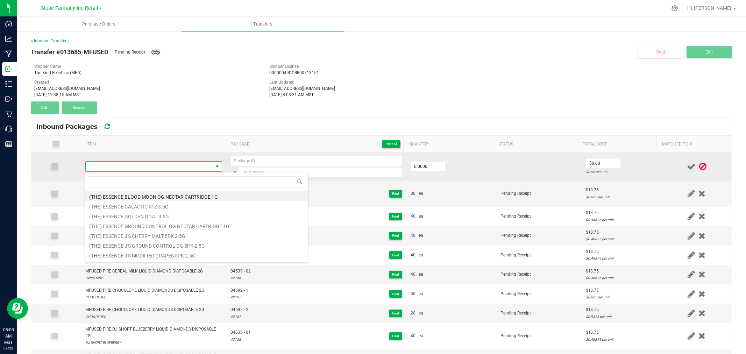
type input "MFUSED FIRE LEMON CHERRY GELATO LIQUID DIAMONDS DISPOSABLE 2G"
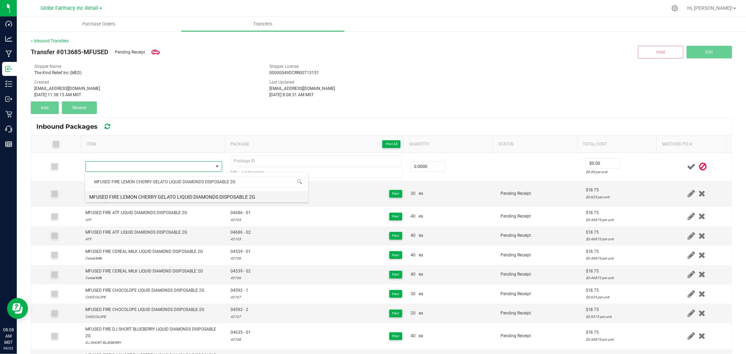
click at [165, 197] on li "MFUSED FIRE LEMON CHERRY GELATO LIQUID DIAMONDS DISPOSABLE 2G" at bounding box center [196, 196] width 223 height 10
type input "0 ea"
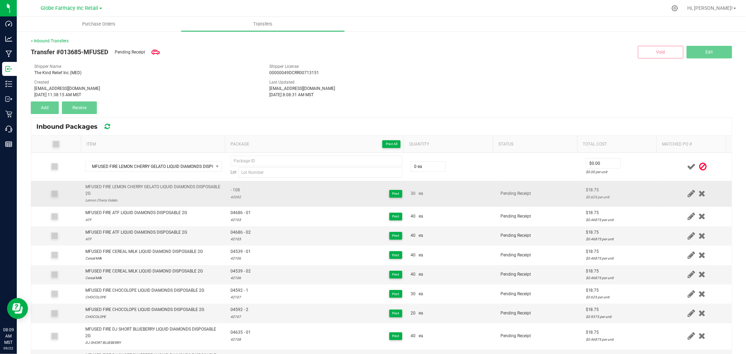
click at [230, 190] on span "- 108" at bounding box center [235, 190] width 10 height 7
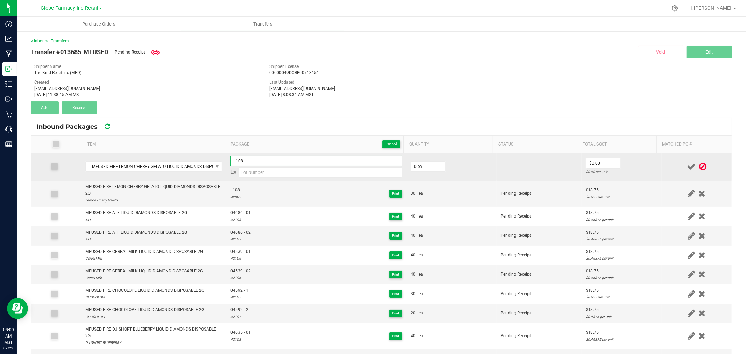
click at [267, 159] on input "- 108" at bounding box center [316, 161] width 172 height 10
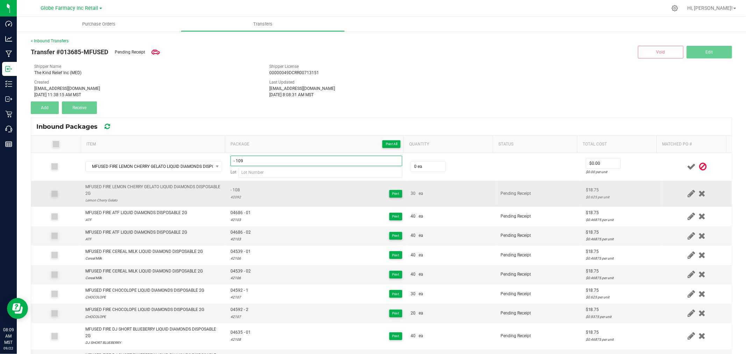
type input "- 109"
click at [236, 196] on div "42092" at bounding box center [235, 197] width 10 height 7
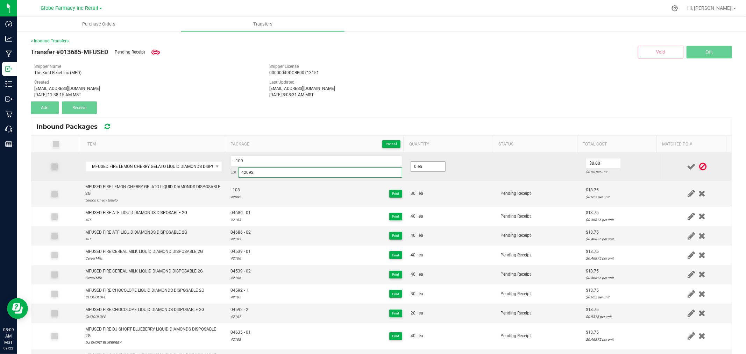
type input "42092"
click at [418, 169] on input "0" at bounding box center [428, 167] width 34 height 10
type input "30 ea"
type input "$18.75"
click at [637, 171] on div "$0.625 per unit" at bounding box center [622, 172] width 72 height 7
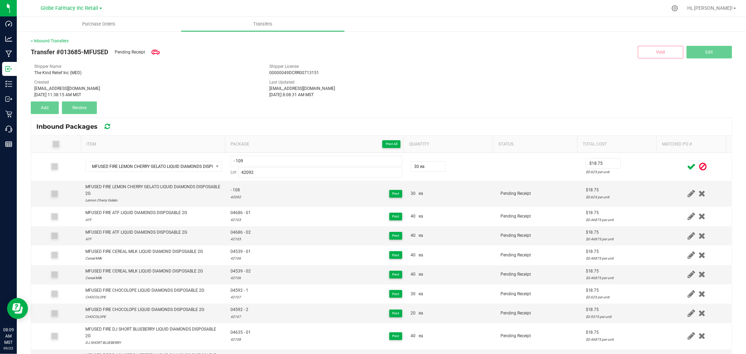
click at [687, 163] on icon at bounding box center [691, 166] width 9 height 9
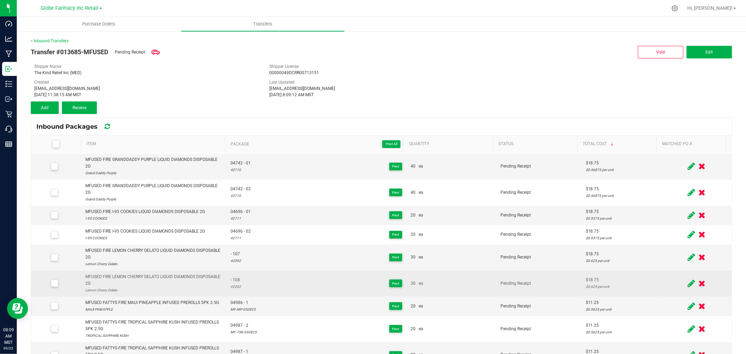
scroll to position [233, 0]
click at [687, 284] on icon at bounding box center [690, 283] width 7 height 9
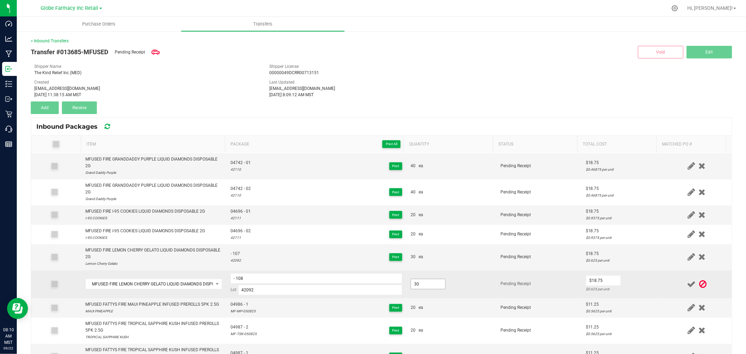
click at [428, 285] on input "30" at bounding box center [428, 284] width 34 height 10
type input "20.0000"
type input "$18.75"
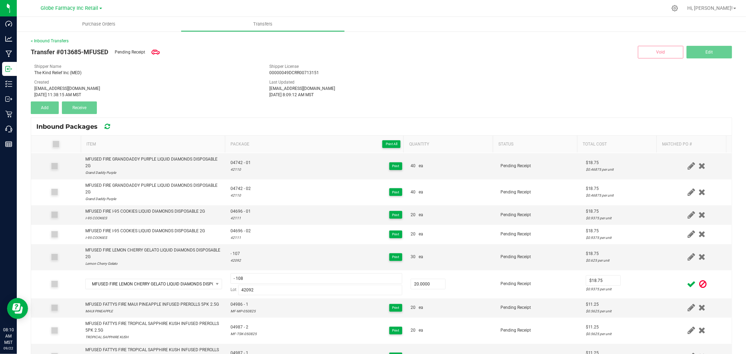
click at [685, 290] on span at bounding box center [691, 284] width 12 height 14
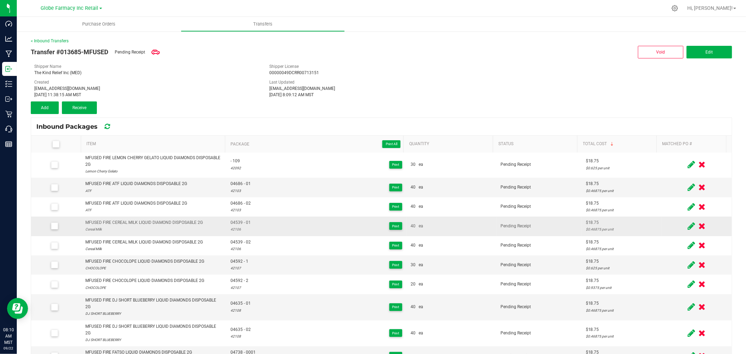
scroll to position [0, 0]
click at [687, 166] on icon at bounding box center [690, 165] width 7 height 9
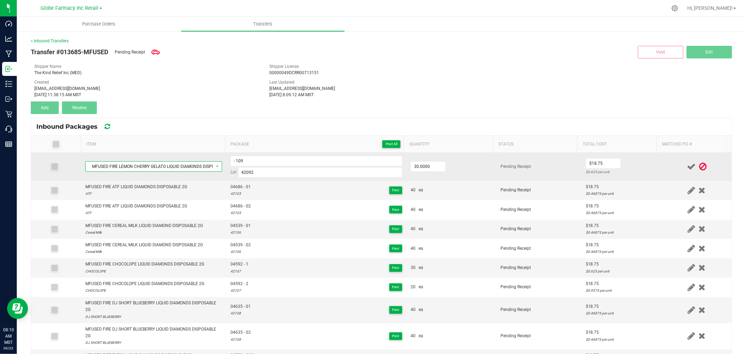
click at [185, 163] on span "MFUSED FIRE LEMON CHERRY GELATO LIQUID DIAMONDS DISPOSABLE 2G" at bounding box center [149, 167] width 127 height 10
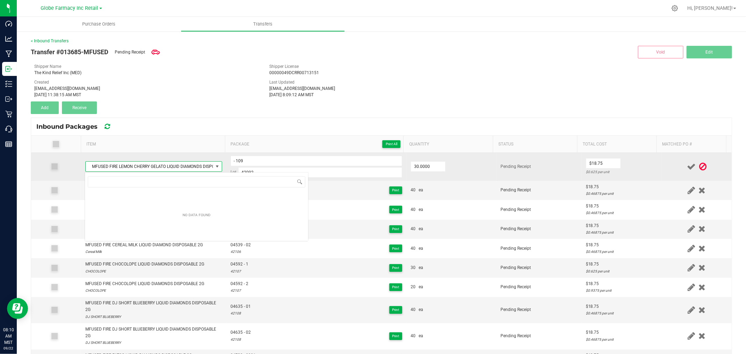
scroll to position [10, 134]
type input "MFUSED FIRE RAINIER CHERRIES LIQUID DIAMONDS DISPOSABLE 2G"
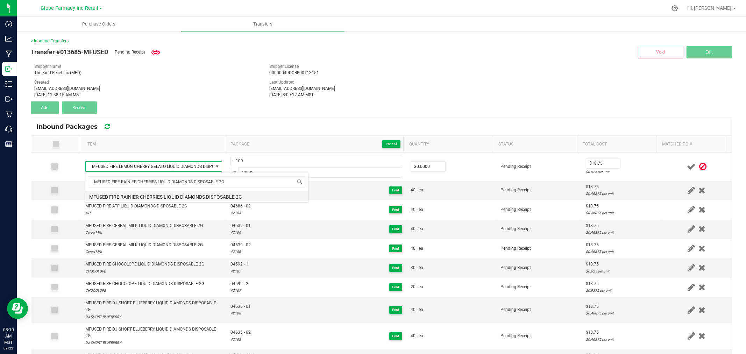
click at [194, 197] on li "MFUSED FIRE RAINIER CHERRIES LIQUID DIAMONDS DISPOSABLE 2G" at bounding box center [196, 196] width 223 height 10
type input "30 ea"
type input "$0.00"
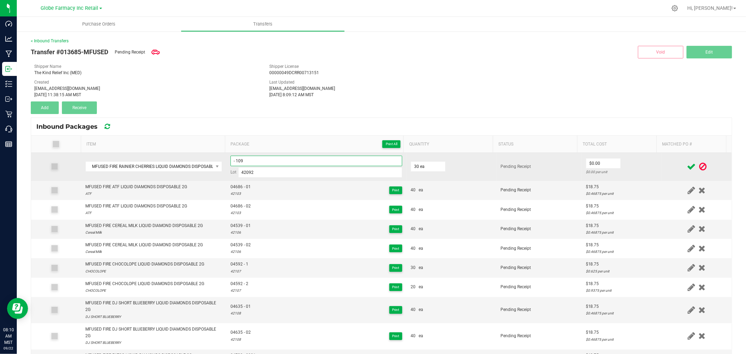
click at [279, 160] on input "- 109" at bounding box center [316, 161] width 172 height 10
click at [271, 174] on input "42092" at bounding box center [320, 172] width 164 height 10
click at [271, 175] on input "42092" at bounding box center [320, 172] width 164 height 10
paste input "114"
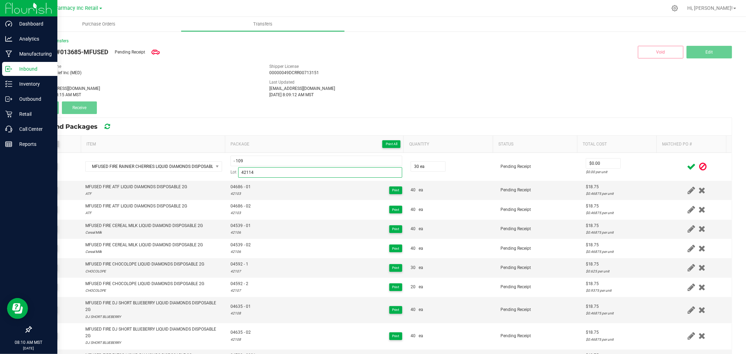
type input "42114"
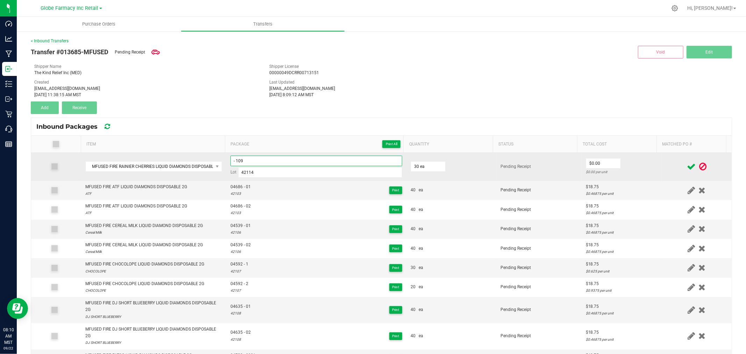
click at [294, 157] on input "- 109" at bounding box center [316, 161] width 172 height 10
paste input "04633-Exp."
paste input
type input "04633 - 1"
click at [483, 161] on td "30 ea" at bounding box center [451, 167] width 90 height 28
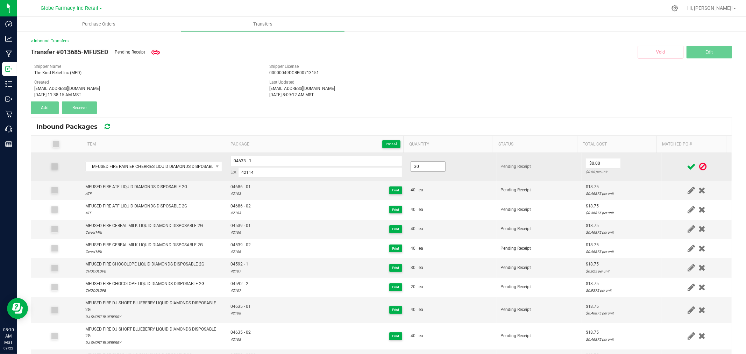
click at [411, 165] on input "30" at bounding box center [428, 167] width 34 height 10
type input "40 ea"
type input "$18.75"
click at [661, 158] on td at bounding box center [696, 167] width 70 height 28
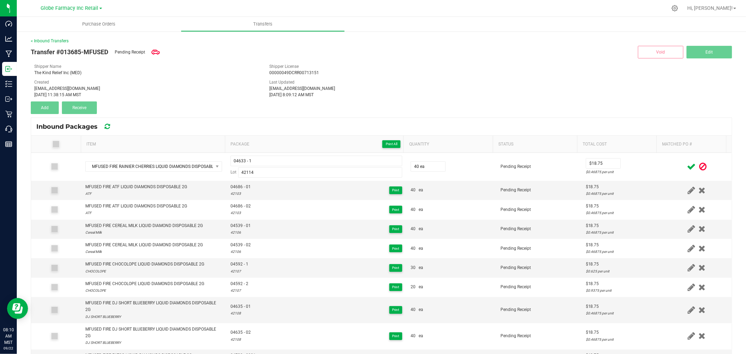
click at [687, 163] on icon at bounding box center [691, 166] width 9 height 9
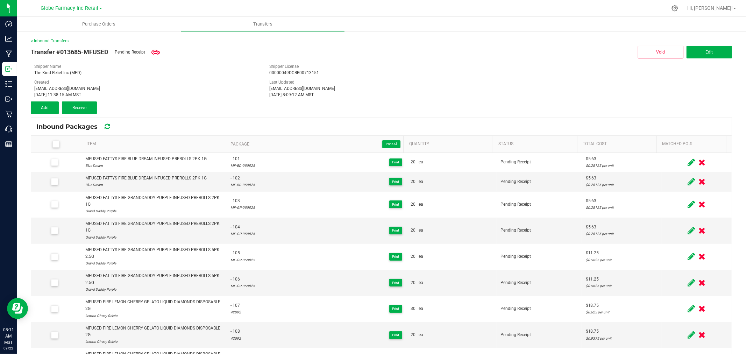
click at [243, 79] on div "Created [EMAIL_ADDRESS][DOMAIN_NAME] [DATE] 11:38:15 AM MST" at bounding box center [146, 88] width 235 height 19
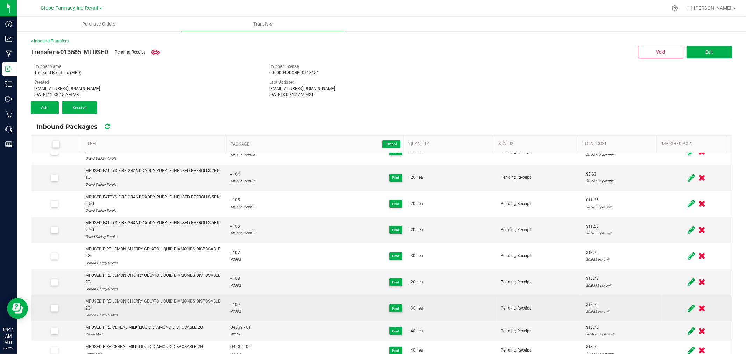
scroll to position [78, 0]
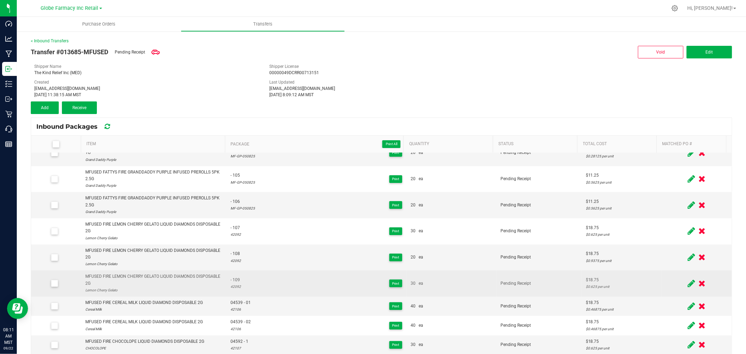
click at [687, 284] on icon at bounding box center [690, 283] width 7 height 9
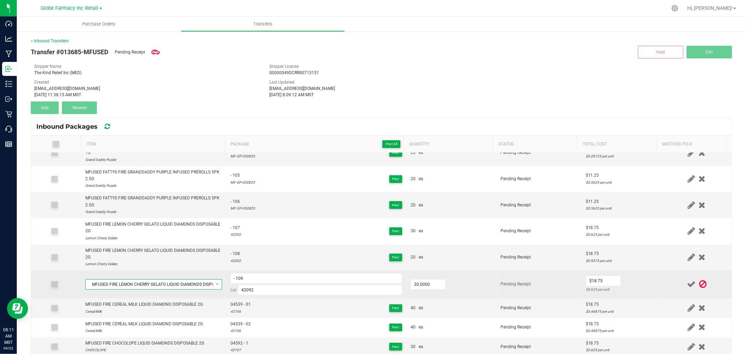
click at [198, 283] on span "MFUSED FIRE LEMON CHERRY GELATO LIQUID DIAMONDS DISPOSABLE 2G" at bounding box center [149, 284] width 127 height 10
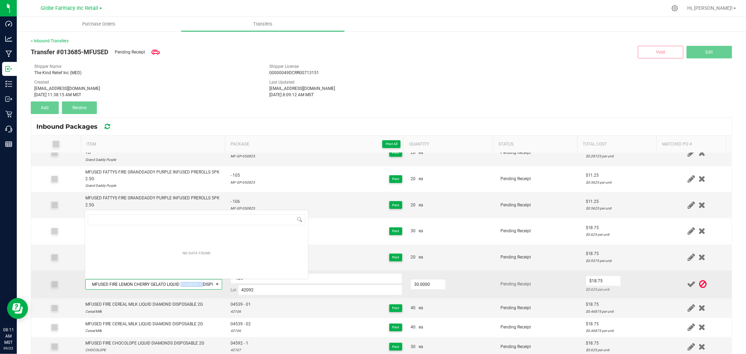
click at [198, 283] on span "MFUSED FIRE LEMON CHERRY GELATO LIQUID DIAMONDS DISPOSABLE 2G" at bounding box center [149, 284] width 127 height 10
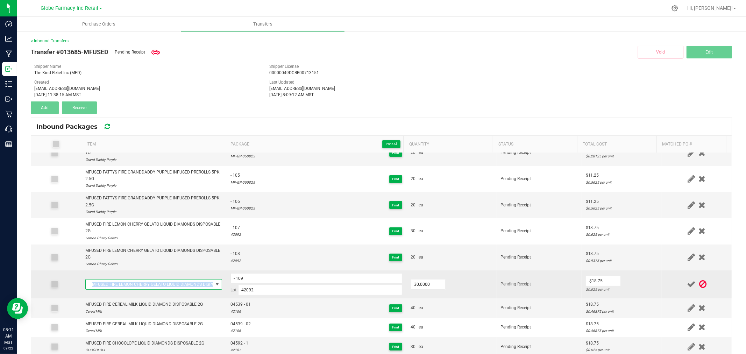
click at [198, 283] on span "MFUSED FIRE LEMON CHERRY GELATO LIQUID DIAMONDS DISPOSABLE 2G" at bounding box center [149, 284] width 127 height 10
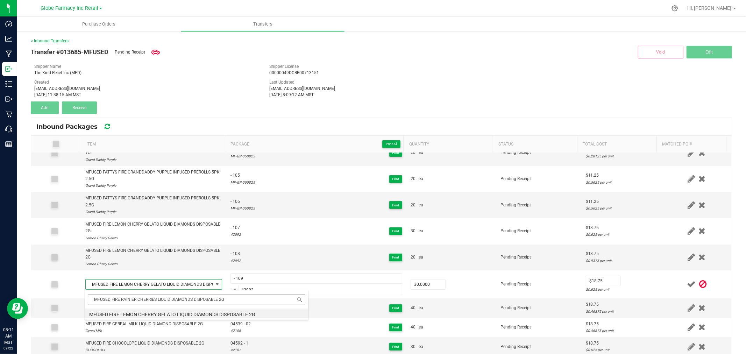
scroll to position [10, 133]
click at [164, 315] on li "MFUSED FIRE RAINIER CHERRIES LIQUID DIAMONDS DISPOSABLE 2G" at bounding box center [196, 313] width 223 height 10
type input "30 ea"
type input "$0.00"
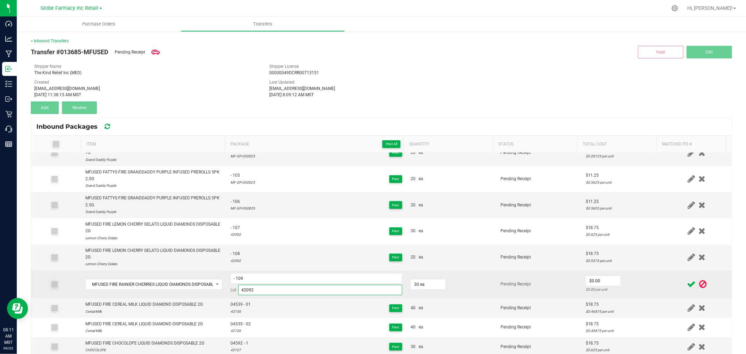
click at [283, 295] on input "42092" at bounding box center [320, 290] width 164 height 10
click at [283, 295] on td "- 109 Lot 42092" at bounding box center [316, 284] width 180 height 28
click at [283, 291] on input "42092" at bounding box center [320, 290] width 164 height 10
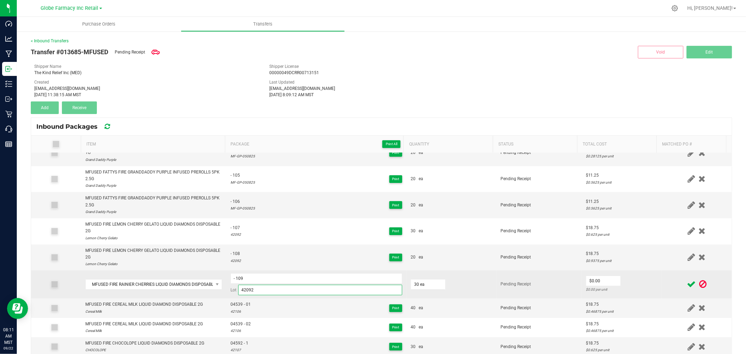
paste input "114"
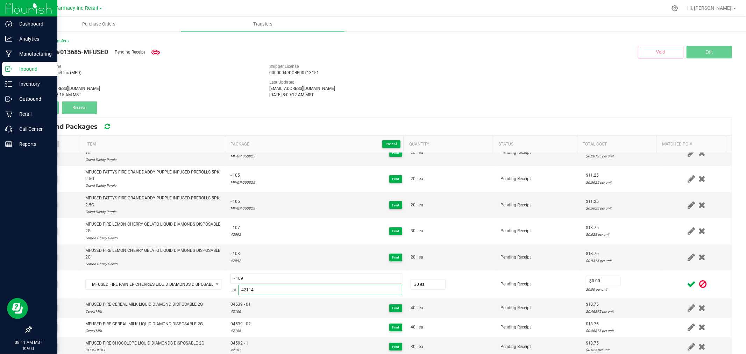
type input "42114"
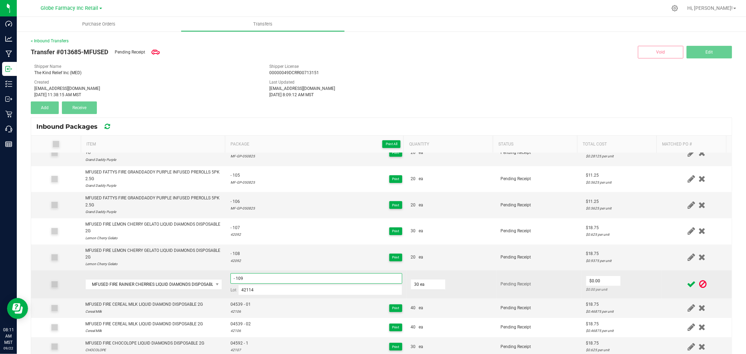
click at [324, 278] on input "- 109" at bounding box center [316, 278] width 172 height 10
paste input "04633-Exp."
paste input
type input "04633 - 001"
click at [602, 282] on input "0" at bounding box center [603, 281] width 34 height 10
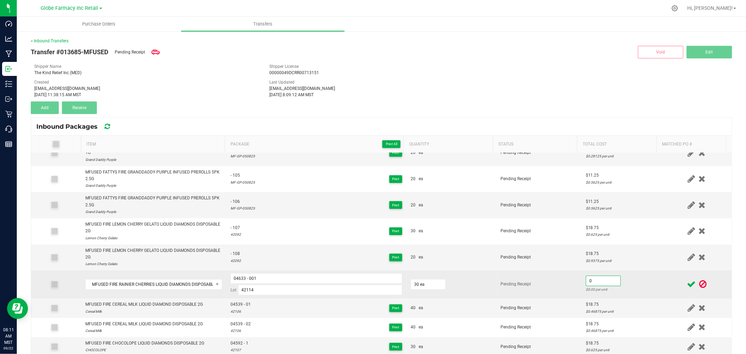
type input "$0.00"
click at [411, 289] on td "30 ea" at bounding box center [451, 284] width 90 height 28
click at [414, 288] on input "30" at bounding box center [428, 284] width 34 height 10
type input "40 ea"
type input "8"
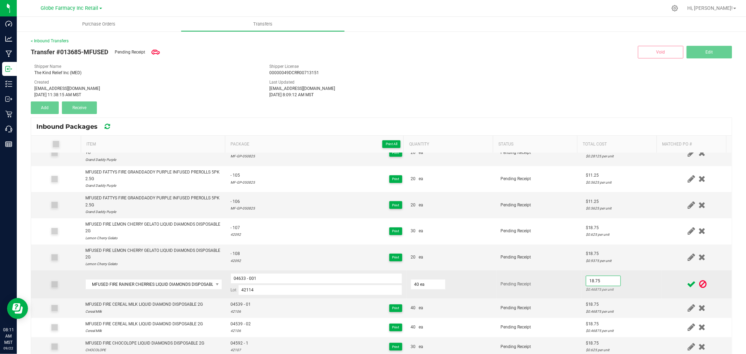
type input "$18.75"
click at [644, 283] on td "$18.75 $0.46875 per unit" at bounding box center [621, 284] width 80 height 28
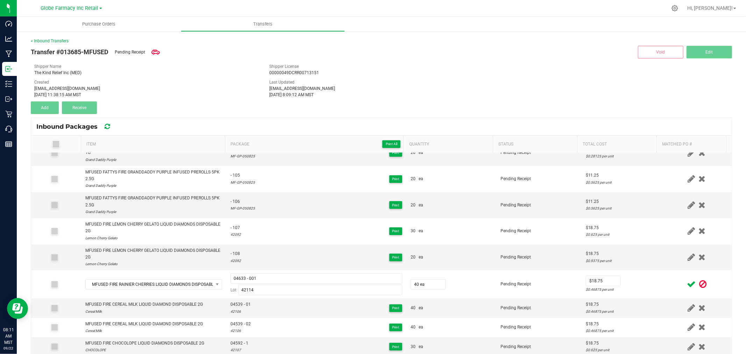
click at [687, 287] on icon at bounding box center [691, 284] width 9 height 9
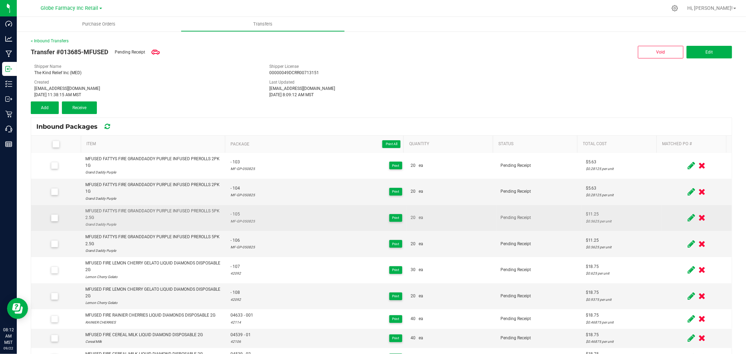
scroll to position [78, 0]
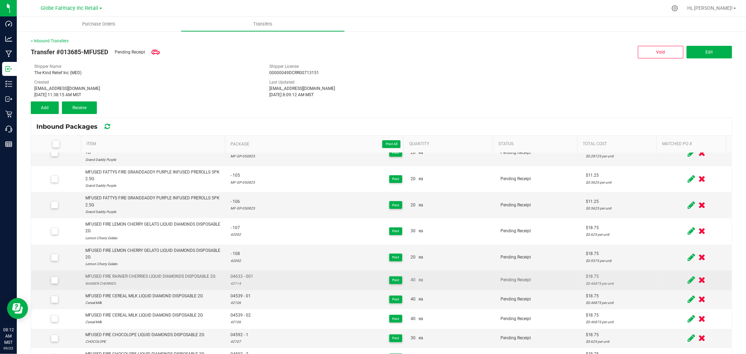
click at [134, 273] on td "MFUSED FIRE RAINIER CHERRIES LIQUID DIAMONDS DISPOSABLE 2G RAINIER CHERRIES" at bounding box center [153, 279] width 145 height 19
copy div "MFUSED FIRE RAINIER CHERRIES LIQUID DIAMONDS DISPOSABLE 2G"
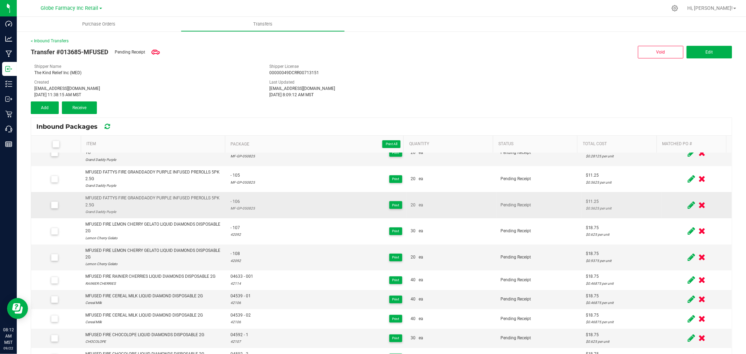
click at [230, 215] on td "- 106 MF-GP-050825 Print" at bounding box center [316, 205] width 180 height 26
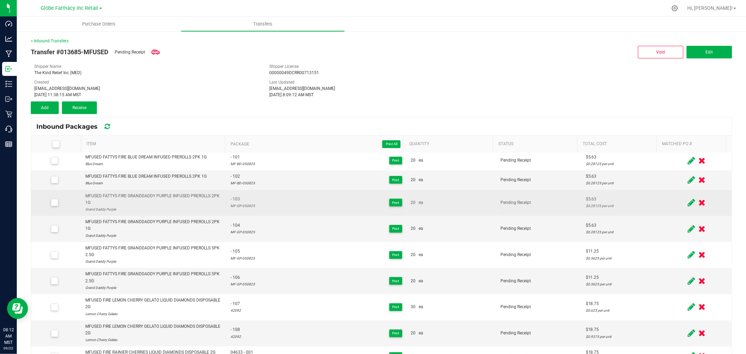
scroll to position [0, 0]
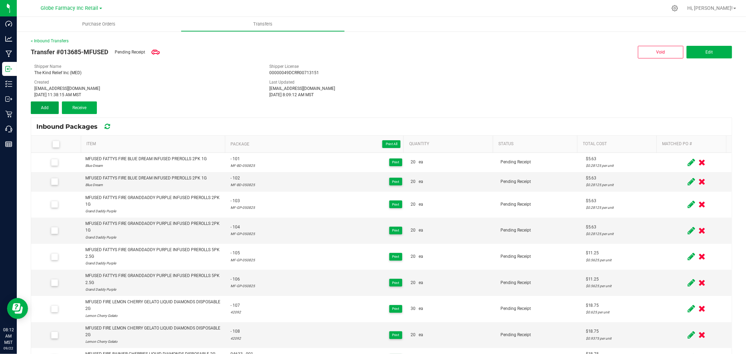
drag, startPoint x: 41, startPoint y: 103, endPoint x: 177, endPoint y: 93, distance: 135.6
click at [41, 103] on button "Add" at bounding box center [45, 107] width 28 height 13
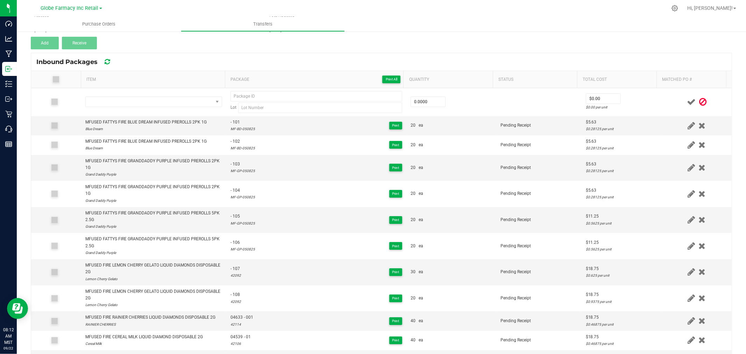
scroll to position [79, 0]
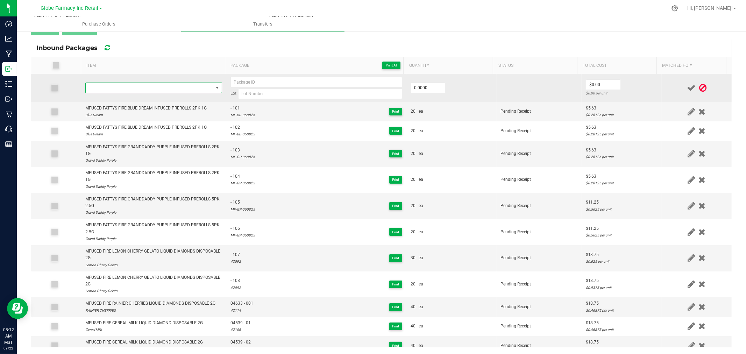
click at [155, 88] on span "NO DATA FOUND" at bounding box center [149, 88] width 127 height 10
click at [156, 90] on span "NO DATA FOUND" at bounding box center [149, 88] width 127 height 10
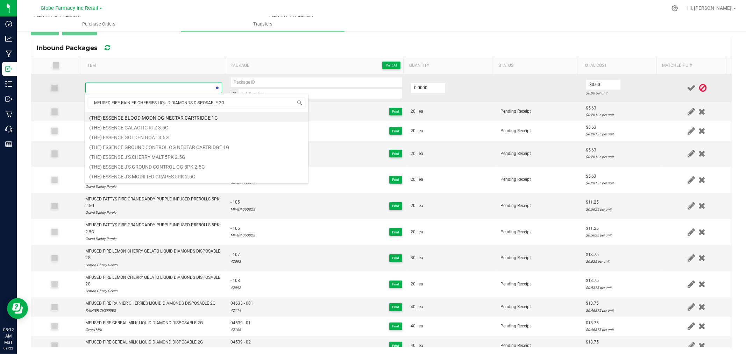
scroll to position [10, 134]
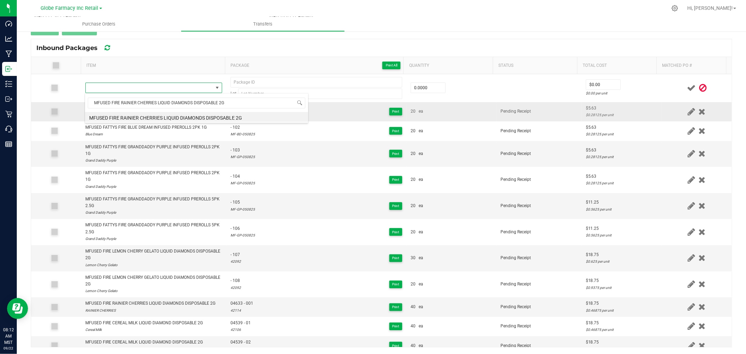
click at [181, 116] on li "MFUSED FIRE RAINIER CHERRIES LIQUID DIAMONDS DISPOSABLE 2G" at bounding box center [196, 117] width 223 height 10
type input "0 ea"
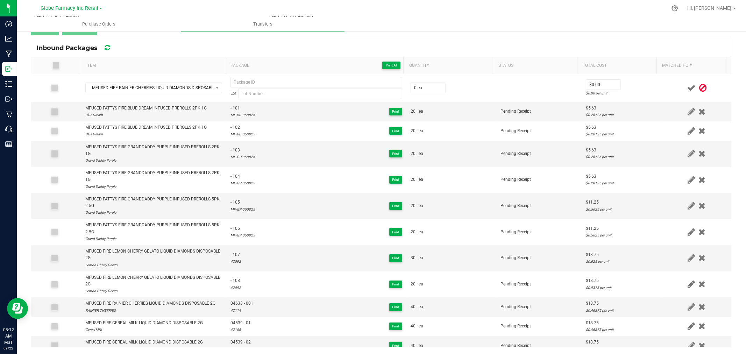
click at [232, 53] on div "Inbound Packages" at bounding box center [381, 47] width 700 height 17
click at [237, 301] on span "04633 - 001" at bounding box center [241, 303] width 23 height 7
type input "04633 - 001"
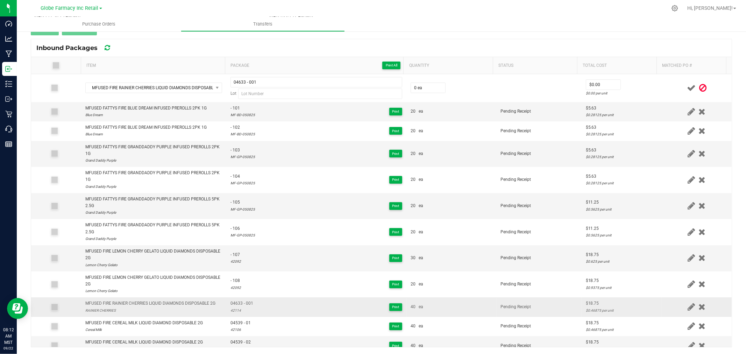
click at [231, 308] on div "42114" at bounding box center [241, 310] width 23 height 7
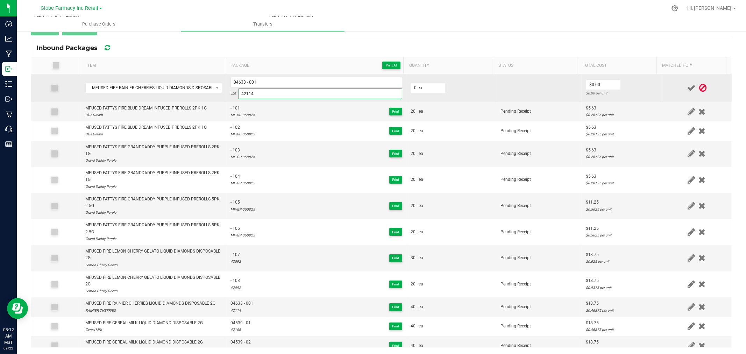
type input "42114"
click at [272, 88] on div "04633 - 001 Lot 42114" at bounding box center [316, 88] width 172 height 22
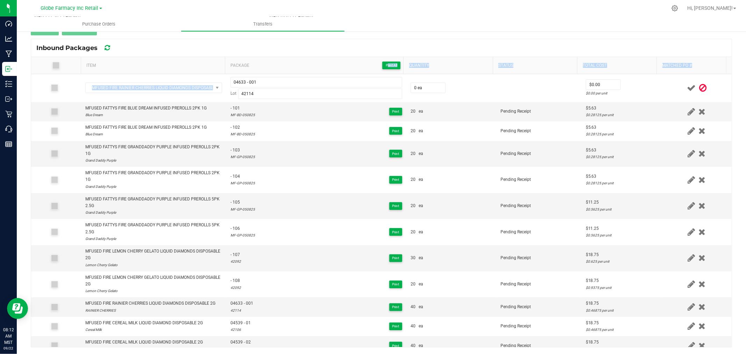
click at [279, 73] on div "Item Package Print All Quantity Status Total Cost Matched PO # MFUSED FIRE RAIN…" at bounding box center [381, 202] width 700 height 290
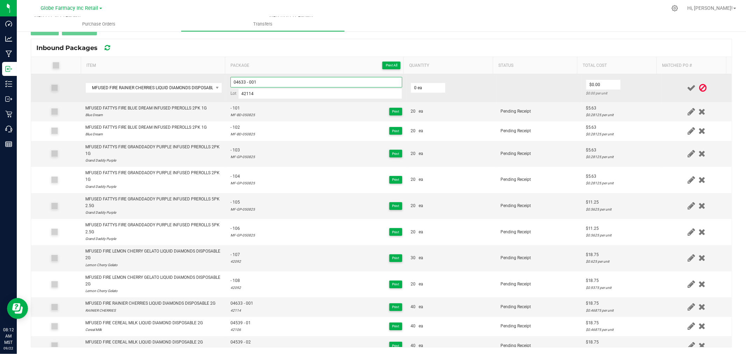
click at [280, 80] on input "04633 - 001" at bounding box center [316, 82] width 172 height 10
type input "04633 - 002"
click at [420, 89] on input "0" at bounding box center [428, 88] width 34 height 10
type input "40 ea"
click at [599, 85] on input "0" at bounding box center [603, 85] width 34 height 10
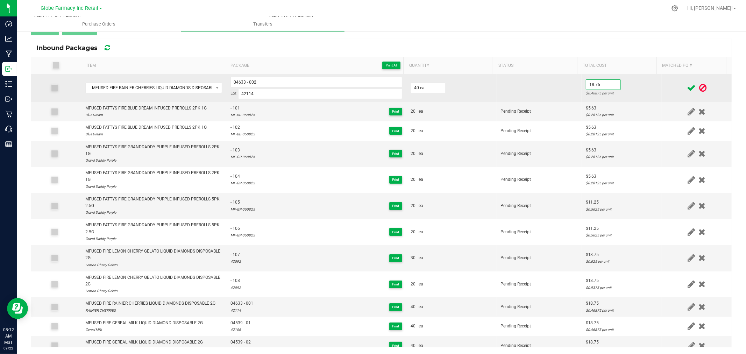
type input "$18.75"
click at [624, 88] on td "$18.75 $0.46875 per unit" at bounding box center [621, 88] width 80 height 28
click at [687, 88] on icon at bounding box center [691, 88] width 9 height 9
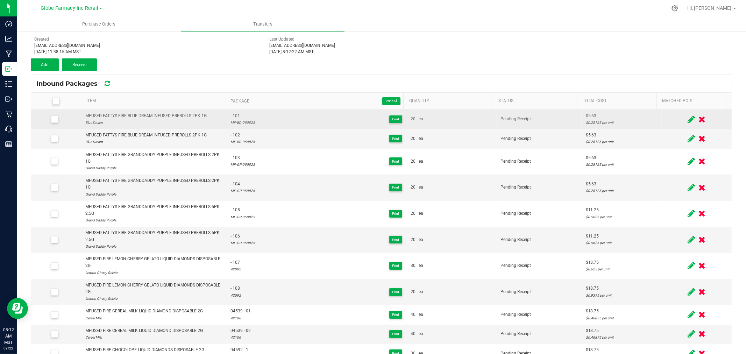
scroll to position [0, 0]
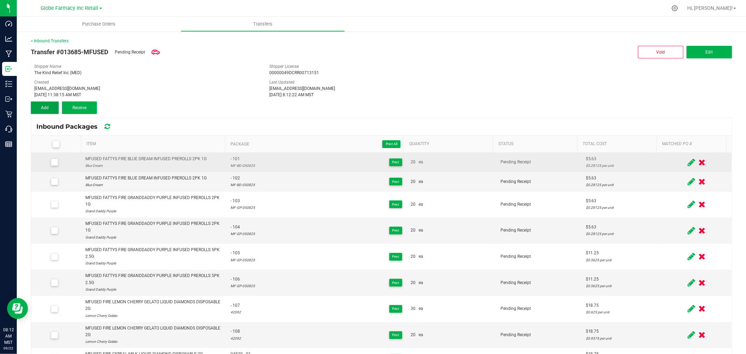
click at [46, 107] on span "Add" at bounding box center [45, 107] width 8 height 5
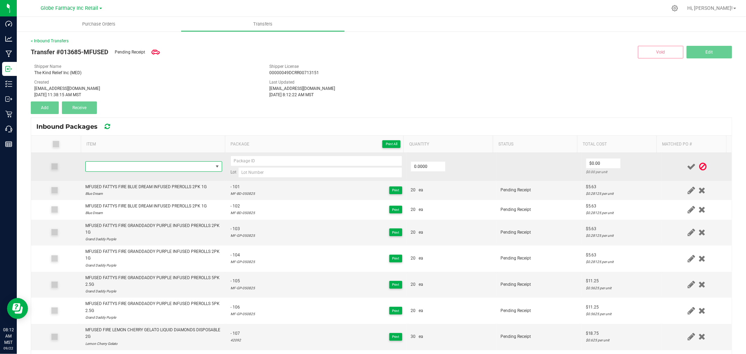
click at [134, 171] on span "NO DATA FOUND" at bounding box center [149, 167] width 127 height 10
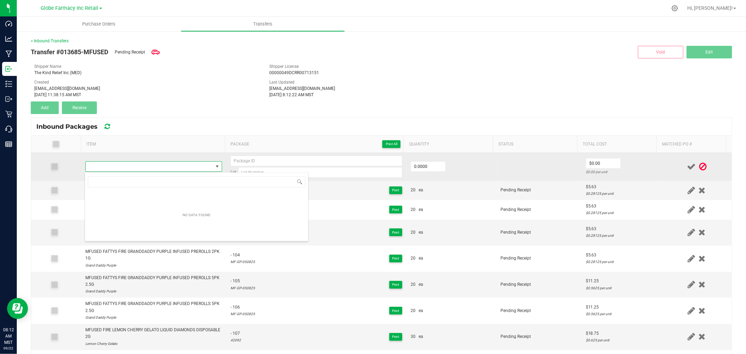
type input "MFUSED LOUD HTE NOTORIOUS THC DISPOSABLE 2G"
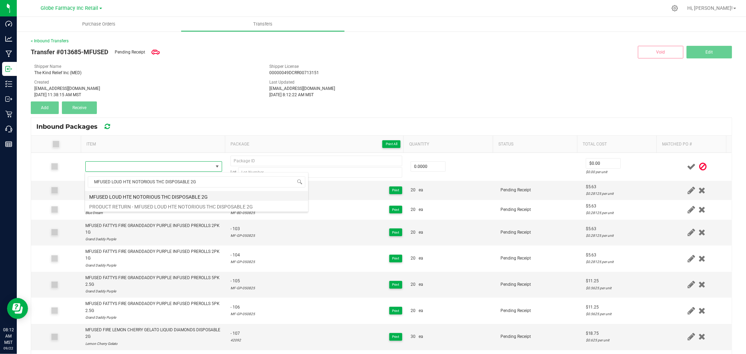
click at [172, 194] on li "MFUSED LOUD HTE NOTORIOUS THC DISPOSABLE 2G" at bounding box center [196, 196] width 223 height 10
type input "0 ea"
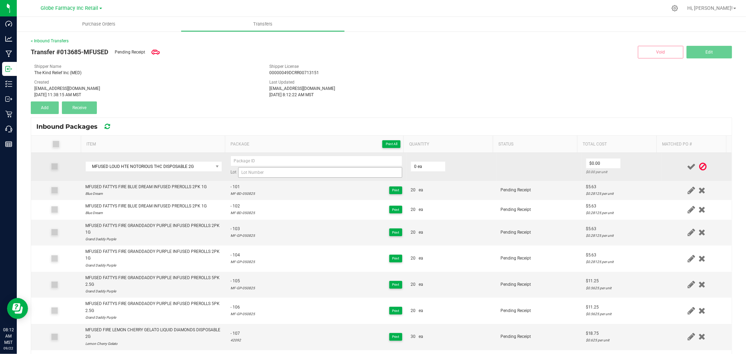
click at [260, 166] on div "Lot" at bounding box center [316, 167] width 172 height 22
click at [260, 169] on input at bounding box center [320, 172] width 164 height 10
paste input "62092"
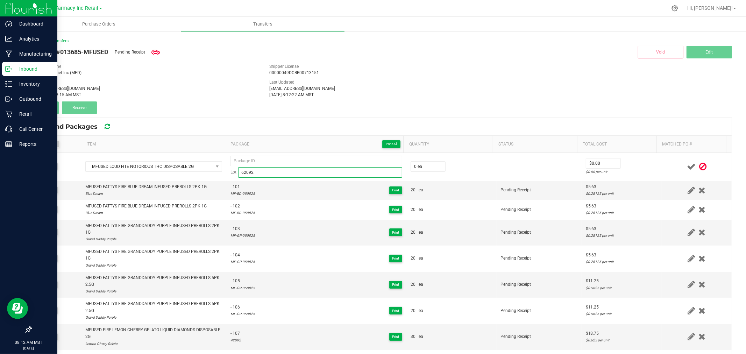
type input "62092"
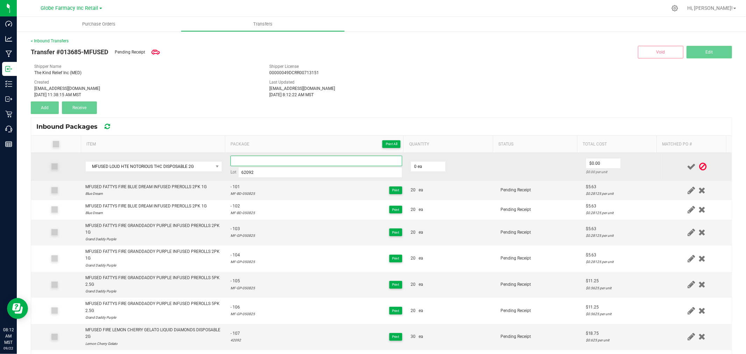
click at [258, 162] on input at bounding box center [316, 161] width 172 height 10
paste input "04723-Exp."
type input "04723 - 1"
click at [413, 168] on input "0" at bounding box center [428, 167] width 34 height 10
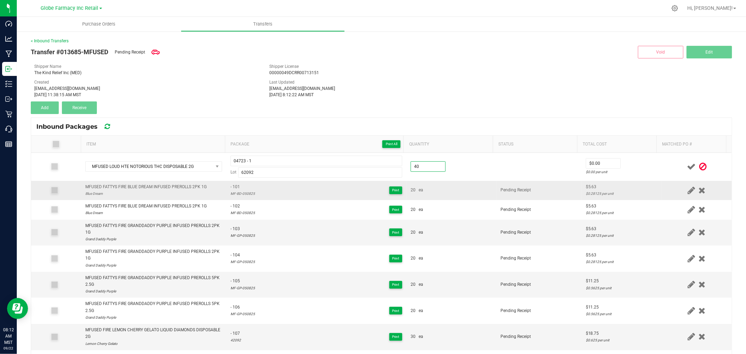
type input "40 ea"
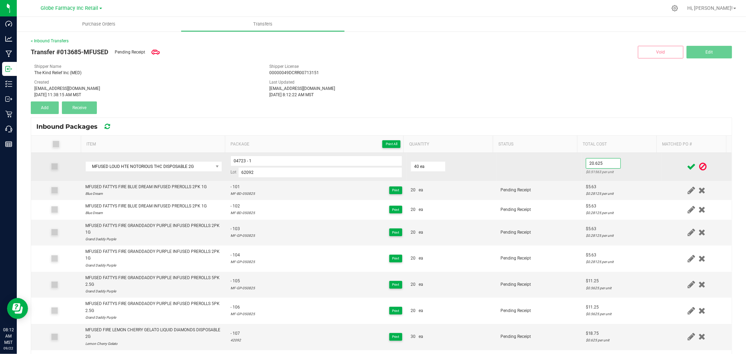
type input "$20.63"
click at [639, 161] on td "$20.63 $0.51563 per unit" at bounding box center [621, 167] width 80 height 28
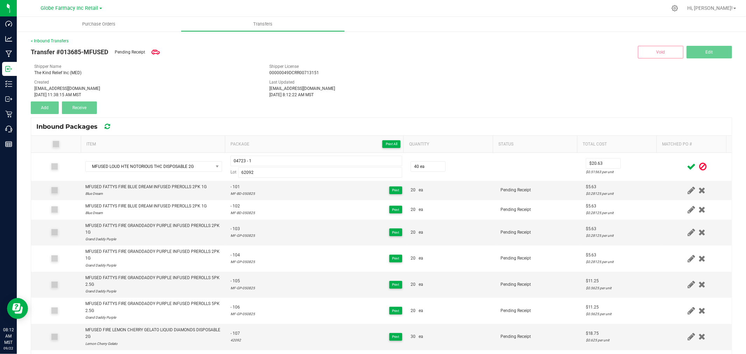
click at [687, 166] on icon at bounding box center [691, 166] width 9 height 9
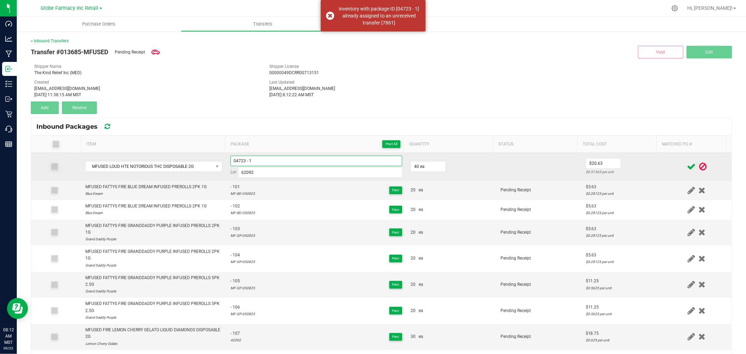
click at [311, 156] on input "04723 - 1" at bounding box center [316, 161] width 172 height 10
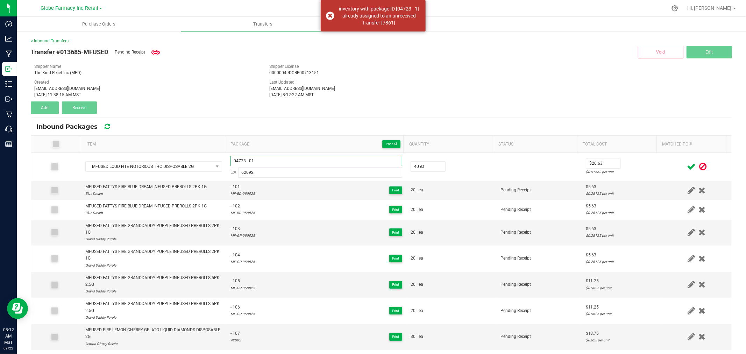
type input "04723 - 01"
click at [661, 169] on td at bounding box center [696, 167] width 70 height 28
click at [687, 165] on icon at bounding box center [691, 166] width 9 height 9
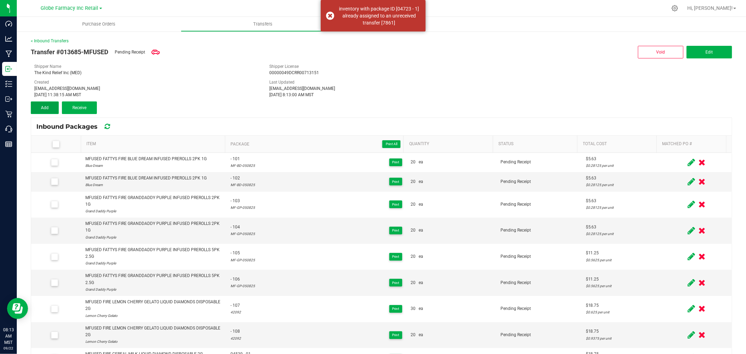
click at [49, 110] on button "Add" at bounding box center [45, 107] width 28 height 13
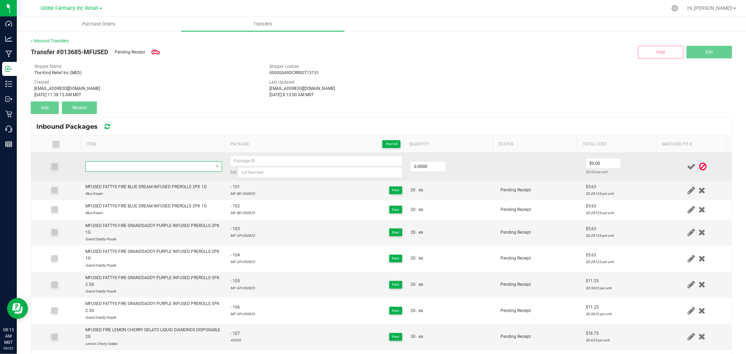
click at [131, 165] on span "NO DATA FOUND" at bounding box center [149, 167] width 127 height 10
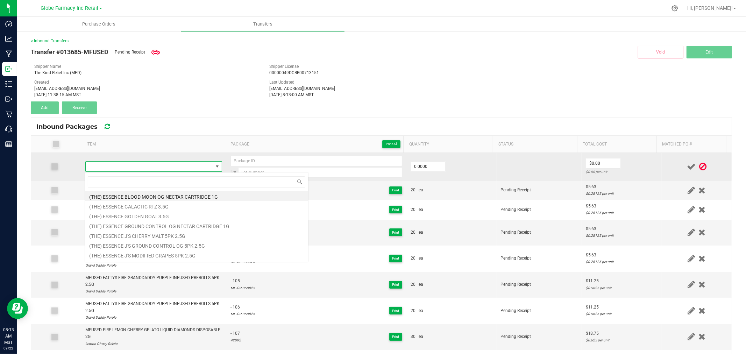
type input "MFUSED LOUD HTE NOTORIOUS THC DISPOSABLE 2G"
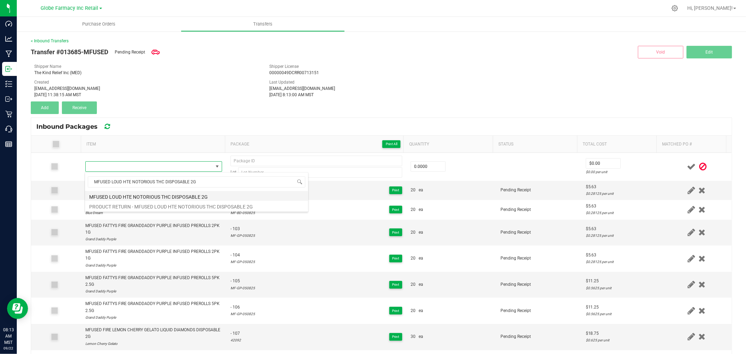
click at [164, 195] on li "MFUSED LOUD HTE NOTORIOUS THC DISPOSABLE 2G" at bounding box center [196, 196] width 223 height 10
type input "0 ea"
click at [146, 97] on div "[DATE] 11:38:15 AM MST" at bounding box center [146, 95] width 224 height 6
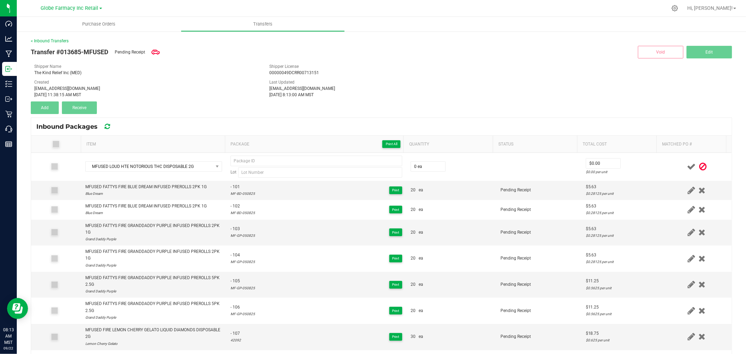
click at [435, 76] on div "00000049DCRR00713151" at bounding box center [381, 73] width 224 height 6
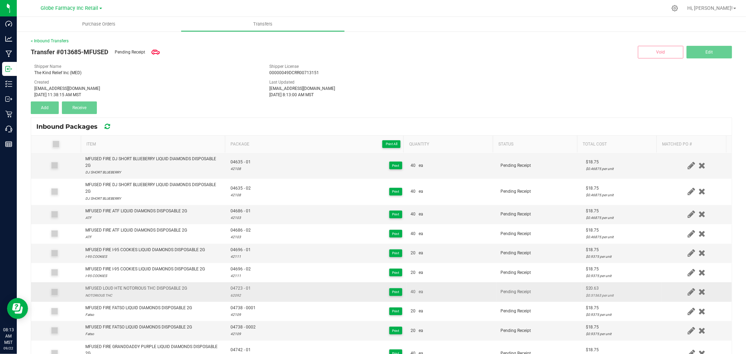
click at [236, 292] on span "04723 - 01" at bounding box center [240, 288] width 20 height 7
click at [237, 292] on span "04723 - 01" at bounding box center [240, 288] width 20 height 7
click at [242, 288] on span "04723 - 01" at bounding box center [240, 288] width 20 height 7
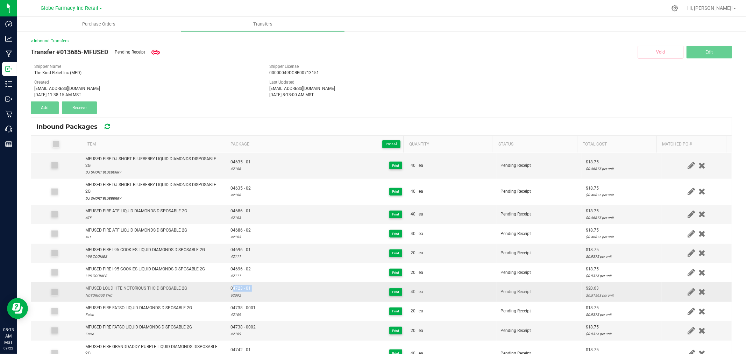
click at [242, 288] on span "04723 - 01" at bounding box center [240, 288] width 20 height 7
copy span "04723 - 01"
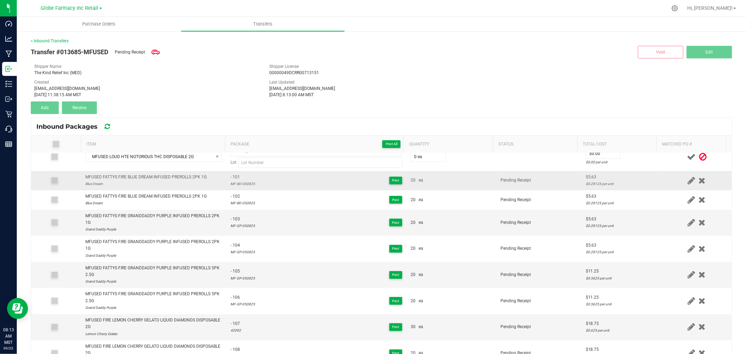
scroll to position [0, 0]
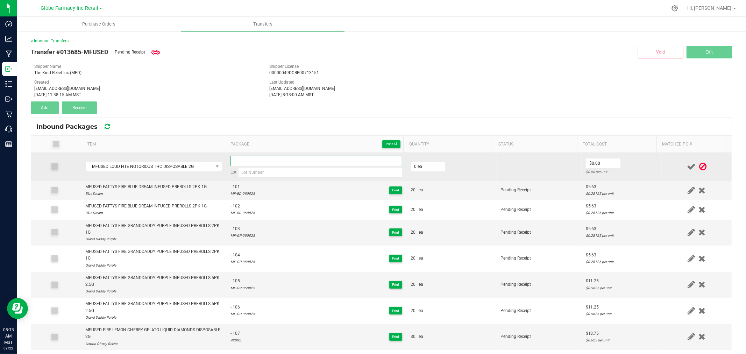
click at [253, 163] on input at bounding box center [316, 161] width 172 height 10
paste input "04723 - 01"
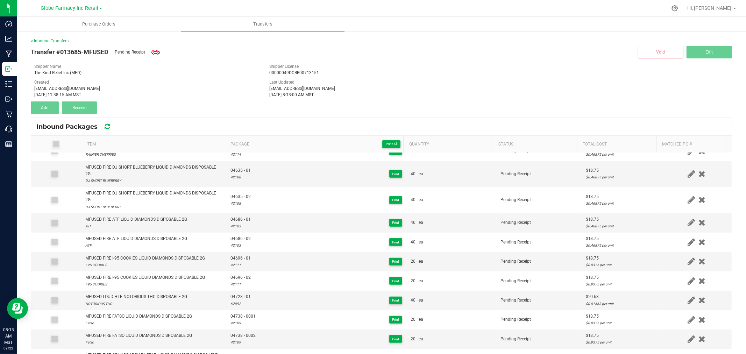
scroll to position [505, 0]
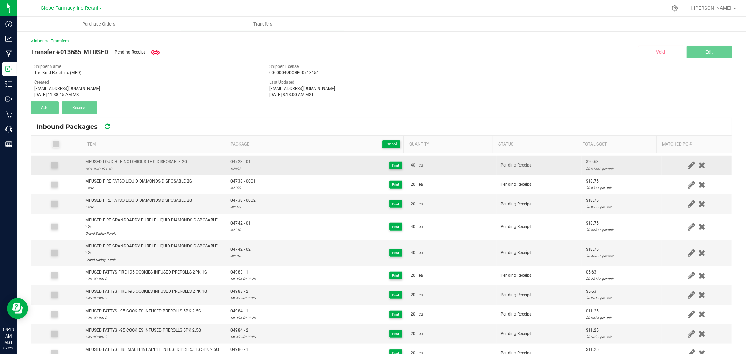
type input "04723 - 02"
click at [234, 170] on div "62092" at bounding box center [240, 168] width 20 height 7
copy div "62092"
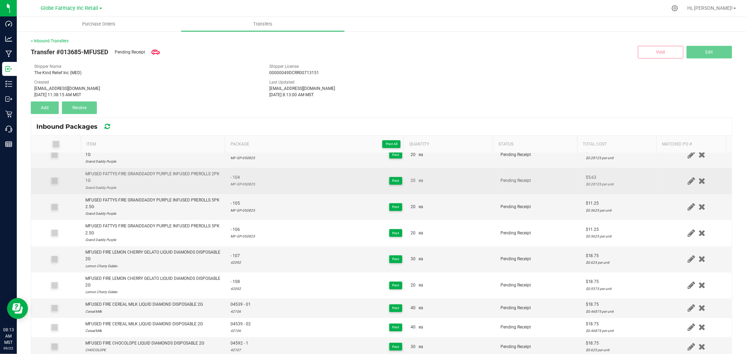
scroll to position [0, 0]
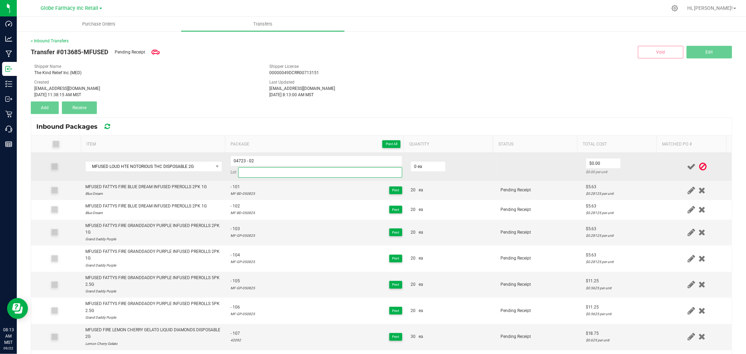
click at [267, 175] on input at bounding box center [320, 172] width 164 height 10
paste input "62092"
type input "62092"
click at [428, 165] on input "0" at bounding box center [428, 167] width 34 height 10
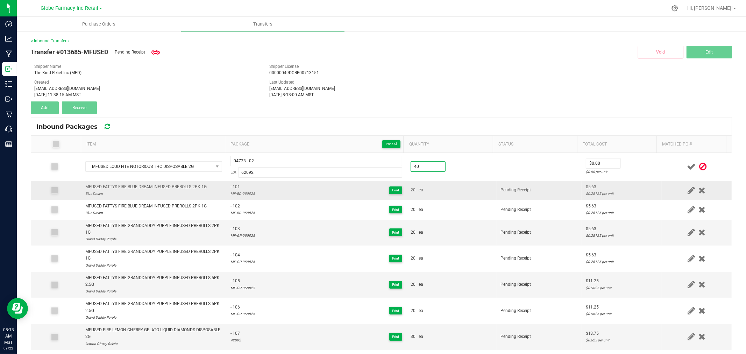
type input "40 ea"
type input "$20.63"
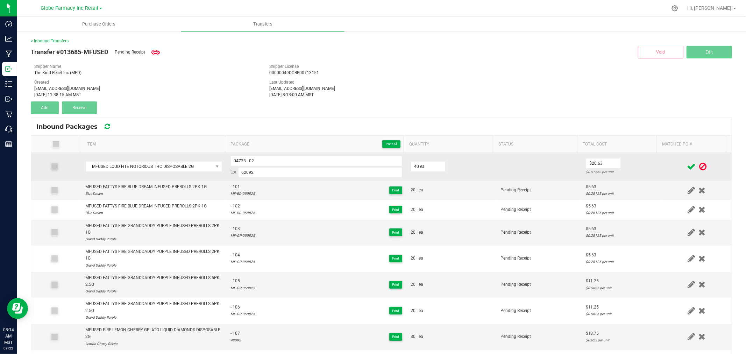
click at [642, 161] on td "$20.63 $0.51563 per unit" at bounding box center [621, 167] width 80 height 28
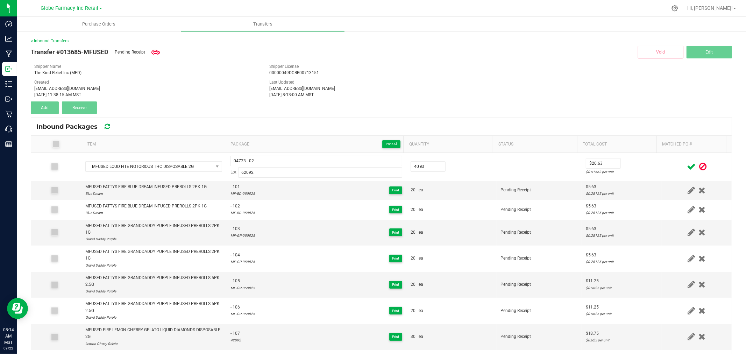
click at [687, 165] on icon at bounding box center [691, 166] width 9 height 9
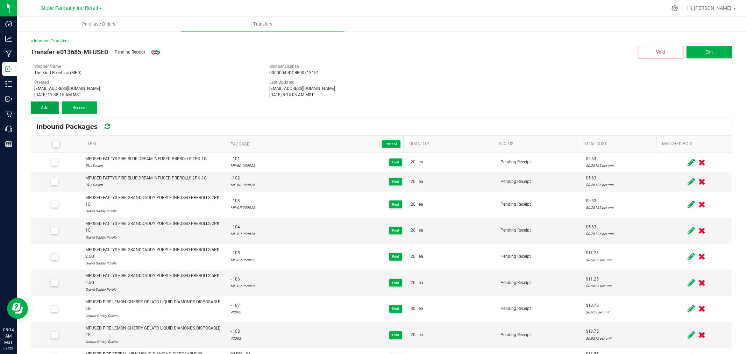
click at [50, 108] on button "Add" at bounding box center [45, 107] width 28 height 13
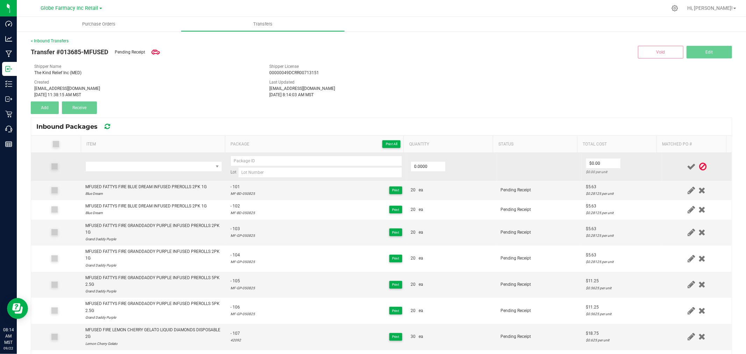
click at [162, 155] on td at bounding box center [153, 167] width 145 height 28
click at [161, 163] on span "NO DATA FOUND" at bounding box center [149, 167] width 127 height 10
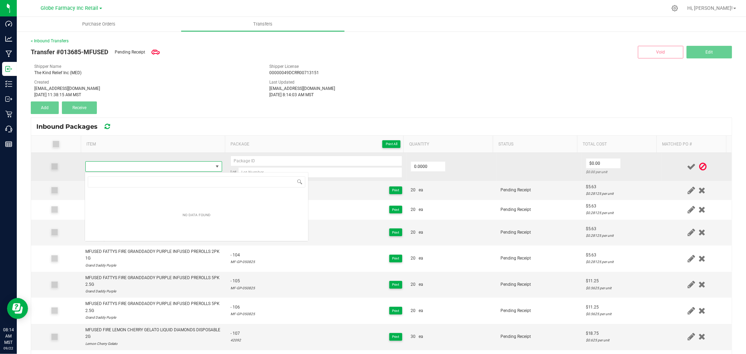
scroll to position [10, 134]
type input "MFUSED LOUD HTE PACIFIC PUNCH DISPOSABLE 2G"
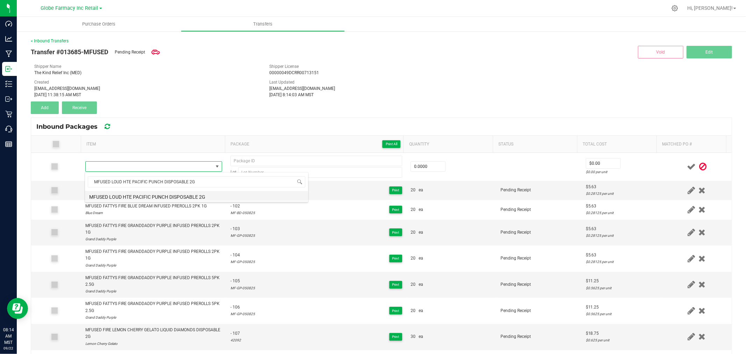
click at [189, 193] on li "MFUSED LOUD HTE PACIFIC PUNCH DISPOSABLE 2G" at bounding box center [196, 196] width 223 height 10
type input "0 ea"
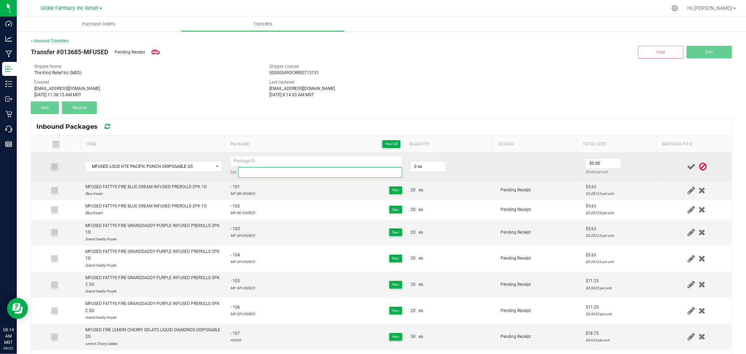
click at [363, 177] on input at bounding box center [320, 172] width 164 height 10
paste input "62089"
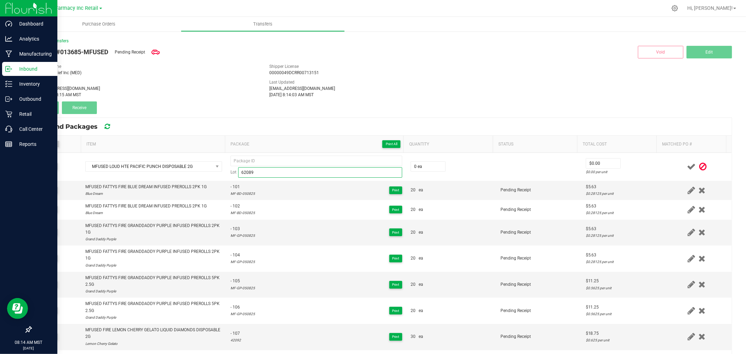
type input "62089"
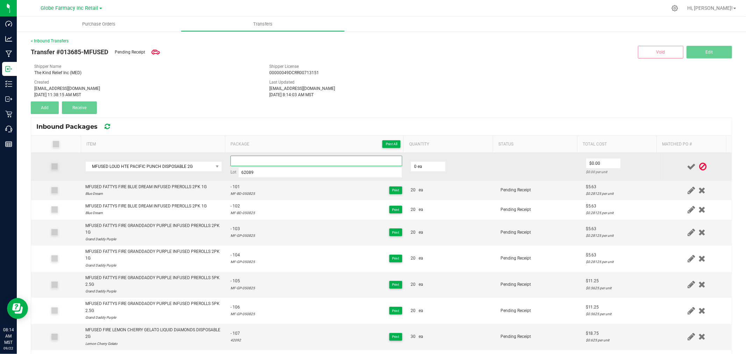
paste input "04964-Exp."
click at [329, 159] on input at bounding box center [316, 161] width 172 height 10
type input "04964 - 1"
click at [427, 161] on span "0 ea" at bounding box center [427, 166] width 35 height 10
click at [425, 167] on input "0" at bounding box center [428, 167] width 34 height 10
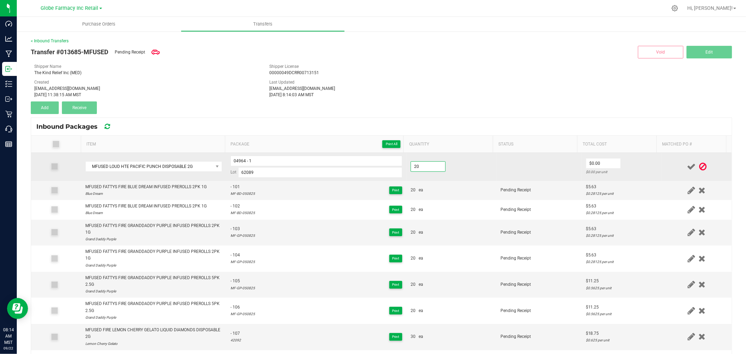
type input "20 ea"
click at [608, 157] on td "$20.63 $1.03125 per unit" at bounding box center [621, 167] width 80 height 28
click at [604, 163] on input "20.625" at bounding box center [603, 163] width 34 height 10
click at [605, 163] on input "20.62" at bounding box center [603, 163] width 34 height 10
type input "$20.63"
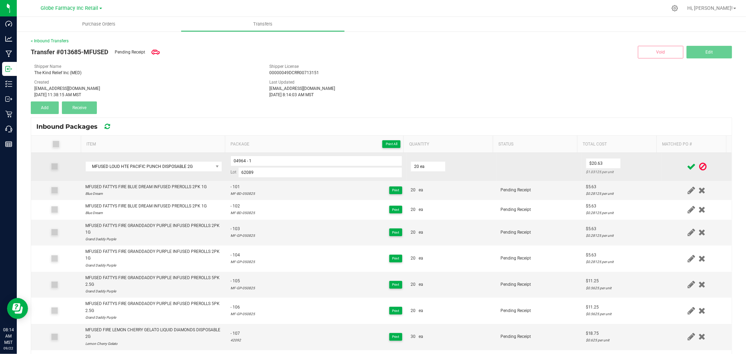
click at [615, 164] on td "$20.63 $1.03125 per unit" at bounding box center [621, 167] width 80 height 28
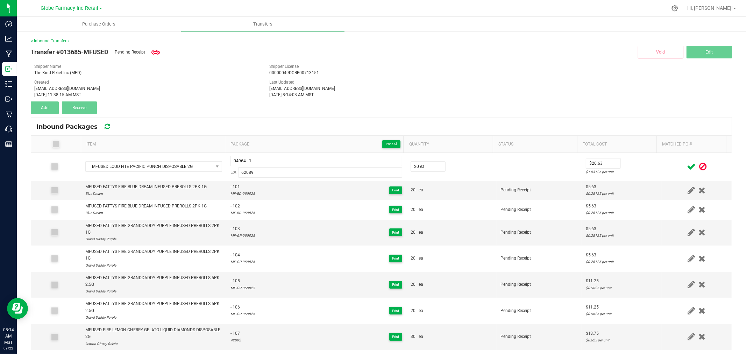
click at [687, 166] on icon at bounding box center [691, 166] width 9 height 9
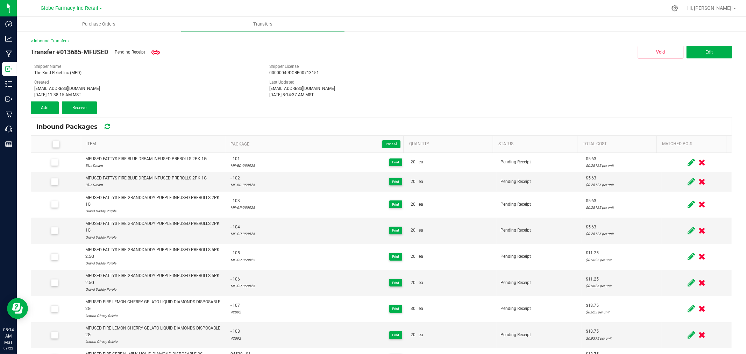
click at [149, 144] on link "Item" at bounding box center [154, 144] width 136 height 6
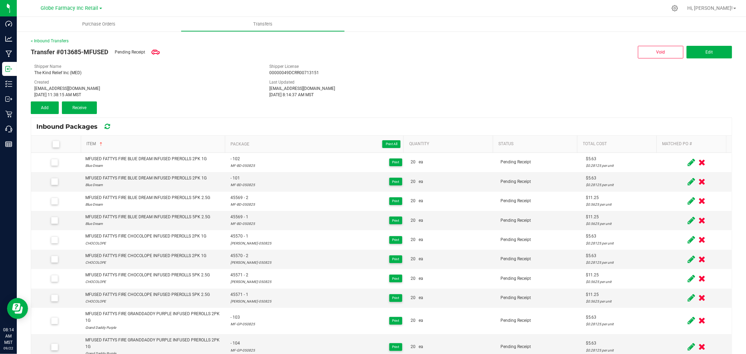
click at [149, 144] on link "Item" at bounding box center [154, 144] width 136 height 6
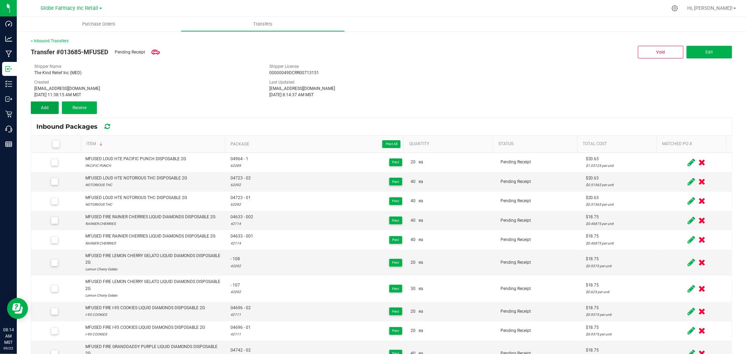
click at [54, 108] on button "Add" at bounding box center [45, 107] width 28 height 13
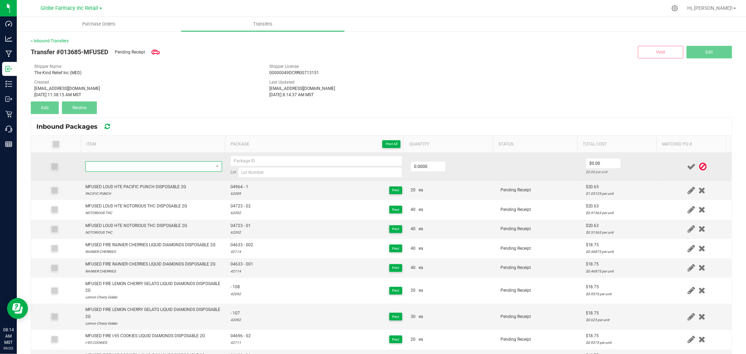
click at [149, 169] on span "NO DATA FOUND" at bounding box center [149, 167] width 127 height 10
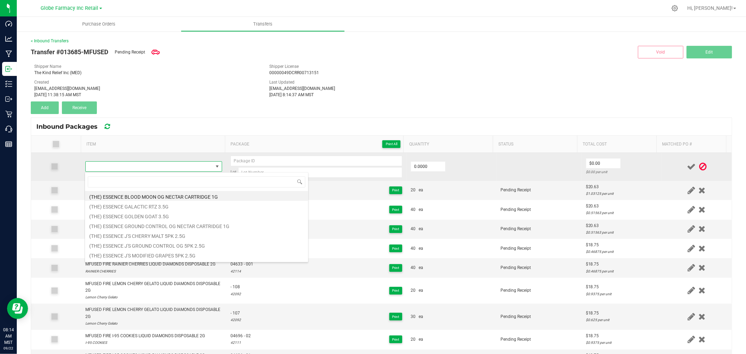
type input "04964-Exp."
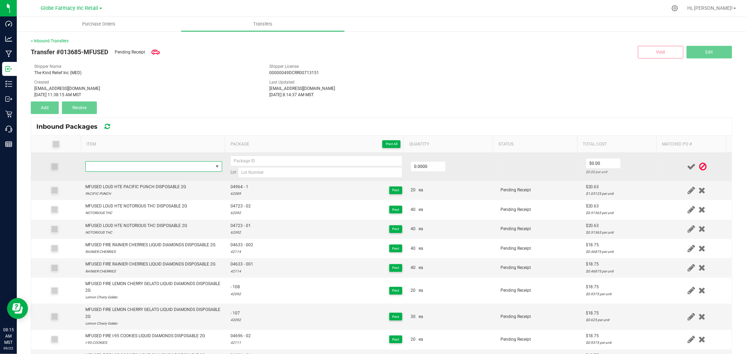
click at [192, 170] on span "NO DATA FOUND" at bounding box center [149, 167] width 127 height 10
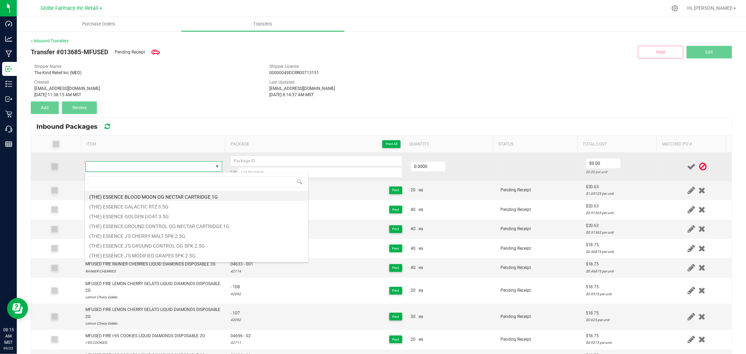
type input "MFUSED LOUD HTE PACIFIC PUNCH DISPOSABLE 2G"
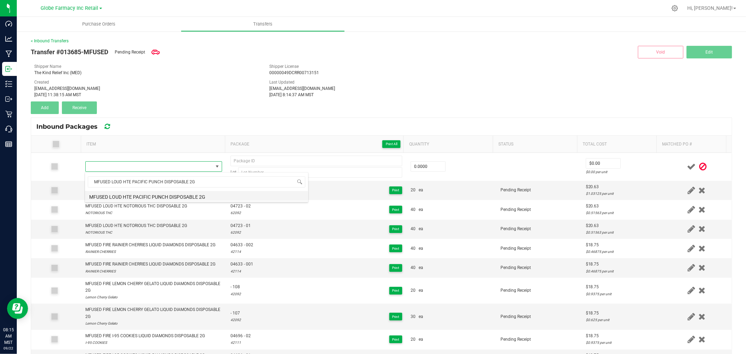
click at [180, 193] on li "MFUSED LOUD HTE PACIFIC PUNCH DISPOSABLE 2G" at bounding box center [196, 196] width 223 height 10
type input "0 ea"
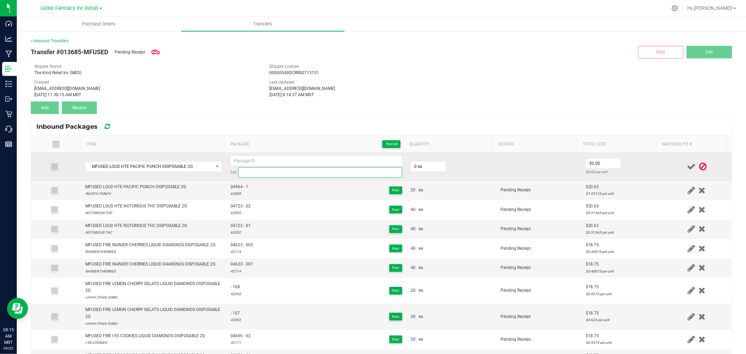
click at [319, 175] on input at bounding box center [320, 172] width 164 height 10
paste input "62089"
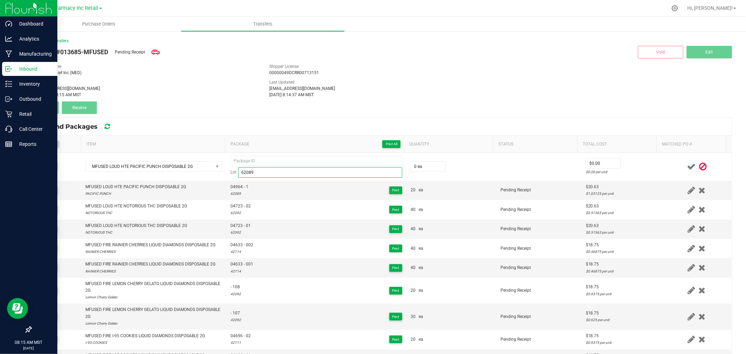
type input "62089"
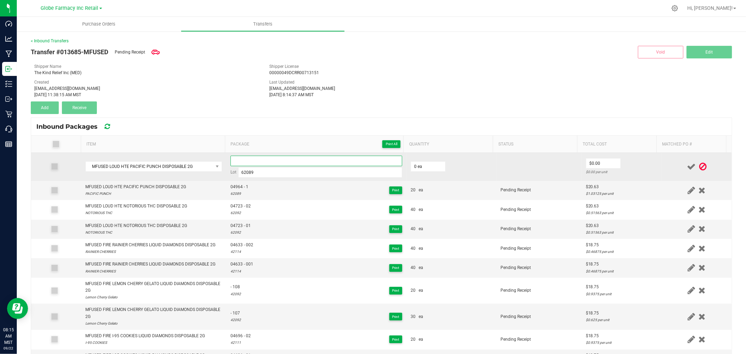
click at [257, 157] on input at bounding box center [316, 161] width 172 height 10
click at [296, 155] on td "Lot 62089" at bounding box center [316, 167] width 180 height 28
paste input "04964-Exp."
click at [298, 161] on input "04964-Exp." at bounding box center [316, 161] width 172 height 10
click at [262, 157] on input "04964 -" at bounding box center [316, 161] width 172 height 10
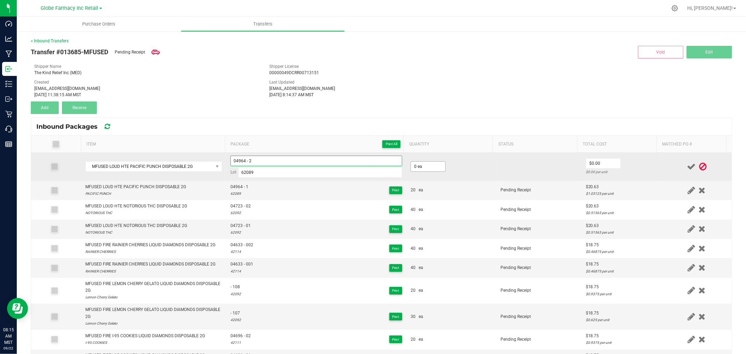
type input "04964 - 2"
click at [417, 168] on input "0" at bounding box center [428, 167] width 34 height 10
type input "20 ea"
type input "$20.63"
click at [665, 173] on td at bounding box center [696, 167] width 70 height 28
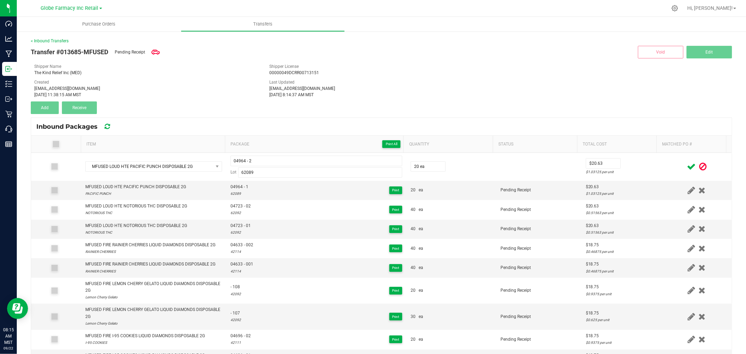
click at [687, 166] on icon at bounding box center [691, 166] width 9 height 9
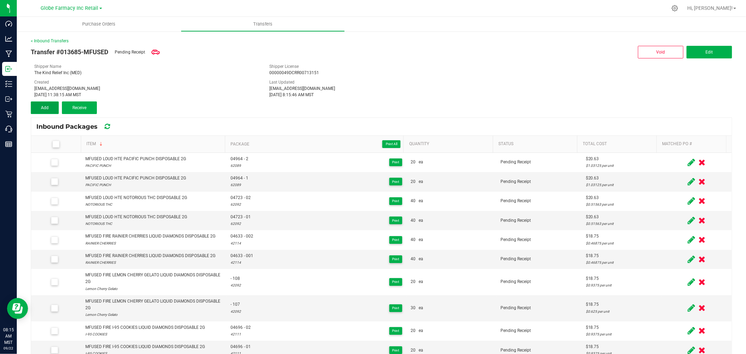
click at [46, 107] on span "Add" at bounding box center [45, 107] width 8 height 5
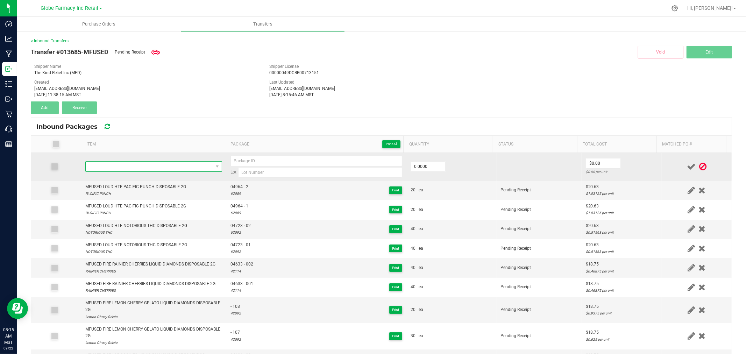
click at [121, 164] on span "NO DATA FOUND" at bounding box center [149, 167] width 127 height 10
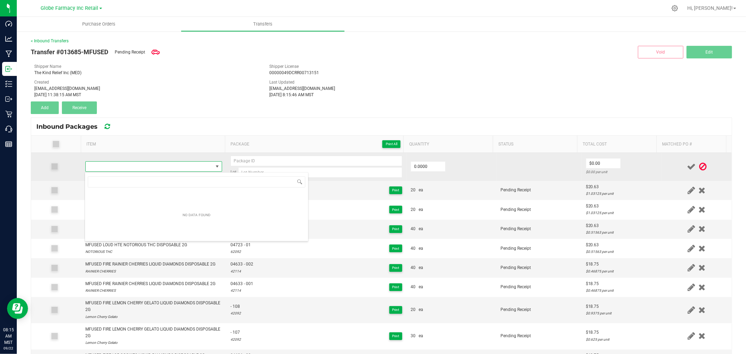
type input "MFUSED FATTYS TWISTED BAJA BLAZED INFUSED PREROLLS 5PK 2.5G"
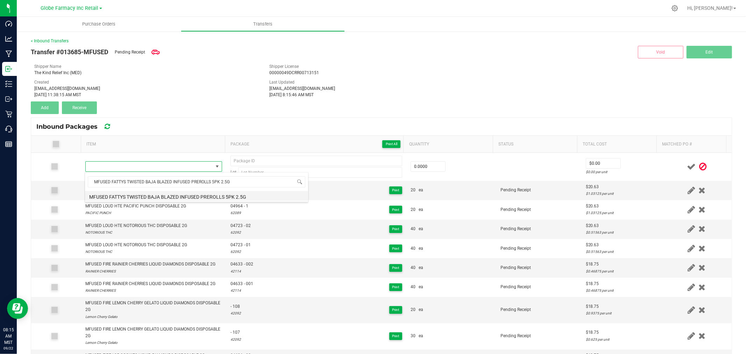
click at [163, 196] on li "MFUSED FATTYS TWISTED BAJA BLAZED INFUSED PREROLLS 5PK 2.5G" at bounding box center [196, 196] width 223 height 10
type input "0 ea"
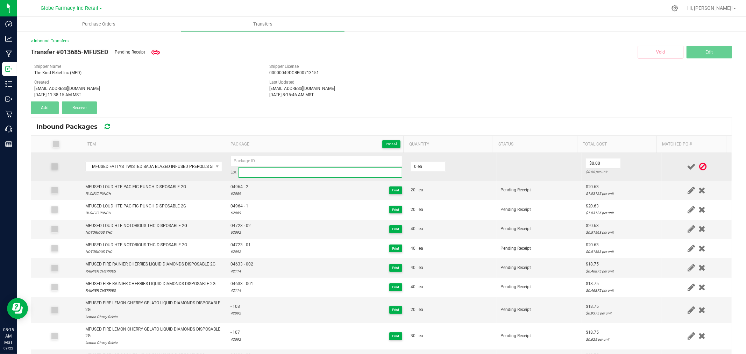
paste input "MF-BB-031125"
drag, startPoint x: 258, startPoint y: 172, endPoint x: 219, endPoint y: 172, distance: 38.8
click at [258, 172] on input at bounding box center [320, 172] width 164 height 10
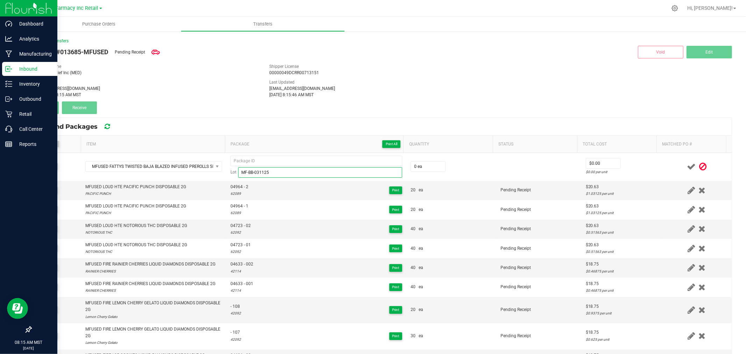
type input "MF-BB-031125"
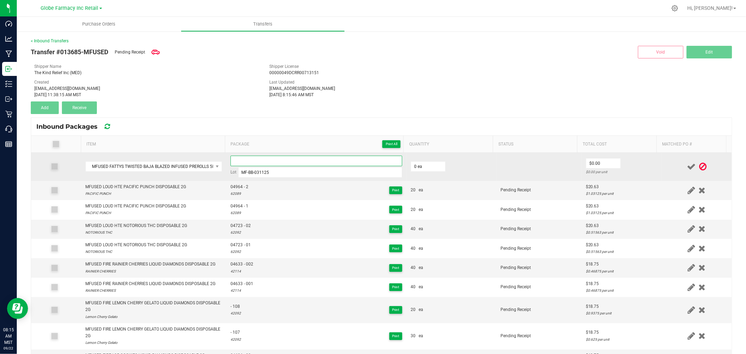
paste input "04223-Exp."
click at [291, 158] on input at bounding box center [316, 161] width 172 height 10
type input "04223 - 1"
type input "20 ea"
type input "6"
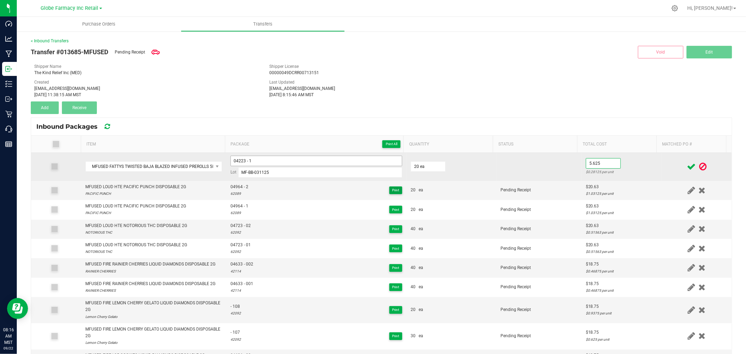
type input "$5.63"
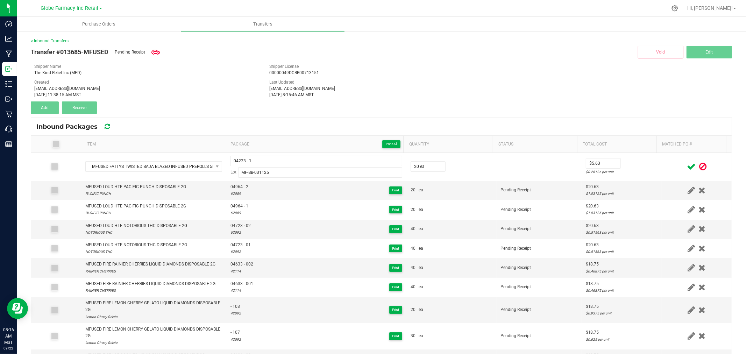
click at [666, 169] on div at bounding box center [697, 166] width 62 height 9
click at [687, 165] on icon at bounding box center [691, 166] width 9 height 9
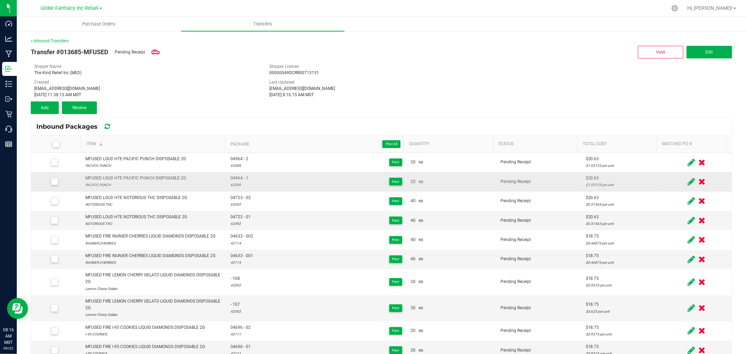
click at [330, 173] on td "04964 - 1 62089 Print" at bounding box center [316, 181] width 180 height 19
click at [37, 104] on button "Add" at bounding box center [45, 107] width 28 height 13
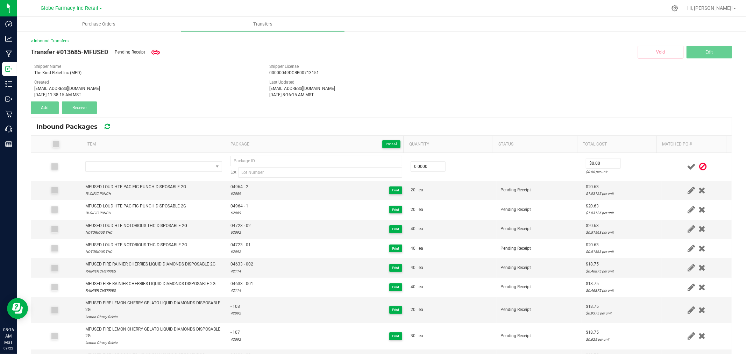
click at [410, 77] on div "Shipper Name The Kind Relief Inc (MED) Shipper License 00000049DCRR00713151 Cre…" at bounding box center [381, 80] width 694 height 35
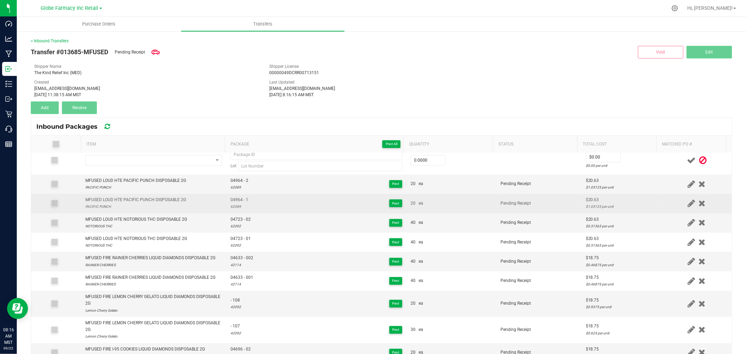
scroll to position [0, 0]
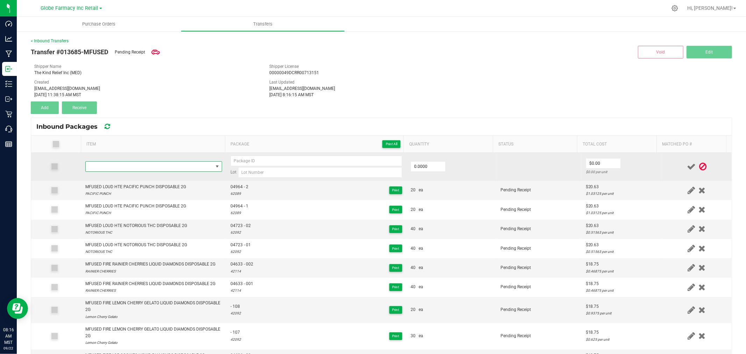
click at [155, 165] on span "NO DATA FOUND" at bounding box center [149, 167] width 127 height 10
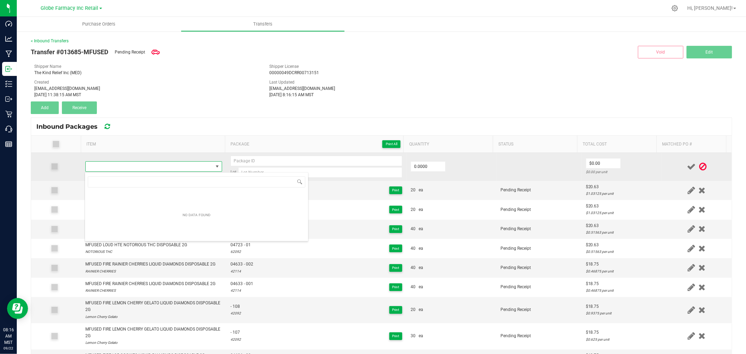
scroll to position [10, 134]
type input "MFUSED FATTYS TWISTED BAJA BLAZED INFUSED PREROLLS 5PK 2.5G"
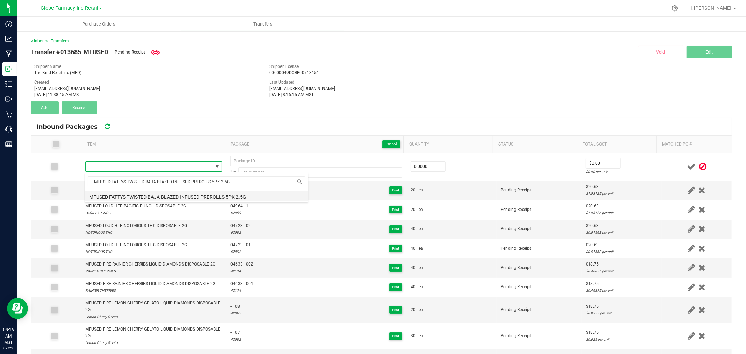
click at [194, 196] on li "MFUSED FATTYS TWISTED BAJA BLAZED INFUSED PREROLLS 5PK 2.5G" at bounding box center [196, 196] width 223 height 10
type input "0 ea"
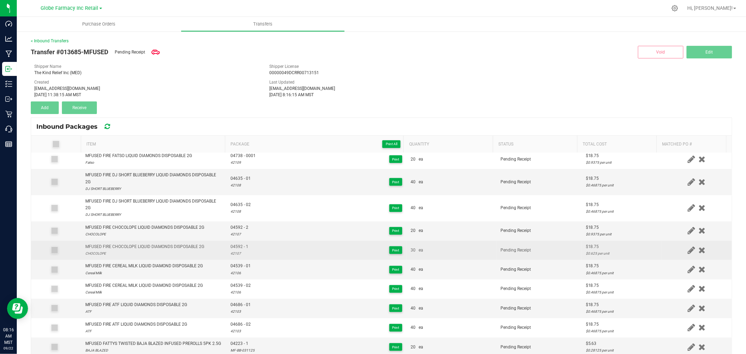
scroll to position [350, 0]
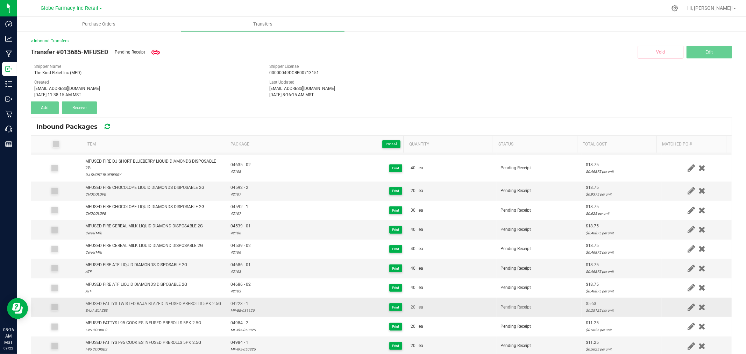
click at [232, 307] on span "04223 - 1" at bounding box center [242, 303] width 24 height 7
copy span "04223 - 1"
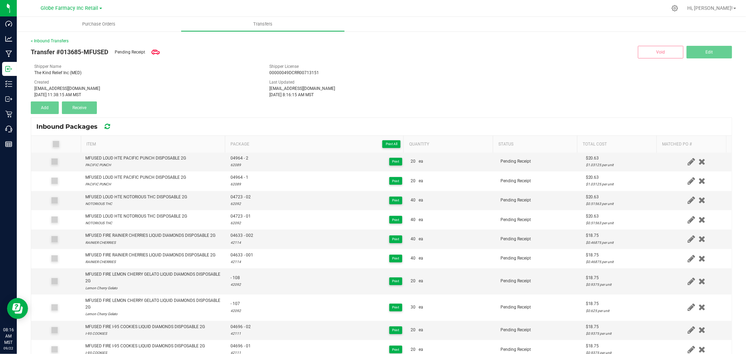
scroll to position [0, 0]
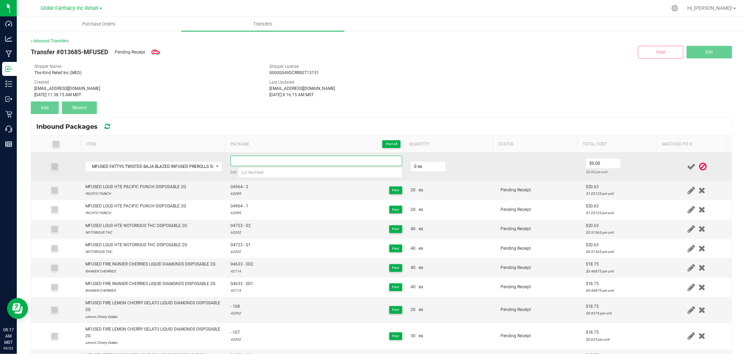
click at [277, 158] on input at bounding box center [316, 161] width 172 height 10
paste input "04223 - 1"
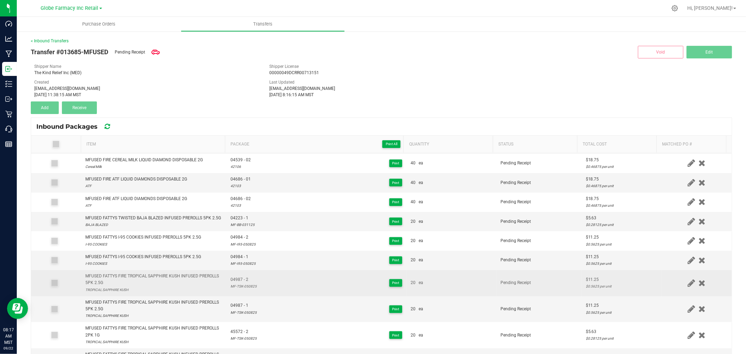
scroll to position [466, 0]
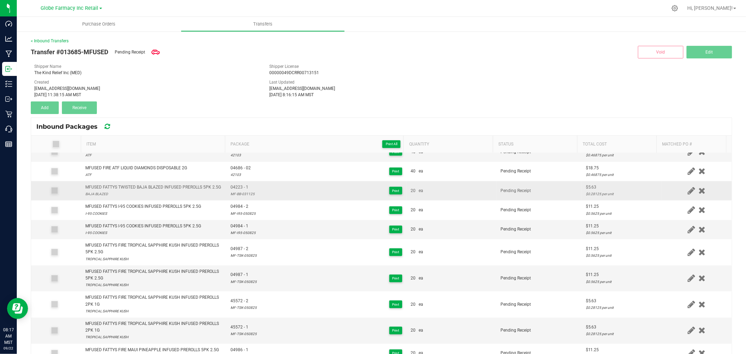
type input "04223 - 2"
click at [232, 197] on div "MF-BB-031125" at bounding box center [242, 194] width 24 height 7
copy div "MF-BB-031125"
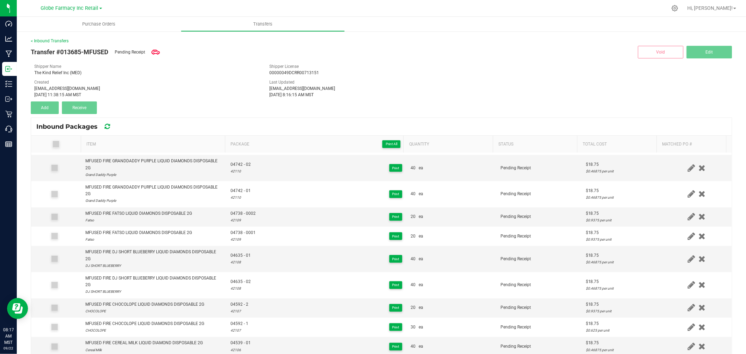
scroll to position [0, 0]
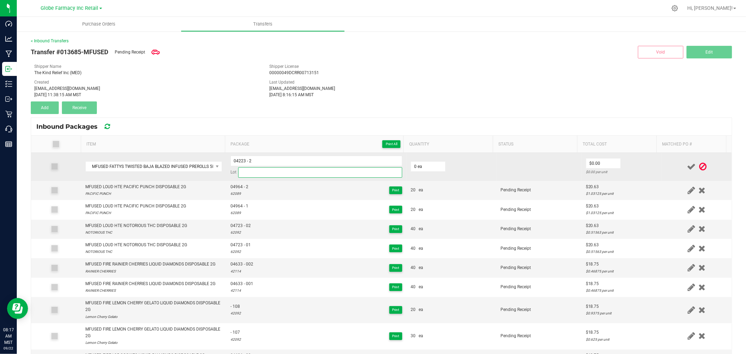
click at [291, 171] on input at bounding box center [320, 172] width 164 height 10
paste input "MF-BB-031125"
type input "MF-BB-031125"
click at [423, 165] on input "0" at bounding box center [428, 167] width 34 height 10
type input "20 ea"
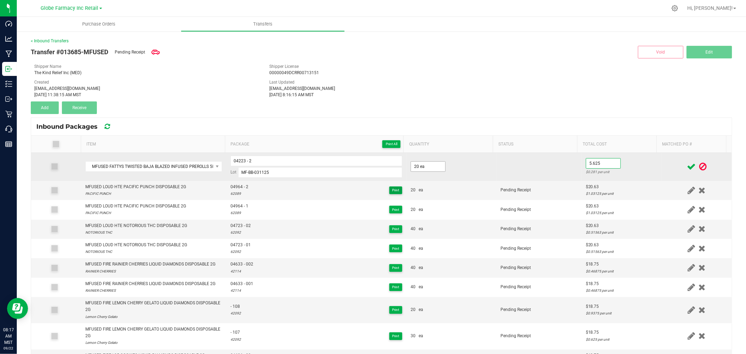
type input "$5.63"
click at [633, 167] on td "$5.63 $0.28125 per unit" at bounding box center [621, 167] width 80 height 28
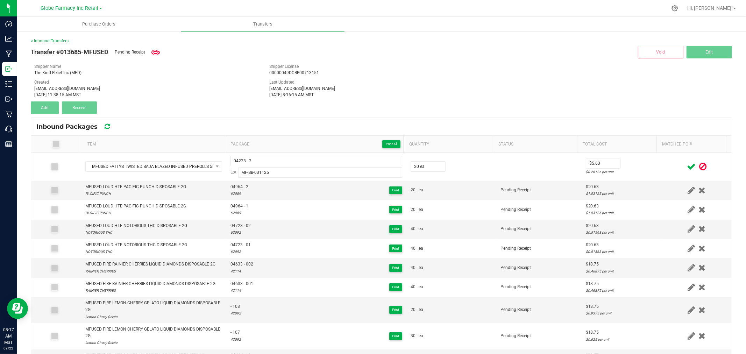
click at [687, 164] on icon at bounding box center [691, 166] width 9 height 9
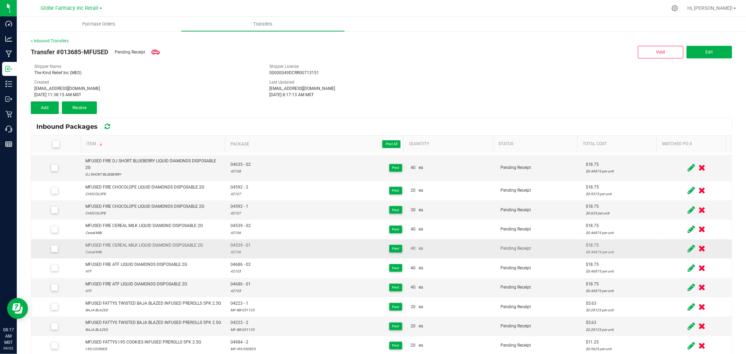
scroll to position [308, 0]
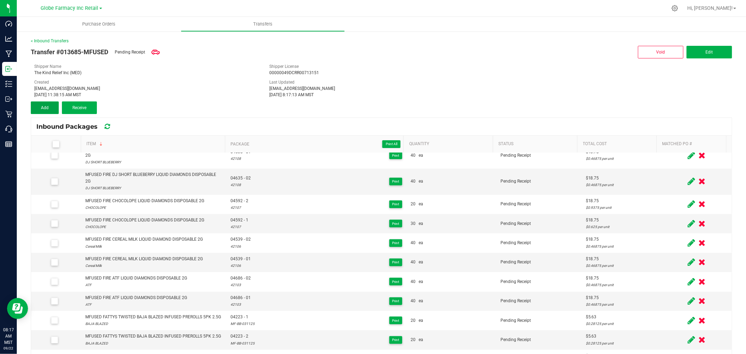
drag, startPoint x: 44, startPoint y: 106, endPoint x: 84, endPoint y: 127, distance: 44.7
click at [44, 106] on span "Add" at bounding box center [45, 107] width 8 height 5
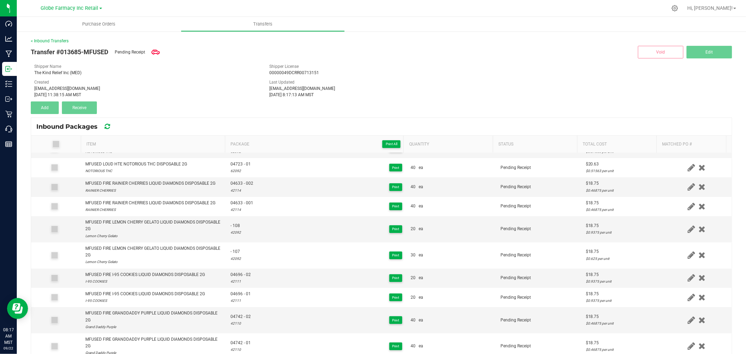
scroll to position [0, 0]
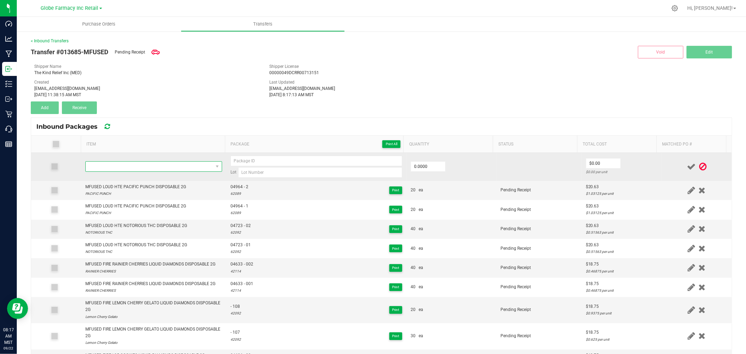
click at [155, 169] on span "NO DATA FOUND" at bounding box center [149, 167] width 127 height 10
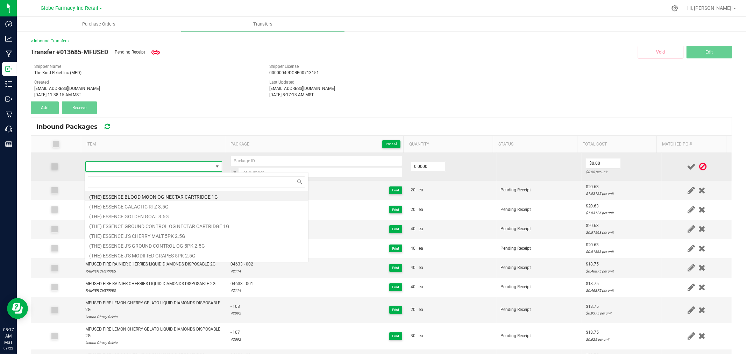
scroll to position [10, 134]
type input "MFUSED FATTYS BLUE MAGIC INFUSED PREROLLS 2PK 1G"
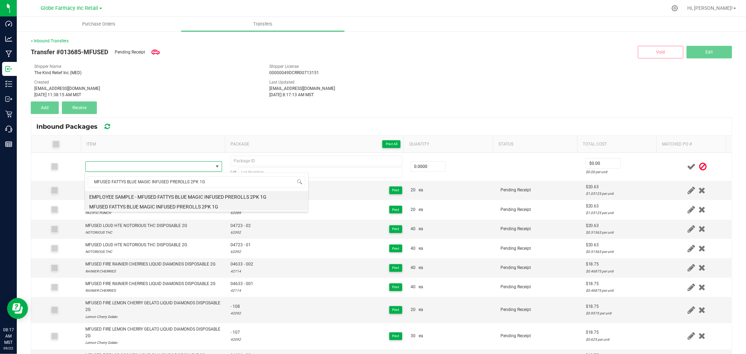
click at [164, 205] on li "MFUSED FATTYS BLUE MAGIC INFUSED PREROLLS 2PK 1G" at bounding box center [196, 206] width 223 height 10
type input "0 ea"
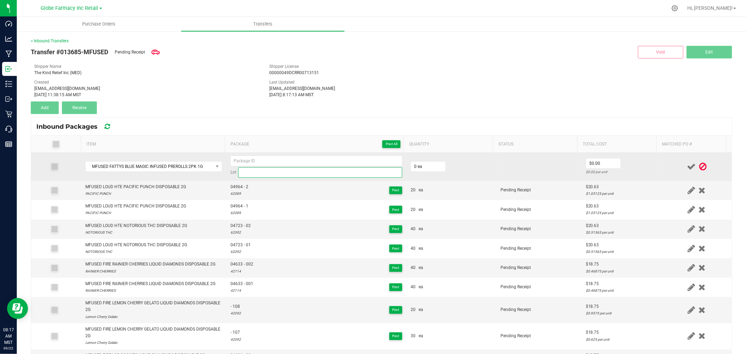
click at [261, 172] on input at bounding box center [320, 172] width 164 height 10
paste input "[PERSON_NAME]-050825"
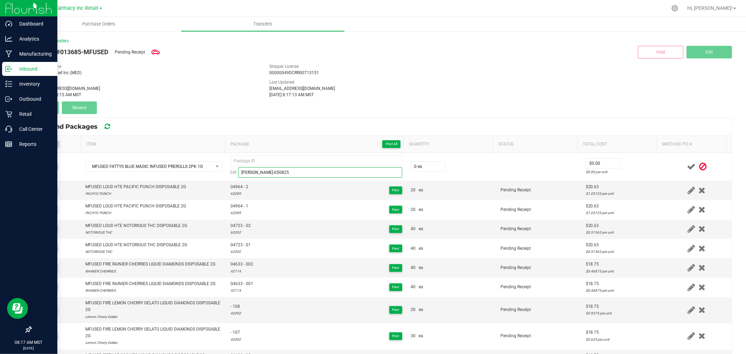
type input "[PERSON_NAME]-050825"
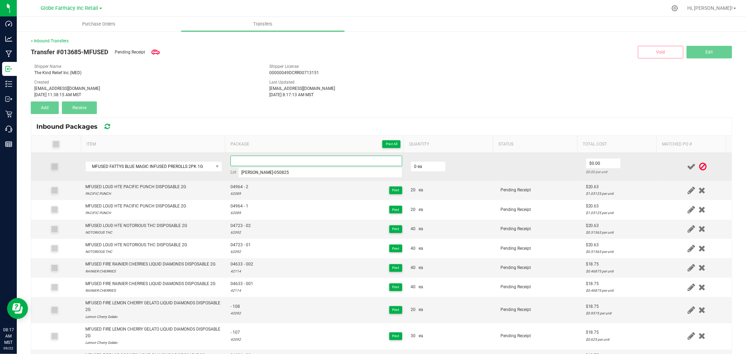
click at [278, 158] on input at bounding box center [316, 161] width 172 height 10
paste input "MFG05092025_45363-Exp."
type input "- 109"
type input "5"
type input "20 ea"
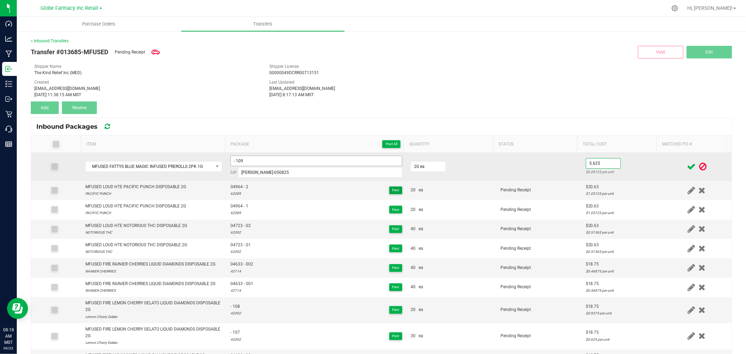
type input "$5.63"
drag, startPoint x: 653, startPoint y: 163, endPoint x: 682, endPoint y: 169, distance: 30.4
click at [661, 163] on td at bounding box center [696, 167] width 70 height 28
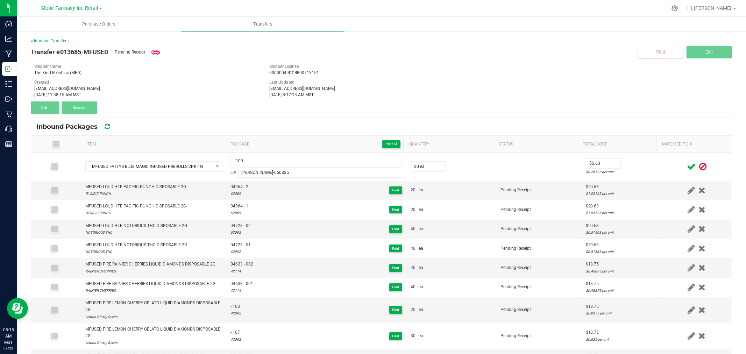
click at [687, 169] on icon at bounding box center [691, 166] width 9 height 9
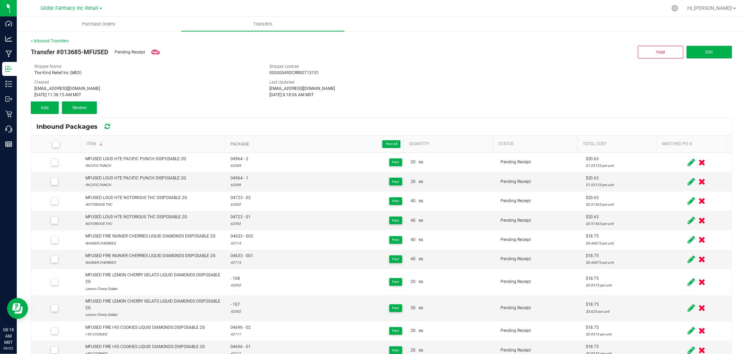
click at [266, 140] on span "Package Print All" at bounding box center [315, 144] width 170 height 8
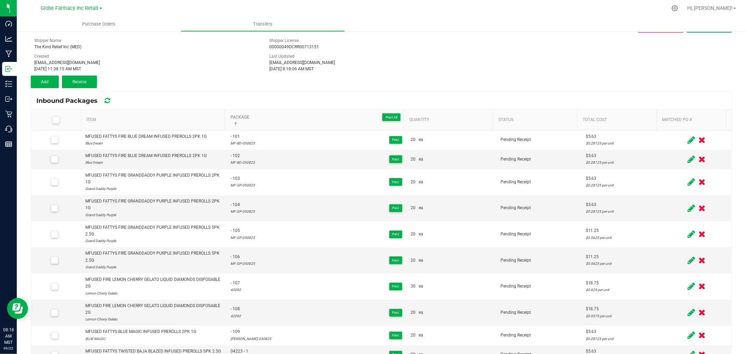
scroll to position [39, 0]
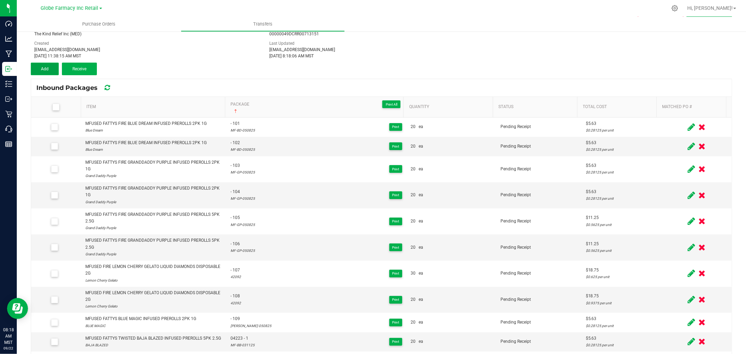
click at [41, 65] on button "Add" at bounding box center [45, 69] width 28 height 13
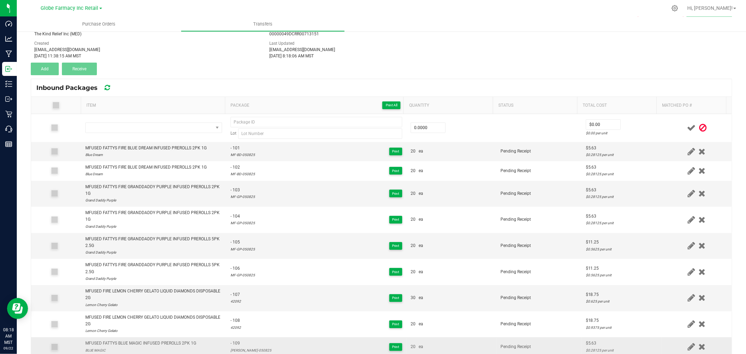
click at [178, 344] on div "MFUSED FATTYS BLUE MAGIC INFUSED PREROLLS 2PK 1G" at bounding box center [140, 343] width 111 height 7
copy div "MFUSED FATTYS BLUE MAGIC INFUSED PREROLLS 2PK 1G"
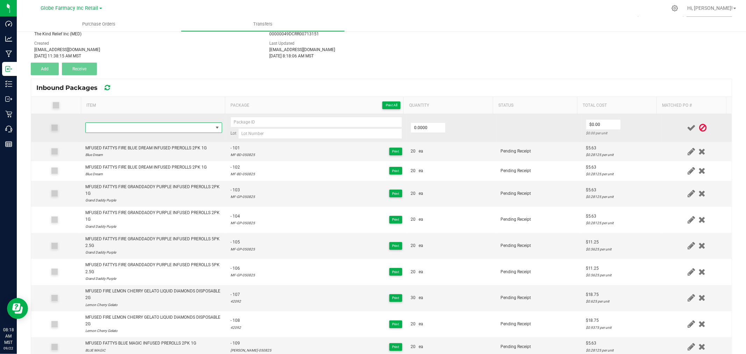
click at [143, 128] on span "NO DATA FOUND" at bounding box center [149, 128] width 127 height 10
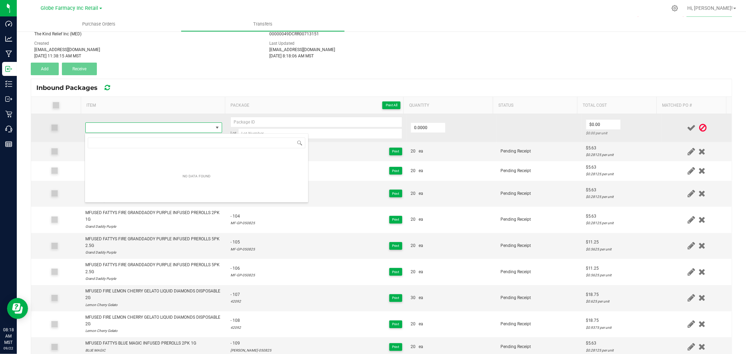
type input "MFUSED FATTYS BLUE MAGIC INFUSED PREROLLS 2PK 1G"
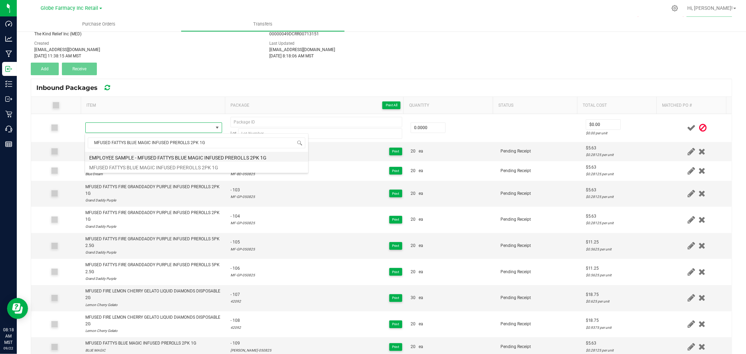
click at [173, 156] on li "EMPLOYEE SAMPLE - MFUSED FATTYS BLUE MAGIC INFUSED PREROLLS 2PK 1G" at bounding box center [196, 157] width 223 height 10
type input "0 ea"
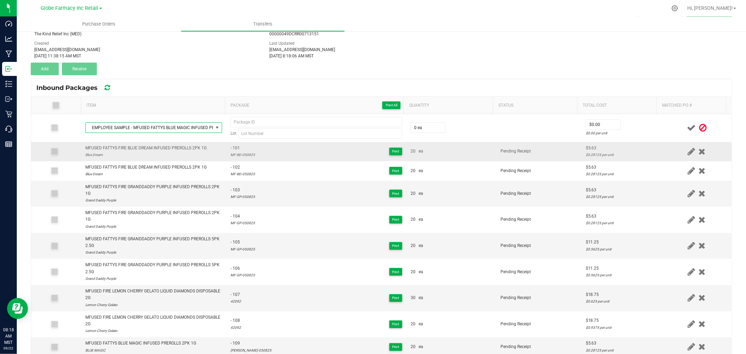
drag, startPoint x: 173, startPoint y: 156, endPoint x: 173, endPoint y: 152, distance: 3.9
click at [173, 155] on div "Blue Dream" at bounding box center [145, 154] width 121 height 7
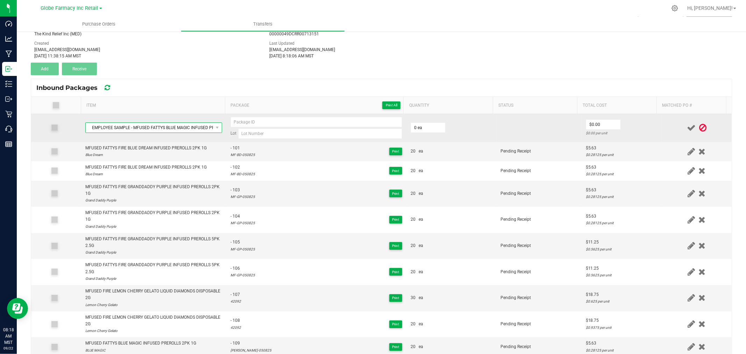
click at [171, 131] on span "EMPLOYEE SAMPLE - MFUSED FATTYS BLUE MAGIC INFUSED PREROLLS 2PK 1G" at bounding box center [149, 128] width 127 height 10
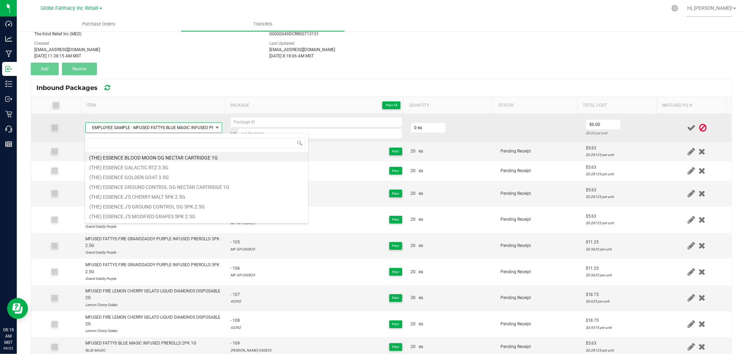
type input "MFUSED FATTYS BLUE MAGIC INFUSED PREROLLS 2PK 1G"
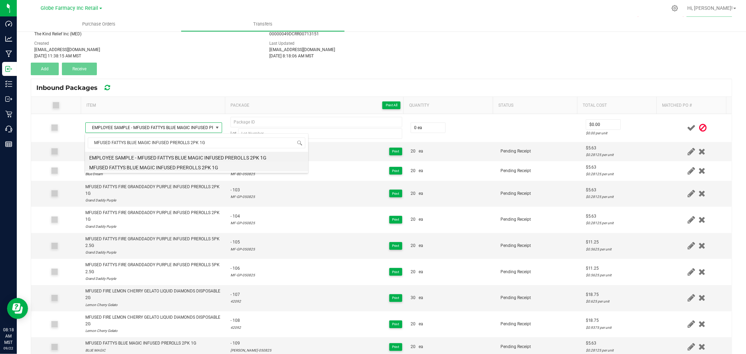
click at [165, 165] on li "MFUSED FATTYS BLUE MAGIC INFUSED PREROLLS 2PK 1G" at bounding box center [196, 167] width 223 height 10
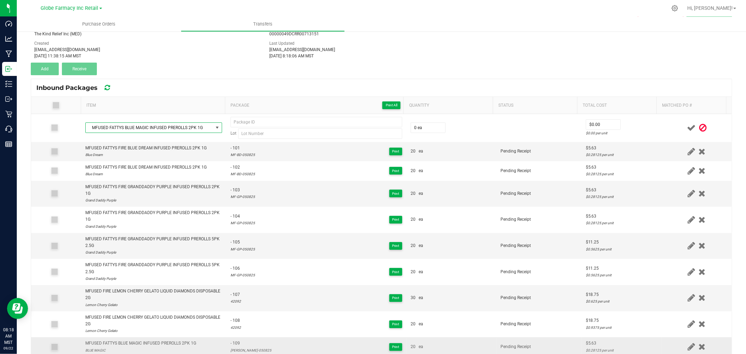
click at [234, 345] on span "- 109" at bounding box center [250, 343] width 41 height 7
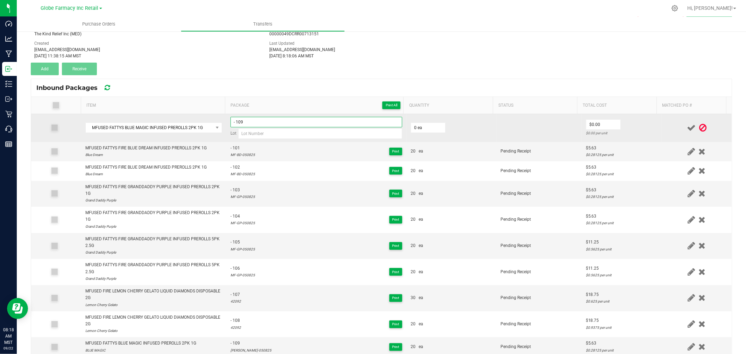
click at [253, 123] on input "- 109" at bounding box center [316, 122] width 172 height 10
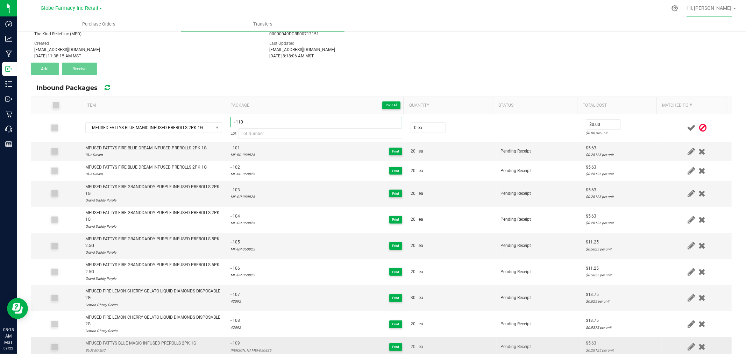
type input "- 110"
click at [239, 350] on div "[PERSON_NAME]-050825" at bounding box center [250, 350] width 41 height 7
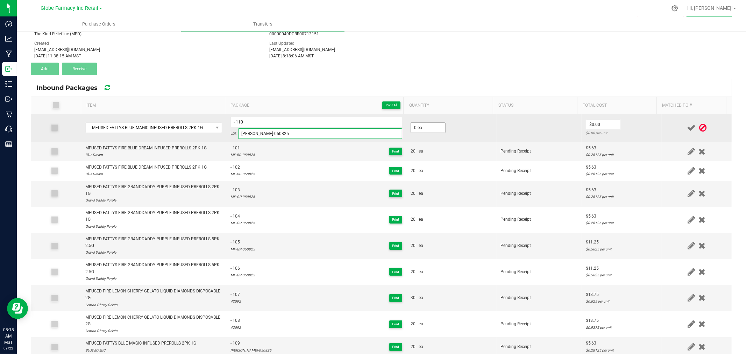
type input "[PERSON_NAME]-050825"
click at [429, 130] on input "0" at bounding box center [428, 128] width 34 height 10
type input "20 ea"
type input "$5.63"
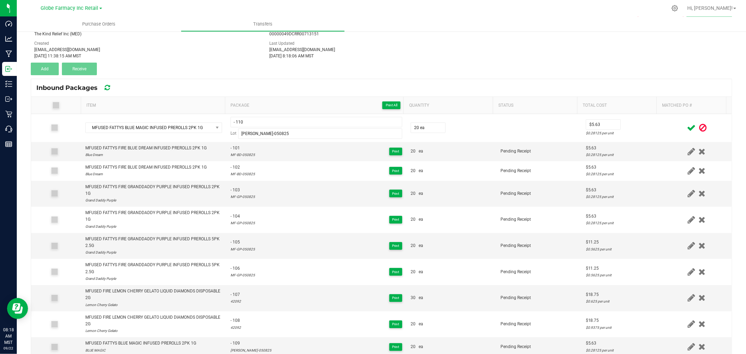
drag, startPoint x: 637, startPoint y: 124, endPoint x: 657, endPoint y: 126, distance: 20.1
click at [639, 124] on td "$5.63 $0.28125 per unit" at bounding box center [621, 128] width 80 height 28
click at [687, 126] on icon at bounding box center [691, 127] width 9 height 9
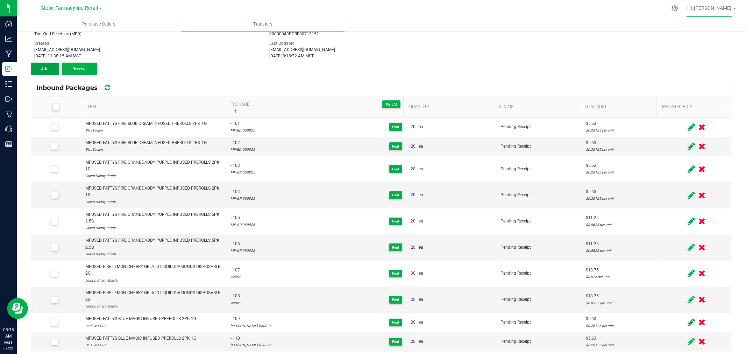
click at [58, 69] on button "Add" at bounding box center [45, 69] width 28 height 13
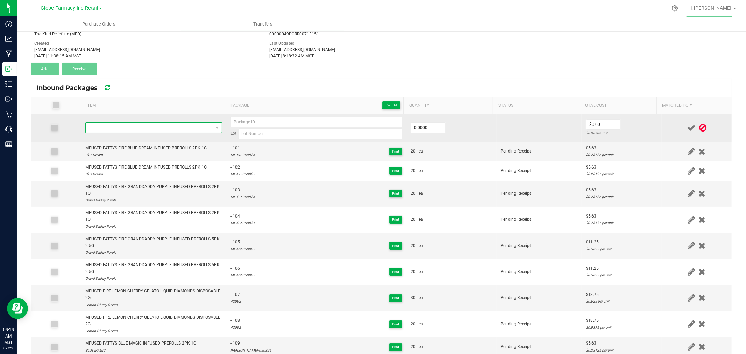
click at [124, 124] on span "NO DATA FOUND" at bounding box center [149, 128] width 127 height 10
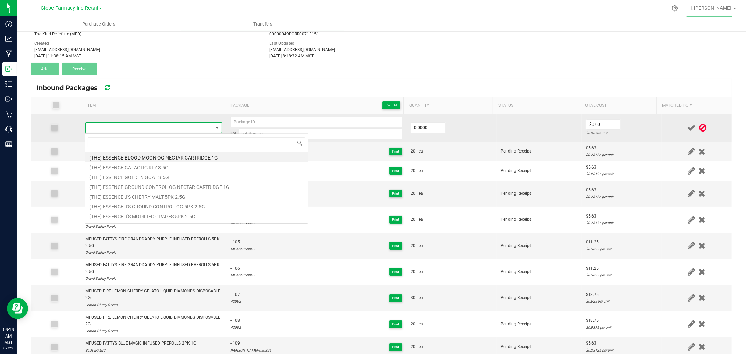
type input "MFUSED FATTYS LEMON LOOPZ INFUSED PREROLLS 2PK 1G"
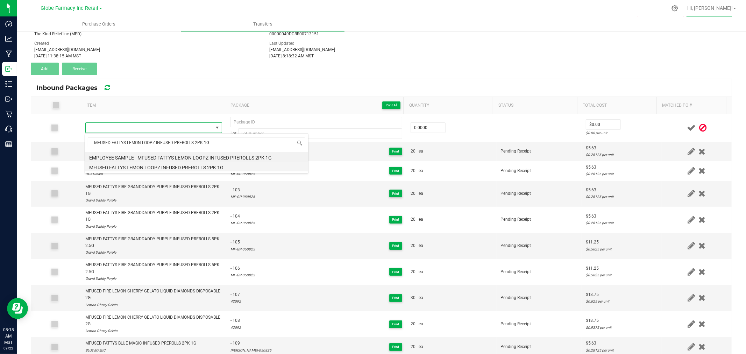
click at [201, 168] on li "MFUSED FATTYS LEMON LOOPZ INFUSED PREROLLS 2PK 1G" at bounding box center [196, 167] width 223 height 10
type input "0 ea"
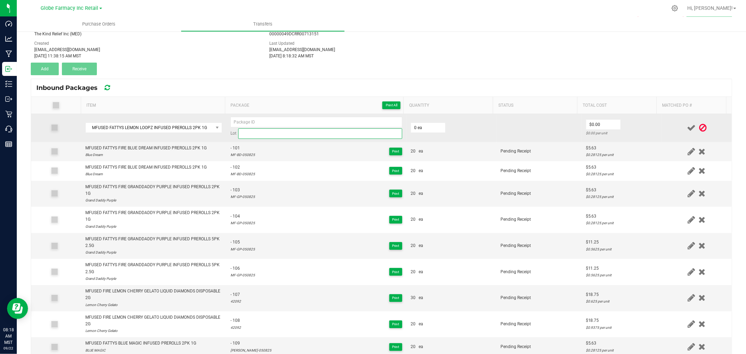
click at [310, 137] on input at bounding box center [320, 133] width 164 height 10
paste input "MF-LL-050825"
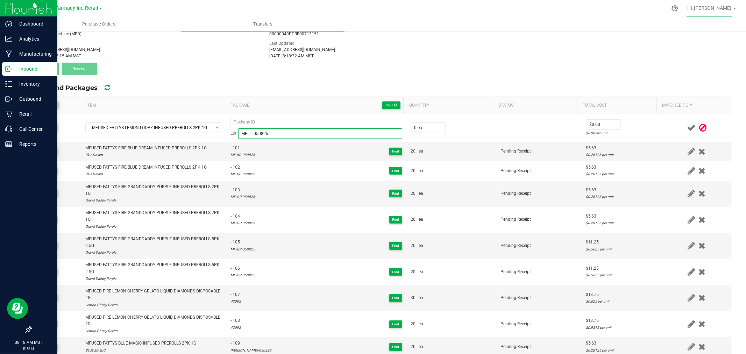
type input "MF-LL-050825"
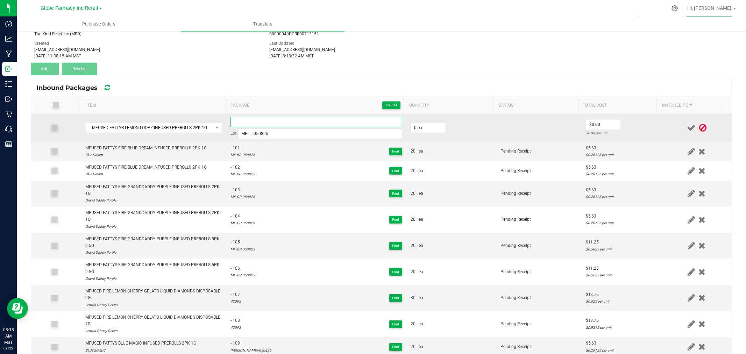
click at [338, 121] on input at bounding box center [316, 122] width 172 height 10
paste input "45411-Exp."
type input "45411 - 1"
type input "20 ea"
type input "$5.63"
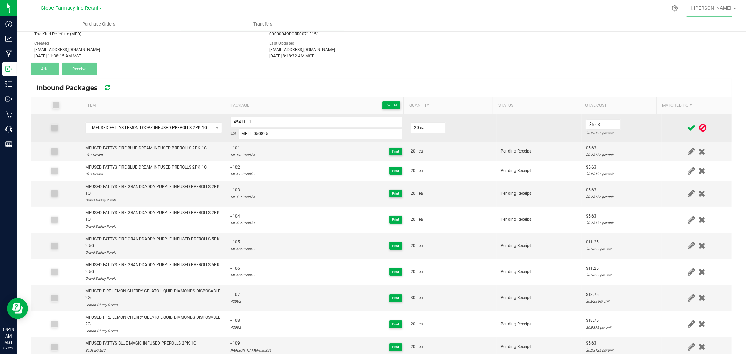
click at [646, 122] on td "$5.63 $0.28125 per unit" at bounding box center [621, 128] width 80 height 28
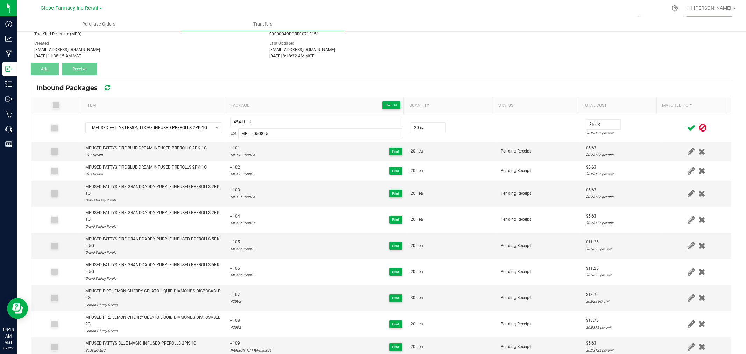
click at [687, 123] on icon at bounding box center [691, 127] width 9 height 9
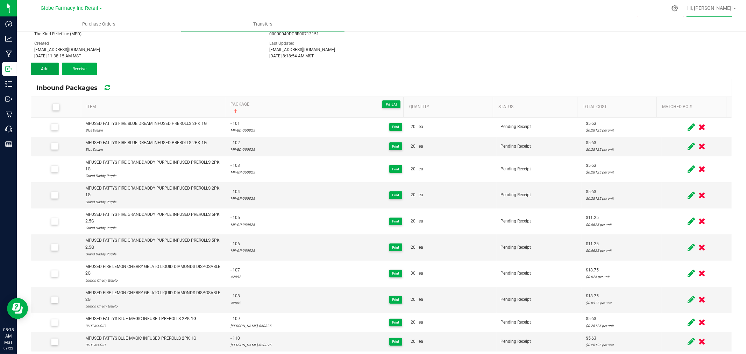
click at [52, 72] on button "Add" at bounding box center [45, 69] width 28 height 13
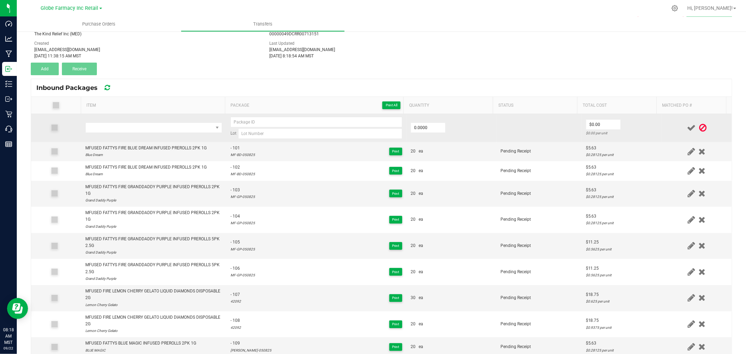
click at [166, 133] on td at bounding box center [153, 128] width 145 height 28
click at [179, 126] on span "NO DATA FOUND" at bounding box center [149, 128] width 127 height 10
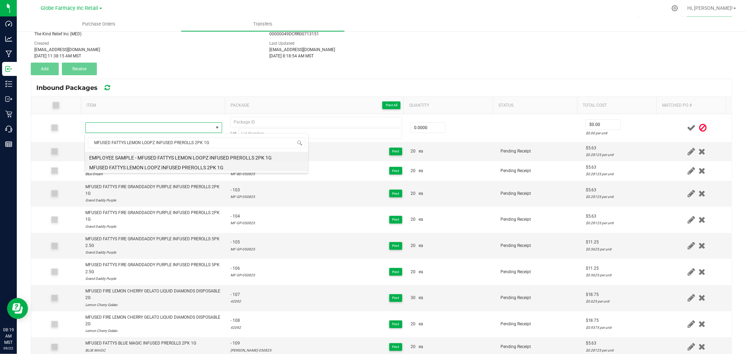
click at [194, 164] on li "MFUSED FATTYS LEMON LOOPZ INFUSED PREROLLS 2PK 1G" at bounding box center [196, 167] width 223 height 10
type input "0 ea"
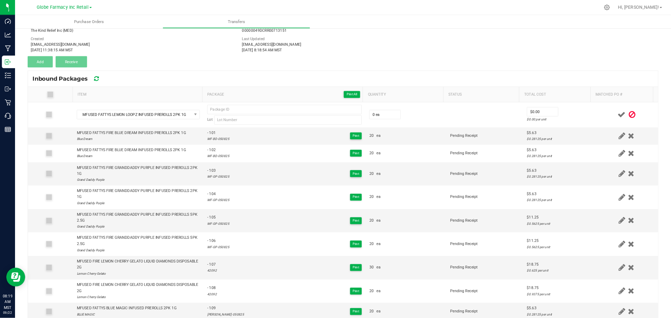
scroll to position [807, 0]
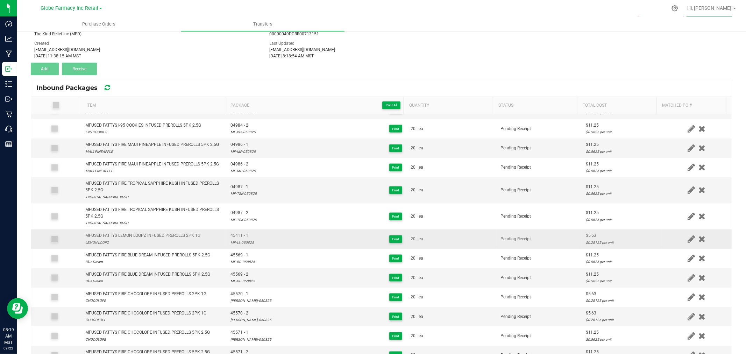
click at [236, 246] on div "MF-LL-050825" at bounding box center [241, 242] width 23 height 7
copy div "MF-LL-050825"
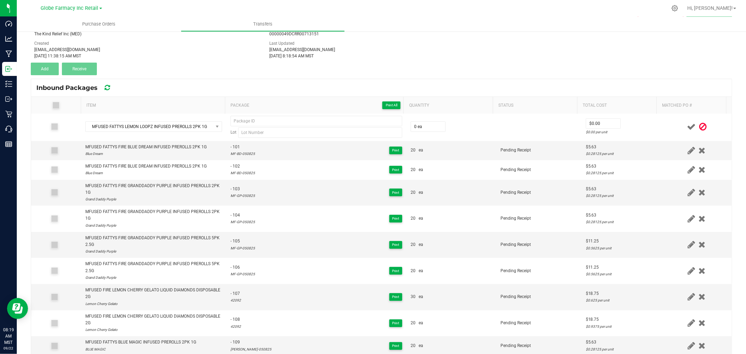
scroll to position [0, 0]
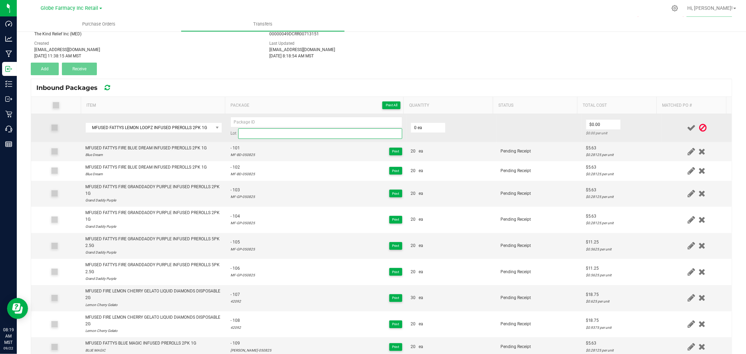
click at [274, 130] on input at bounding box center [320, 133] width 164 height 10
paste input "MF-LL-050825"
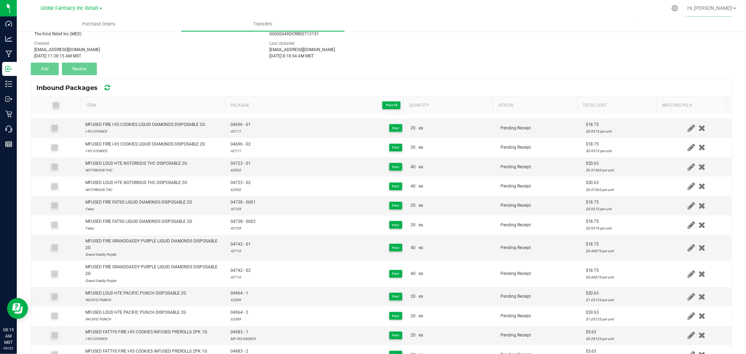
scroll to position [621, 0]
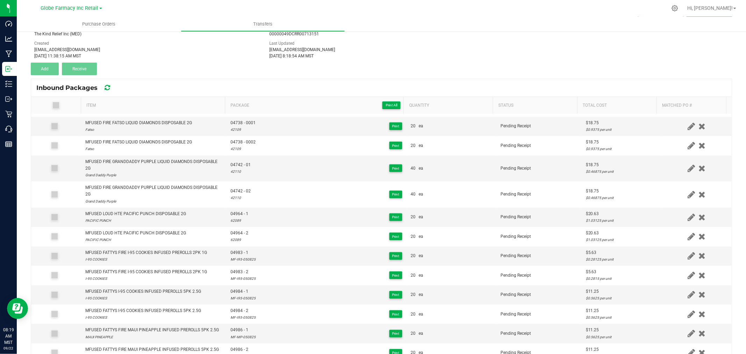
type input "MF-LL-050825"
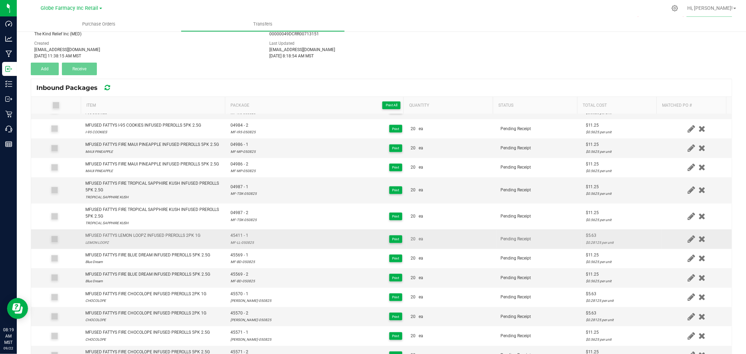
click at [242, 239] on span "45411 - 1" at bounding box center [241, 235] width 23 height 7
copy span "45411 - 1"
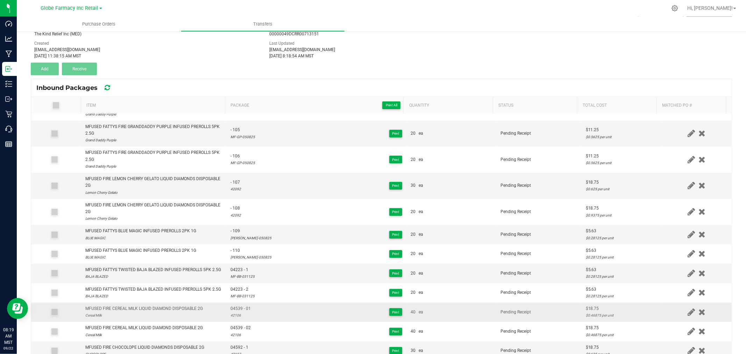
scroll to position [0, 0]
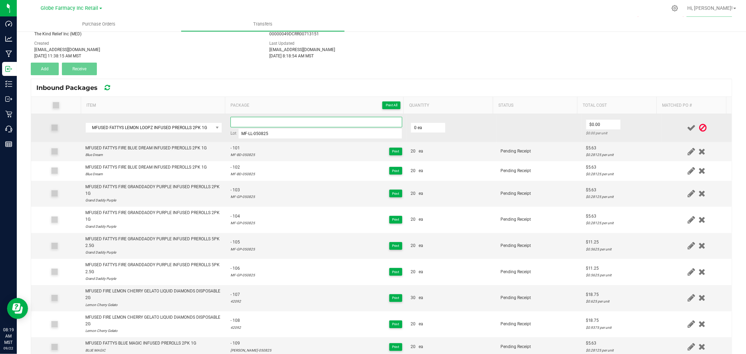
click at [263, 124] on input at bounding box center [316, 122] width 172 height 10
paste input "45411 - 1"
type input "45411 - 2"
click at [415, 128] on input "0" at bounding box center [428, 128] width 34 height 10
type input "20 ea"
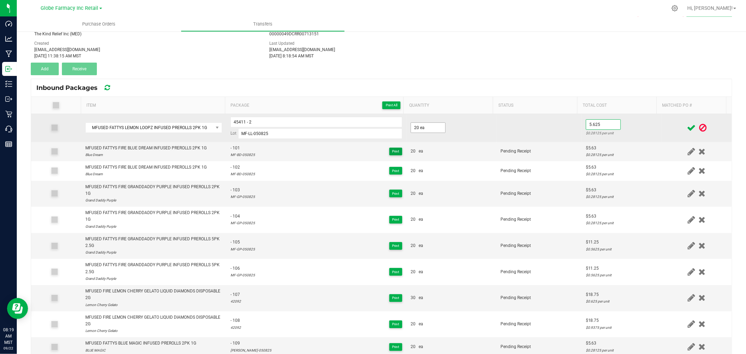
type input "$5.63"
drag, startPoint x: 624, startPoint y: 133, endPoint x: 629, endPoint y: 131, distance: 5.1
click at [625, 132] on div "$0.28125 per unit" at bounding box center [622, 133] width 72 height 7
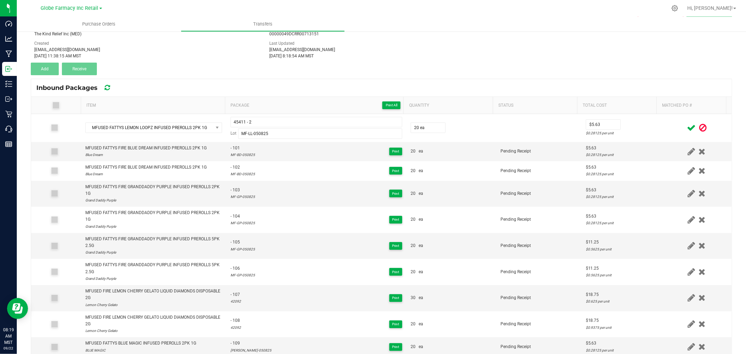
click at [687, 124] on icon at bounding box center [691, 127] width 9 height 9
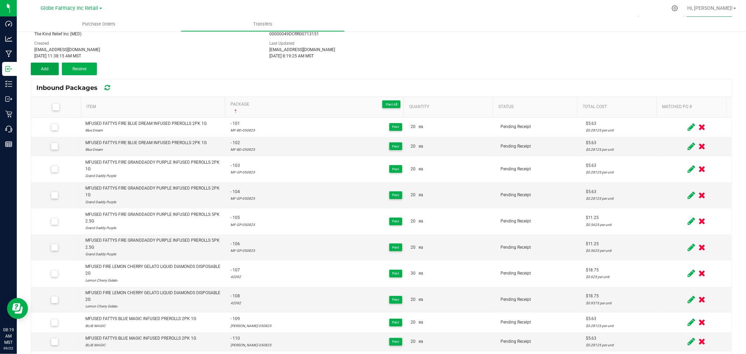
drag, startPoint x: 34, startPoint y: 74, endPoint x: 51, endPoint y: 76, distance: 16.8
click at [34, 74] on button "Add" at bounding box center [45, 69] width 28 height 13
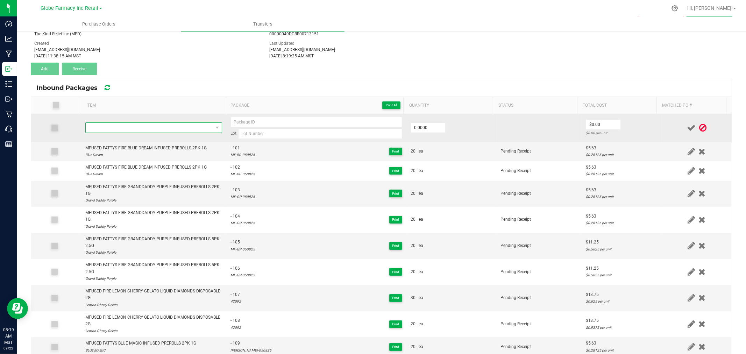
click at [162, 127] on span "NO DATA FOUND" at bounding box center [149, 128] width 127 height 10
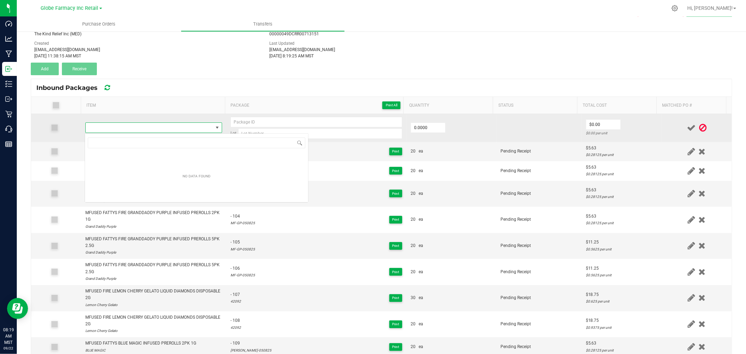
scroll to position [10, 134]
type input "MFUSED FATTYS TWISTED RAINBOW CLOUD INFUSED PREROLLS 2PK 1G"
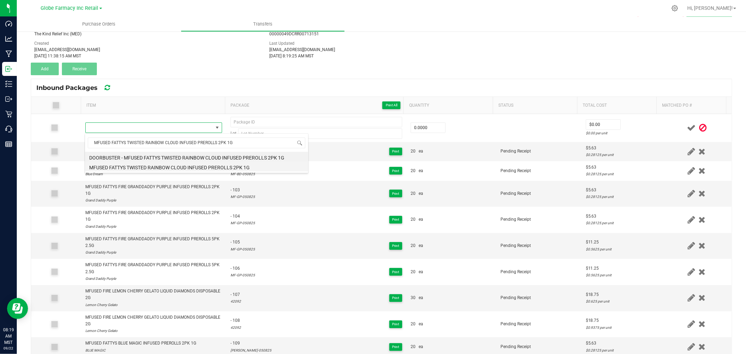
click at [187, 166] on li "MFUSED FATTYS TWISTED RAINBOW CLOUD INFUSED PREROLLS 2PK 1G" at bounding box center [196, 167] width 223 height 10
type input "0 ea"
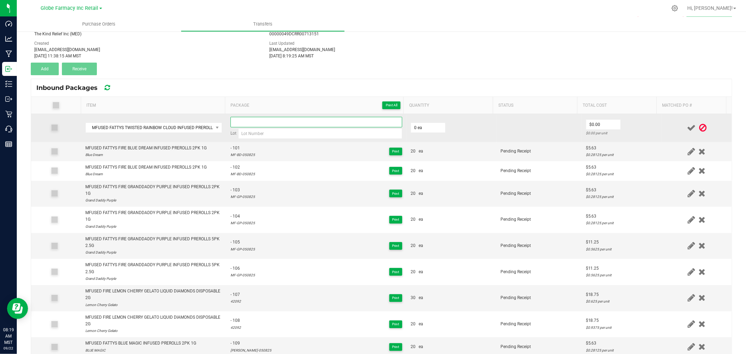
click at [288, 124] on input at bounding box center [316, 122] width 172 height 10
click at [345, 134] on input at bounding box center [320, 133] width 164 height 10
paste input "[PERSON_NAME]-050825"
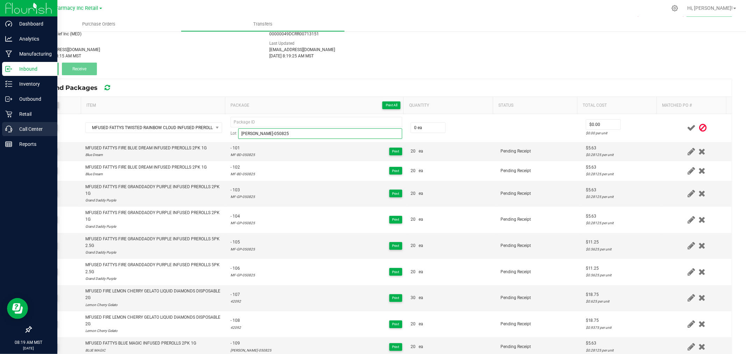
type input "[PERSON_NAME]-050825"
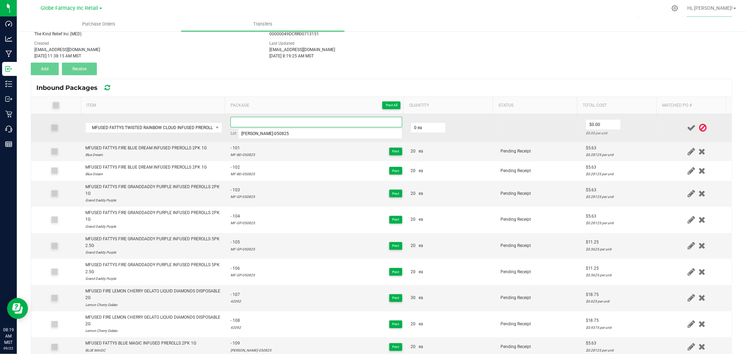
click at [345, 119] on input at bounding box center [316, 122] width 172 height 10
paste input "45562-Exp."
type input "45562 - 1"
type input "20 ea"
type input "$5.63"
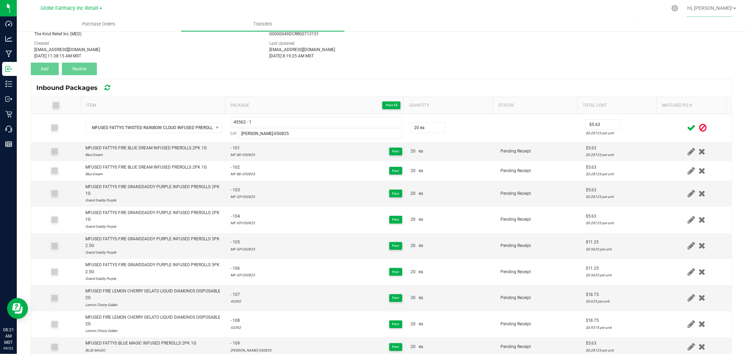
click at [666, 128] on div at bounding box center [697, 127] width 62 height 9
click at [687, 128] on icon at bounding box center [691, 127] width 9 height 9
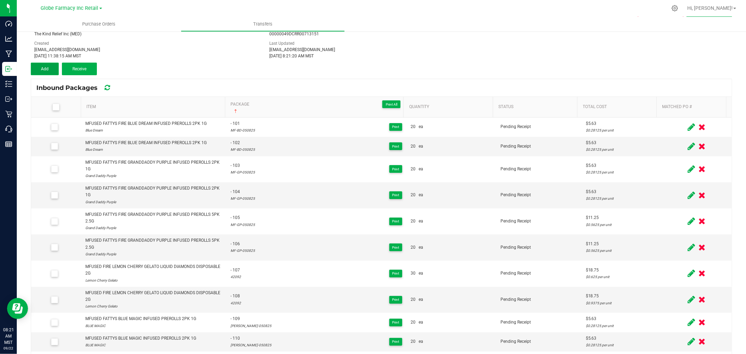
click at [34, 68] on button "Add" at bounding box center [45, 69] width 28 height 13
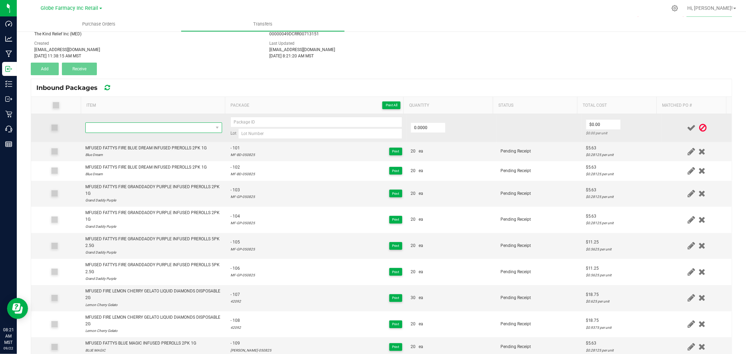
click at [164, 128] on span "NO DATA FOUND" at bounding box center [149, 128] width 127 height 10
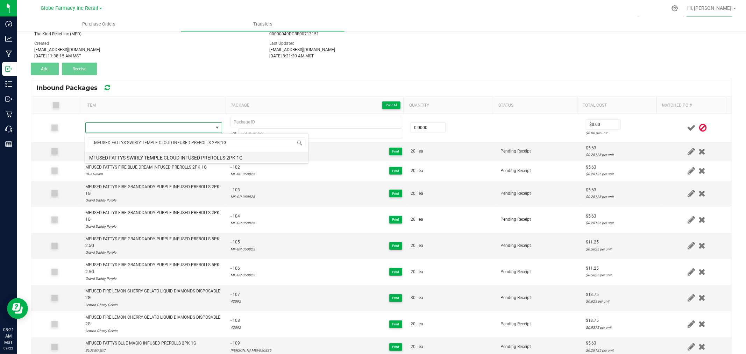
click at [170, 155] on li "MFUSED FATTYS SWIRLY TEMPLE CLOUD INFUSED PREROLLS 2PK 1G" at bounding box center [196, 157] width 223 height 10
type input "0 ea"
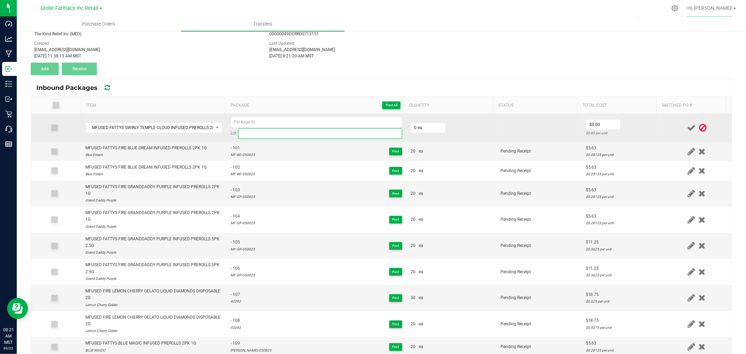
click at [309, 137] on input at bounding box center [320, 133] width 164 height 10
paste input "MF-ST-050825"
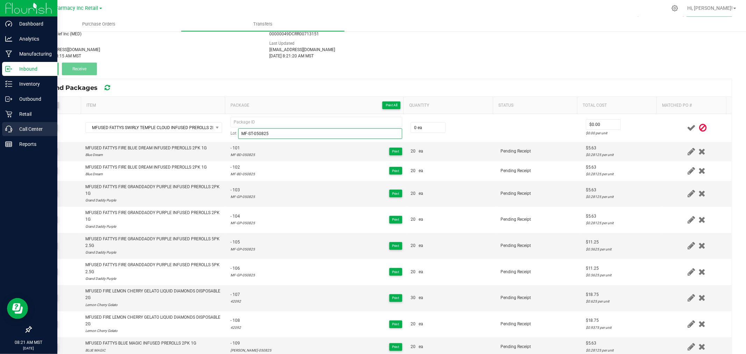
type input "MF-ST-050825"
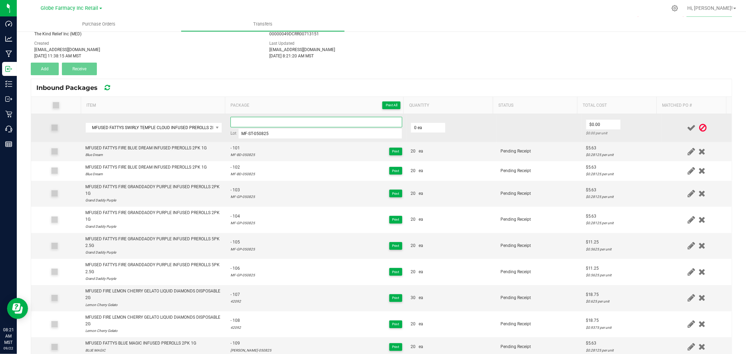
click at [265, 119] on input at bounding box center [316, 122] width 172 height 10
paste input "45413-Exp."
type input "45413 - 1"
type input "20 ea"
type input "$5.63"
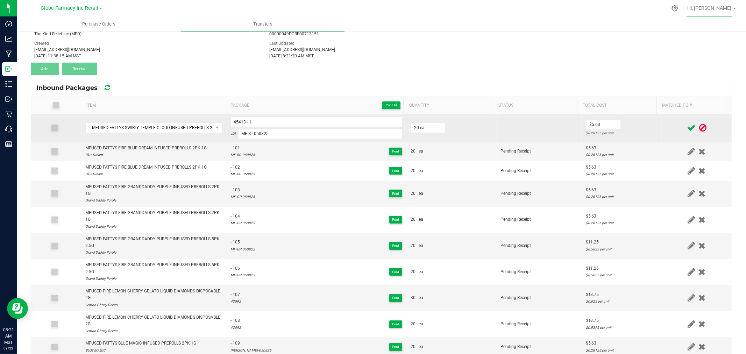
click at [661, 123] on td at bounding box center [696, 128] width 70 height 28
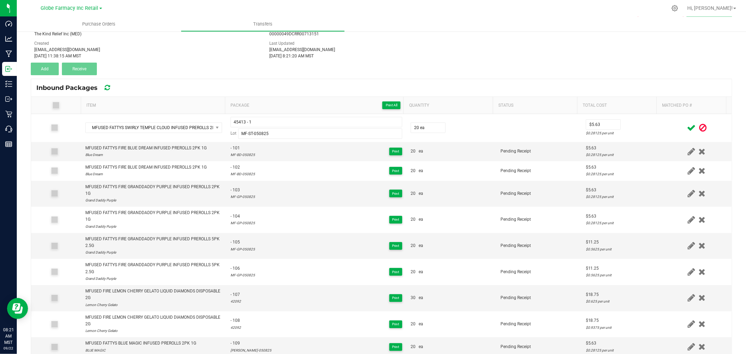
click at [687, 129] on icon at bounding box center [691, 127] width 9 height 9
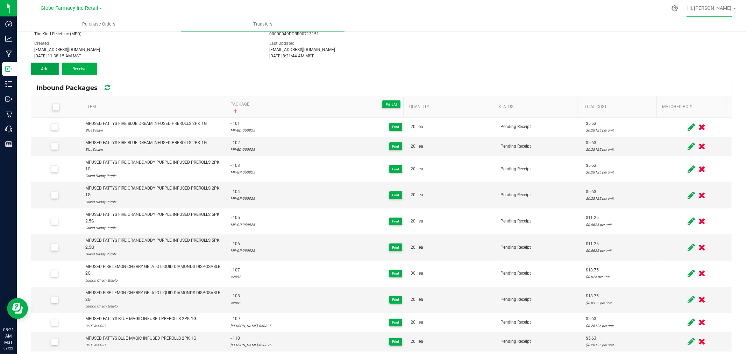
click at [43, 73] on button "Add" at bounding box center [45, 69] width 28 height 13
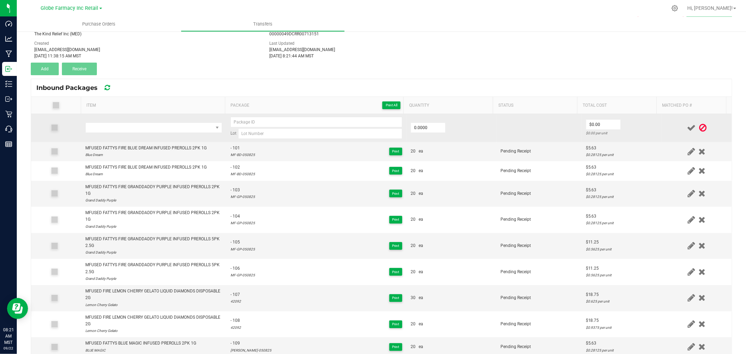
click at [168, 135] on td at bounding box center [153, 128] width 145 height 28
click at [169, 128] on span "NO DATA FOUND" at bounding box center [149, 128] width 127 height 10
click at [172, 124] on span "NO DATA FOUND" at bounding box center [149, 128] width 127 height 10
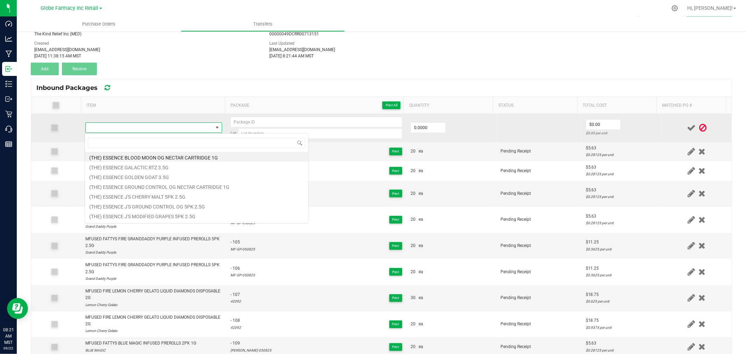
type input "MFUSED FATTYS SWIRLY TEMPLE CLOUD INFUSED PREROLLS 2PK 1G"
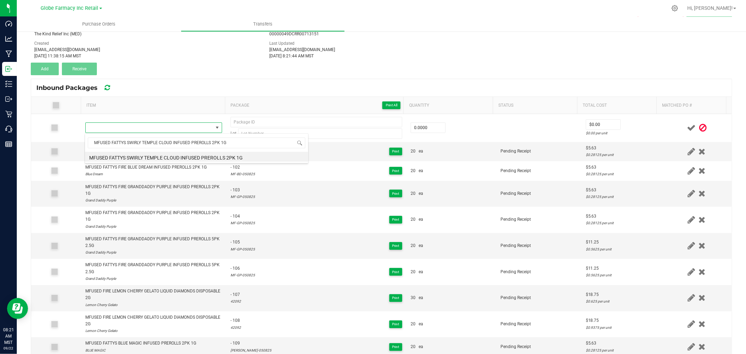
click at [173, 158] on li "MFUSED FATTYS SWIRLY TEMPLE CLOUD INFUSED PREROLLS 2PK 1G" at bounding box center [196, 157] width 223 height 10
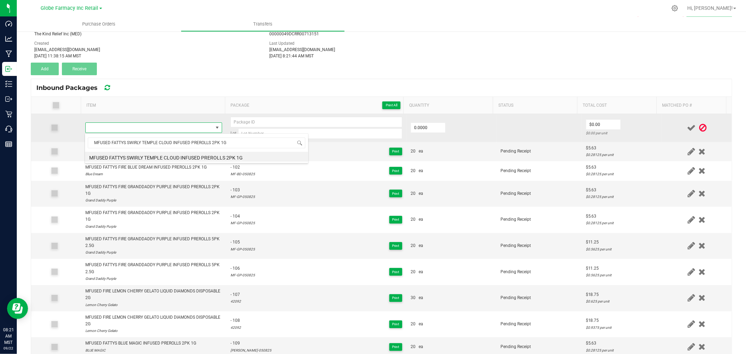
type input "0 ea"
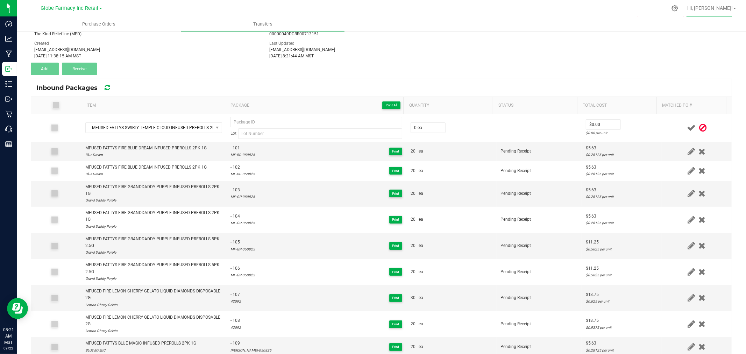
click at [225, 85] on div "Inbound Packages" at bounding box center [381, 87] width 700 height 17
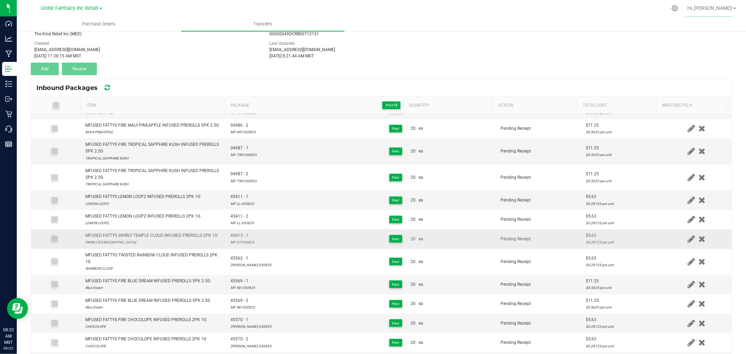
click at [238, 239] on span "45413 - 1" at bounding box center [242, 235] width 24 height 7
copy span "45413 - 1"
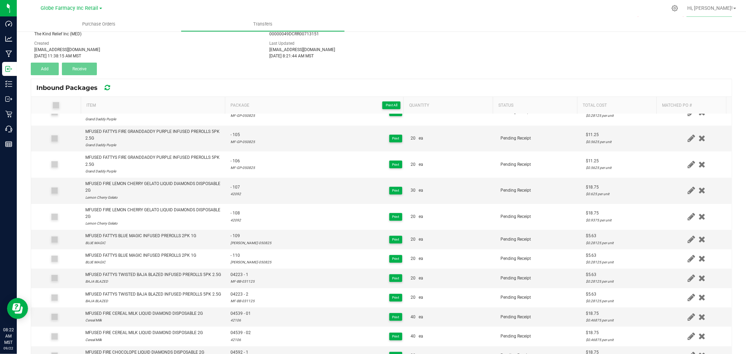
scroll to position [0, 0]
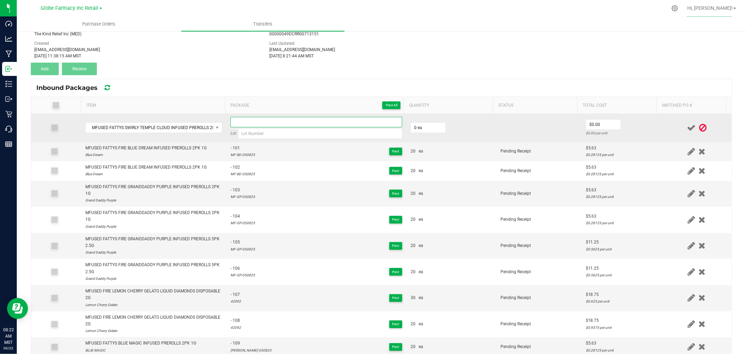
click at [245, 123] on input at bounding box center [316, 122] width 172 height 10
paste input "45413 - 1"
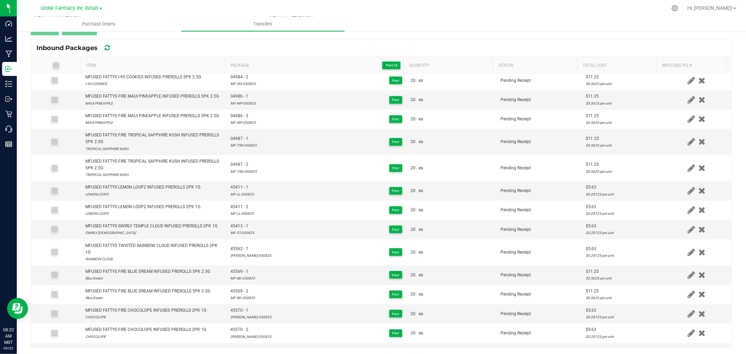
scroll to position [916, 0]
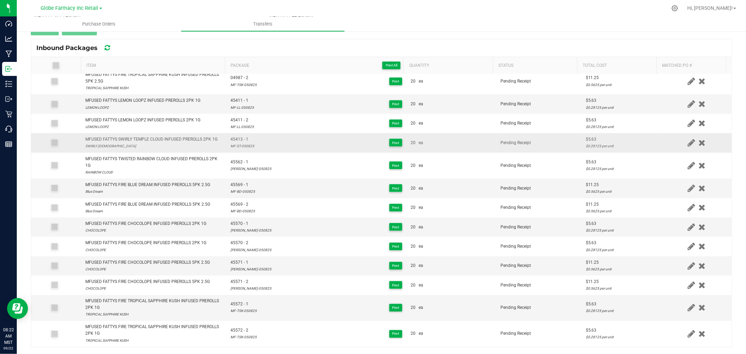
type input "45413 - 2"
click at [240, 147] on div "MF-ST-050825" at bounding box center [242, 146] width 24 height 7
copy div "MF-ST-050825"
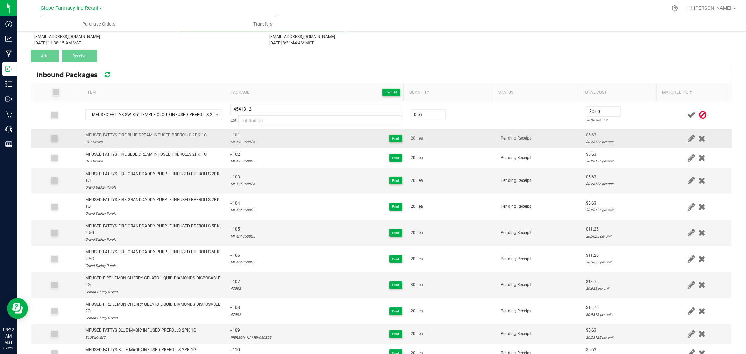
scroll to position [0, 0]
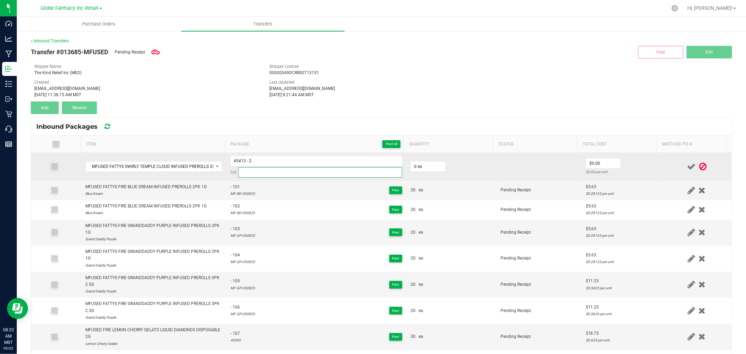
click at [263, 176] on input at bounding box center [320, 172] width 164 height 10
paste input "MF-ST-050825"
type input "MF-ST-050825"
click at [422, 169] on input "0" at bounding box center [428, 167] width 34 height 10
type input "20 ea"
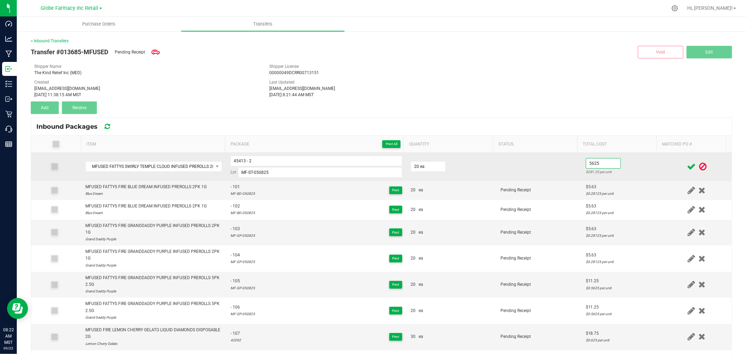
click at [610, 161] on input "5625" at bounding box center [603, 163] width 34 height 10
click at [609, 161] on input "5.625" at bounding box center [603, 163] width 34 height 10
type input "$5.63"
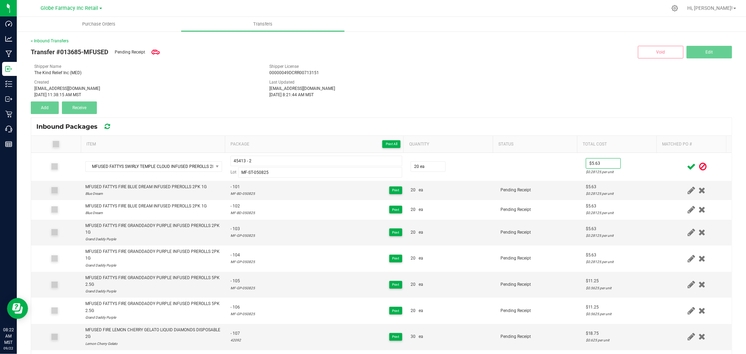
drag, startPoint x: 659, startPoint y: 161, endPoint x: 678, endPoint y: 164, distance: 18.7
click at [661, 161] on td at bounding box center [696, 167] width 70 height 28
click at [687, 164] on icon at bounding box center [691, 166] width 9 height 9
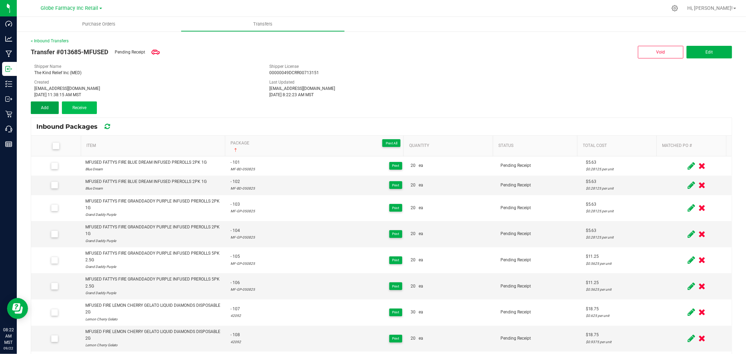
drag, startPoint x: 47, startPoint y: 108, endPoint x: 96, endPoint y: 110, distance: 49.7
click at [47, 108] on span "Add" at bounding box center [45, 107] width 8 height 5
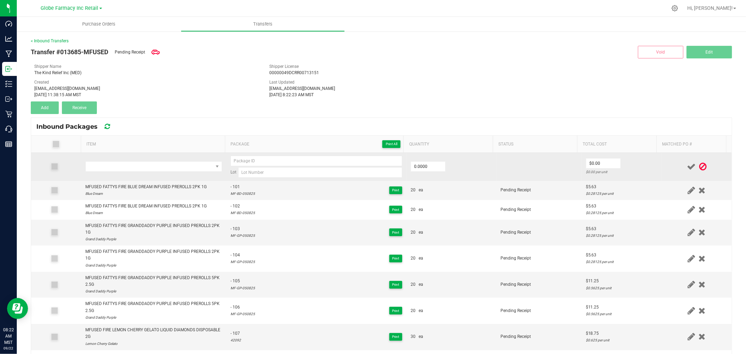
click at [189, 160] on td at bounding box center [153, 167] width 145 height 28
click at [189, 170] on span "NO DATA FOUND" at bounding box center [149, 167] width 127 height 10
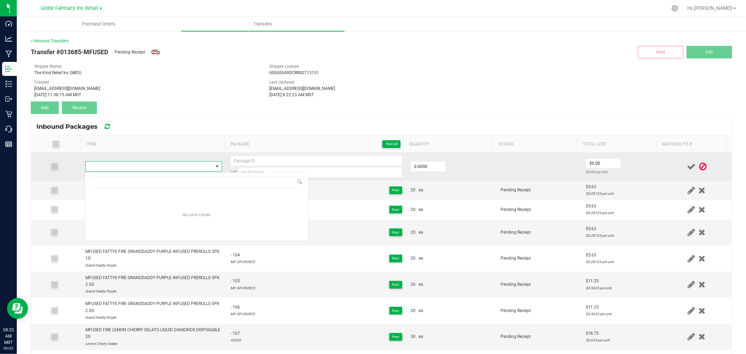
type input "MFUSED FATTYS TWISTED TROPICAL TRIPPIN INFUSED PREROLLS 2PK 1G"
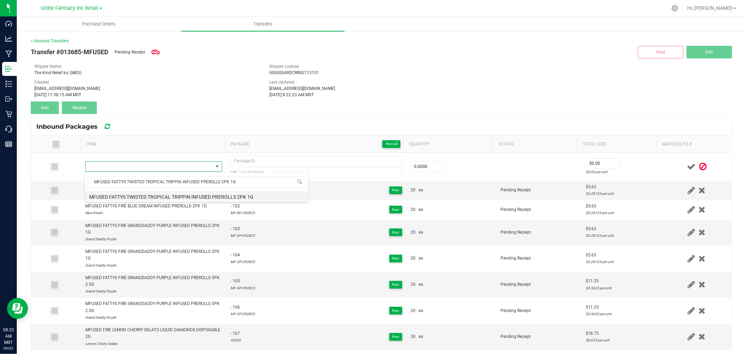
click at [184, 196] on li "MFUSED FATTYS TWISTED TROPICAL TRIPPIN INFUSED PREROLLS 2PK 1G" at bounding box center [196, 196] width 223 height 10
type input "0 ea"
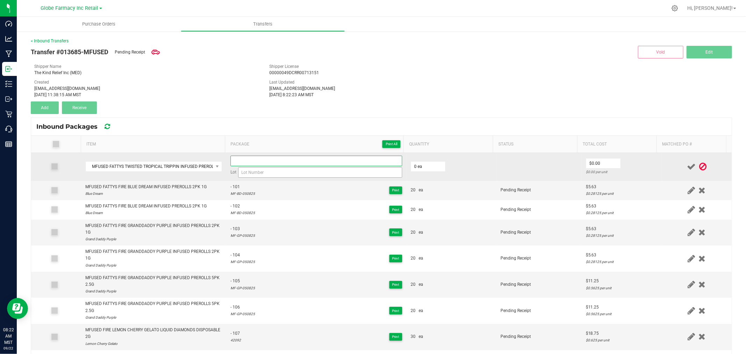
click at [263, 172] on div "Lot" at bounding box center [316, 167] width 172 height 22
click at [259, 172] on input at bounding box center [320, 172] width 164 height 10
paste input "MFUSED FATTYS TWISTED TROPICAL TRIPPIN INFUSE"
type input "MFUSED FATTYS TWISTED TROPICAL TRIPPIN INFUSE"
click at [273, 168] on input at bounding box center [320, 172] width 164 height 10
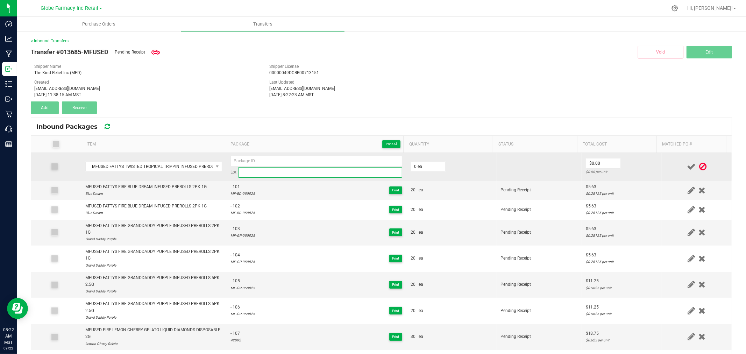
paste input "MF-TT-050825"
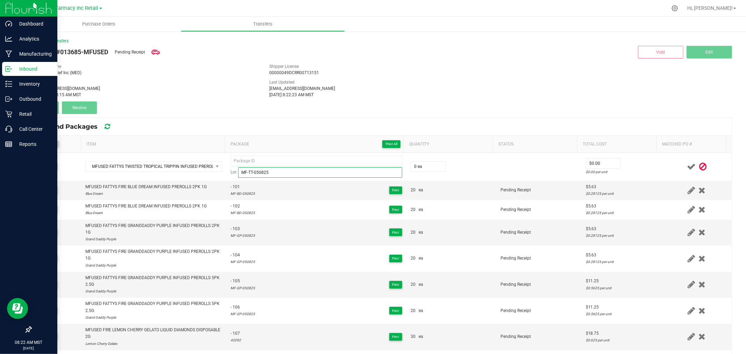
type input "MF-TT-050825"
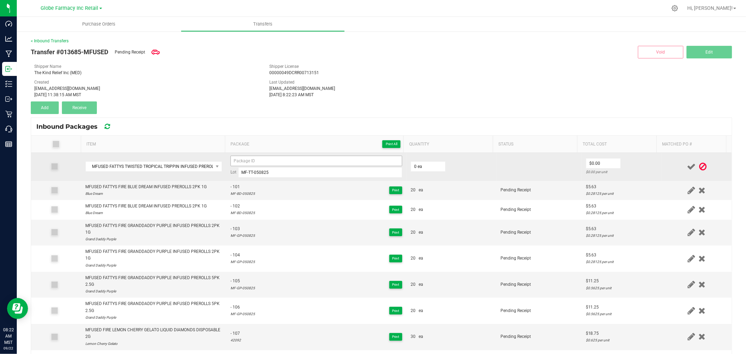
drag, startPoint x: 280, startPoint y: 166, endPoint x: 279, endPoint y: 163, distance: 4.0
click at [280, 166] on div "Lot MF-TT-050825" at bounding box center [316, 167] width 172 height 22
paste input "MF-TT-050825"
type input "MF-TT-050825"
click at [278, 161] on input "MF-TT-050825" at bounding box center [316, 161] width 172 height 10
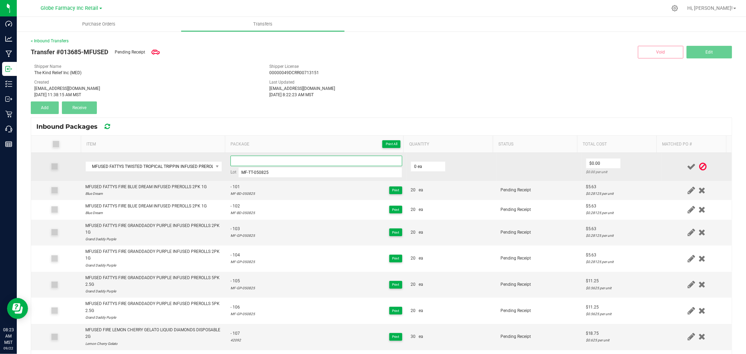
click at [328, 162] on input at bounding box center [316, 161] width 172 height 10
paste input "45395-Exp."
type input "45395 - 1"
type input "20 ea"
type input "$5.63"
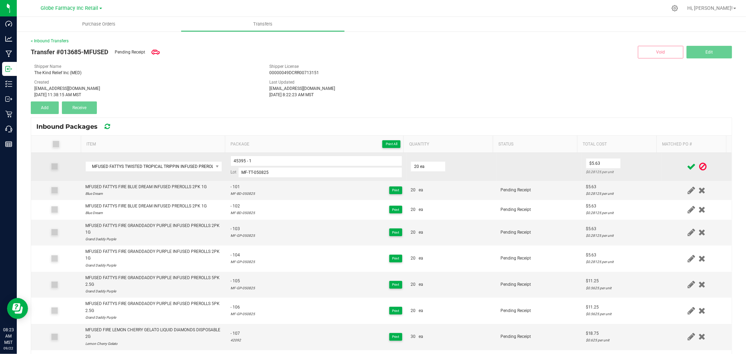
click at [635, 172] on div "$0.28125 per unit" at bounding box center [622, 172] width 72 height 7
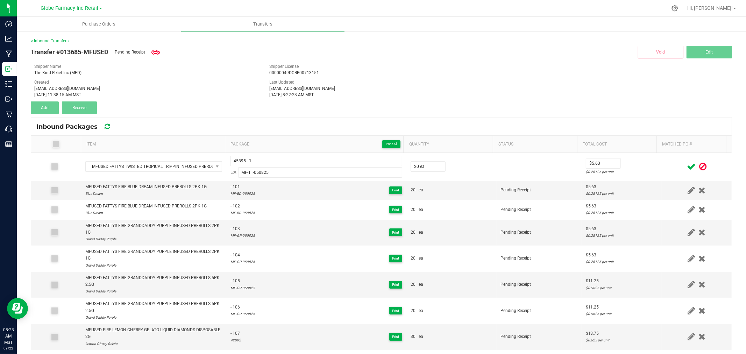
click at [687, 164] on icon at bounding box center [691, 166] width 9 height 9
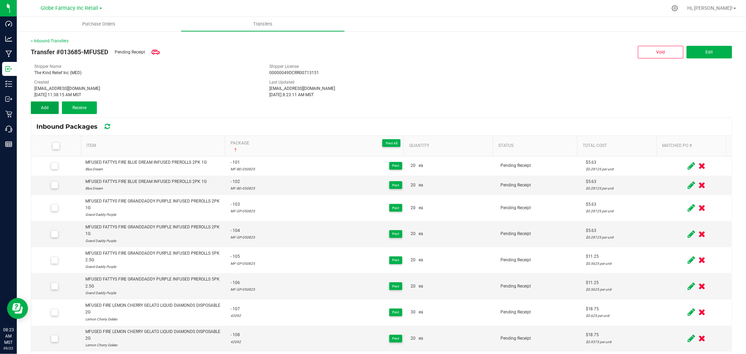
click at [55, 106] on button "Add" at bounding box center [45, 107] width 28 height 13
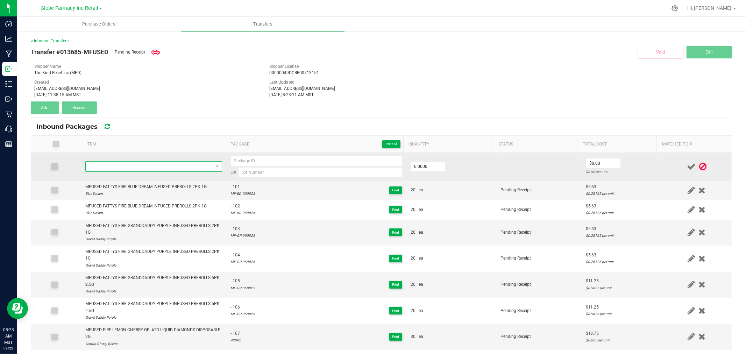
click at [136, 165] on span "NO DATA FOUND" at bounding box center [149, 167] width 127 height 10
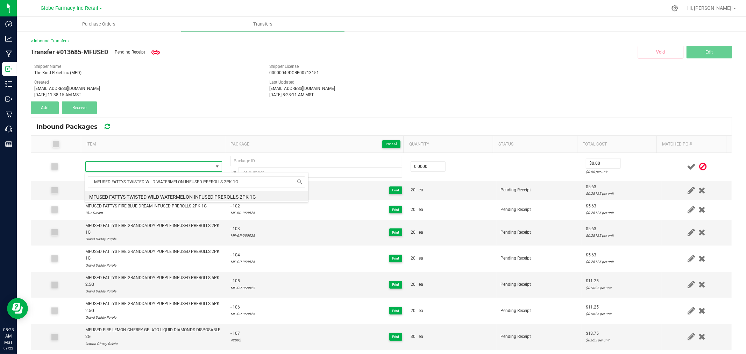
click at [163, 198] on li "MFUSED FATTYS TWISTED WILD WATERMELON INFUSED PREROLLS 2PK 1G" at bounding box center [196, 196] width 223 height 10
type input "0 ea"
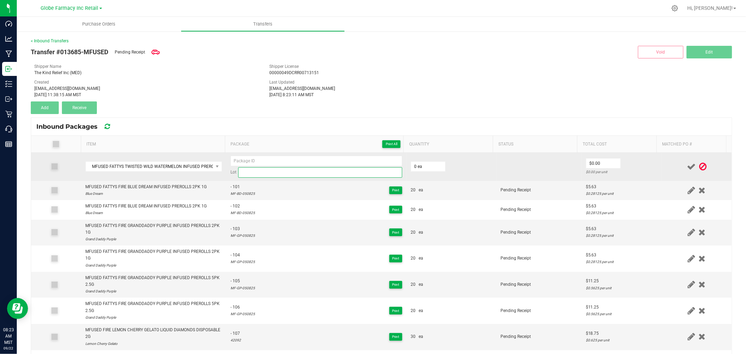
click at [281, 169] on input at bounding box center [320, 172] width 164 height 10
paste input "[PERSON_NAME]-031125"
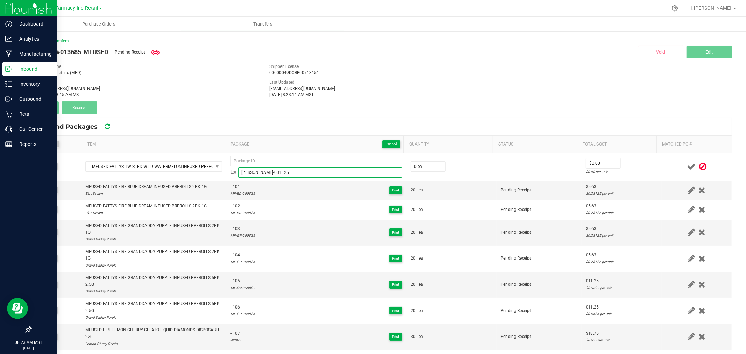
type input "[PERSON_NAME]-031125"
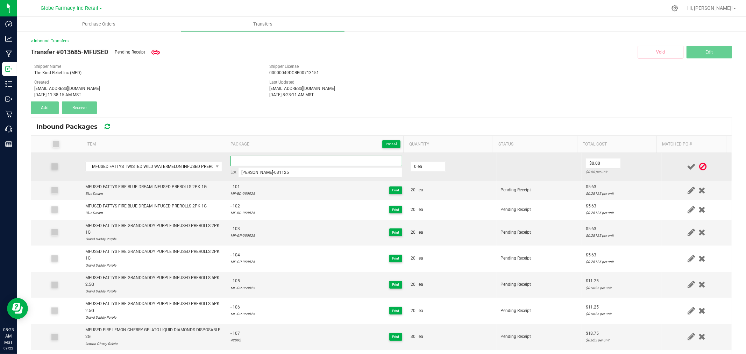
click at [299, 159] on input at bounding box center [316, 161] width 172 height 10
paste input "04286-Exp."
type input "04286 - 1"
type input "20 ea"
type input "$5.63"
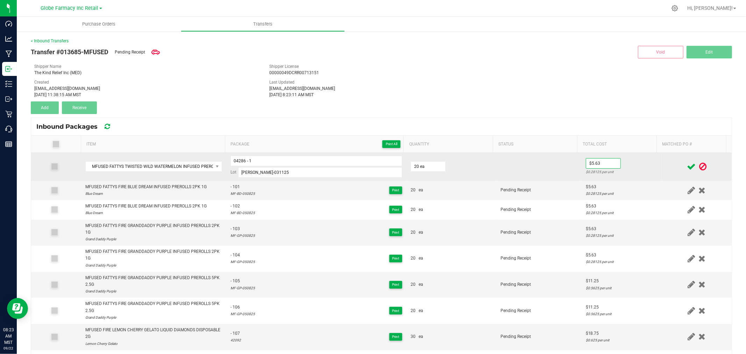
click at [638, 173] on div "$0.28125 per unit" at bounding box center [622, 172] width 72 height 7
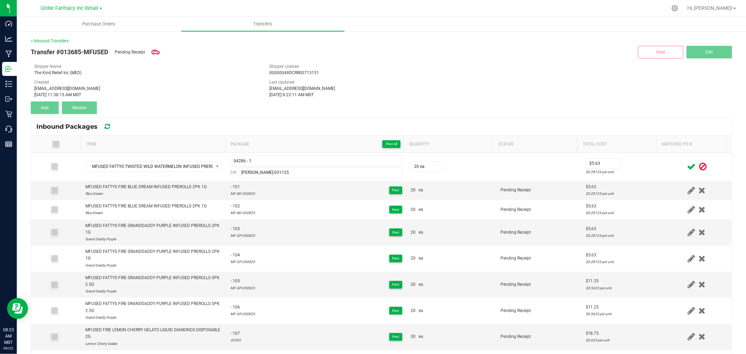
click at [687, 167] on icon at bounding box center [691, 166] width 9 height 9
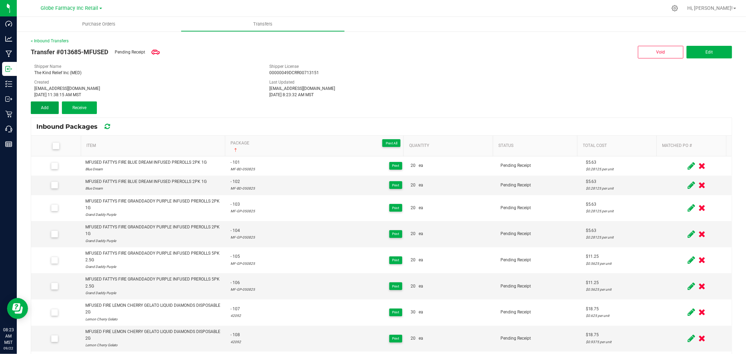
drag, startPoint x: 39, startPoint y: 110, endPoint x: 96, endPoint y: 114, distance: 57.1
click at [39, 110] on button "Add" at bounding box center [45, 107] width 28 height 13
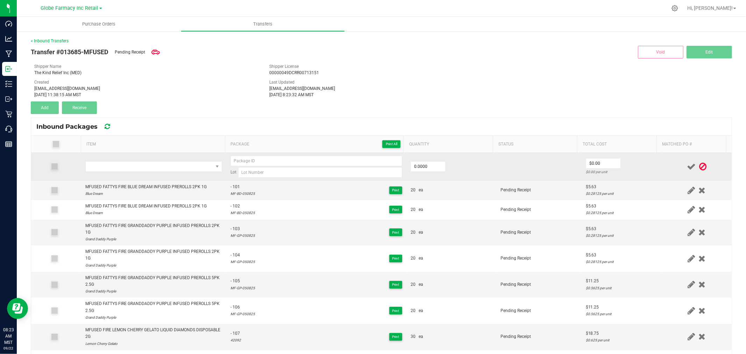
click at [137, 172] on td at bounding box center [153, 167] width 145 height 28
click at [112, 164] on span "NO DATA FOUND" at bounding box center [149, 167] width 127 height 10
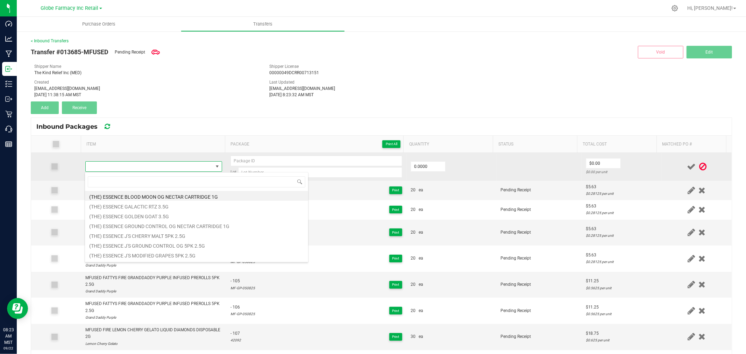
type input "MFUSED FATTYS TWISTED WILD WATERMELON INFUSED PREROLLS 2PK 1G"
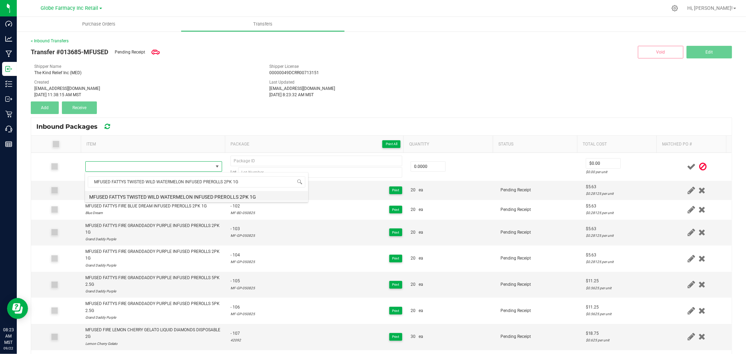
click at [179, 199] on li "MFUSED FATTYS TWISTED WILD WATERMELON INFUSED PREROLLS 2PK 1G" at bounding box center [196, 196] width 223 height 10
type input "0 ea"
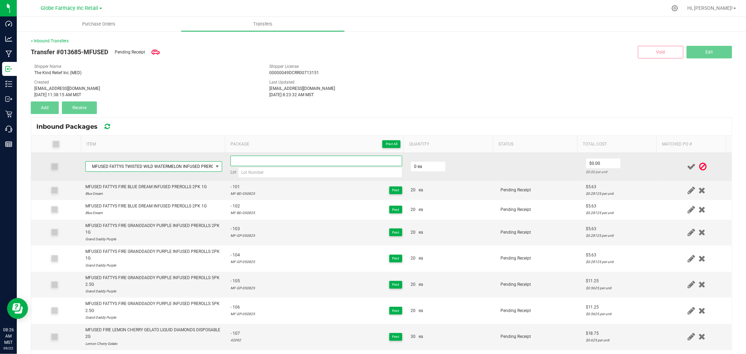
click at [347, 165] on input at bounding box center [316, 161] width 172 height 10
click at [275, 175] on input at bounding box center [320, 172] width 164 height 10
paste input "[PERSON_NAME]-031125"
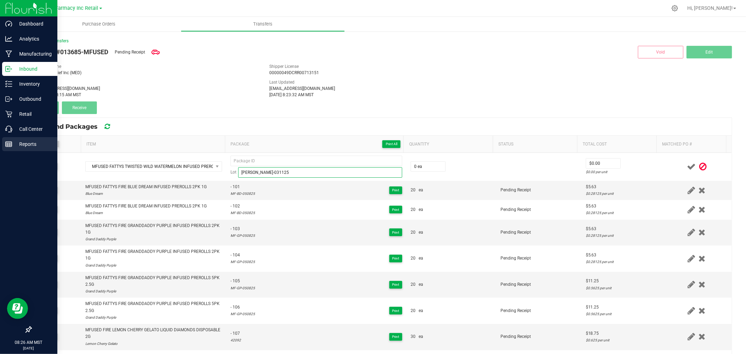
type input "[PERSON_NAME]-031125"
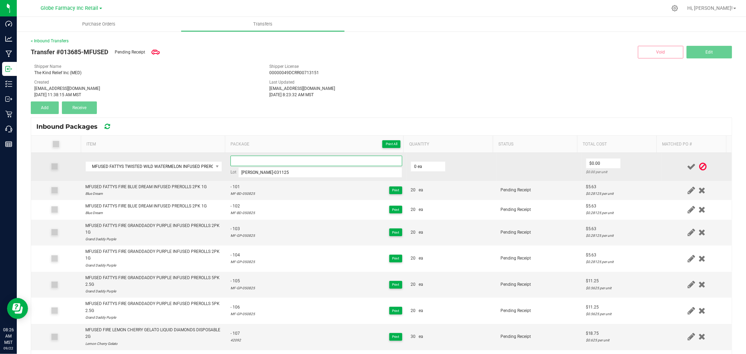
click at [264, 162] on input at bounding box center [316, 161] width 172 height 10
paste input "04286-Exp."
type input "04286 - 1"
click at [406, 159] on td "0 ea" at bounding box center [451, 167] width 90 height 28
click at [418, 165] on input "0" at bounding box center [428, 167] width 34 height 10
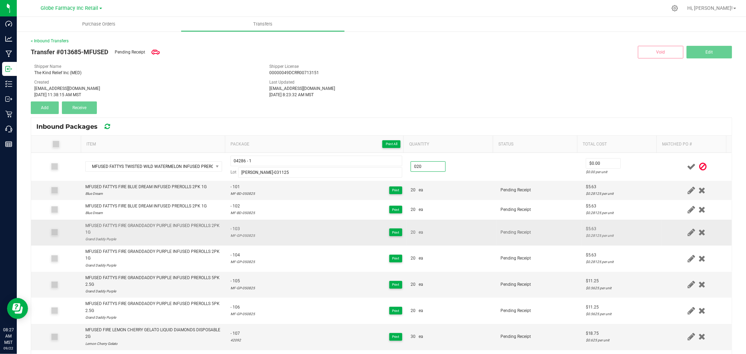
type input "20 ea"
type input "$5.63"
click at [666, 169] on div at bounding box center [697, 166] width 62 height 9
click at [687, 165] on icon at bounding box center [691, 166] width 9 height 9
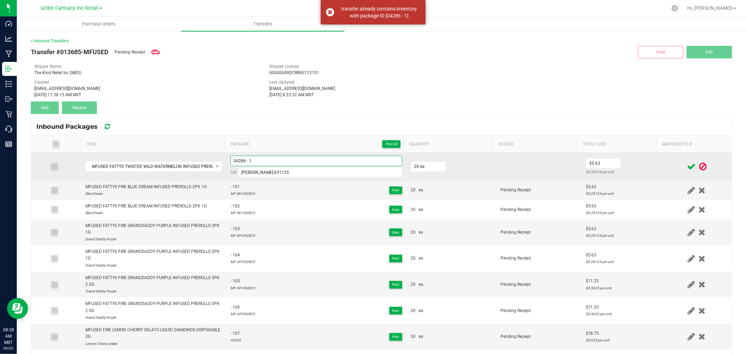
click at [303, 159] on input "04286 - 1" at bounding box center [316, 161] width 172 height 10
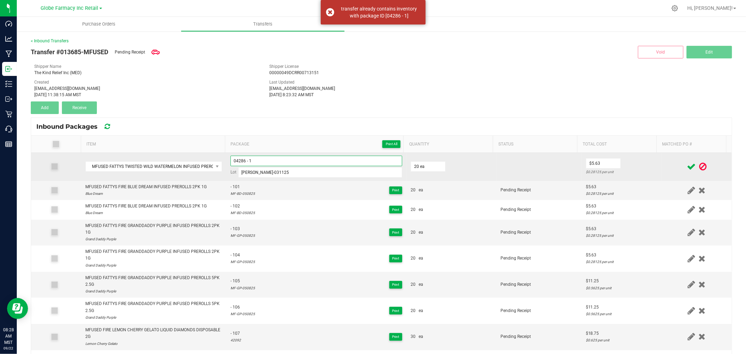
click at [320, 159] on input "04286 - 1" at bounding box center [316, 161] width 172 height 10
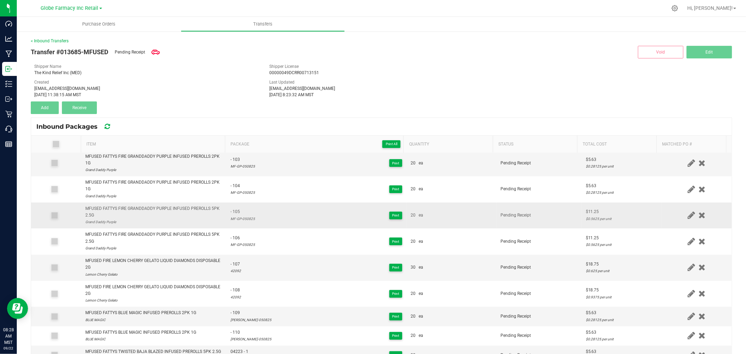
scroll to position [0, 0]
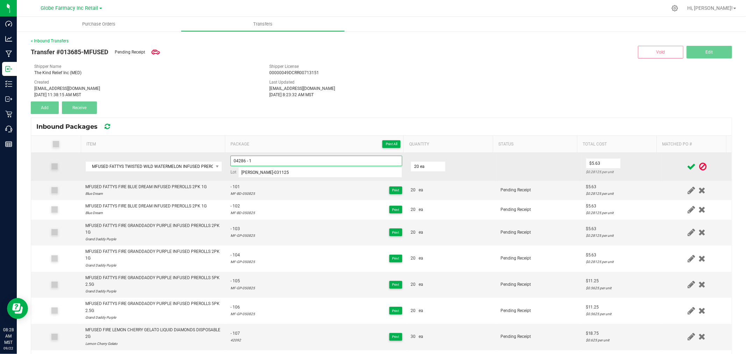
click at [267, 162] on input "04286 - 1" at bounding box center [316, 161] width 172 height 10
type input "04286 - 2"
drag, startPoint x: 656, startPoint y: 175, endPoint x: 680, endPoint y: 157, distance: 30.0
click at [661, 173] on td at bounding box center [696, 167] width 70 height 28
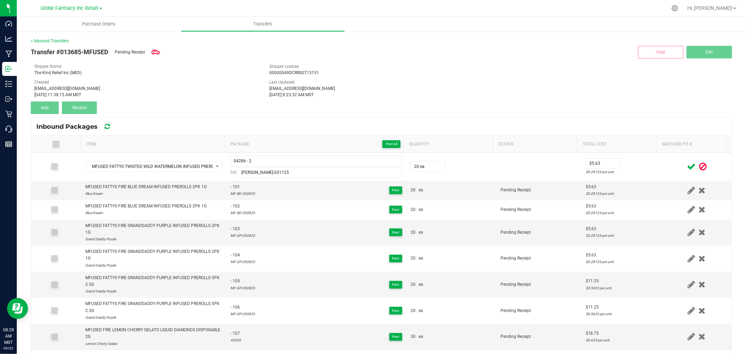
click at [687, 167] on icon at bounding box center [691, 166] width 9 height 9
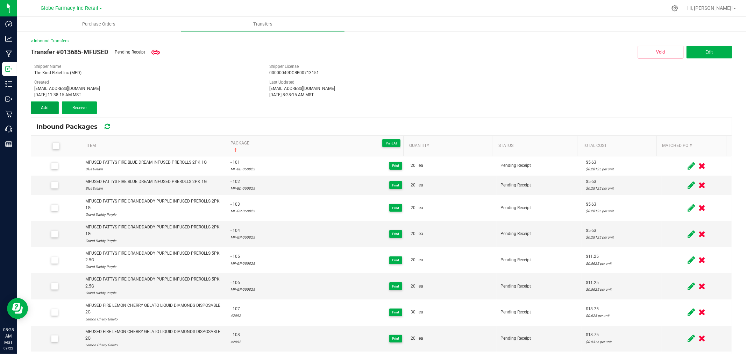
drag, startPoint x: 45, startPoint y: 109, endPoint x: 131, endPoint y: 135, distance: 90.0
click at [45, 109] on span "Add" at bounding box center [45, 107] width 8 height 5
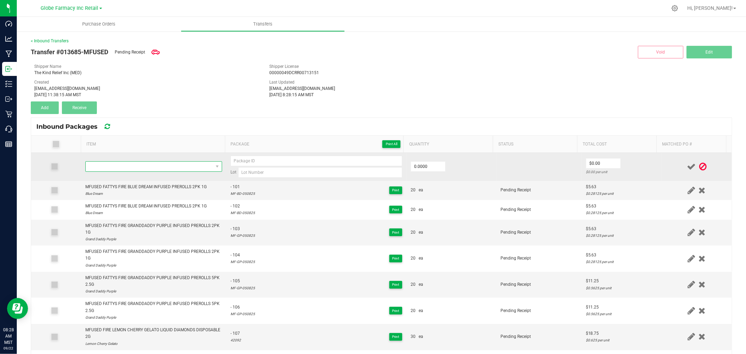
click at [162, 169] on span "NO DATA FOUND" at bounding box center [149, 167] width 127 height 10
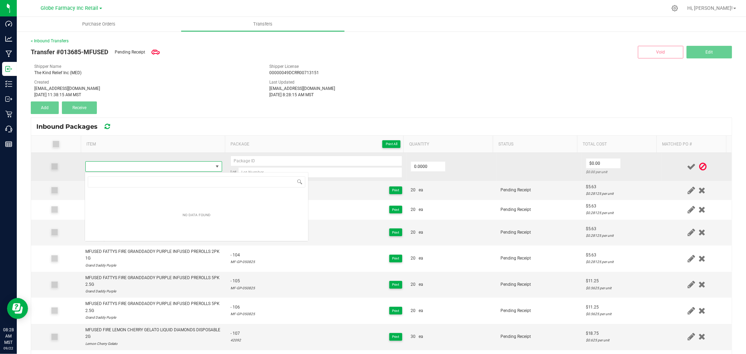
scroll to position [10, 134]
type input "MFUSED FATTYS TWISTED BAJA BLAZED INFUSED PREROLLS 5PK 2.5G"
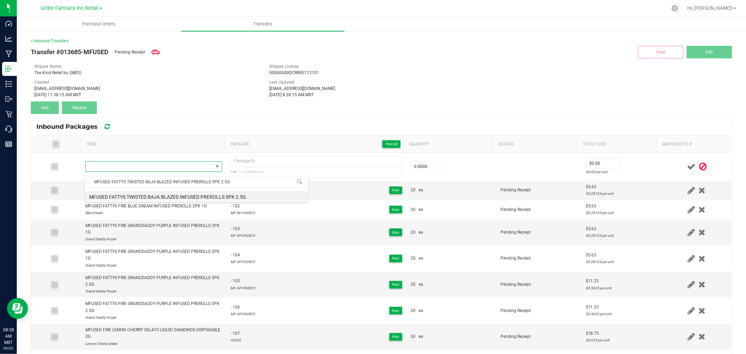
click at [172, 195] on li "MFUSED FATTYS TWISTED BAJA BLAZED INFUSED PREROLLS 5PK 2.5G" at bounding box center [196, 196] width 223 height 10
type input "0 ea"
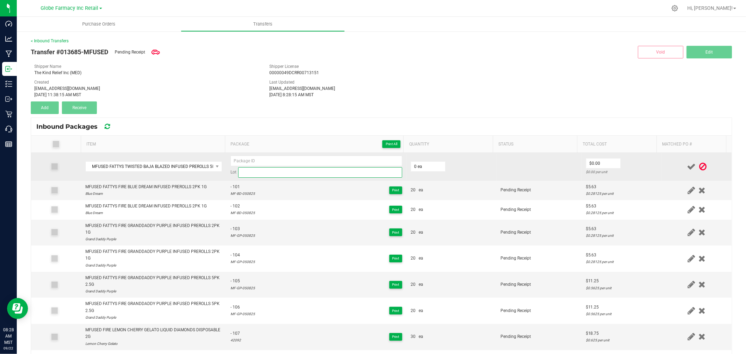
paste input "MF-BB-050825"
click at [349, 177] on input at bounding box center [320, 172] width 164 height 10
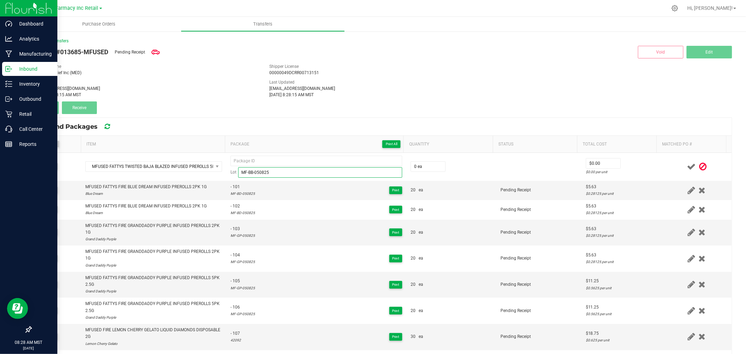
type input "MF-BB-050825"
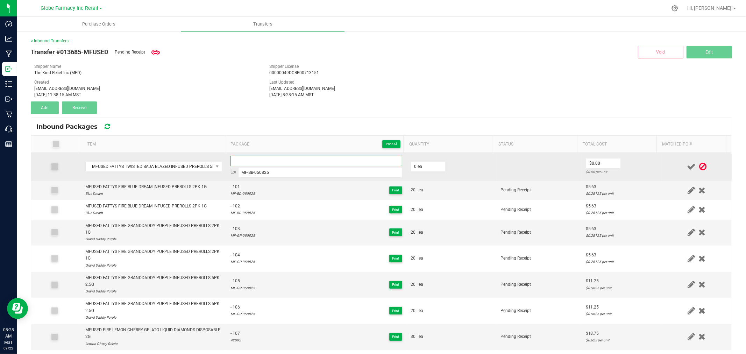
click at [288, 156] on input at bounding box center [316, 161] width 172 height 10
paste input "45543-Exp."
type input "45543 20"
type input "0 ea"
click at [284, 159] on input "45543 20" at bounding box center [316, 161] width 172 height 10
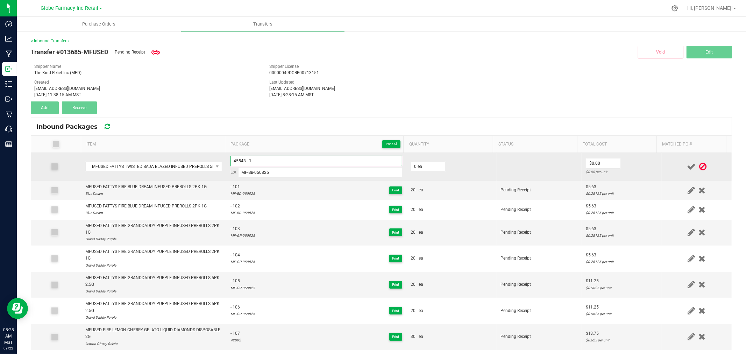
type input "45543 - 1"
type input "1"
type input "20 ea"
type input "$11.25"
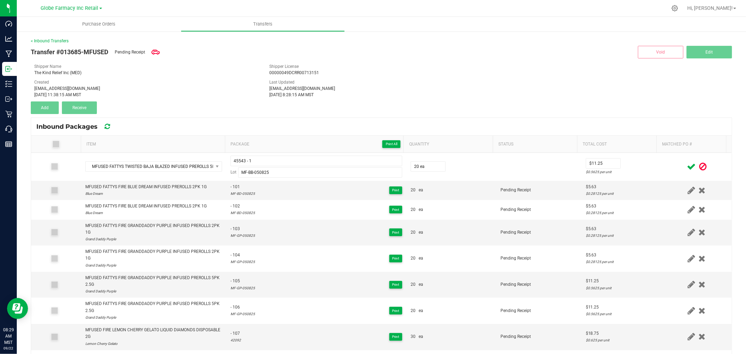
click at [666, 168] on div at bounding box center [697, 166] width 62 height 9
click at [687, 165] on icon at bounding box center [691, 166] width 9 height 9
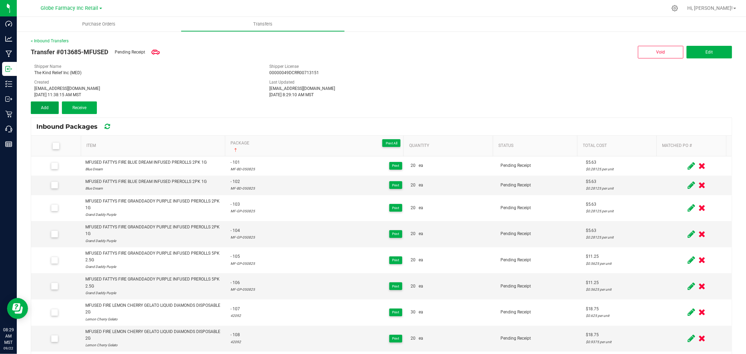
click at [42, 104] on button "Add" at bounding box center [45, 107] width 28 height 13
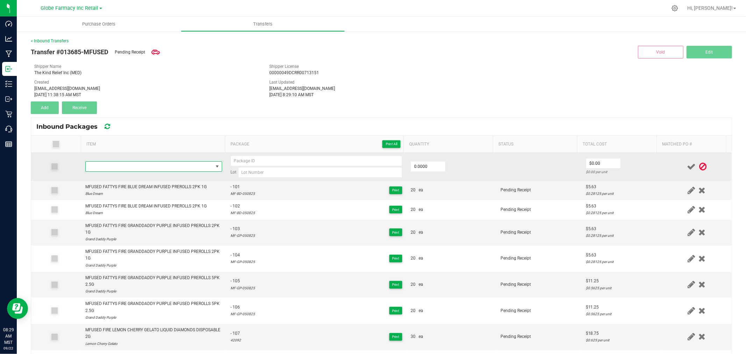
click at [161, 167] on span "NO DATA FOUND" at bounding box center [149, 167] width 127 height 10
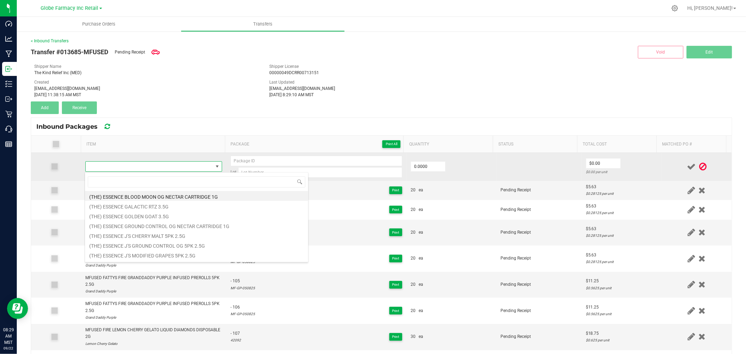
type input "MFUSED FATTYS TWISTED BAJA BLAZED INFUSED PREROLLS 5PK 2.5G"
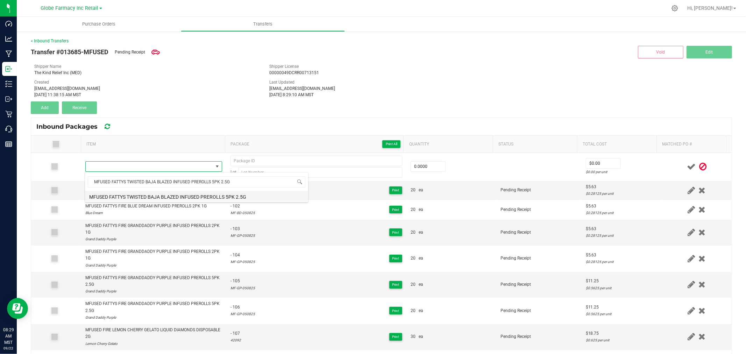
click at [190, 198] on li "MFUSED FATTYS TWISTED BAJA BLAZED INFUSED PREROLLS 5PK 2.5G" at bounding box center [196, 196] width 223 height 10
type input "0 ea"
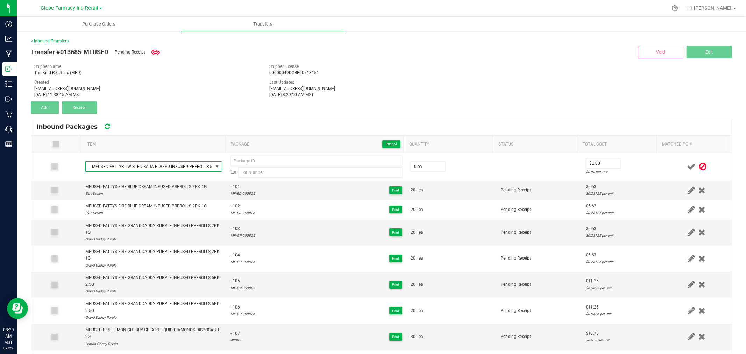
click at [260, 103] on div "Transfer #013685-MFUSED Pending Receipt Void Edit Shipper Name The Kind Relief …" at bounding box center [381, 79] width 701 height 70
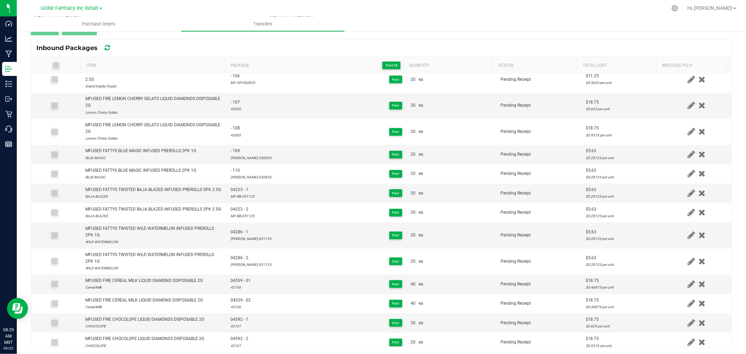
scroll to position [147, 0]
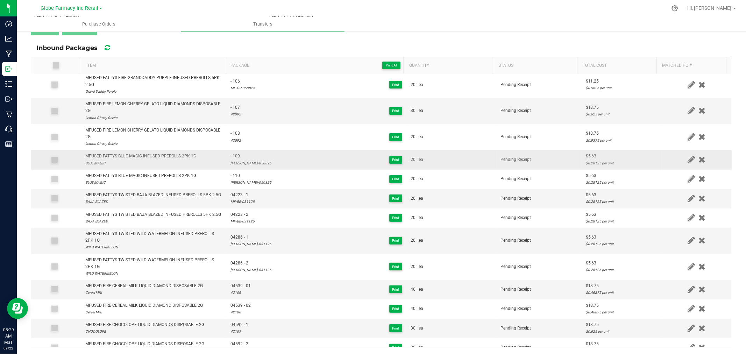
click at [317, 150] on td "- 109 [PERSON_NAME]-050825 Print" at bounding box center [316, 159] width 180 height 19
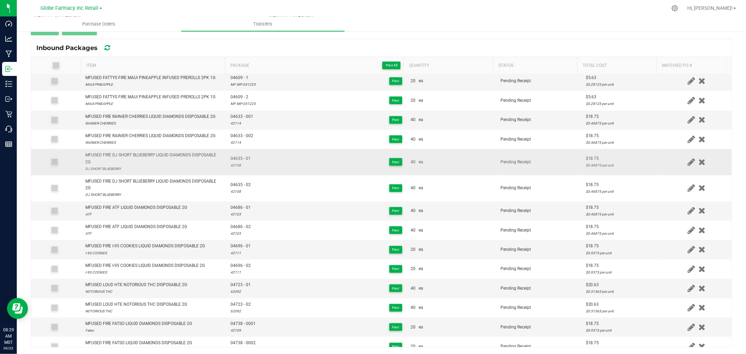
scroll to position [390, 0]
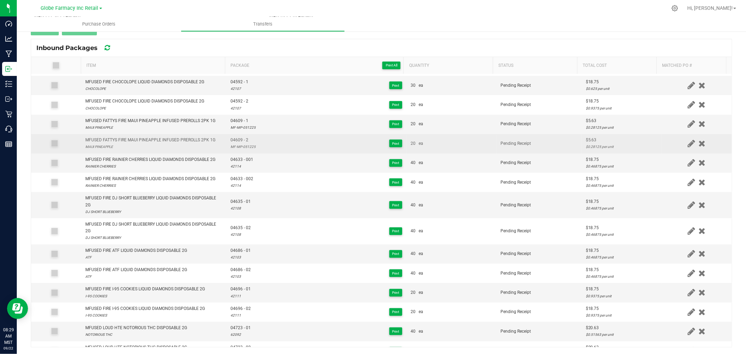
click at [296, 150] on div "04609 - 2 MF-MP-051225 Print" at bounding box center [316, 143] width 172 height 13
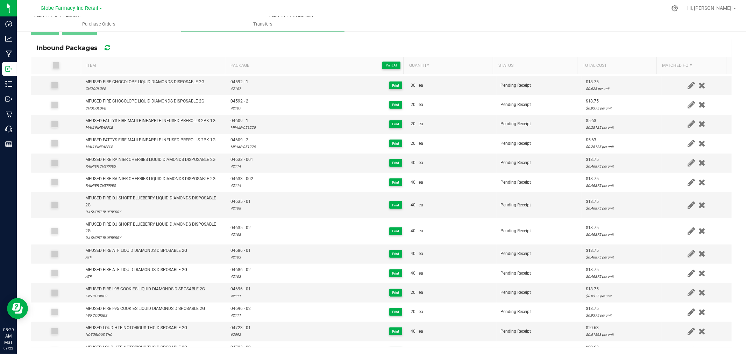
scroll to position [966, 0]
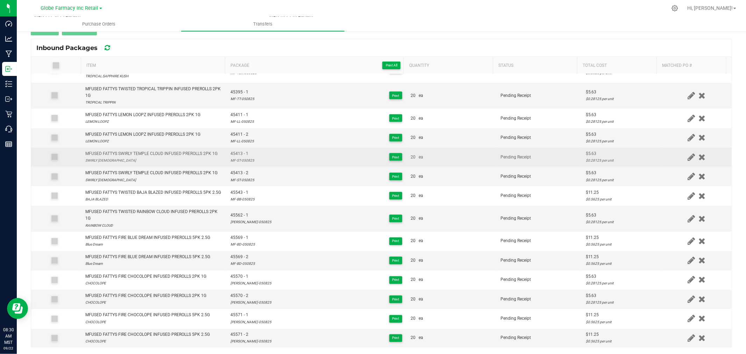
click at [270, 167] on td "45413 - 1 MF-ST-050825 Print" at bounding box center [316, 157] width 180 height 19
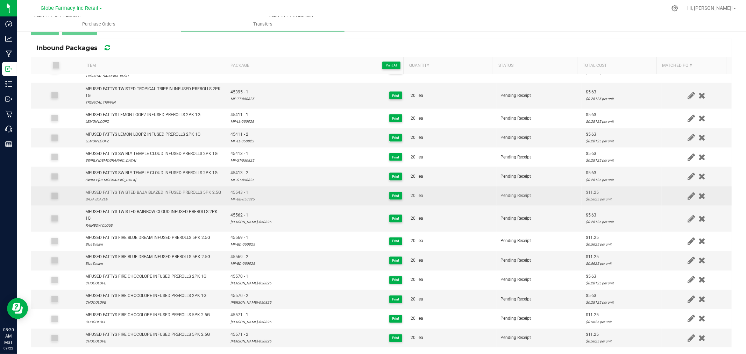
click at [243, 202] on div "MF-BB-050825" at bounding box center [242, 199] width 24 height 7
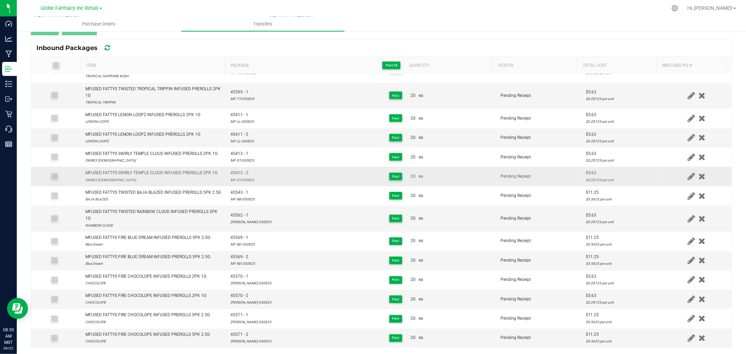
click at [300, 183] on div "45413 - 2 MF-ST-050825 Print" at bounding box center [316, 176] width 172 height 13
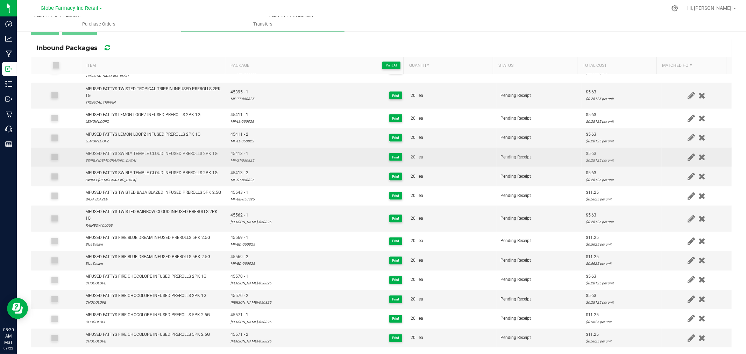
click at [304, 164] on div "45413 - 1 MF-ST-050825 Print" at bounding box center [316, 156] width 172 height 13
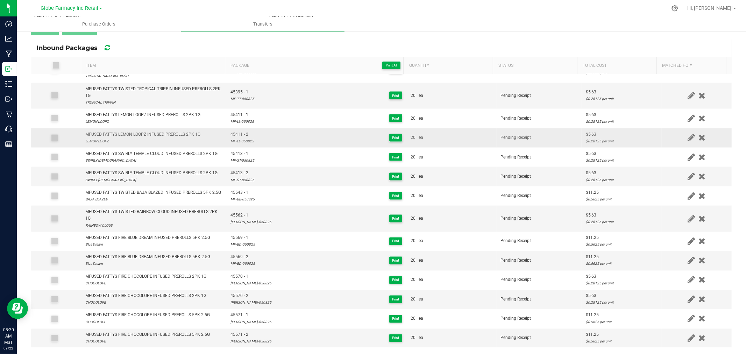
click at [236, 144] on div "MF-LL-050825" at bounding box center [241, 141] width 23 height 7
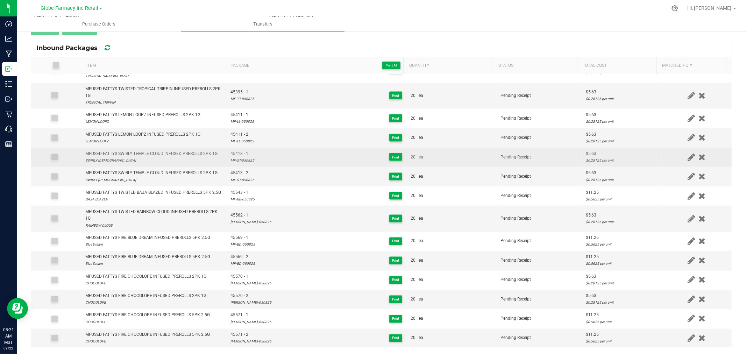
click at [205, 164] on div "SWIRLY [DEMOGRAPHIC_DATA]" at bounding box center [151, 160] width 132 height 7
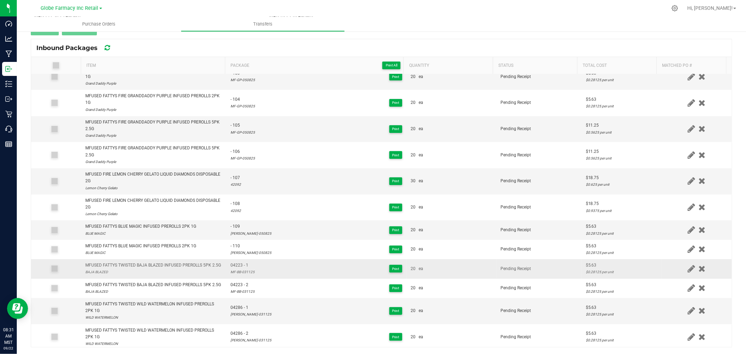
scroll to position [78, 0]
click at [238, 274] on div "MF-BB-031125" at bounding box center [242, 271] width 24 height 7
click at [143, 263] on div "MFUSED FATTYS TWISTED BAJA BLAZED INFUSED PREROLLS 5PK 2.5G" at bounding box center [153, 264] width 136 height 7
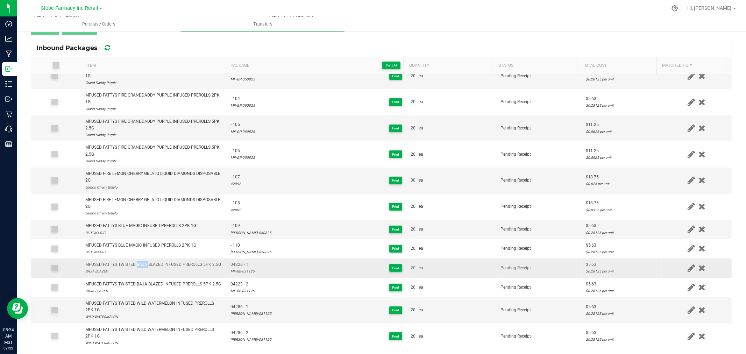
click at [143, 263] on div "MFUSED FATTYS TWISTED BAJA BLAZED INFUSED PREROLLS 5PK 2.5G" at bounding box center [153, 264] width 136 height 7
click at [236, 278] on td "04223 - 1 MF-BB-031125 Print" at bounding box center [316, 267] width 180 height 19
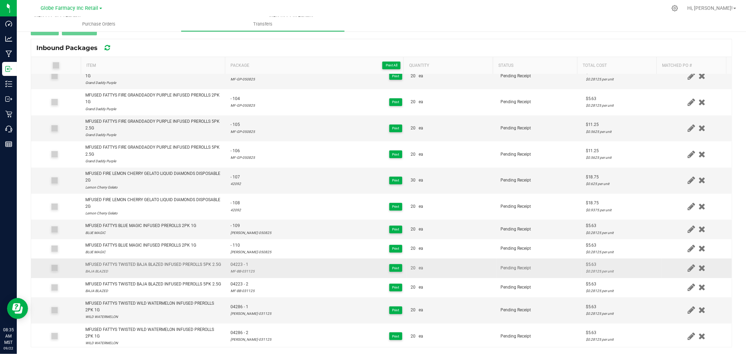
click at [138, 263] on div "MFUSED FATTYS TWISTED BAJA BLAZED INFUSED PREROLLS 5PK 2.5G" at bounding box center [153, 264] width 136 height 7
click at [233, 267] on span "04223 - 1" at bounding box center [242, 264] width 24 height 7
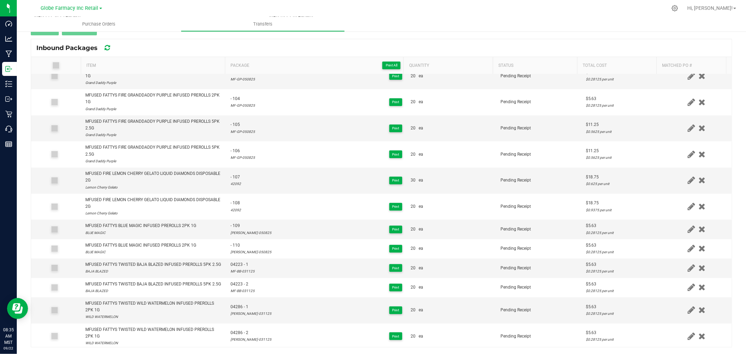
click at [241, 42] on div "Inbound Packages" at bounding box center [381, 47] width 700 height 17
click at [275, 65] on span "Package Print All" at bounding box center [315, 65] width 170 height 8
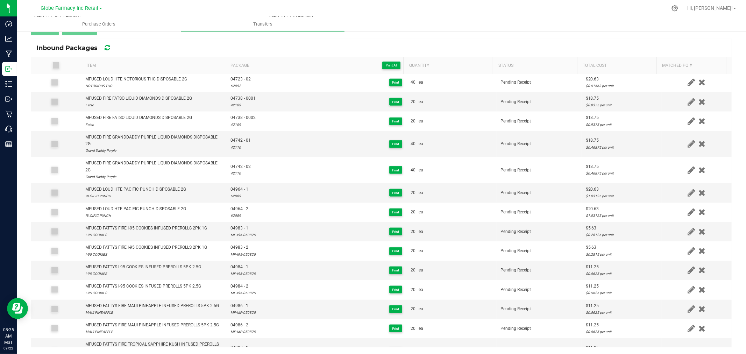
click at [279, 44] on div "Inbound Packages" at bounding box center [381, 47] width 700 height 17
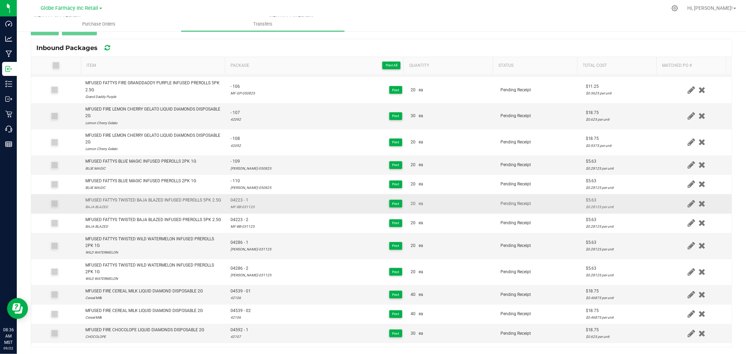
click at [687, 206] on icon at bounding box center [690, 203] width 7 height 9
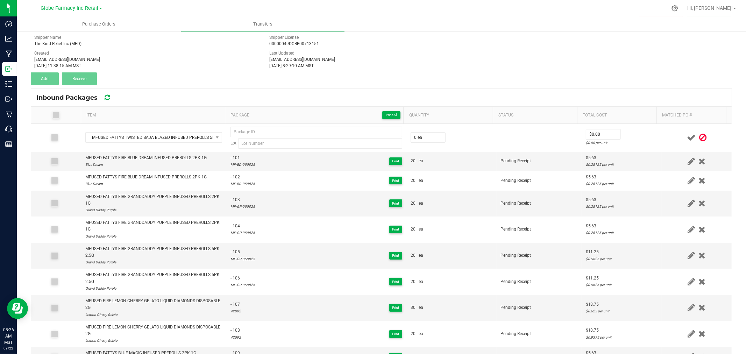
scroll to position [0, 0]
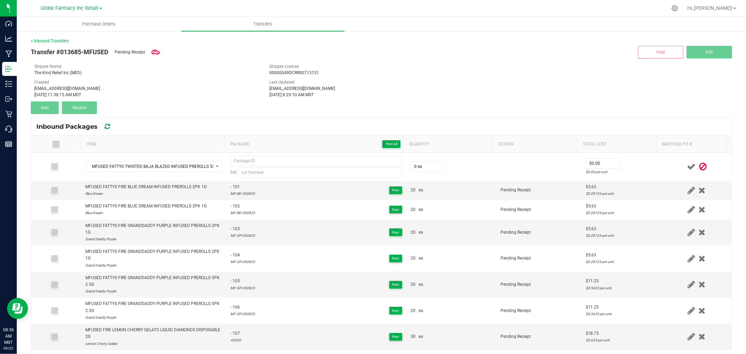
click at [699, 165] on icon at bounding box center [702, 166] width 7 height 9
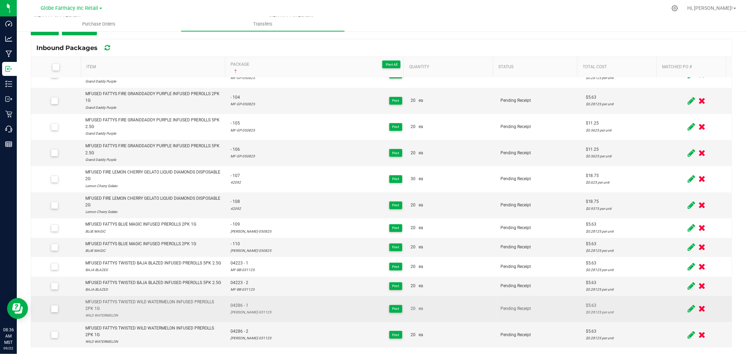
scroll to position [155, 0]
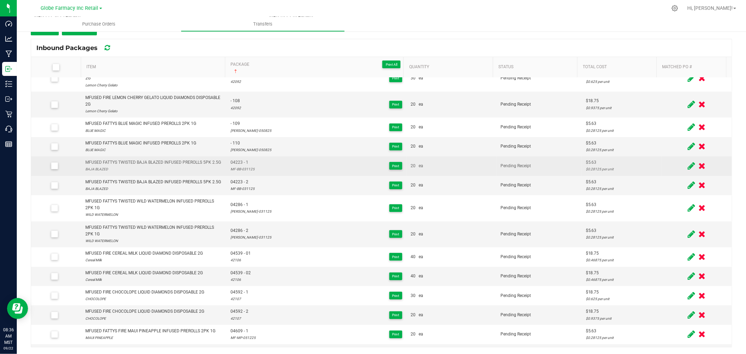
click at [687, 169] on icon at bounding box center [690, 166] width 7 height 9
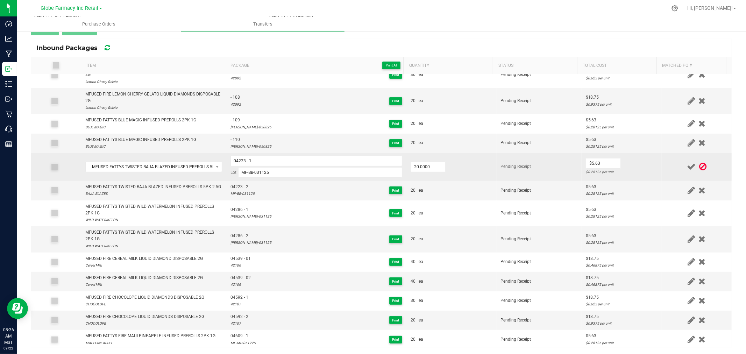
click at [102, 159] on td "MFUSED FATTYS TWISTED BAJA BLAZED INFUSED PREROLLS 5PK 2.5G" at bounding box center [153, 167] width 145 height 28
click at [109, 165] on span "MFUSED FATTYS TWISTED BAJA BLAZED INFUSED PREROLLS 5PK 2.5G" at bounding box center [149, 167] width 127 height 10
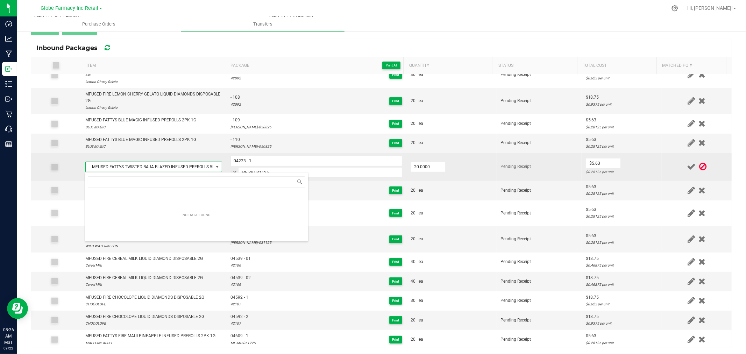
scroll to position [10, 134]
click at [109, 165] on span "MFUSED FATTYS TWISTED BAJA BLAZED INFUSED PREROLLS 5PK 2.5G" at bounding box center [149, 167] width 127 height 10
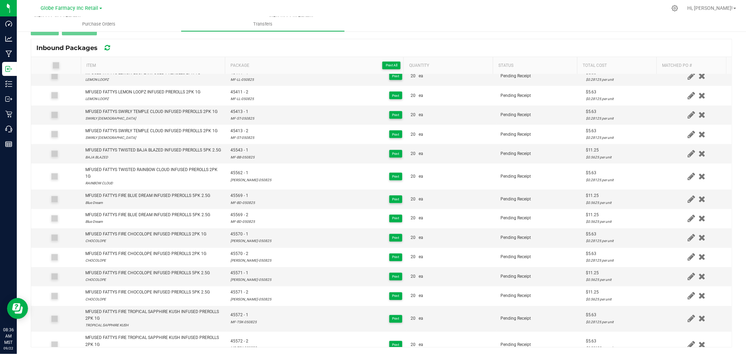
scroll to position [65, 0]
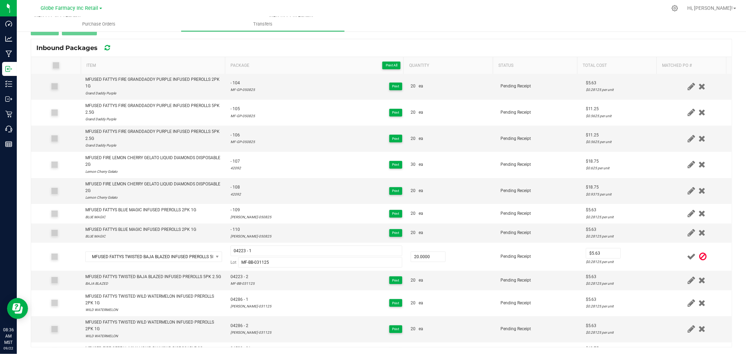
click at [699, 258] on icon at bounding box center [702, 256] width 7 height 9
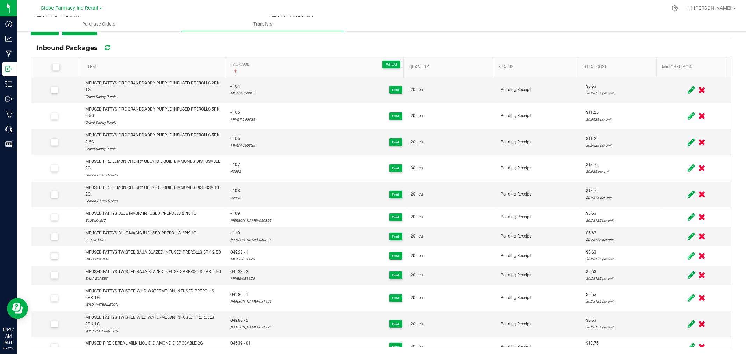
drag, startPoint x: 678, startPoint y: 259, endPoint x: 474, endPoint y: 253, distance: 203.5
click at [687, 260] on icon at bounding box center [690, 255] width 7 height 9
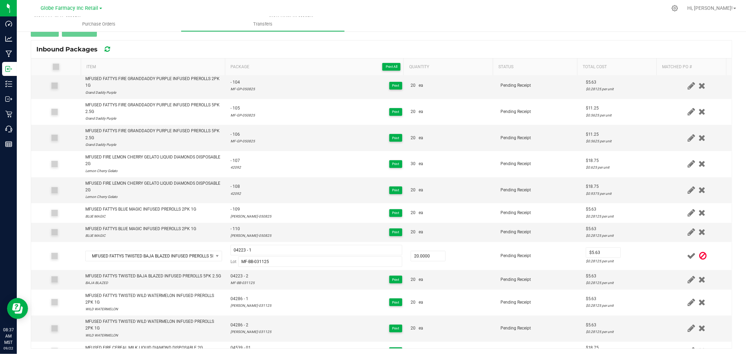
scroll to position [75, 0]
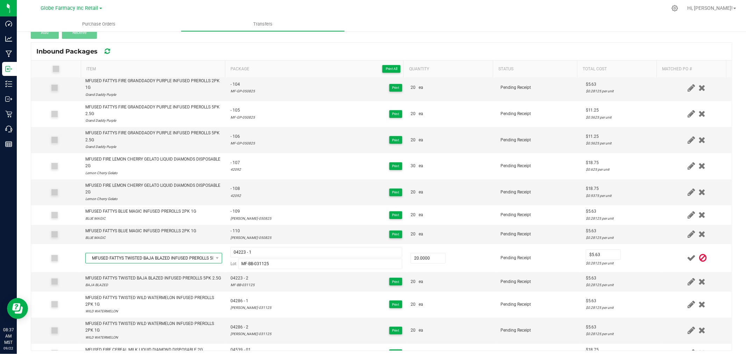
click at [175, 258] on span "MFUSED FATTYS TWISTED BAJA BLAZED INFUSED PREROLLS 5PK 2.5G" at bounding box center [149, 258] width 127 height 10
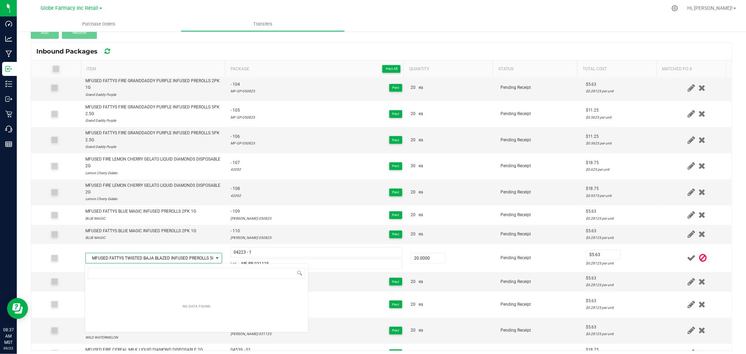
scroll to position [10, 134]
click at [175, 258] on span "MFUSED FATTYS TWISTED BAJA BLAZED INFUSED PREROLLS 5PK 2.5G" at bounding box center [149, 258] width 127 height 10
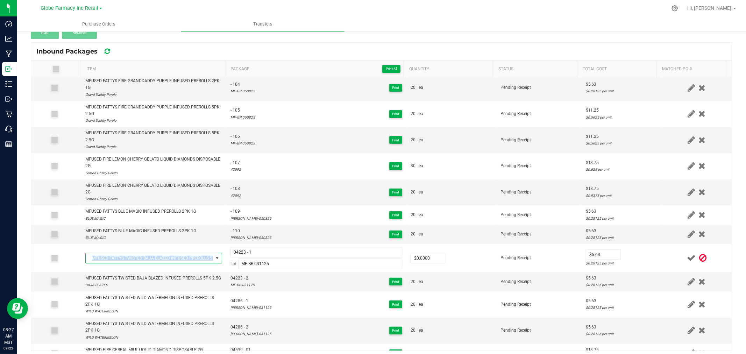
click at [175, 258] on span "MFUSED FATTYS TWISTED BAJA BLAZED INFUSED PREROLLS 5PK 2.5G" at bounding box center [149, 258] width 127 height 10
click at [178, 286] on li "MFUSED FATTYS TWISTED BAJA BLAZED INFUSED PREROLLS 2PK 1G" at bounding box center [196, 287] width 223 height 10
type input "20 ea"
type input "$0.00"
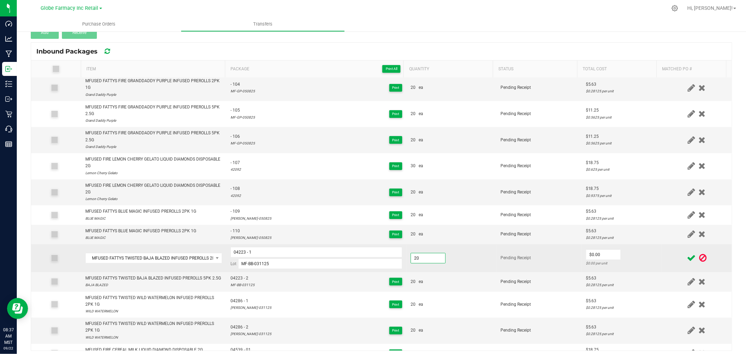
click at [436, 257] on input "20" at bounding box center [428, 258] width 34 height 10
type input "20 ea"
type input "$5.63"
click at [639, 259] on td "$5.63 $0.28125 per unit" at bounding box center [621, 258] width 80 height 28
click at [685, 252] on span at bounding box center [691, 258] width 12 height 14
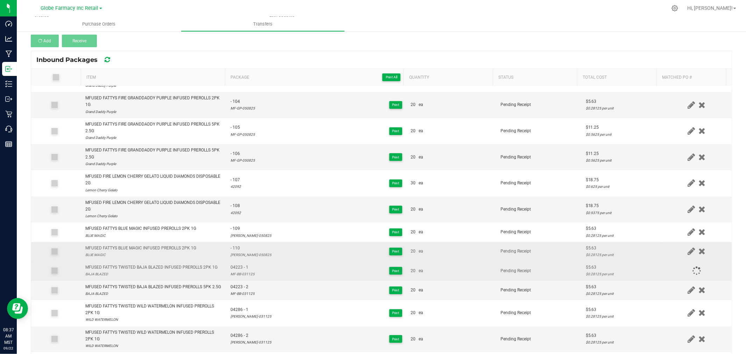
scroll to position [79, 0]
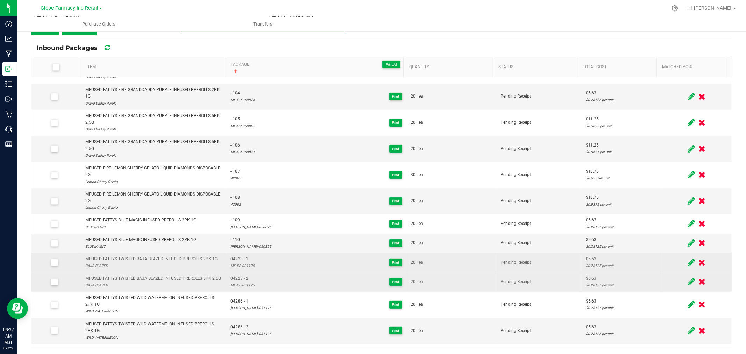
drag, startPoint x: 680, startPoint y: 283, endPoint x: 399, endPoint y: 276, distance: 280.8
click at [687, 284] on icon at bounding box center [690, 281] width 7 height 9
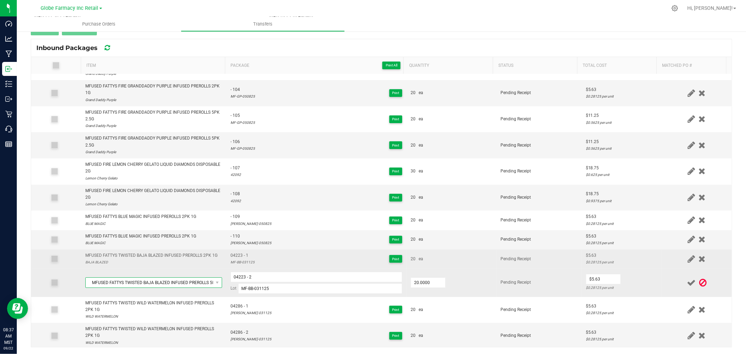
click at [184, 284] on span "MFUSED FATTYS TWISTED BAJA BLAZED INFUSED PREROLLS 5PK 2.5G" at bounding box center [149, 283] width 127 height 10
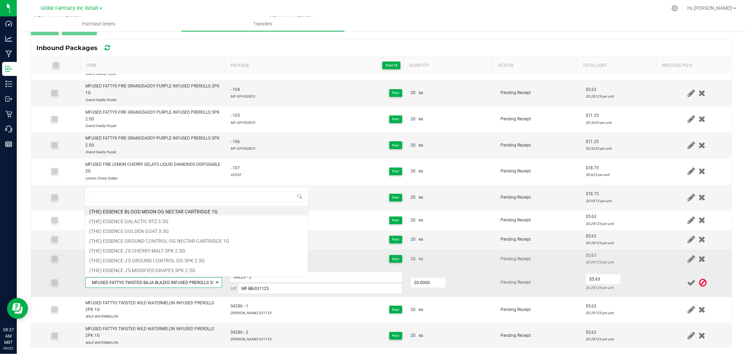
click at [184, 284] on span "MFUSED FATTYS TWISTED BAJA BLAZED INFUSED PREROLLS 5PK 2.5G" at bounding box center [149, 283] width 127 height 10
type input "MFUSED FATTYS TWISTED BAJA BLAZED INFUSED PREROLLS 2PK 1G"
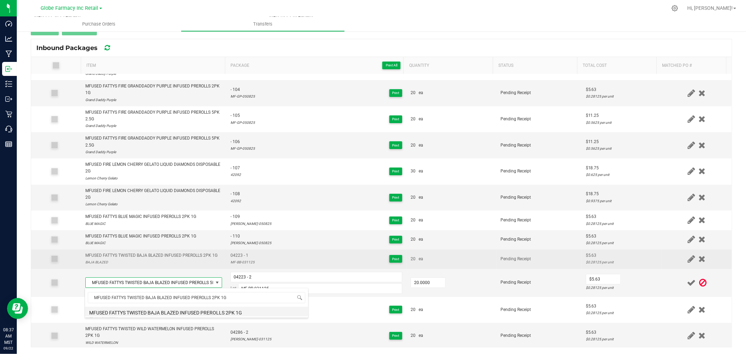
click at [187, 311] on li "MFUSED FATTYS TWISTED BAJA BLAZED INFUSED PREROLLS 2PK 1G" at bounding box center [196, 312] width 223 height 10
type input "20 ea"
type input "$0.00"
click at [420, 285] on input "20" at bounding box center [428, 283] width 34 height 10
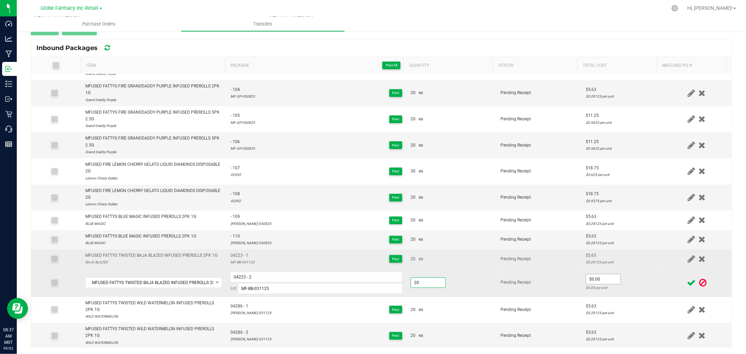
type input "20 ea"
click at [589, 276] on input "0" at bounding box center [603, 279] width 34 height 10
type input "$5.63"
drag, startPoint x: 634, startPoint y: 278, endPoint x: 648, endPoint y: 280, distance: 14.5
click at [635, 278] on td "$5.63 $0.28125 per unit" at bounding box center [621, 283] width 80 height 28
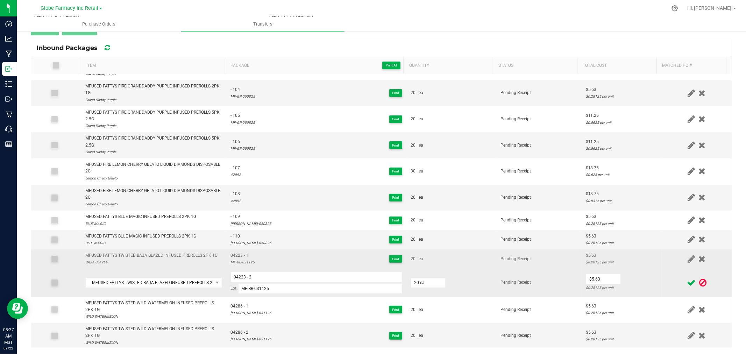
click at [687, 281] on icon at bounding box center [691, 282] width 9 height 9
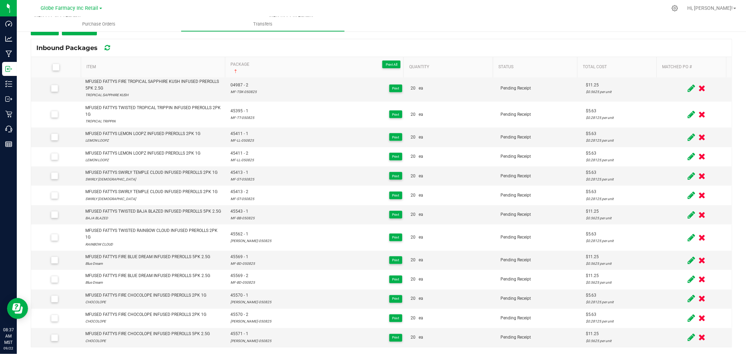
scroll to position [106, 0]
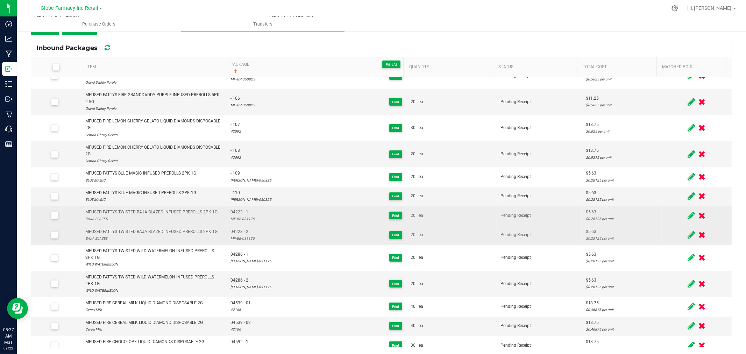
click at [294, 47] on div "Inbound Packages" at bounding box center [381, 47] width 700 height 17
click at [277, 46] on div "Inbound Packages" at bounding box center [381, 47] width 700 height 17
click at [249, 34] on div "Transfer #013685-MFUSED Pending Receipt Void Edit Shipper Name The Kind Relief …" at bounding box center [381, 0] width 701 height 70
click at [211, 41] on div "Inbound Packages" at bounding box center [381, 47] width 700 height 17
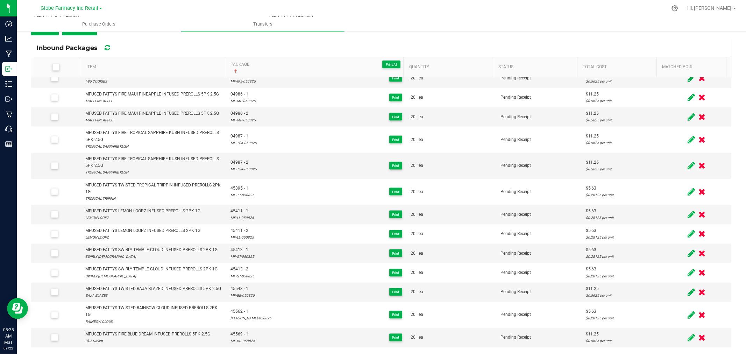
click at [186, 58] on th "Item Not Sorted" at bounding box center [153, 67] width 144 height 21
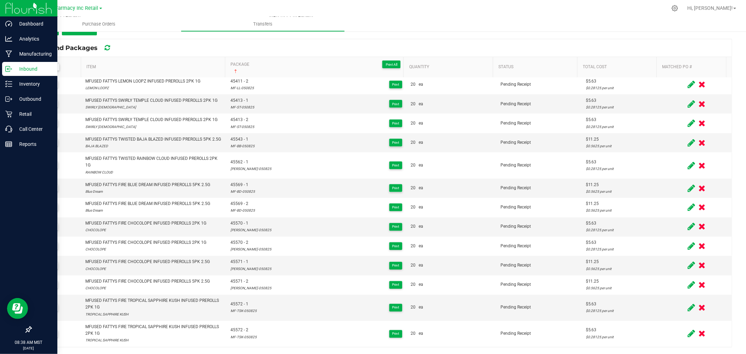
scroll to position [1001, 0]
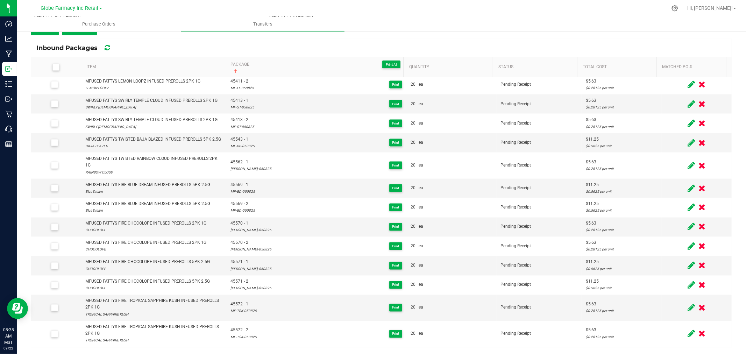
click at [285, 42] on div "Inbound Packages" at bounding box center [381, 47] width 700 height 17
click at [177, 52] on div "Inbound Packages" at bounding box center [381, 47] width 700 height 17
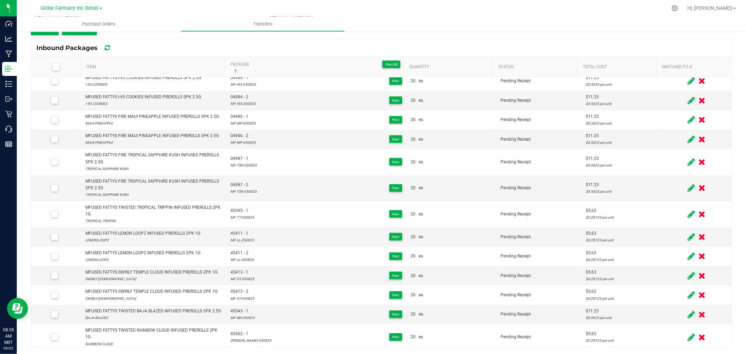
click at [228, 42] on div "Inbound Packages" at bounding box center [381, 47] width 700 height 17
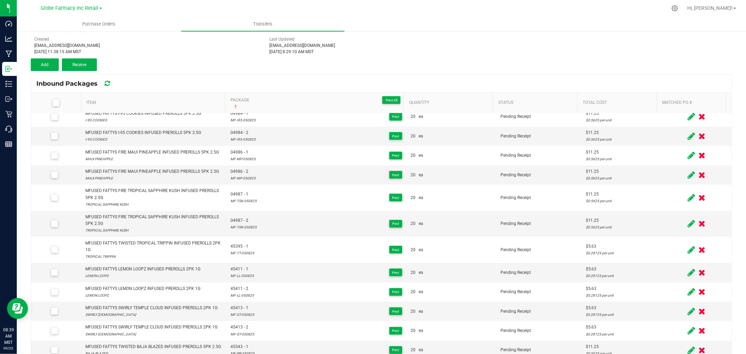
scroll to position [0, 0]
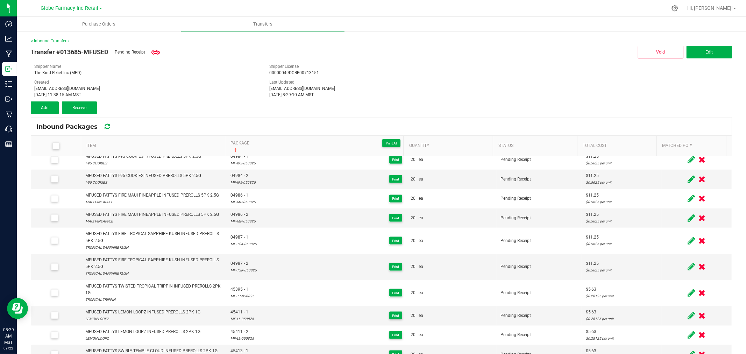
click at [49, 117] on div "< Inbound Transfers Transfer #013685-MFUSED Pending Receipt Void Edit Shipper N…" at bounding box center [381, 232] width 701 height 388
click at [48, 112] on button "Add" at bounding box center [45, 107] width 28 height 13
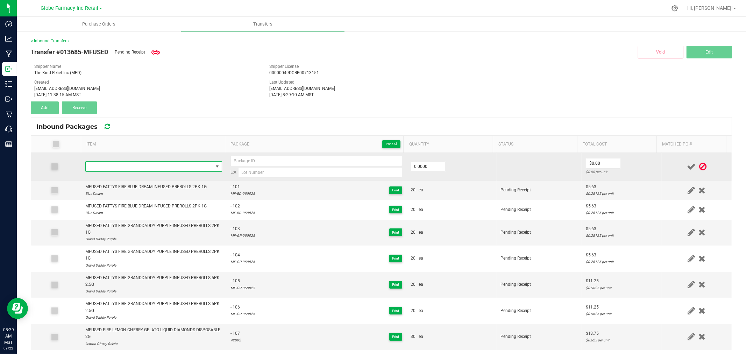
click at [163, 167] on span "NO DATA FOUND" at bounding box center [149, 167] width 127 height 10
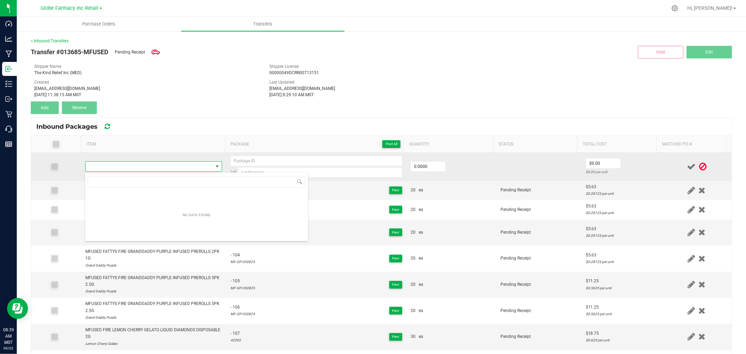
scroll to position [10, 134]
type input "MFUSED FATTYS TWISTED WILD WATERMELON INFUSED PREROLLS 2PK 1G"
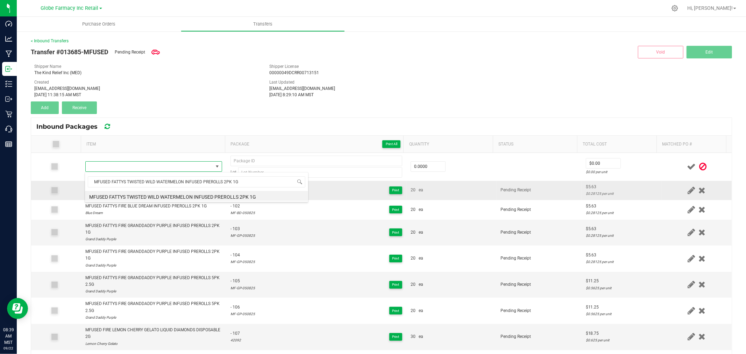
click at [188, 194] on li "MFUSED FATTYS TWISTED WILD WATERMELON INFUSED PREROLLS 2PK 1G" at bounding box center [196, 196] width 223 height 10
type input "0 ea"
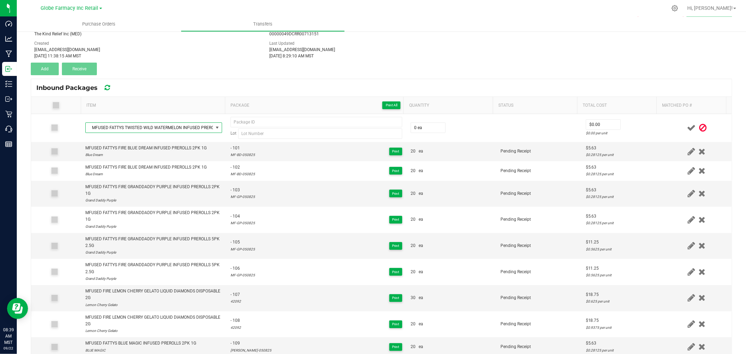
scroll to position [78, 0]
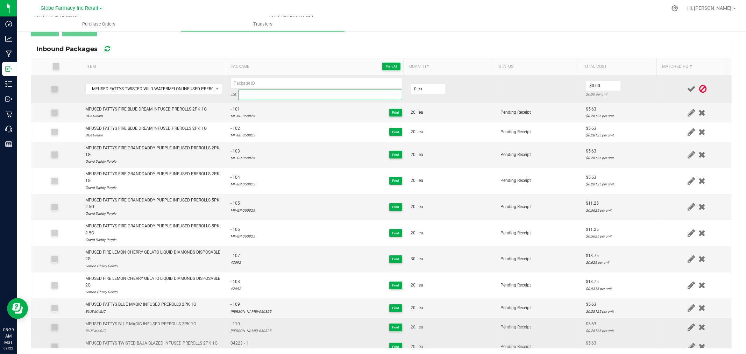
click at [288, 96] on input at bounding box center [320, 94] width 164 height 10
paste input "[PERSON_NAME]-050825"
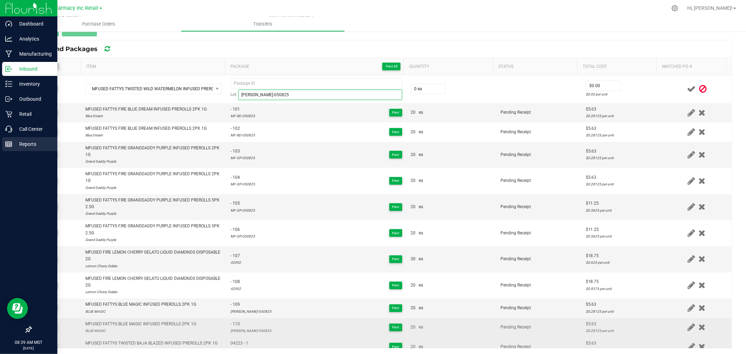
type input "[PERSON_NAME]-050825"
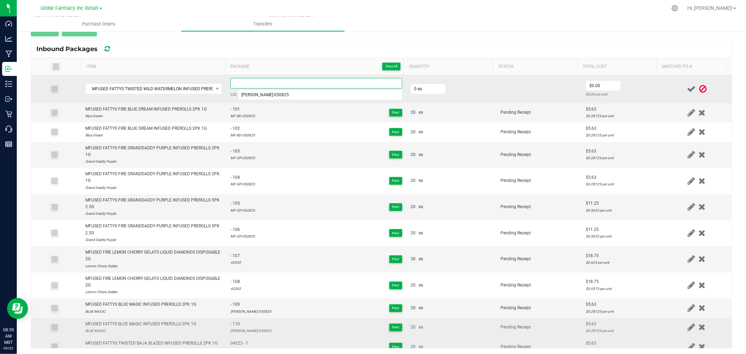
click at [319, 80] on input at bounding box center [316, 83] width 172 height 10
type input "- 111"
type input "20 ea"
type input "6"
type input "$5.63"
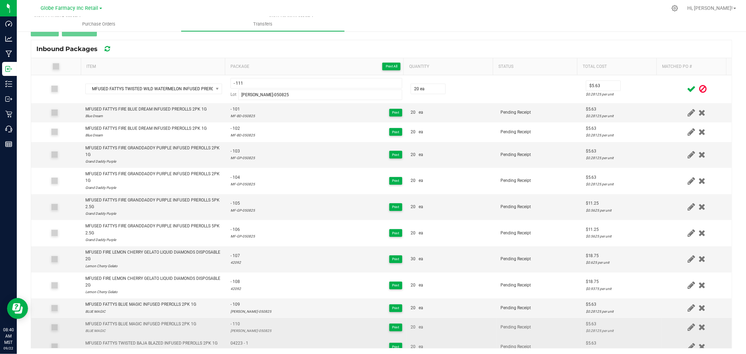
drag, startPoint x: 659, startPoint y: 95, endPoint x: 680, endPoint y: 87, distance: 22.0
click at [661, 94] on td at bounding box center [696, 89] width 70 height 28
click at [687, 87] on icon at bounding box center [691, 89] width 9 height 9
click at [687, 91] on icon at bounding box center [691, 89] width 9 height 9
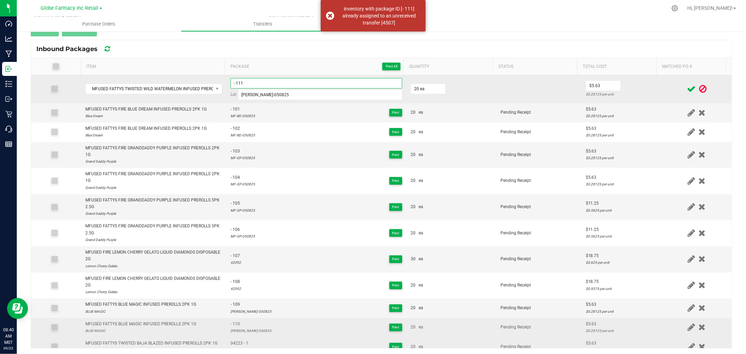
click at [313, 78] on input "- 111" at bounding box center [316, 83] width 172 height 10
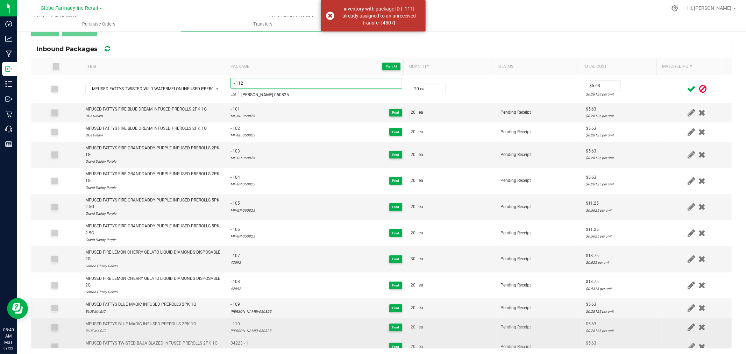
type input "- 112"
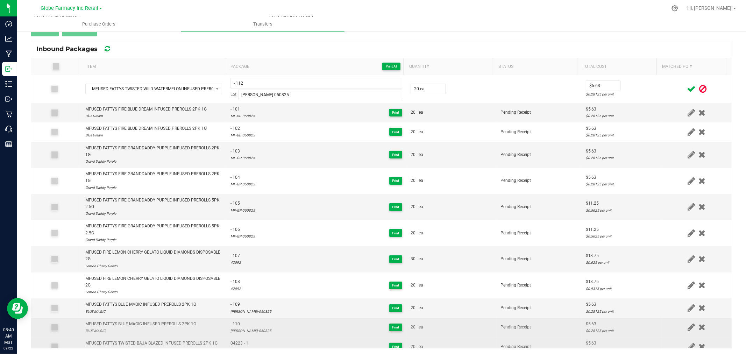
click at [666, 87] on div at bounding box center [697, 89] width 62 height 9
click at [687, 88] on icon at bounding box center [691, 89] width 9 height 9
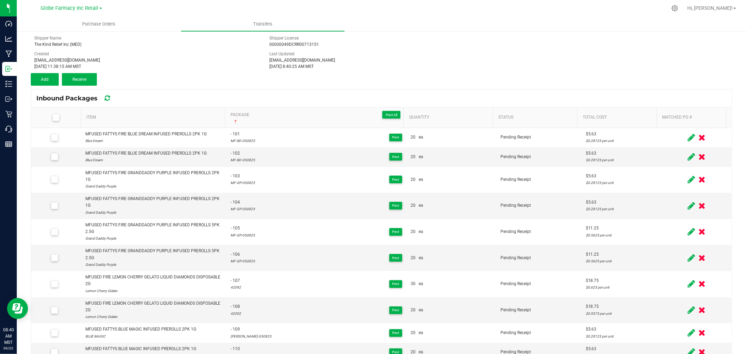
scroll to position [0, 0]
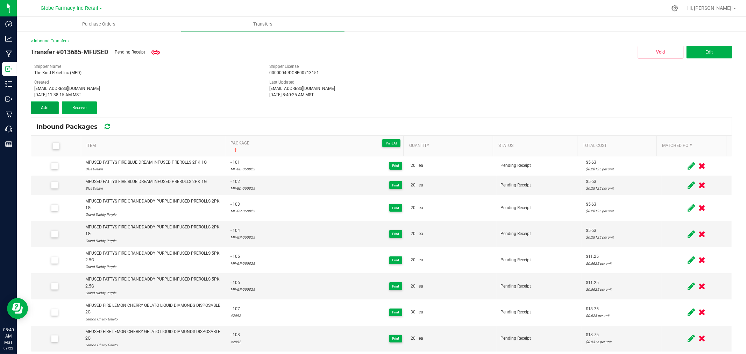
click at [36, 108] on button "Add" at bounding box center [45, 107] width 28 height 13
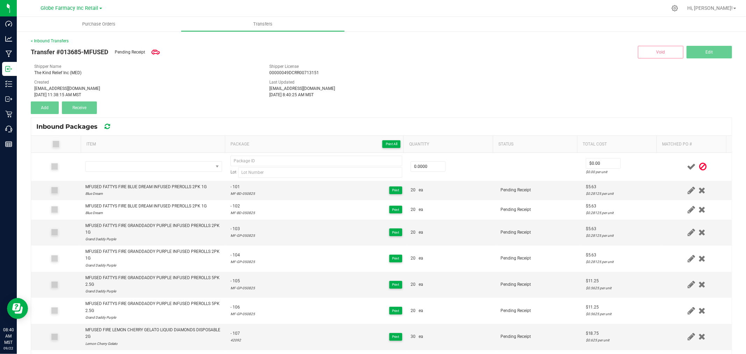
scroll to position [79, 0]
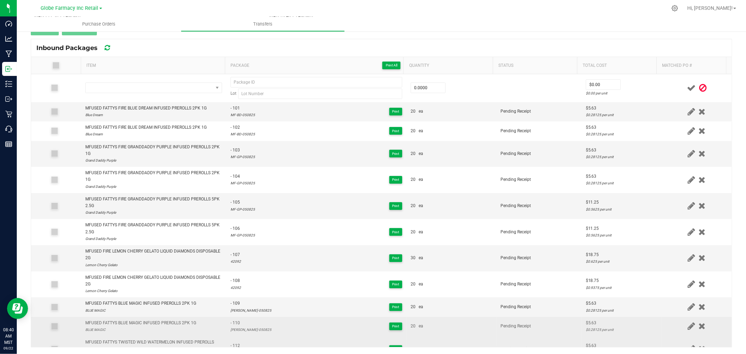
click at [218, 66] on th "Item" at bounding box center [153, 65] width 144 height 17
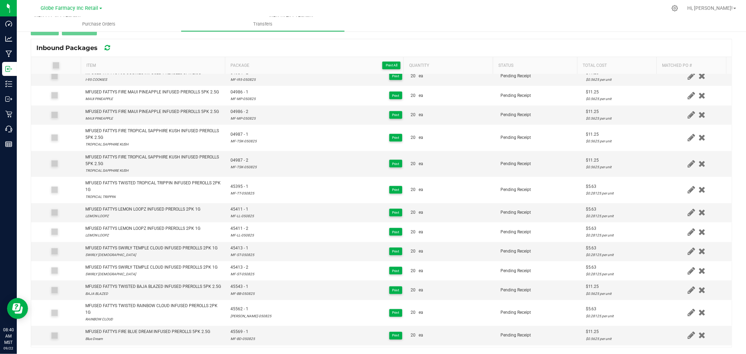
click at [191, 55] on div "Inbound Packages" at bounding box center [381, 47] width 700 height 17
click at [348, 35] on div "< Inbound Transfers Transfer #013685-MFUSED Pending Receipt Void Edit Shipper N…" at bounding box center [381, 153] width 701 height 388
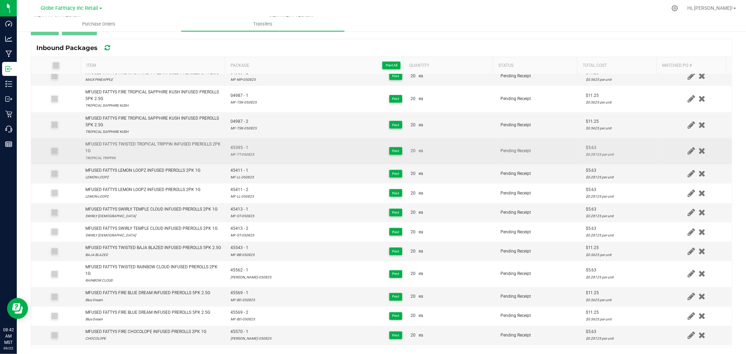
scroll to position [859, 0]
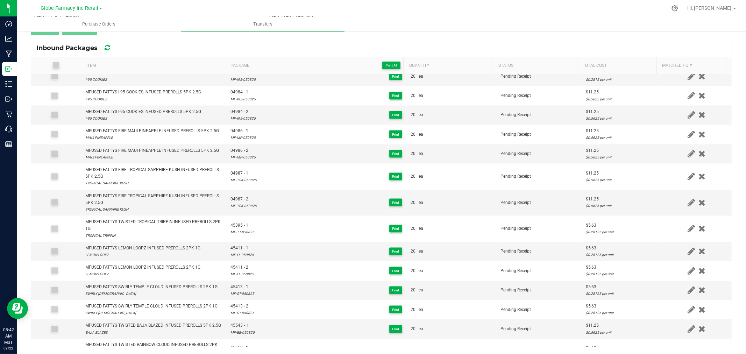
click at [245, 40] on div "Inbound Packages" at bounding box center [381, 47] width 700 height 17
click at [237, 256] on div "MF-LL-050825" at bounding box center [241, 254] width 23 height 7
click at [224, 36] on div "< Inbound Transfers Transfer #013685-MFUSED Pending Receipt Void Edit Shipper N…" at bounding box center [381, 153] width 701 height 388
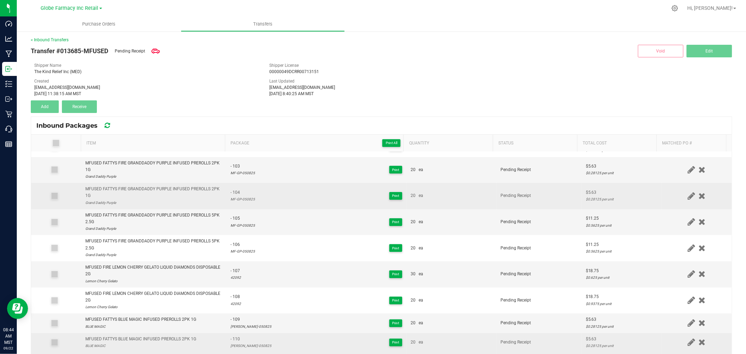
scroll to position [0, 0]
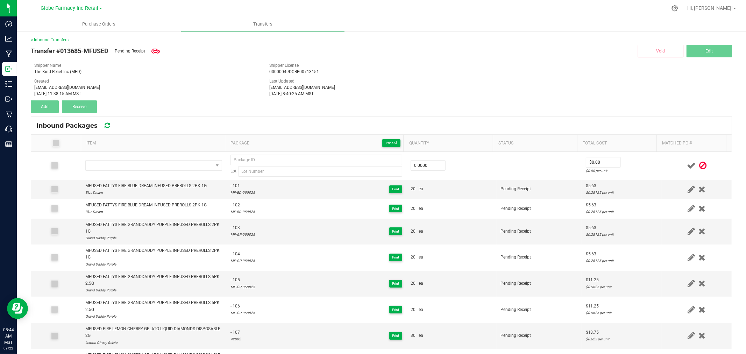
click at [389, 79] on div "Last Updated [EMAIL_ADDRESS][DOMAIN_NAME] [DATE] 8:40:25 AM MST" at bounding box center [381, 87] width 235 height 19
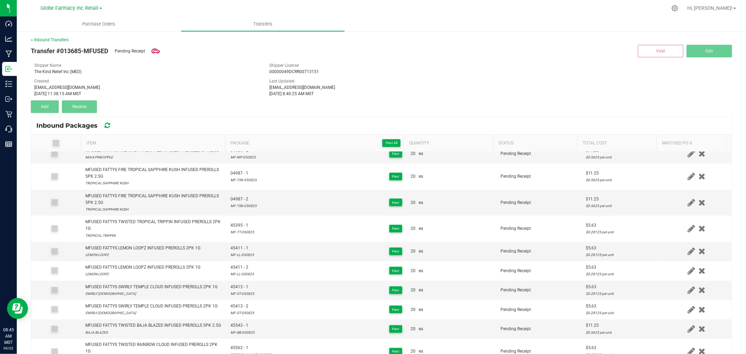
drag, startPoint x: 162, startPoint y: 291, endPoint x: 514, endPoint y: 66, distance: 417.6
click at [511, 58] on div "Transfer #013685-MFUSED Pending Receipt Void Edit" at bounding box center [381, 51] width 701 height 16
click at [208, 91] on div "[DATE] 11:38:15 AM MST" at bounding box center [146, 94] width 224 height 6
click at [393, 40] on div "< Inbound Transfers" at bounding box center [381, 40] width 701 height 6
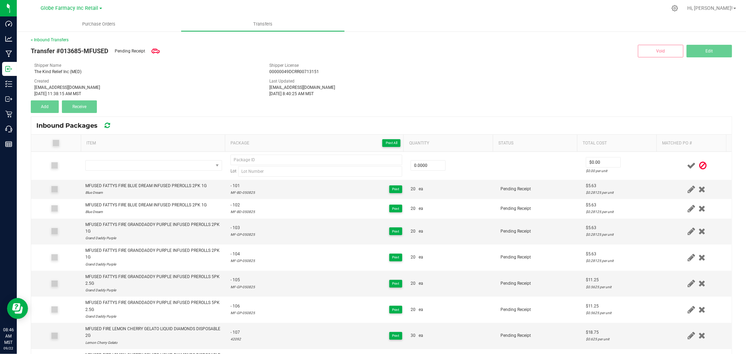
scroll to position [0, 0]
click at [699, 166] on icon at bounding box center [702, 166] width 7 height 9
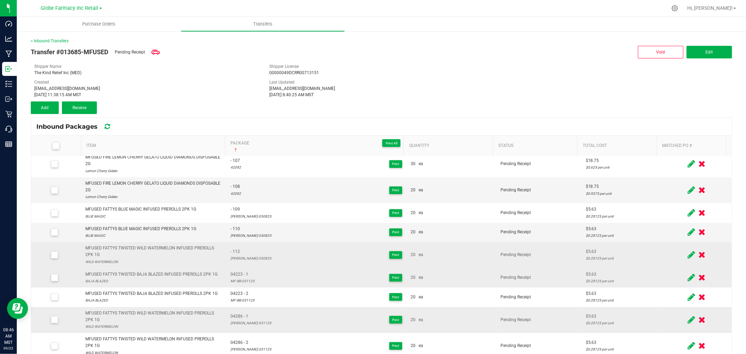
scroll to position [187, 0]
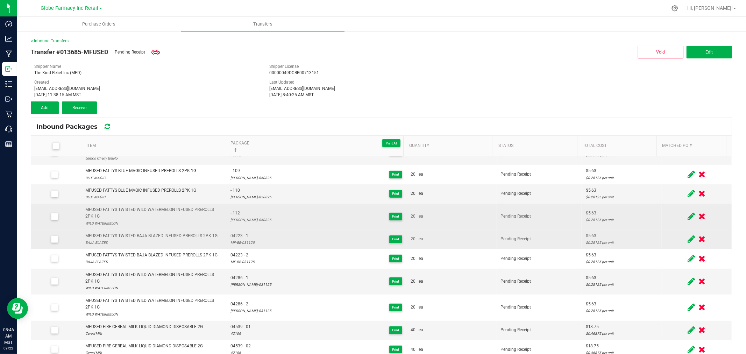
click at [460, 60] on div "Transfer #013685-MFUSED Pending Receipt Void Edit Shipper Name The Kind Relief …" at bounding box center [381, 79] width 701 height 70
click at [687, 218] on icon at bounding box center [690, 216] width 7 height 9
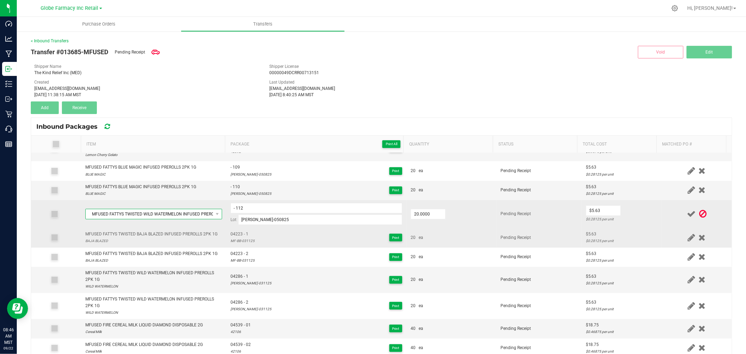
click at [188, 215] on span "MFUSED FATTYS TWISTED WILD WATERMELON INFUSED PREROLLS 2PK 1G" at bounding box center [149, 214] width 127 height 10
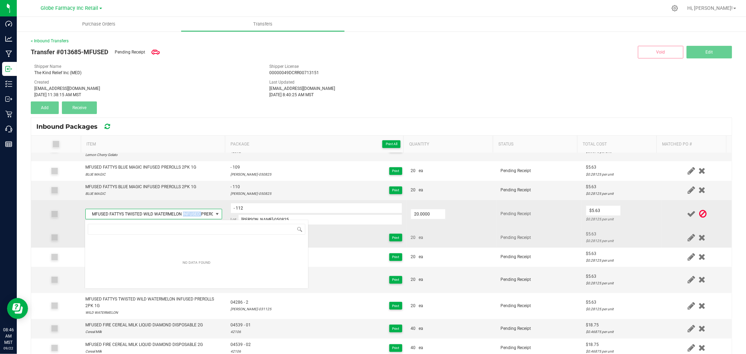
click at [188, 215] on span "MFUSED FATTYS TWISTED WILD WATERMELON INFUSED PREROLLS 2PK 1G" at bounding box center [149, 214] width 127 height 10
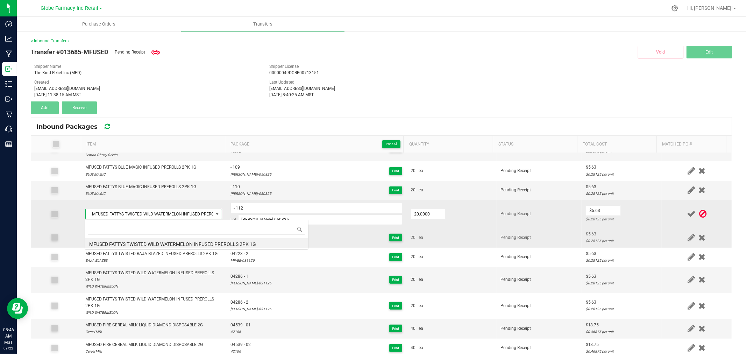
scroll to position [10, 134]
type input "MFUSED FATTYS TWISTED BAJA BLAZED INFUSED PREROLLS 5PK 2.5G"
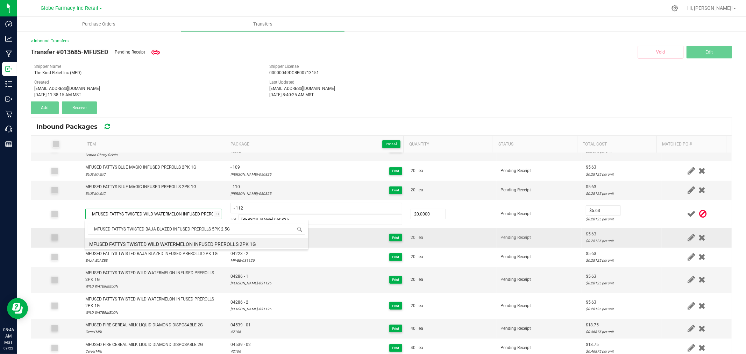
click at [321, 85] on div "[EMAIL_ADDRESS][DOMAIN_NAME]" at bounding box center [381, 88] width 224 height 6
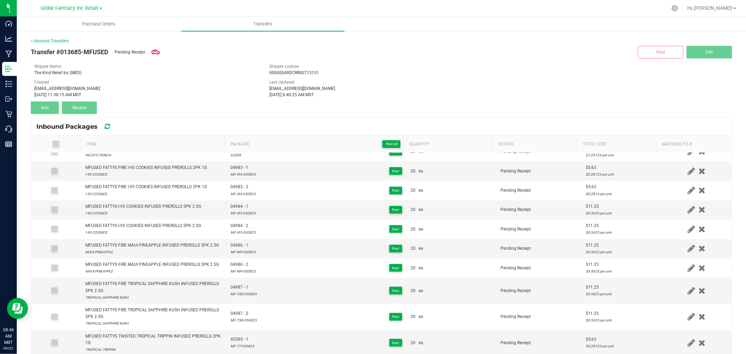
scroll to position [952, 0]
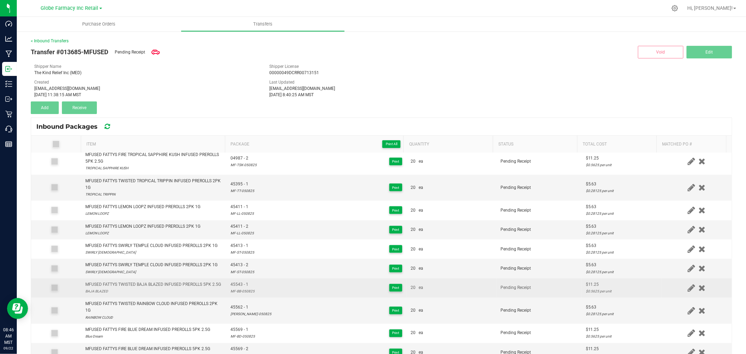
click at [232, 288] on span "45543 - 1" at bounding box center [242, 284] width 24 height 7
click at [163, 286] on div "MFUSED FATTYS TWISTED BAJA BLAZED INFUSED PREROLLS 5PK 2.5G" at bounding box center [153, 284] width 136 height 7
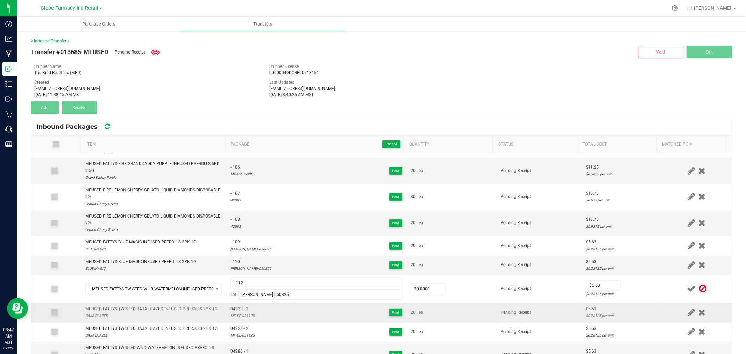
click at [216, 79] on div "Created [EMAIL_ADDRESS][DOMAIN_NAME] [DATE] 11:38:15 AM MST" at bounding box center [146, 88] width 235 height 19
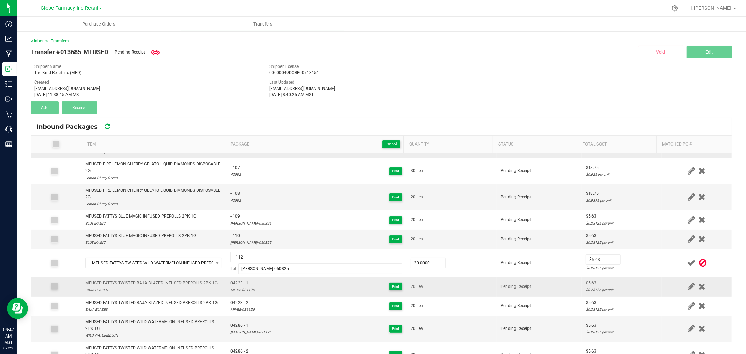
scroll to position [151, 0]
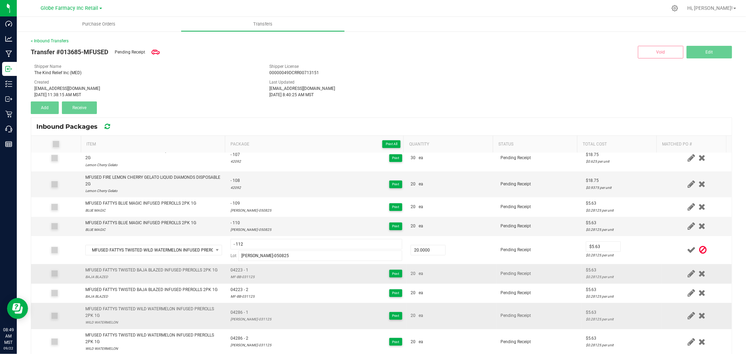
click at [238, 310] on span "04286 - 1" at bounding box center [250, 312] width 41 height 7
click at [238, 321] on div "[PERSON_NAME]-031125" at bounding box center [250, 319] width 41 height 7
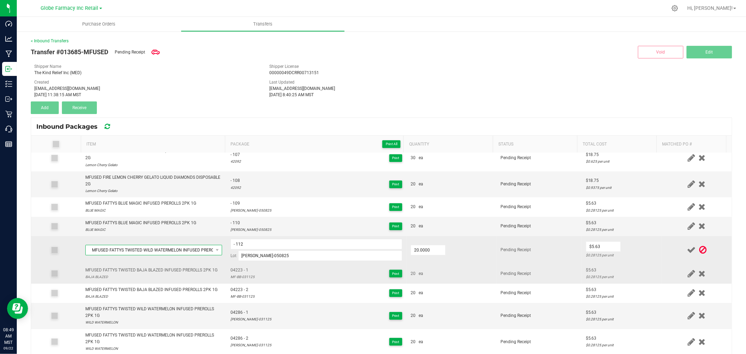
click at [164, 252] on span "MFUSED FATTYS TWISTED WILD WATERMELON INFUSED PREROLLS 2PK 1G" at bounding box center [149, 250] width 127 height 10
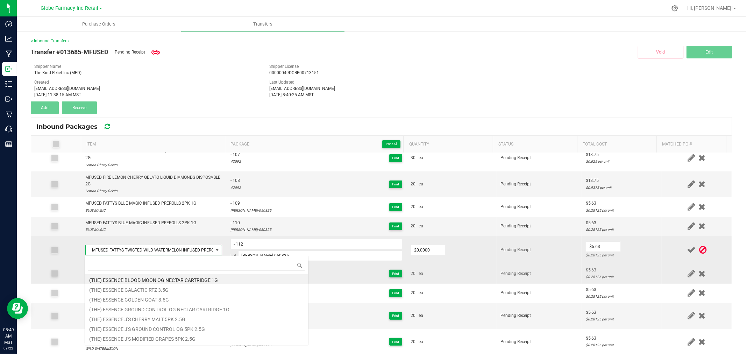
scroll to position [10, 134]
type input "MFUSED FATTYS TWISTED BAJA BLAZED INFUSED PREROLLS 5PK 2.5G"
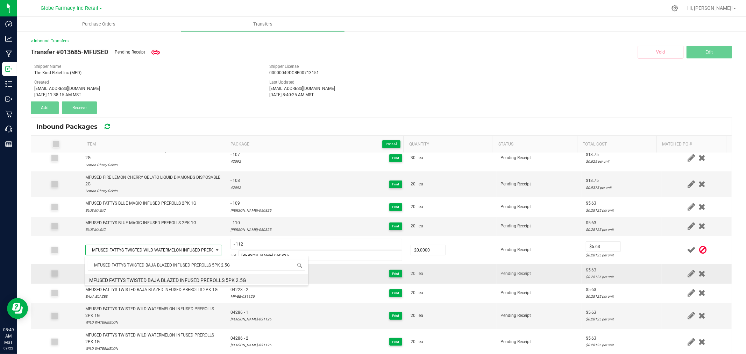
click at [177, 281] on li "MFUSED FATTYS TWISTED BAJA BLAZED INFUSED PREROLLS 5PK 2.5G" at bounding box center [196, 279] width 223 height 10
type input "20 ea"
type input "$0.00"
click at [364, 66] on div "Shipper License 00000049DCRR00713151" at bounding box center [381, 69] width 235 height 13
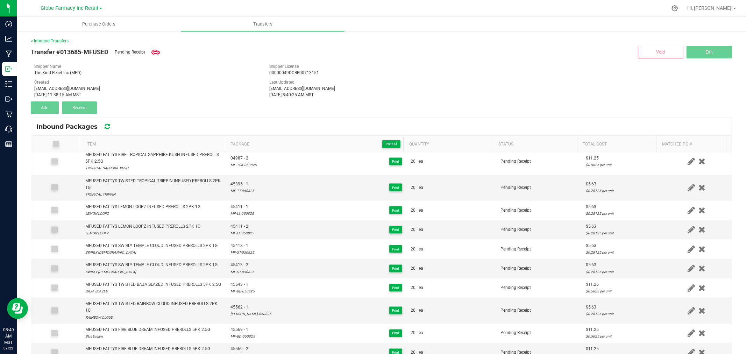
scroll to position [112, 0]
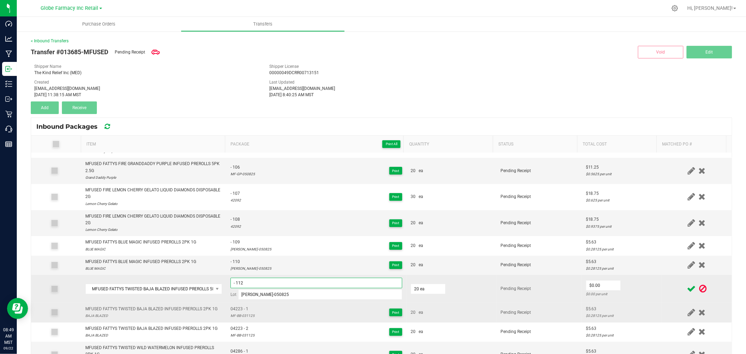
click at [271, 285] on input "- 112" at bounding box center [316, 283] width 172 height 10
paste input "45543"
click at [274, 299] on input "[PERSON_NAME]-050825" at bounding box center [320, 294] width 164 height 10
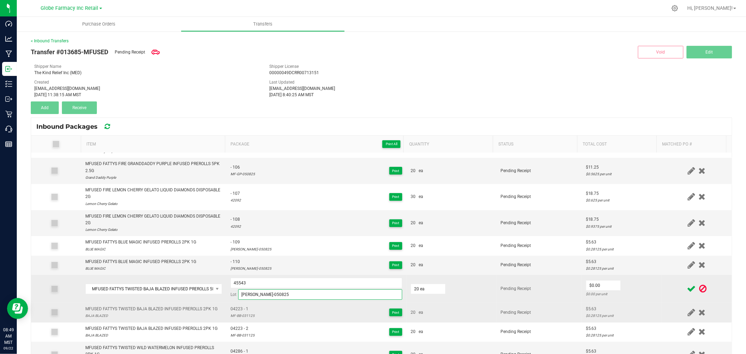
click at [275, 299] on input "[PERSON_NAME]-050825" at bounding box center [320, 294] width 164 height 10
click at [470, 286] on td "20 ea" at bounding box center [451, 289] width 90 height 28
click at [344, 285] on input "45543" at bounding box center [316, 283] width 172 height 10
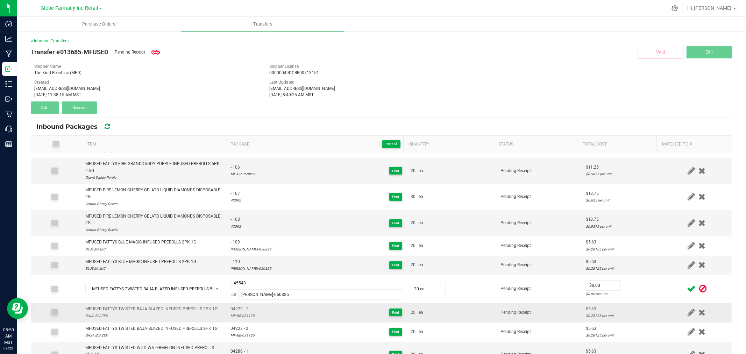
click at [409, 65] on div "Shipper License 00000049DCRR00713151" at bounding box center [381, 69] width 235 height 13
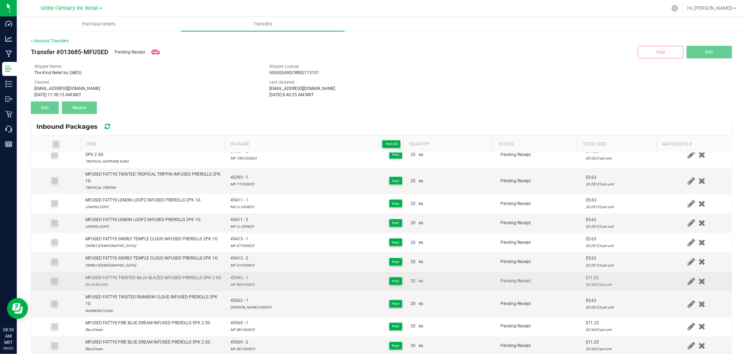
click at [240, 278] on td "45543 - 1 MF-BB-050825 Print" at bounding box center [316, 281] width 180 height 19
click at [233, 281] on span "45543 - 1" at bounding box center [242, 277] width 24 height 7
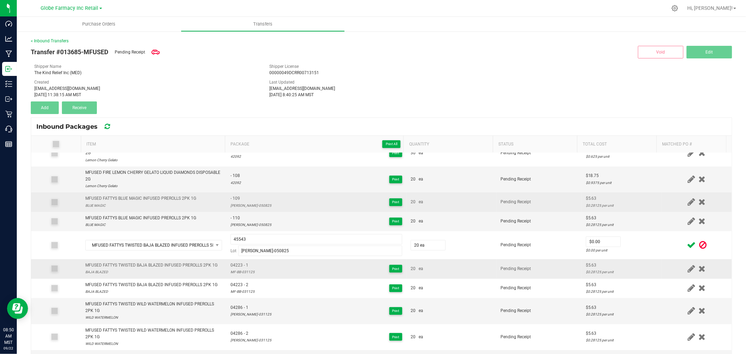
scroll to position [155, 0]
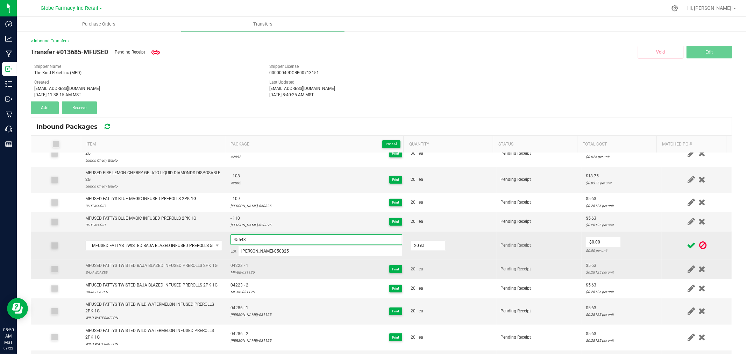
click at [285, 243] on input "45543" at bounding box center [316, 239] width 172 height 10
type input "45543 - 2"
click at [596, 240] on input "0" at bounding box center [603, 242] width 34 height 10
type input "$11.25"
drag, startPoint x: 614, startPoint y: 242, endPoint x: 619, endPoint y: 242, distance: 4.9
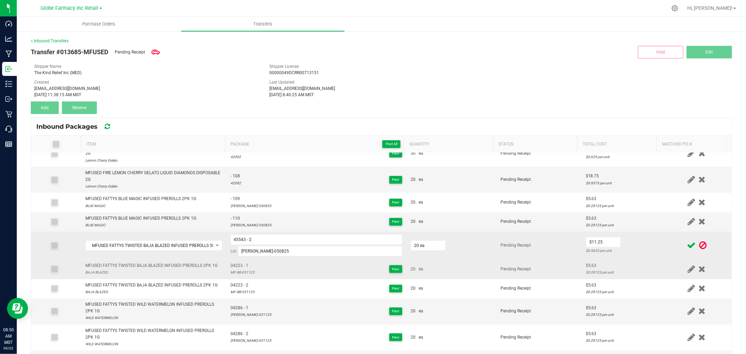
click at [615, 242] on td "$11.25 $0.5625 per unit" at bounding box center [621, 245] width 80 height 28
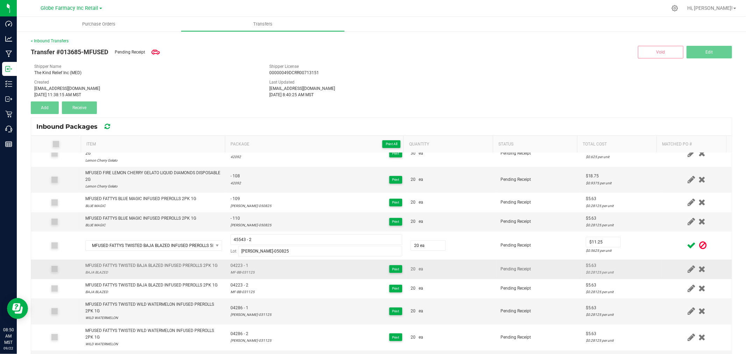
click at [687, 242] on icon at bounding box center [691, 245] width 9 height 9
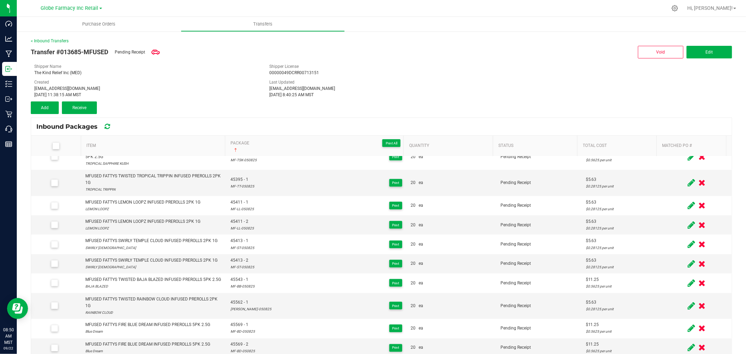
scroll to position [109, 0]
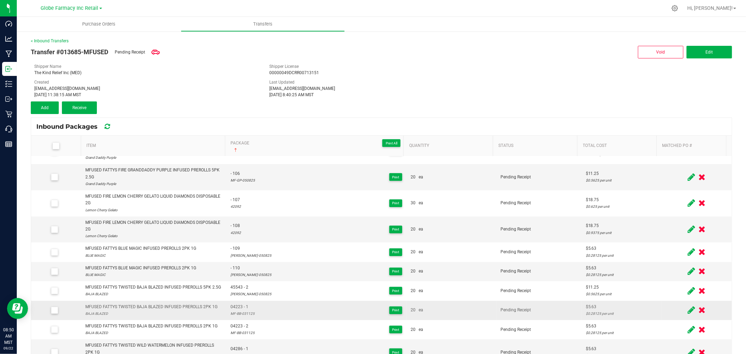
drag, startPoint x: 679, startPoint y: 289, endPoint x: 524, endPoint y: 290, distance: 154.2
click at [686, 289] on span at bounding box center [691, 291] width 11 height 14
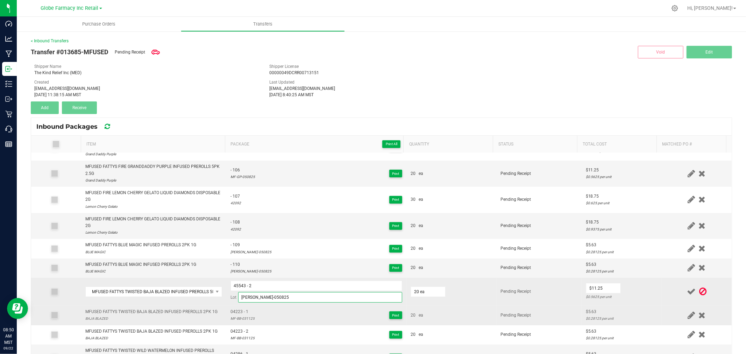
click at [309, 298] on input "[PERSON_NAME]-050825" at bounding box center [320, 297] width 164 height 10
paste input "45543 - 1"
click at [266, 296] on input "[PERSON_NAME]-050825" at bounding box center [320, 297] width 164 height 10
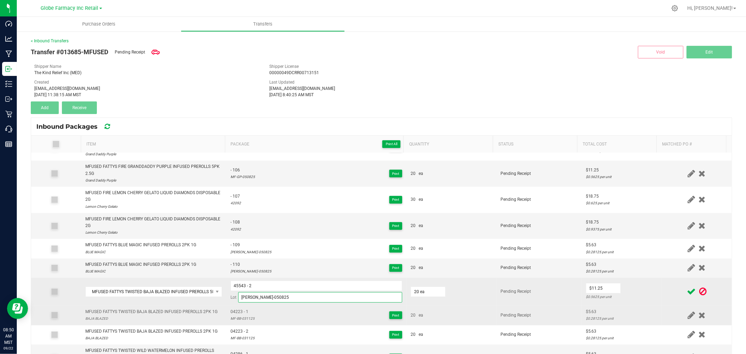
click at [266, 296] on input "[PERSON_NAME]-050825" at bounding box center [320, 297] width 164 height 10
paste input "MF-BB"
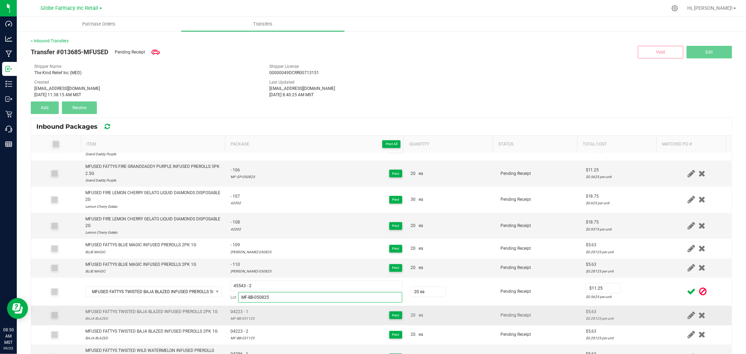
type input "MF-BB-050825"
click at [687, 293] on icon at bounding box center [691, 291] width 9 height 9
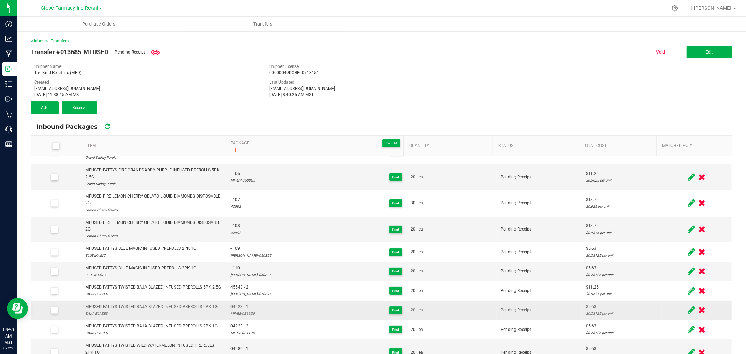
click at [687, 292] on icon at bounding box center [690, 290] width 7 height 9
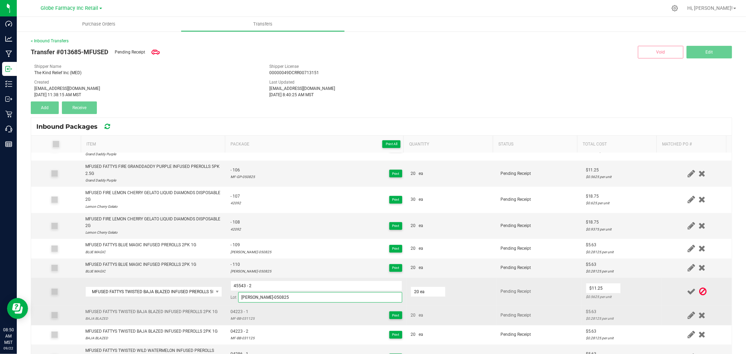
click at [343, 298] on input "[PERSON_NAME]-050825" at bounding box center [320, 297] width 164 height 10
paste input "MF-BB"
type input "MF-BB-050825"
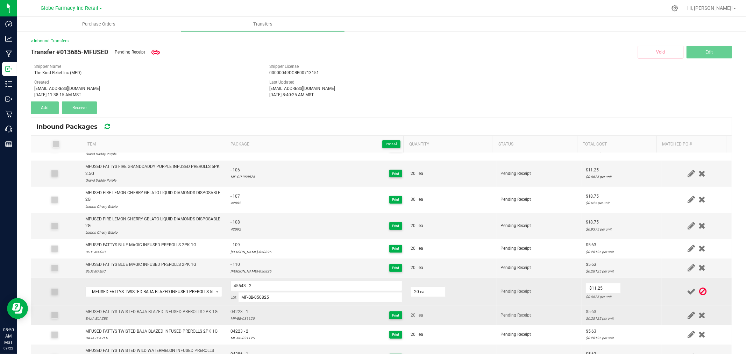
click at [525, 286] on td "Pending Receipt" at bounding box center [538, 292] width 85 height 28
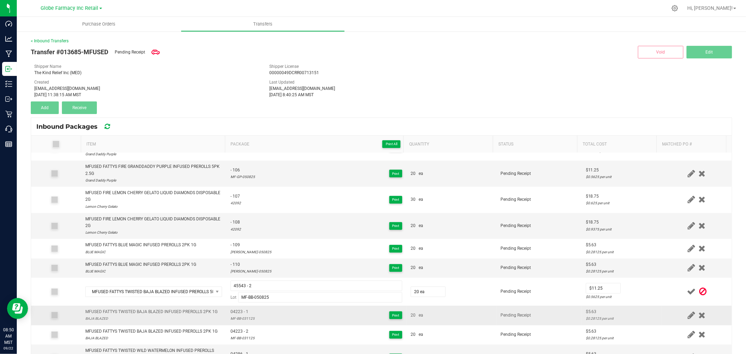
click at [661, 287] on td at bounding box center [696, 292] width 70 height 28
click at [687, 293] on icon at bounding box center [691, 291] width 9 height 9
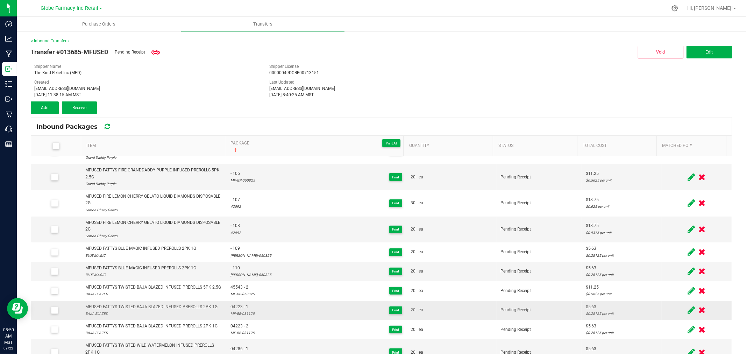
scroll to position [959, 0]
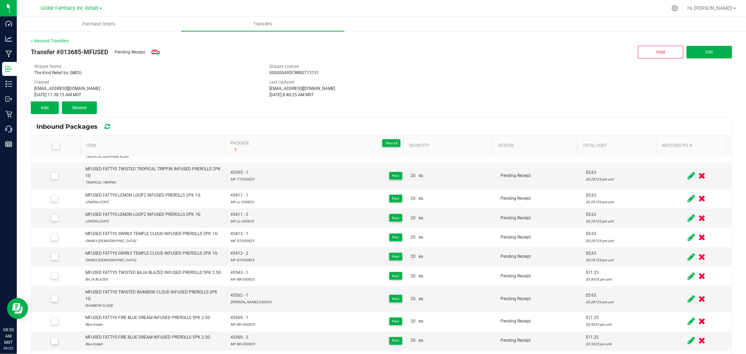
drag, startPoint x: 270, startPoint y: 99, endPoint x: 268, endPoint y: 95, distance: 3.9
click at [269, 96] on div "Transfer #013685-MFUSED Pending Receipt Void Edit Shipper Name The Kind Relief …" at bounding box center [381, 79] width 701 height 70
click at [46, 109] on span "Add" at bounding box center [45, 107] width 8 height 5
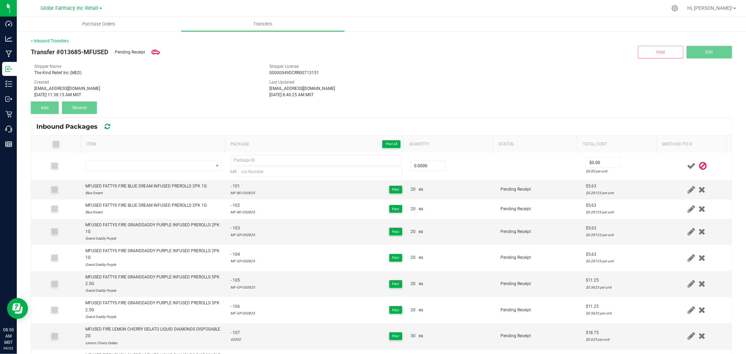
scroll to position [0, 0]
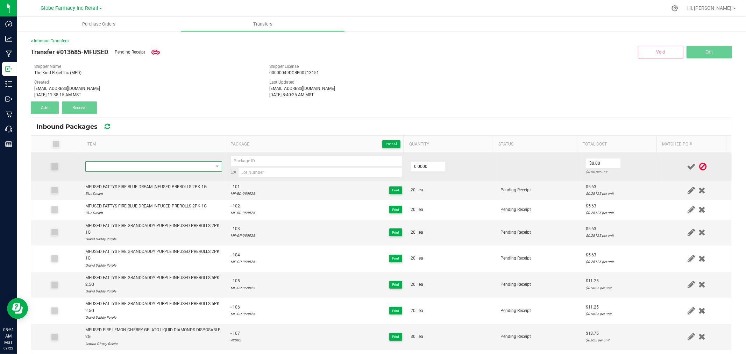
drag, startPoint x: 152, startPoint y: 171, endPoint x: 151, endPoint y: 166, distance: 5.5
click at [152, 170] on span "NO DATA FOUND" at bounding box center [149, 167] width 127 height 10
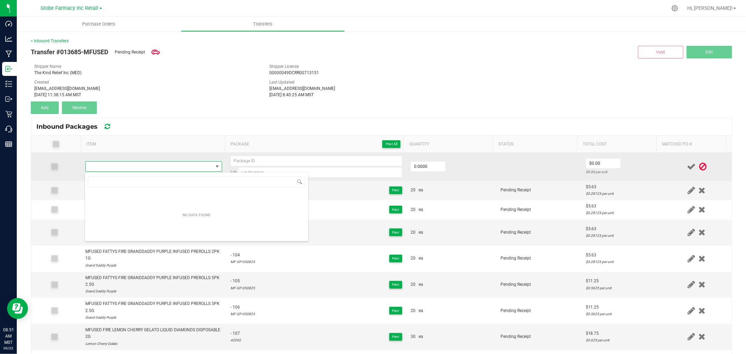
type input "MFUSED FATTYS FIRE BLUE MAGIC INFUSED PREROLLS 5PK 2.5G"
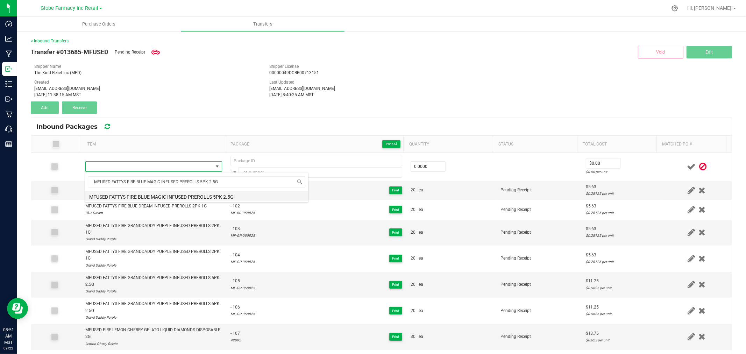
click at [160, 197] on li "MFUSED FATTYS FIRE BLUE MAGIC INFUSED PREROLLS 5PK 2.5G" at bounding box center [196, 196] width 223 height 10
type input "0 ea"
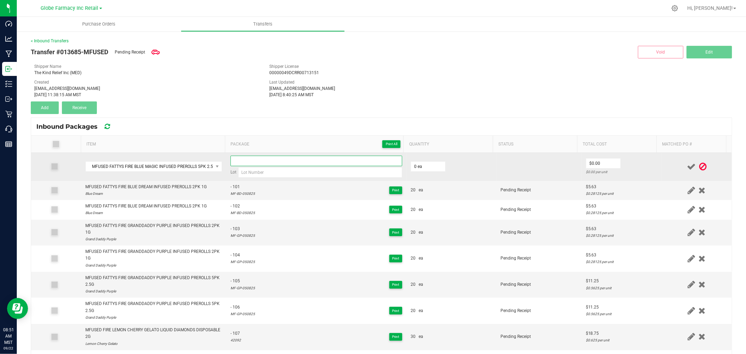
click at [285, 165] on input at bounding box center [316, 161] width 172 height 10
paste input "[PERSON_NAME]-050825"
type input "[PERSON_NAME]-050825"
click at [246, 171] on input at bounding box center [320, 172] width 164 height 10
paste input "[PERSON_NAME]-050825"
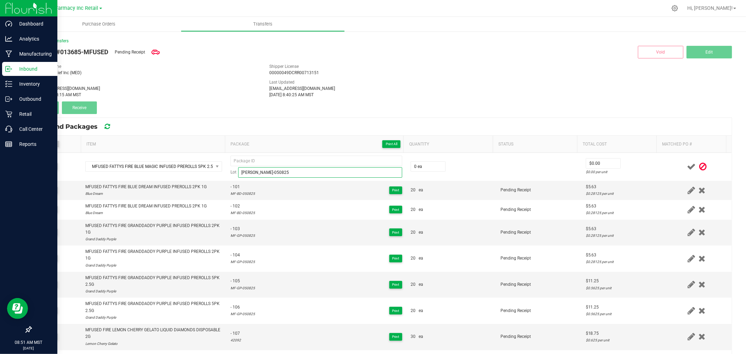
type input "[PERSON_NAME]-050825"
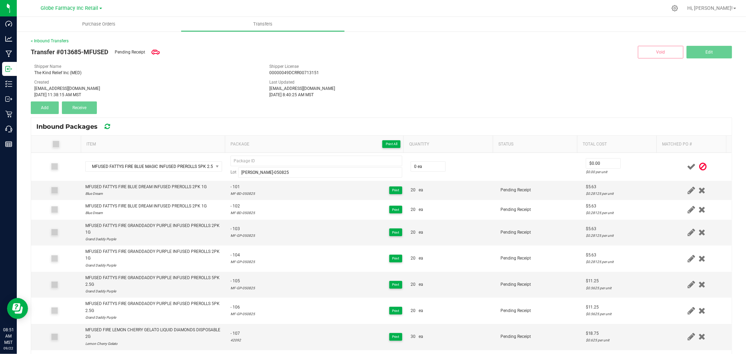
click at [313, 152] on th "Package Print All" at bounding box center [314, 144] width 179 height 17
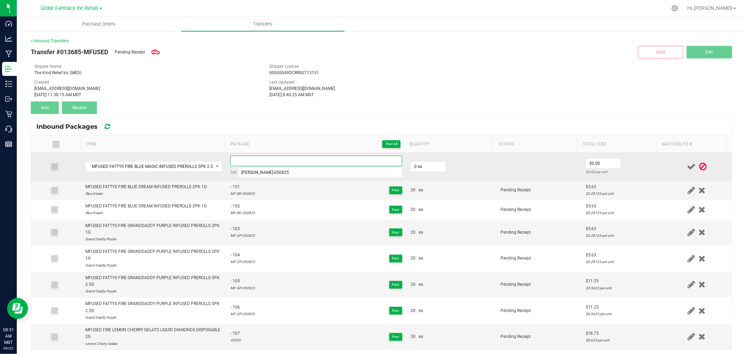
click at [318, 157] on input at bounding box center [316, 161] width 172 height 10
paste input "MFG05092025_45393"
type input "MFG05092025_45393"
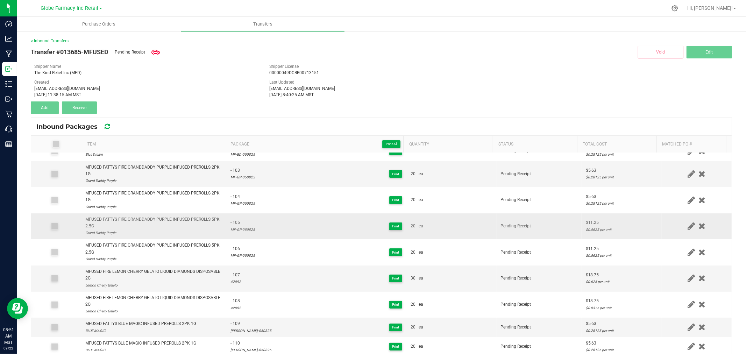
scroll to position [0, 0]
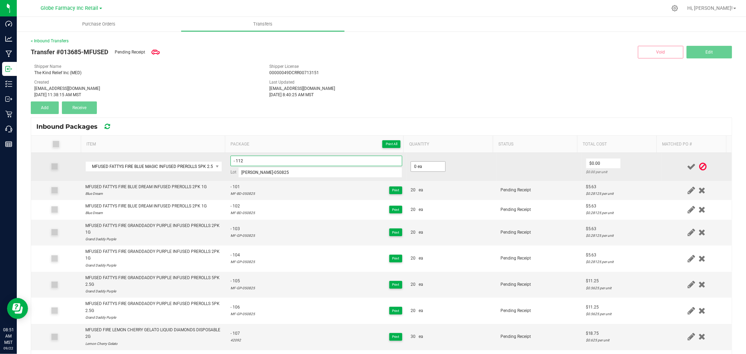
type input "- 112"
click at [430, 163] on input "0" at bounding box center [428, 167] width 34 height 10
type input "20 ea"
click at [594, 162] on input "0" at bounding box center [603, 163] width 34 height 10
type input "$11.25"
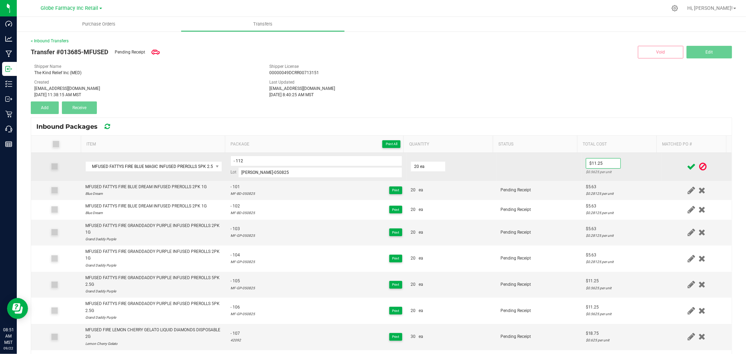
click at [617, 163] on td "$11.25 $0.5625 per unit" at bounding box center [621, 167] width 80 height 28
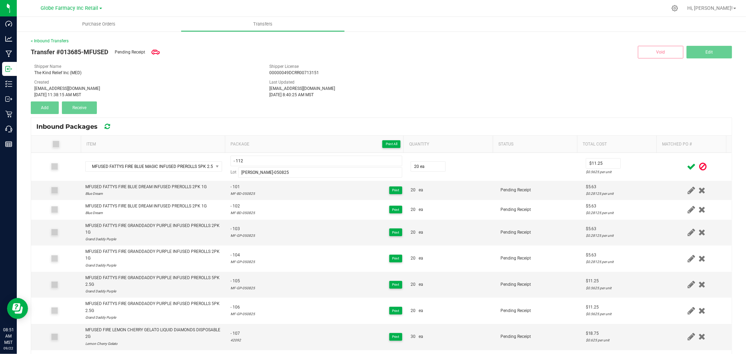
click at [687, 168] on icon at bounding box center [691, 166] width 9 height 9
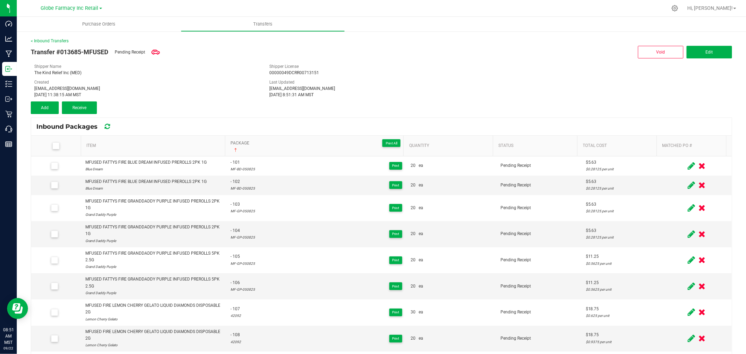
click at [326, 149] on link "Package Print All" at bounding box center [315, 146] width 170 height 14
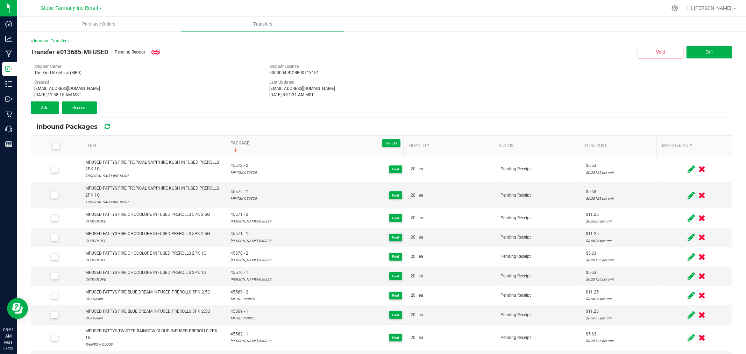
click at [326, 149] on link "Package Print All" at bounding box center [315, 146] width 170 height 14
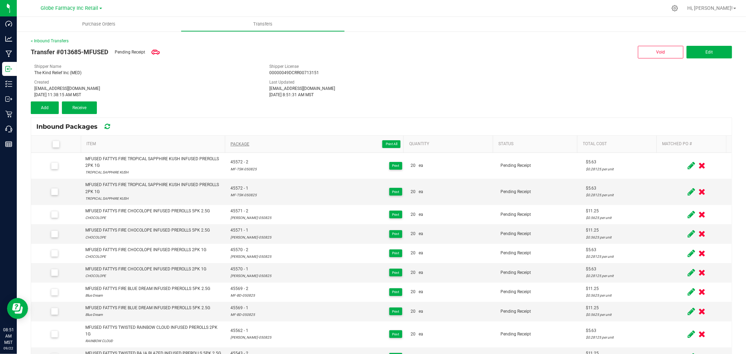
click at [326, 149] on th "Package Print All Not Sorted" at bounding box center [314, 144] width 179 height 17
click at [312, 144] on span "Package Print All" at bounding box center [315, 144] width 170 height 8
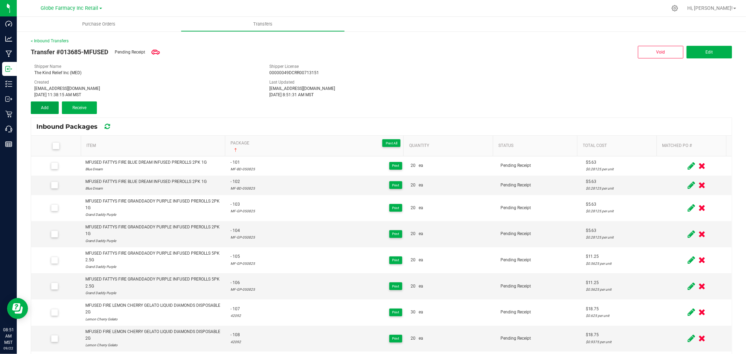
drag, startPoint x: 46, startPoint y: 107, endPoint x: 54, endPoint y: 107, distance: 7.7
click at [46, 107] on span "Add" at bounding box center [45, 107] width 8 height 5
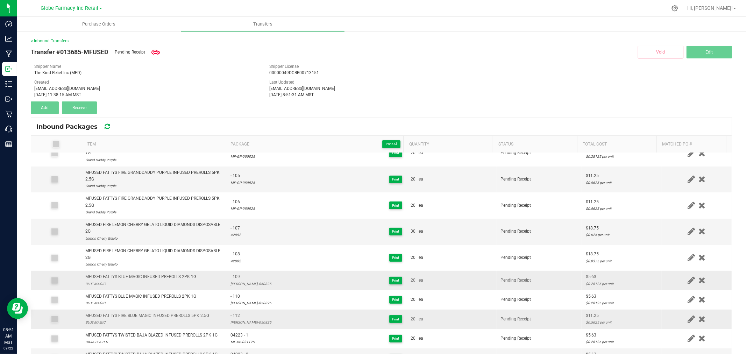
scroll to position [116, 0]
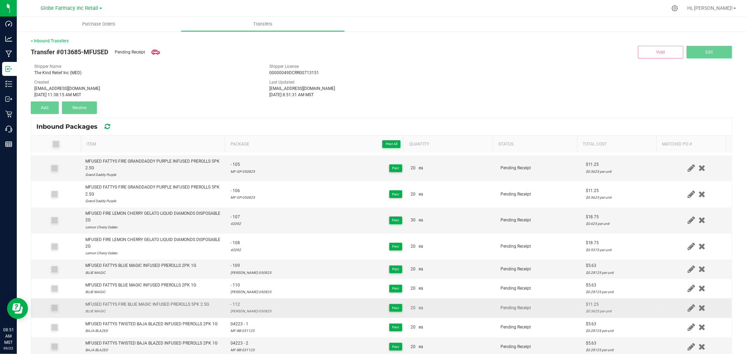
click at [177, 307] on div "MFUSED FATTYS FIRE BLUE MAGIC INFUSED PREROLLS 5PK 2.5G" at bounding box center [147, 304] width 124 height 7
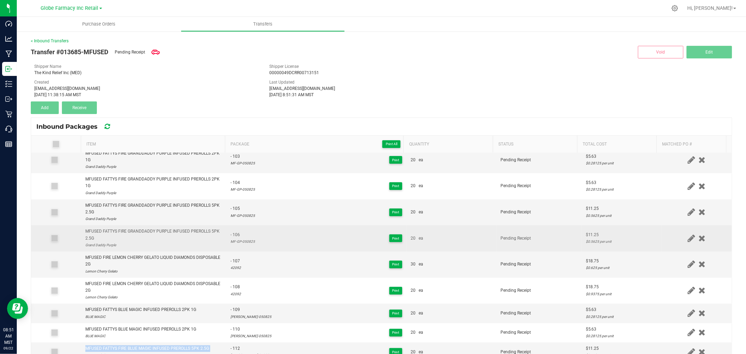
scroll to position [0, 0]
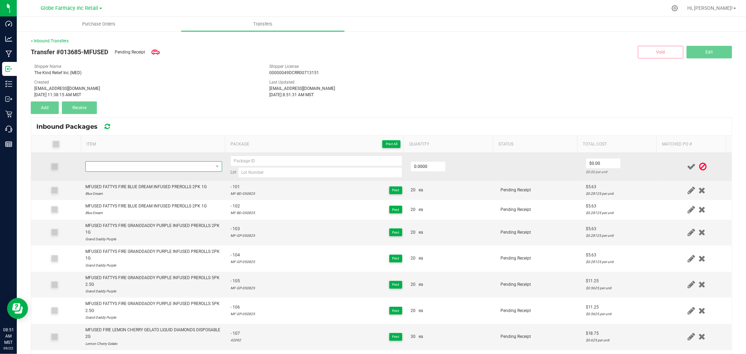
click at [185, 172] on span "NO DATA FOUND" at bounding box center [153, 166] width 137 height 10
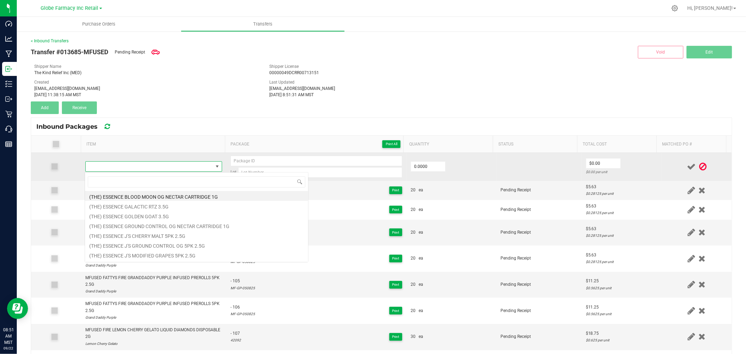
scroll to position [10, 134]
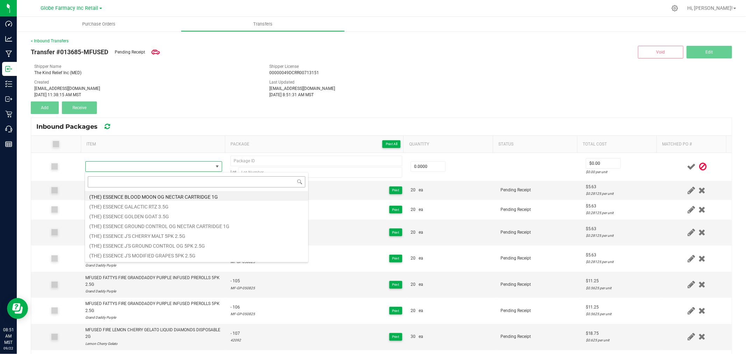
type input "MFUSED FATTYS FIRE BLUE MAGIC INFUSED PREROLLS 5PK 2.5G"
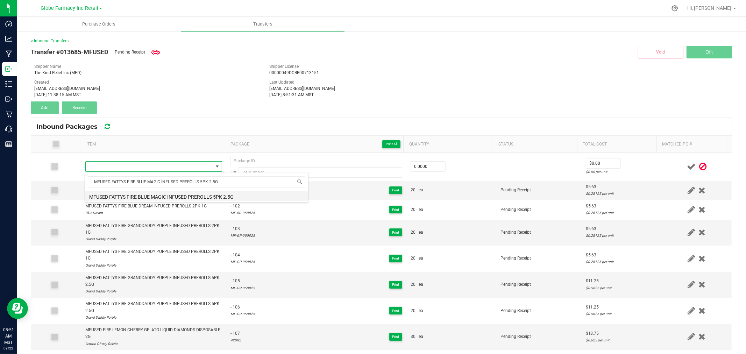
click at [167, 197] on li "MFUSED FATTYS FIRE BLUE MAGIC INFUSED PREROLLS 5PK 2.5G" at bounding box center [196, 196] width 223 height 10
type input "0 ea"
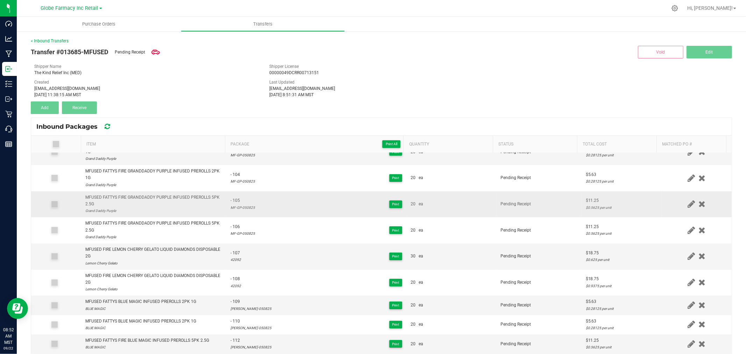
scroll to position [0, 0]
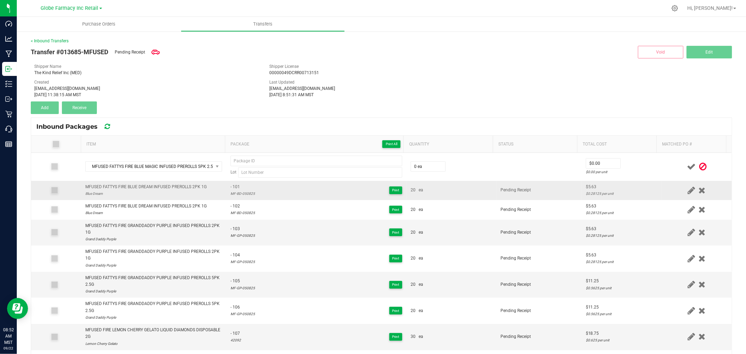
click at [280, 198] on td "- 101 MF-BD-050825 Print" at bounding box center [316, 190] width 180 height 19
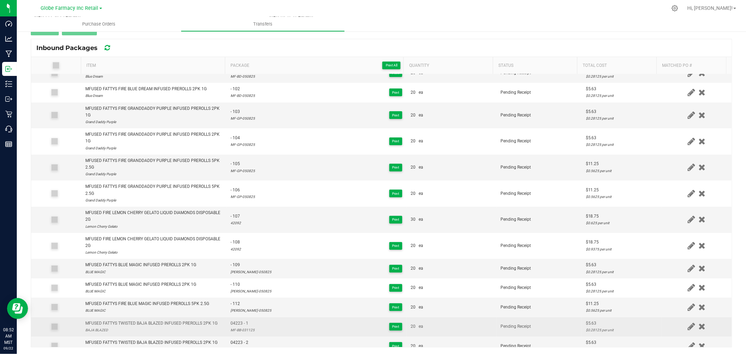
scroll to position [39, 0]
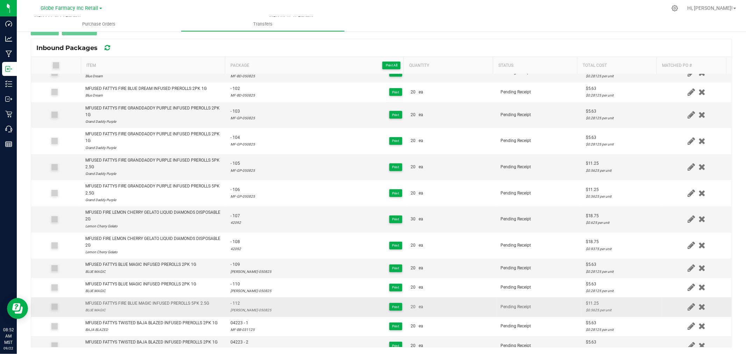
click at [239, 308] on div "[PERSON_NAME]-050825" at bounding box center [250, 310] width 41 height 7
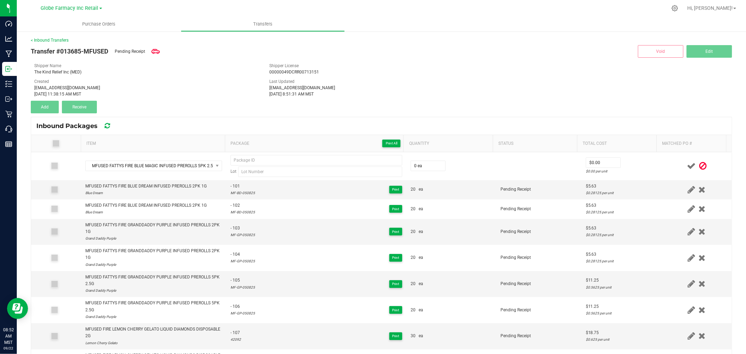
scroll to position [0, 0]
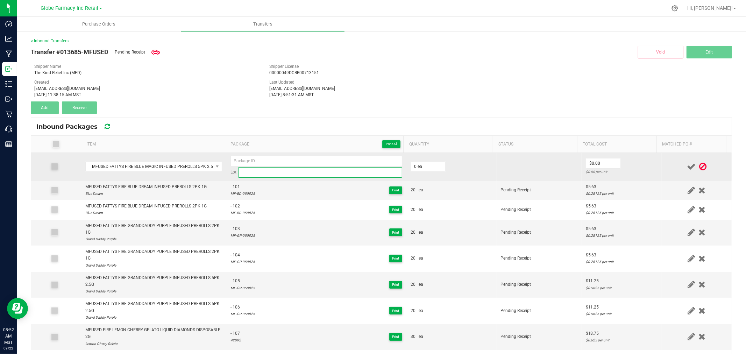
click at [295, 173] on input at bounding box center [320, 172] width 164 height 10
paste input "[PERSON_NAME]-050825"
type input "[PERSON_NAME]-050825"
click at [260, 158] on input at bounding box center [316, 161] width 172 height 10
type input "- 113"
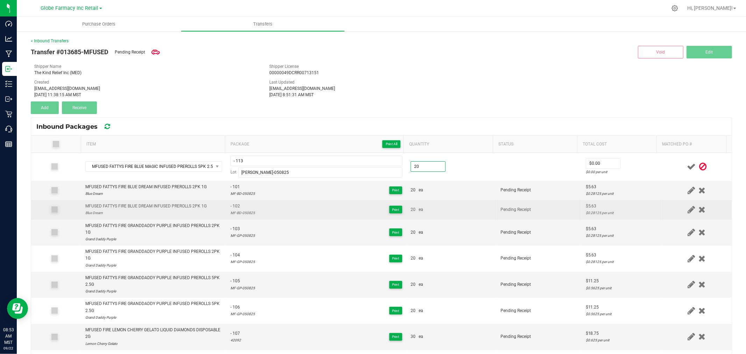
type input "20 ea"
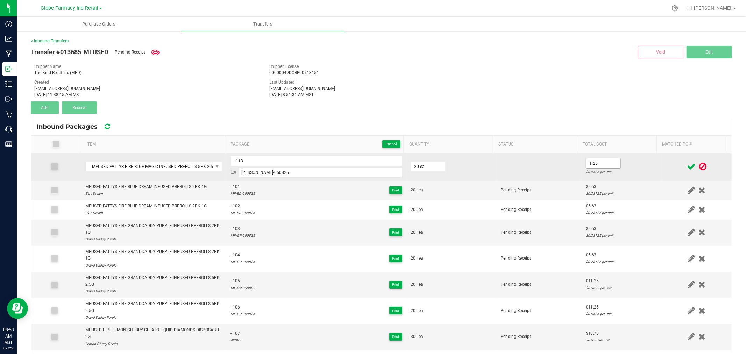
click at [592, 161] on input "1.25" at bounding box center [603, 163] width 34 height 10
type input "$11.25"
drag, startPoint x: 637, startPoint y: 168, endPoint x: 647, endPoint y: 167, distance: 9.8
click at [639, 167] on td "$11.25 $0.5625 per unit" at bounding box center [621, 167] width 80 height 28
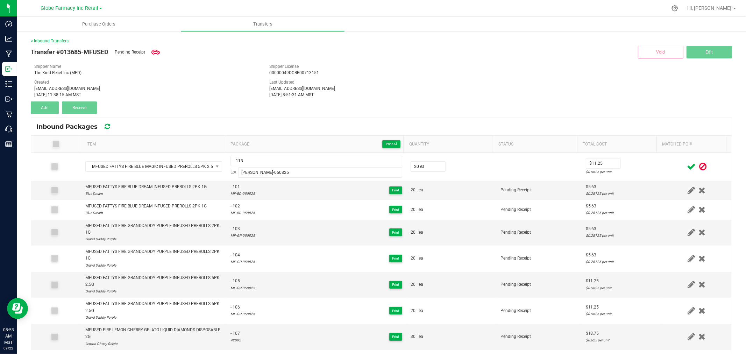
click at [687, 168] on icon at bounding box center [691, 166] width 9 height 9
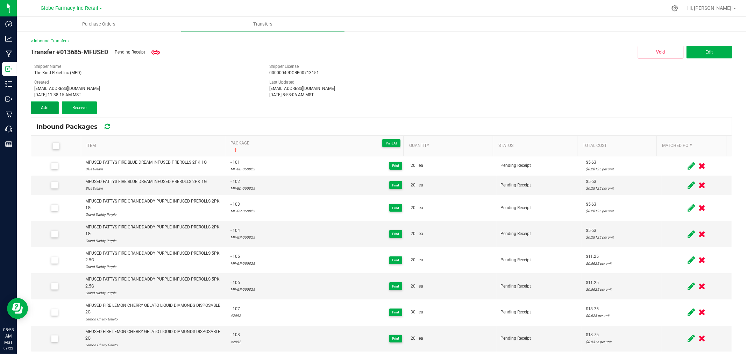
click at [54, 103] on button "Add" at bounding box center [45, 107] width 28 height 13
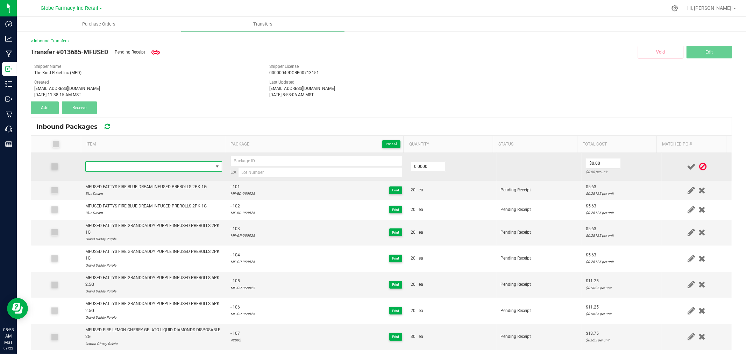
click at [179, 167] on span "NO DATA FOUND" at bounding box center [149, 167] width 127 height 10
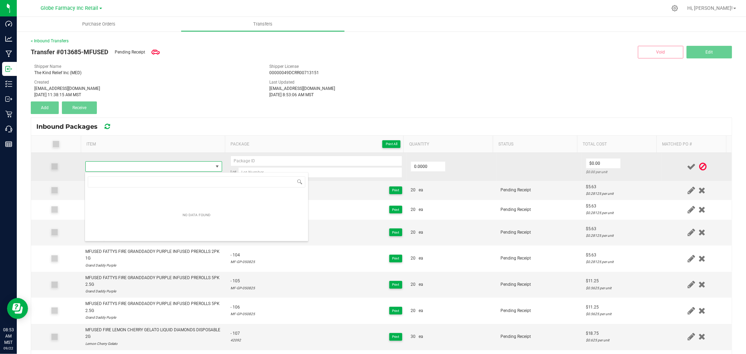
scroll to position [10, 134]
type input "MFUSED FATTYS LEMON LOOPZ INFUSED PREROLLS 5PK 2.5G"
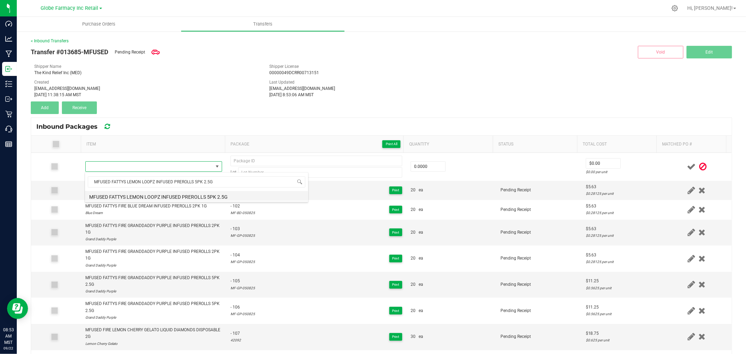
click at [173, 195] on li "MFUSED FATTYS LEMON LOOPZ INFUSED PREROLLS 5PK 2.5G" at bounding box center [196, 196] width 223 height 10
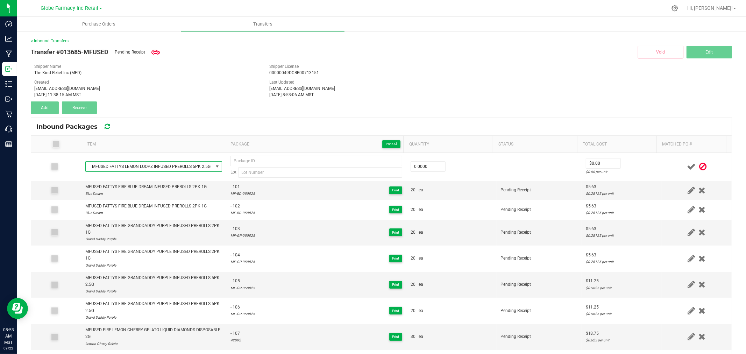
type input "0 ea"
click at [269, 75] on div "00000049DCRR00713151" at bounding box center [381, 73] width 224 height 6
click at [697, 166] on span at bounding box center [702, 167] width 11 height 14
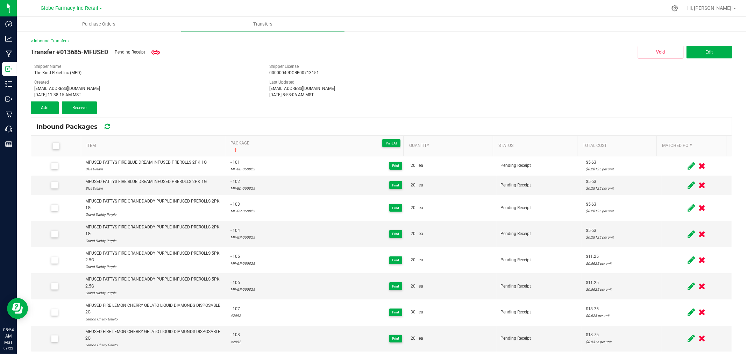
click at [361, 57] on div "Transfer #013685-MFUSED Pending Receipt Void Edit" at bounding box center [381, 52] width 701 height 16
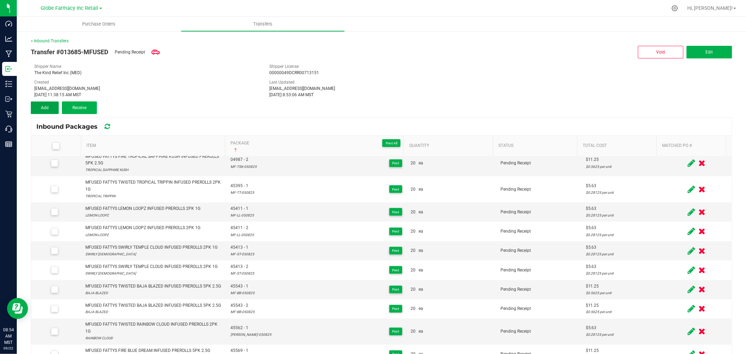
click at [38, 108] on button "Add" at bounding box center [45, 107] width 28 height 13
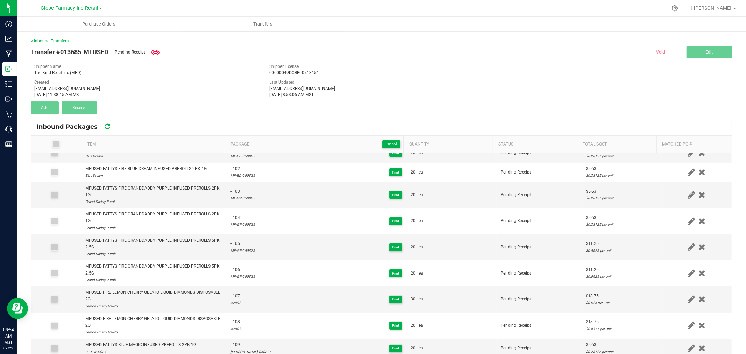
scroll to position [0, 0]
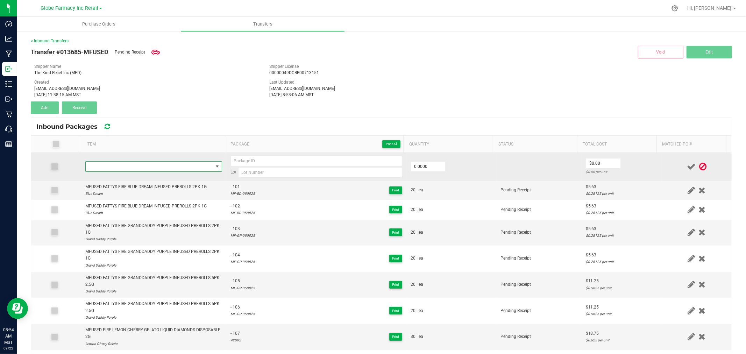
click at [118, 170] on span "NO DATA FOUND" at bounding box center [149, 167] width 127 height 10
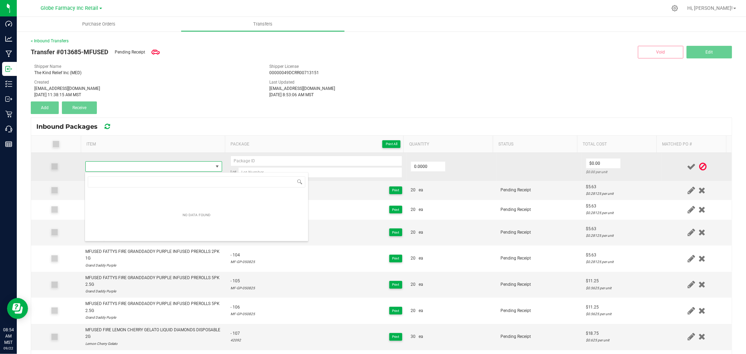
scroll to position [10, 134]
type input "MFUSED FATTYS FIRE BLUE MAGIC INFUSED PREROLLS 5PK 2.5G"
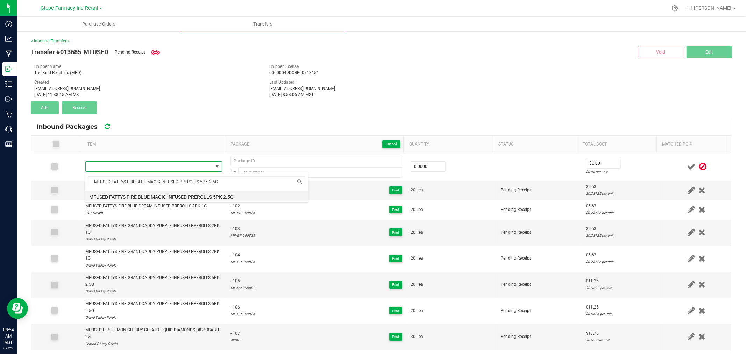
click at [152, 195] on li "MFUSED FATTYS FIRE BLUE MAGIC INFUSED PREROLLS 5PK 2.5G" at bounding box center [196, 196] width 223 height 10
type input "0 ea"
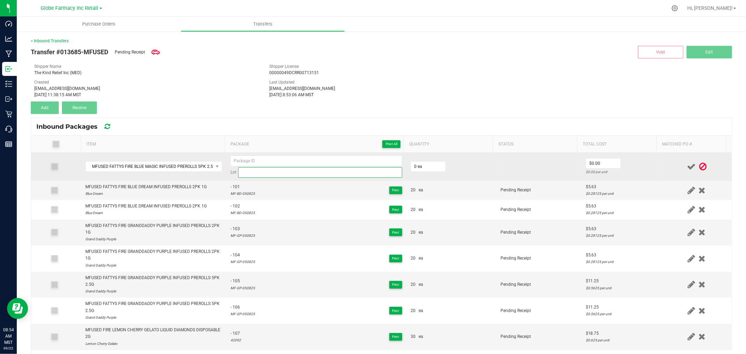
click at [288, 173] on input at bounding box center [320, 172] width 164 height 10
paste input "[PERSON_NAME]-050825"
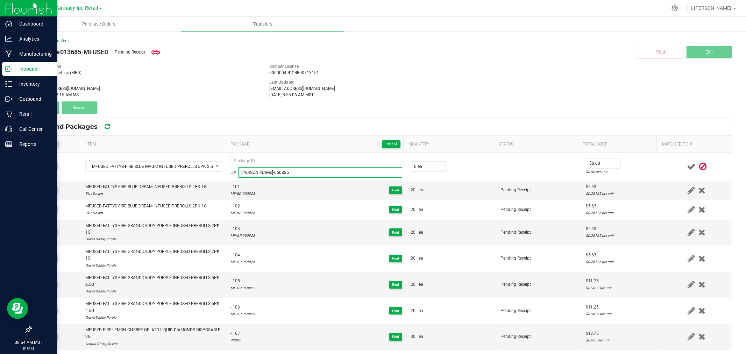
type input "[PERSON_NAME]-050825"
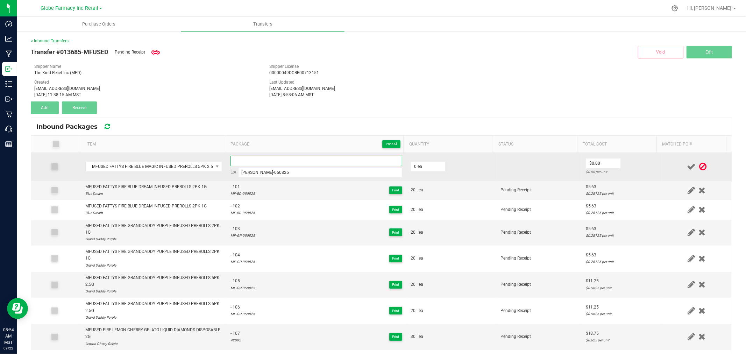
click at [309, 158] on input at bounding box center [316, 161] width 172 height 10
paste input "MFG05092025_45393"
type input "MFG05092025_45393"
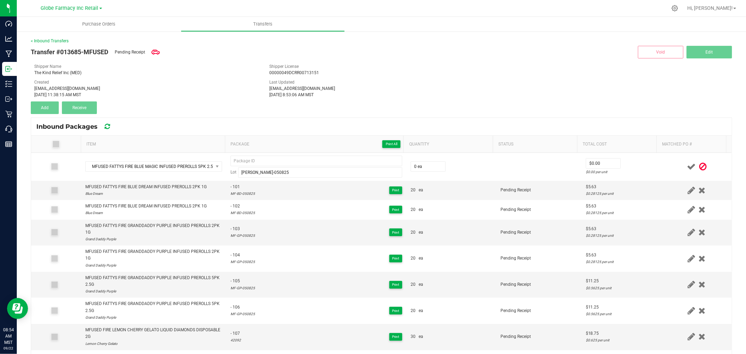
click at [320, 102] on div "Transfer #013685-MFUSED Pending Receipt Void Edit Shipper Name The Kind Relief …" at bounding box center [381, 79] width 701 height 70
click at [341, 78] on div "Shipper Name The Kind Relief Inc (MED) Shipper License 00000049DCRR00713151 Cre…" at bounding box center [381, 80] width 694 height 35
click at [699, 164] on icon at bounding box center [702, 166] width 7 height 9
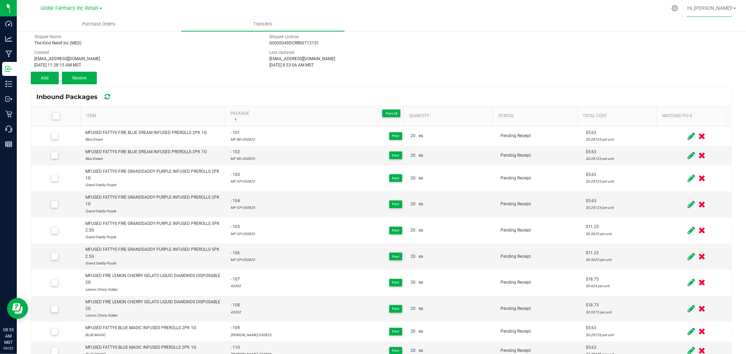
scroll to position [0, 0]
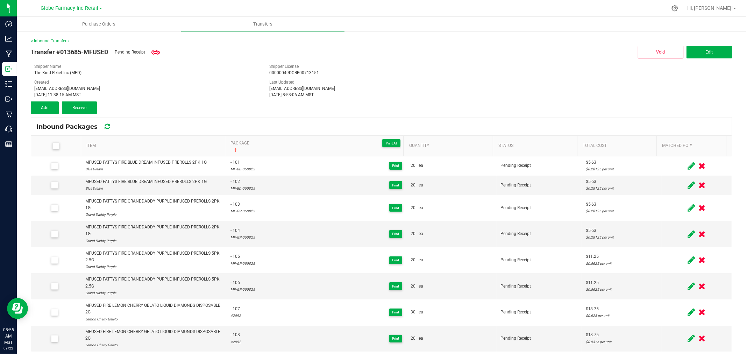
click at [46, 114] on div "< Inbound Transfers Transfer #013685-MFUSED Pending Receipt Void Edit Shipper N…" at bounding box center [381, 232] width 701 height 388
click at [48, 110] on button "Add" at bounding box center [45, 107] width 28 height 13
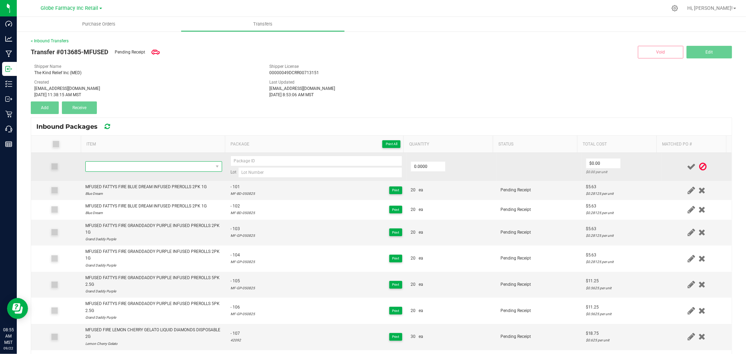
click at [124, 169] on span "NO DATA FOUND" at bounding box center [149, 167] width 127 height 10
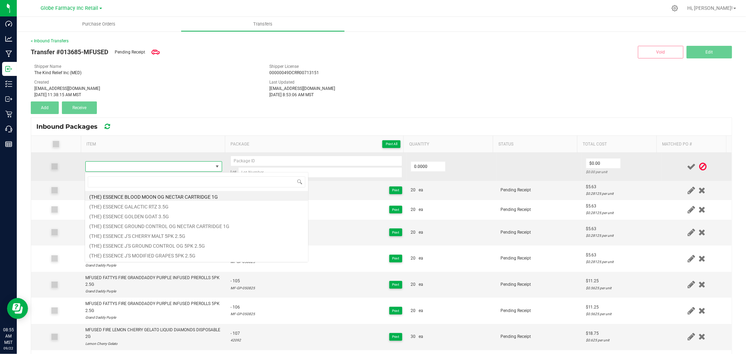
scroll to position [10, 134]
type input "MFUSED FATTYS LEMON LOOPZ INFUSED PREROLLS 5PK 2.5G"
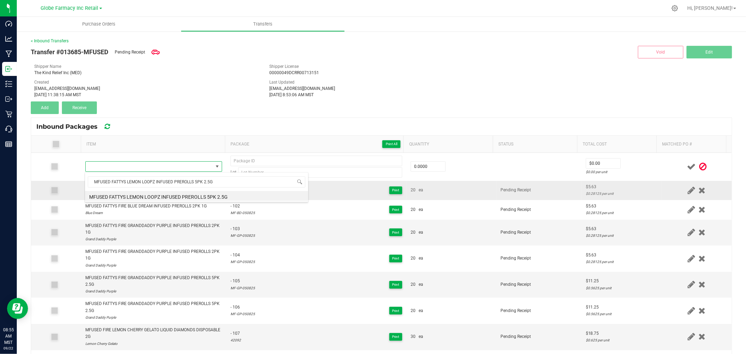
click at [178, 194] on li "MFUSED FATTYS LEMON LOOPZ INFUSED PREROLLS 5PK 2.5G" at bounding box center [196, 196] width 223 height 10
type input "0 ea"
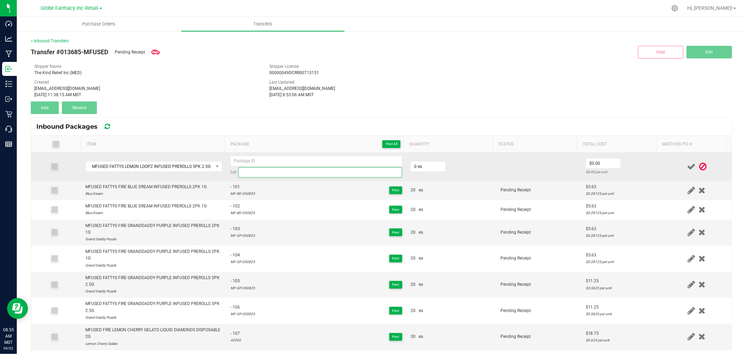
click at [265, 170] on input at bounding box center [320, 172] width 164 height 10
paste input ": MF-LL-050825"
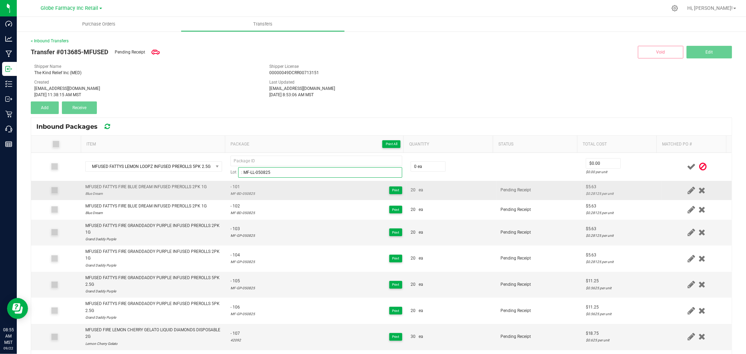
paste input
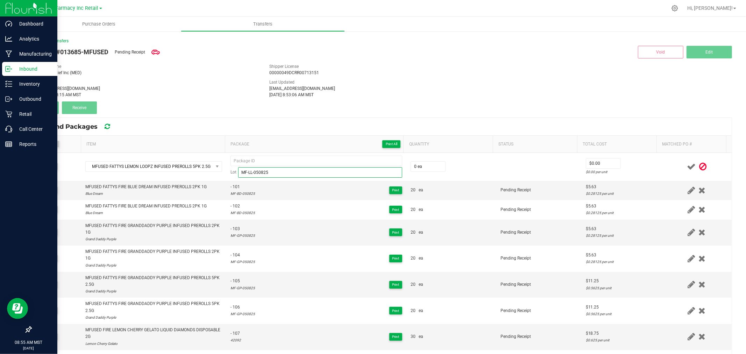
type input "MF-LL-050825"
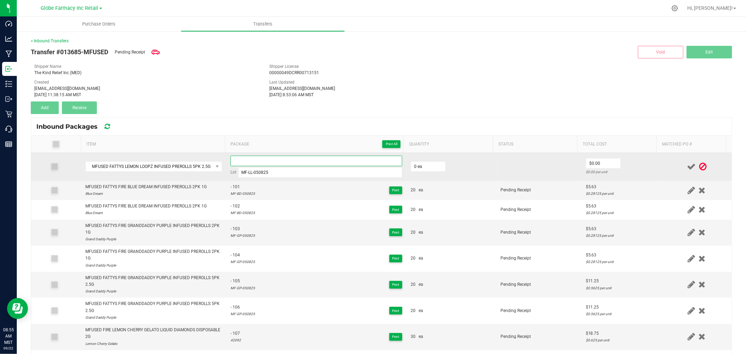
click at [288, 158] on input at bounding box center [316, 161] width 172 height 10
paste input "04985"
type input "04985 - 1"
click at [424, 165] on input "0" at bounding box center [428, 167] width 34 height 10
type input "20 ea"
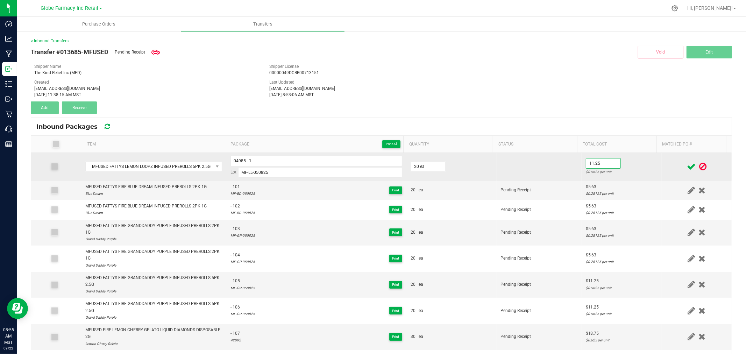
type input "$11.25"
click at [635, 170] on div "$0.5625 per unit" at bounding box center [622, 172] width 72 height 7
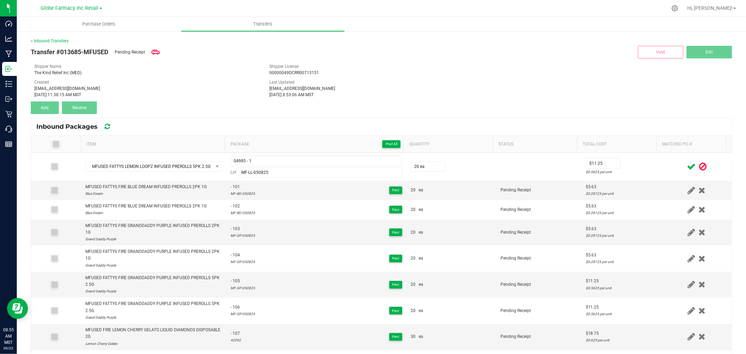
click at [687, 167] on icon at bounding box center [691, 166] width 9 height 9
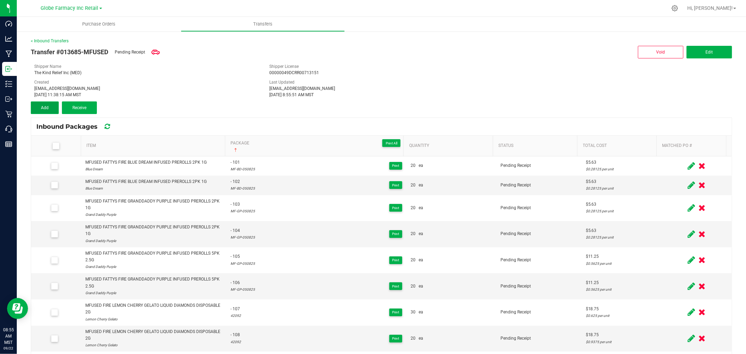
click at [52, 106] on button "Add" at bounding box center [45, 107] width 28 height 13
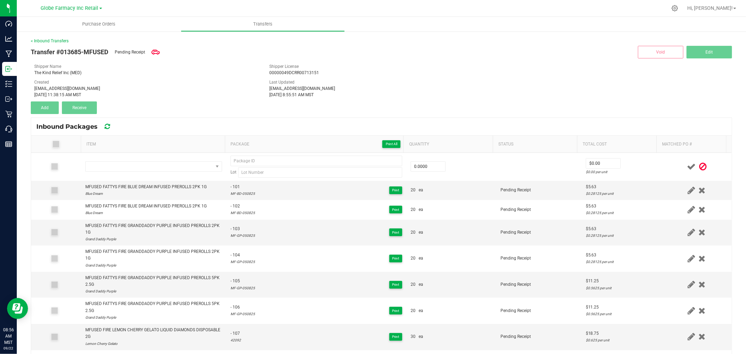
scroll to position [793, 0]
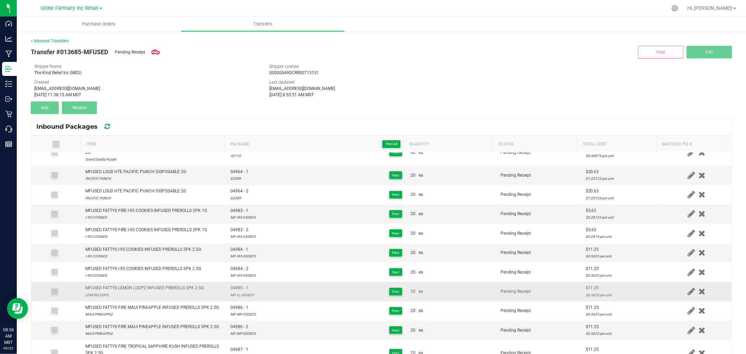
click at [118, 288] on div "MFUSED FATTYS LEMON LOOPZ INFUSED PREROLLS 5PK 2.5G" at bounding box center [144, 288] width 119 height 7
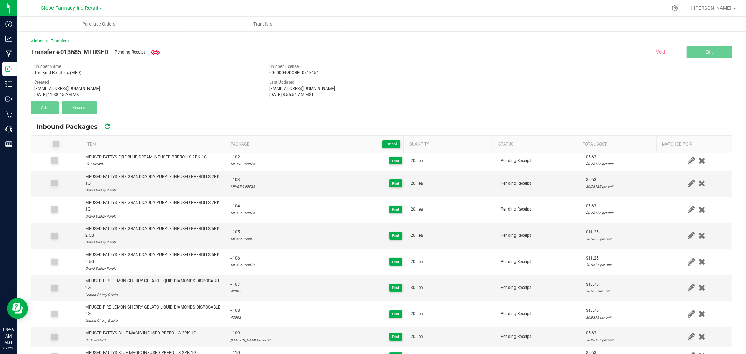
scroll to position [0, 0]
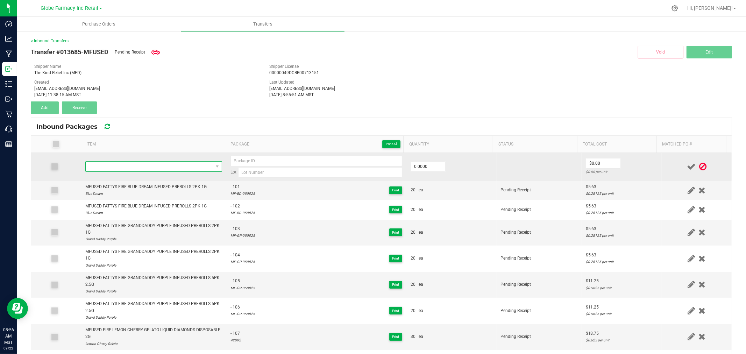
click at [148, 167] on span "NO DATA FOUND" at bounding box center [149, 167] width 127 height 10
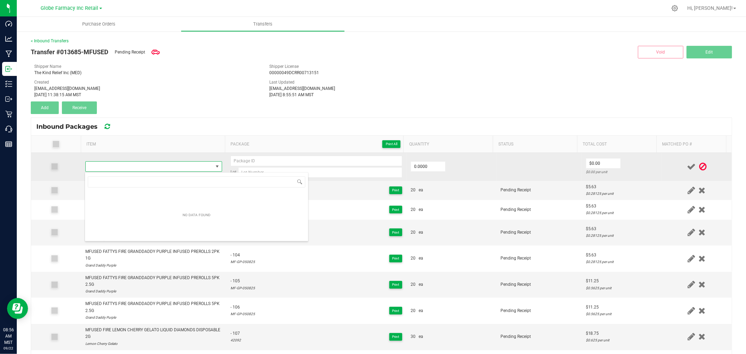
type input "MFUSED FATTYS LEMON LOOPZ INFUSED PREROLLS 5PK 2.5G"
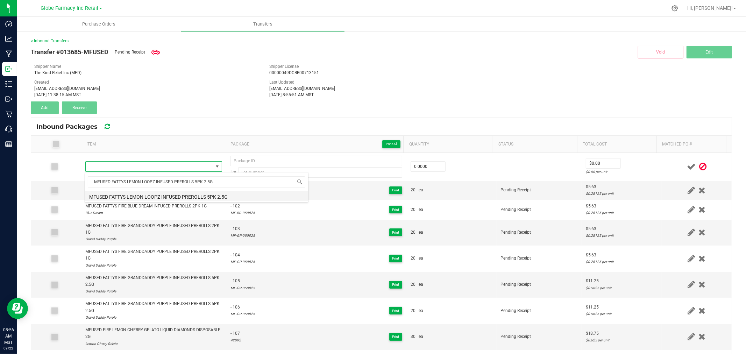
click at [175, 197] on li "MFUSED FATTYS LEMON LOOPZ INFUSED PREROLLS 5PK 2.5G" at bounding box center [196, 196] width 223 height 10
type input "0 ea"
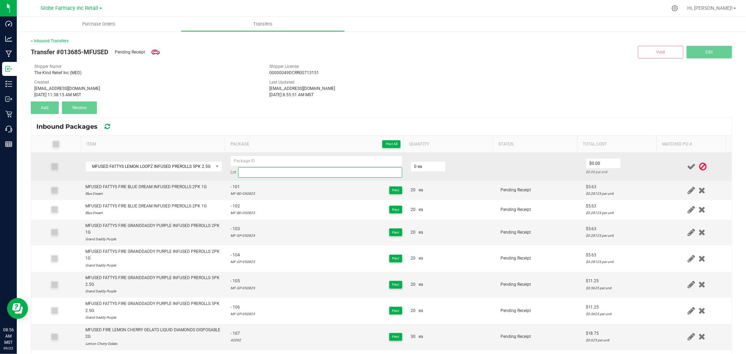
paste input "04985"
click at [301, 170] on input at bounding box center [320, 172] width 164 height 10
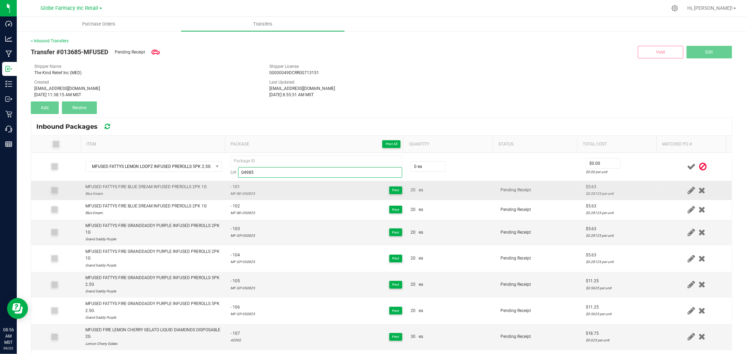
type input "04985"
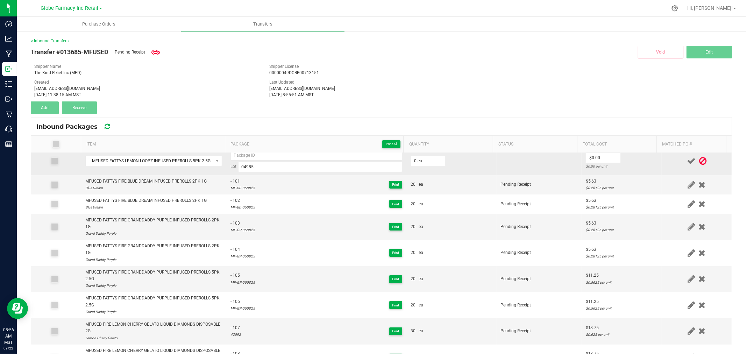
scroll to position [0, 0]
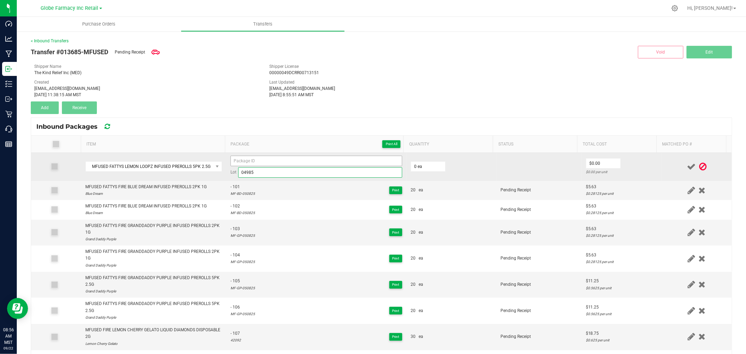
drag, startPoint x: 247, startPoint y: 171, endPoint x: 252, endPoint y: 159, distance: 12.1
click at [252, 159] on div "Lot 04985" at bounding box center [316, 167] width 172 height 22
click at [252, 159] on input at bounding box center [316, 161] width 172 height 10
click at [243, 173] on input "04985" at bounding box center [320, 172] width 164 height 10
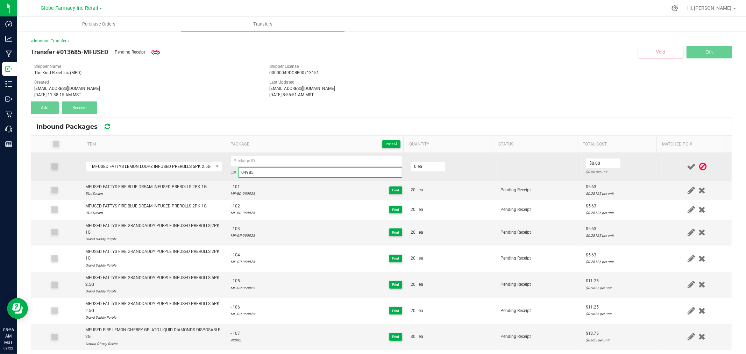
click at [243, 173] on input "04985" at bounding box center [320, 172] width 164 height 10
drag, startPoint x: 243, startPoint y: 173, endPoint x: 248, endPoint y: 160, distance: 14.3
click at [248, 160] on div "Lot 04985" at bounding box center [316, 167] width 172 height 22
click at [264, 165] on input "04985" at bounding box center [316, 161] width 172 height 10
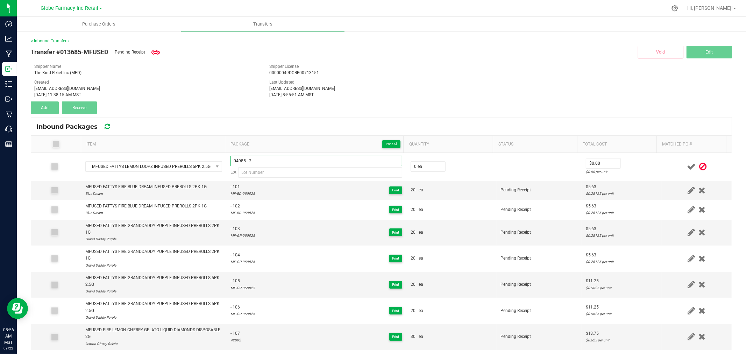
type input "04985 - 2"
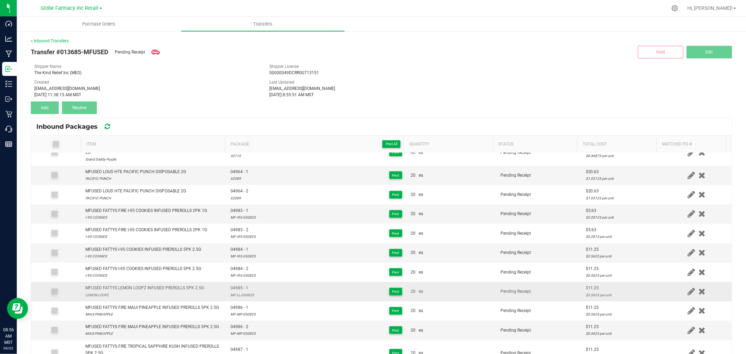
click at [245, 298] on div "MF-LL-050825" at bounding box center [241, 295] width 23 height 7
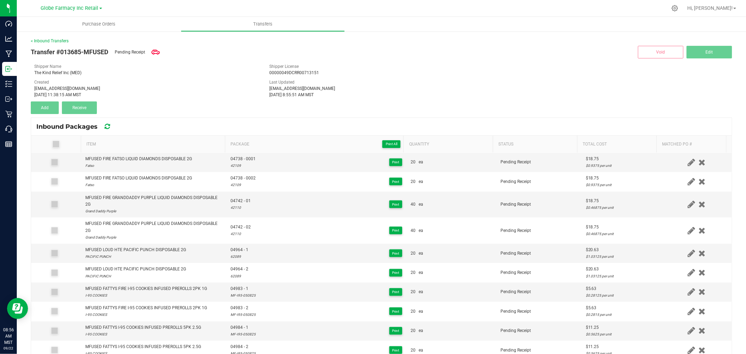
scroll to position [0, 0]
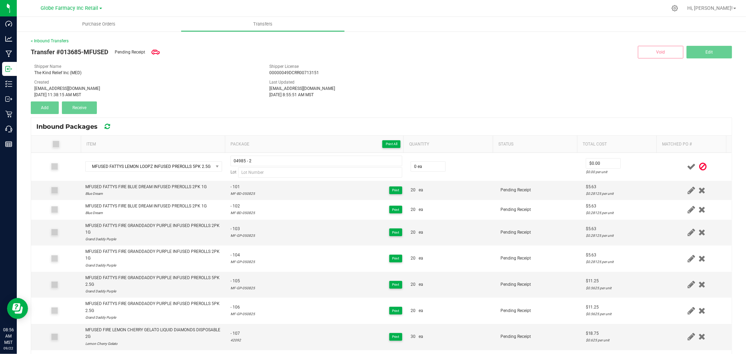
drag, startPoint x: 242, startPoint y: 281, endPoint x: 271, endPoint y: 84, distance: 199.3
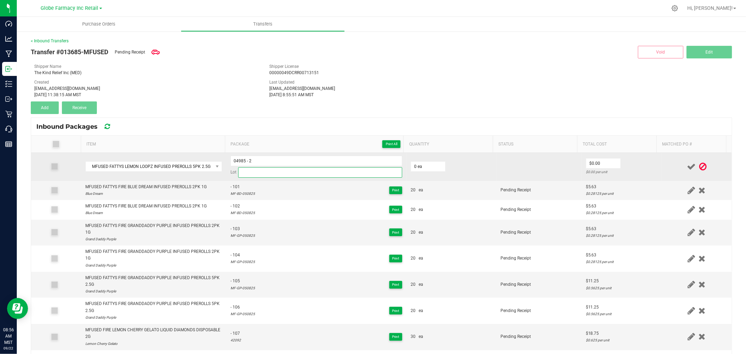
click at [272, 173] on input at bounding box center [320, 172] width 164 height 10
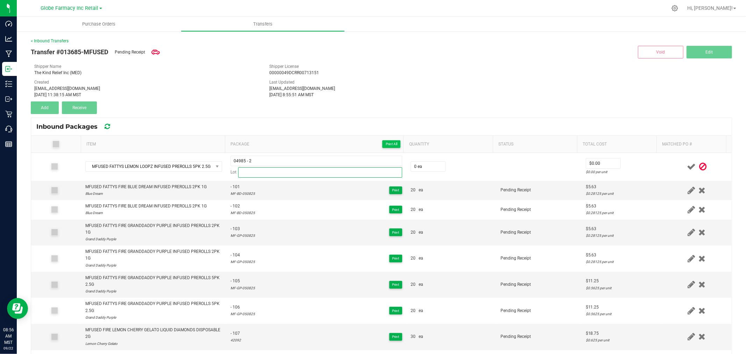
paste input "MF-LL-050825"
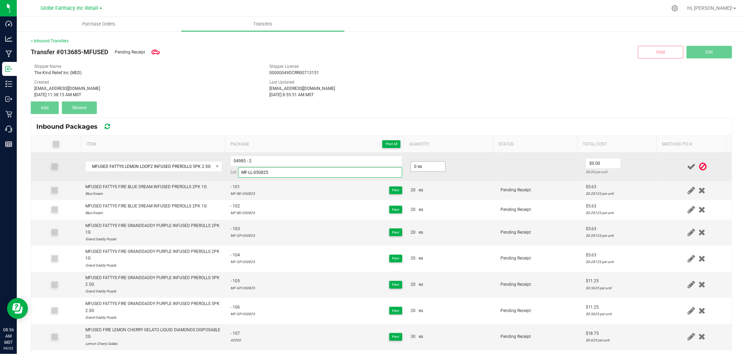
type input "MF-LL-050825"
click at [418, 167] on input "0" at bounding box center [428, 167] width 34 height 10
type input "20 ea"
type input "$11.25"
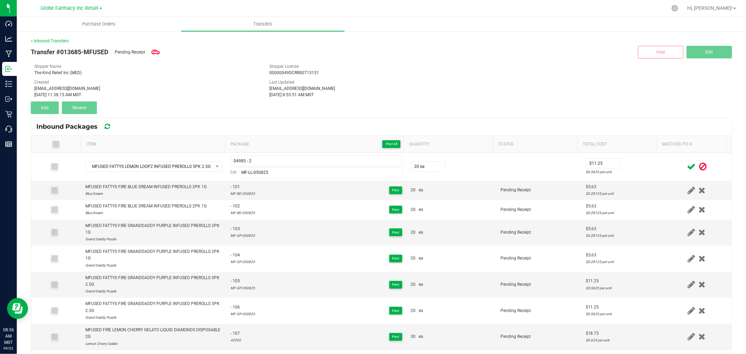
drag, startPoint x: 630, startPoint y: 162, endPoint x: 681, endPoint y: 163, distance: 51.4
click at [633, 160] on td "$11.25 $0.5625 per unit" at bounding box center [621, 167] width 80 height 28
click at [687, 169] on icon at bounding box center [691, 166] width 9 height 9
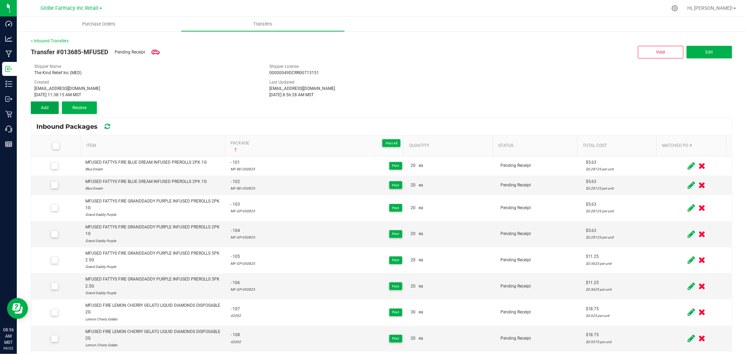
drag, startPoint x: 48, startPoint y: 108, endPoint x: 112, endPoint y: 135, distance: 69.5
click at [48, 108] on span "Add" at bounding box center [45, 107] width 8 height 5
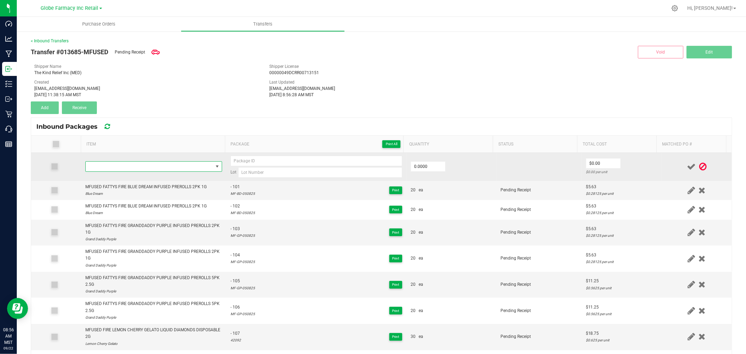
click at [152, 168] on span "NO DATA FOUND" at bounding box center [149, 167] width 127 height 10
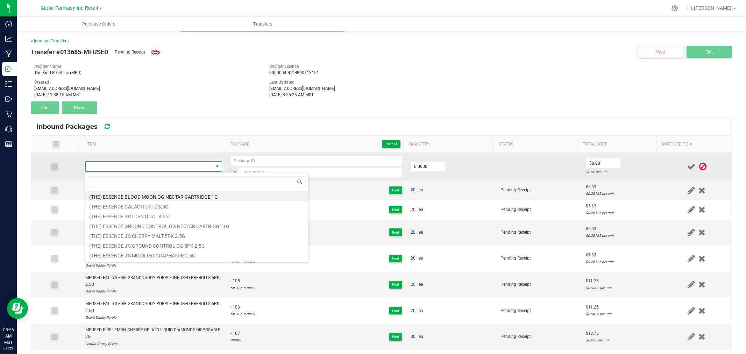
scroll to position [10, 134]
type input "MFUSED FATTYS TWISTED RAINBOW CLOUD INFUSED PREROLLS 5PK 2.5G"
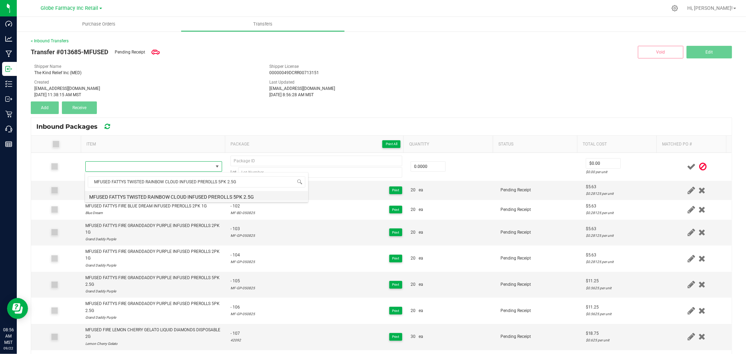
click at [162, 193] on li "MFUSED FATTYS TWISTED RAINBOW CLOUD INFUSED PREROLLS 5PK 2.5G" at bounding box center [196, 196] width 223 height 10
type input "0 ea"
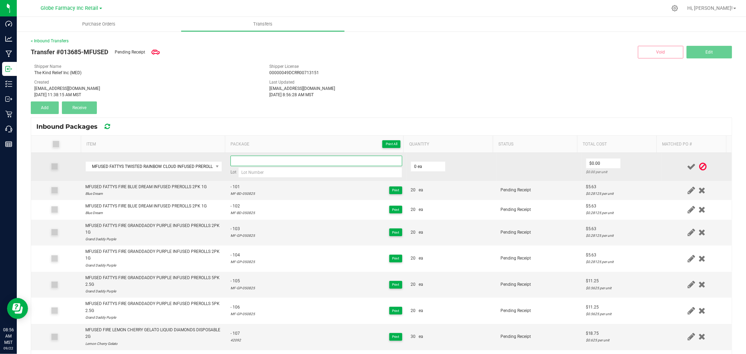
click at [282, 166] on div "Lot" at bounding box center [316, 167] width 172 height 22
paste input ": [PERSON_NAME]-050825"
type input ": [PERSON_NAME]-050825"
click at [312, 170] on input at bounding box center [320, 172] width 164 height 10
paste input ": [PERSON_NAME]-050825"
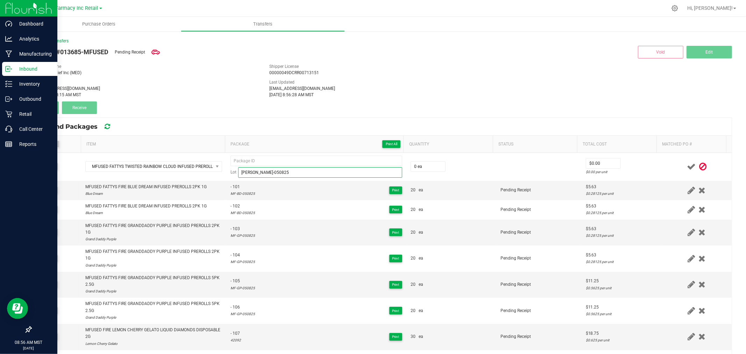
type input "[PERSON_NAME]-050825"
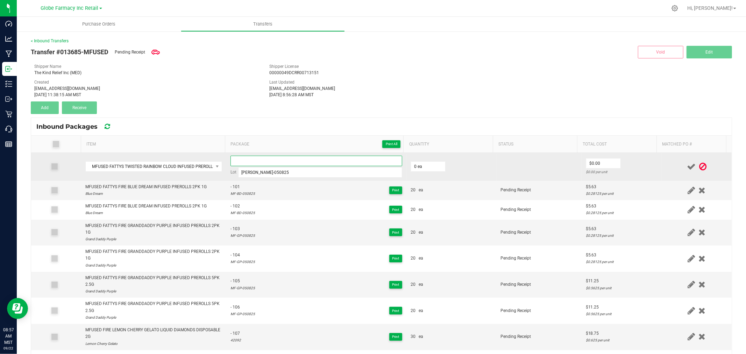
paste input "45563"
click at [256, 158] on input "45563" at bounding box center [316, 161] width 172 height 10
type input "45563 - 1"
click at [256, 158] on input "45563 - 1" at bounding box center [316, 161] width 172 height 10
click at [417, 163] on input "0" at bounding box center [428, 167] width 34 height 10
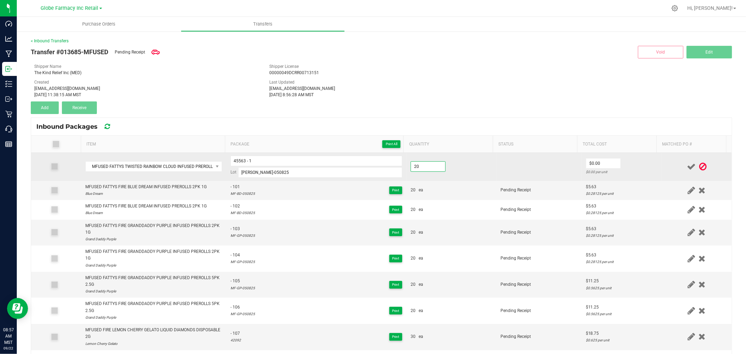
type input "20 ea"
type input "$11.25"
drag, startPoint x: 623, startPoint y: 156, endPoint x: 635, endPoint y: 158, distance: 12.5
click at [623, 156] on td "$11.25 $0.5625 per unit" at bounding box center [621, 167] width 80 height 28
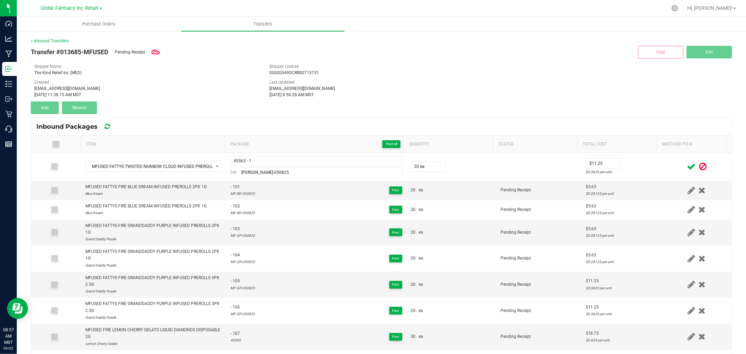
click at [687, 166] on icon at bounding box center [691, 166] width 9 height 9
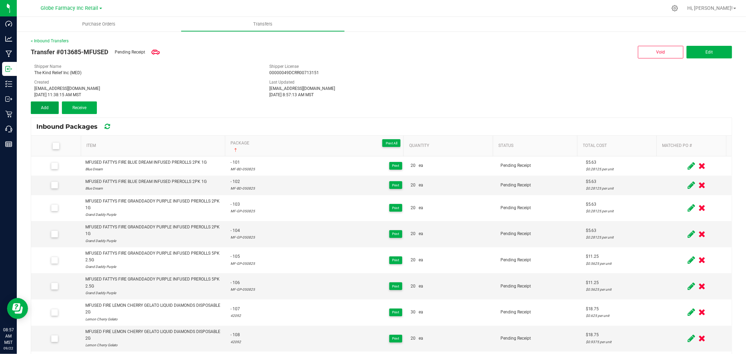
click at [39, 106] on button "Add" at bounding box center [45, 107] width 28 height 13
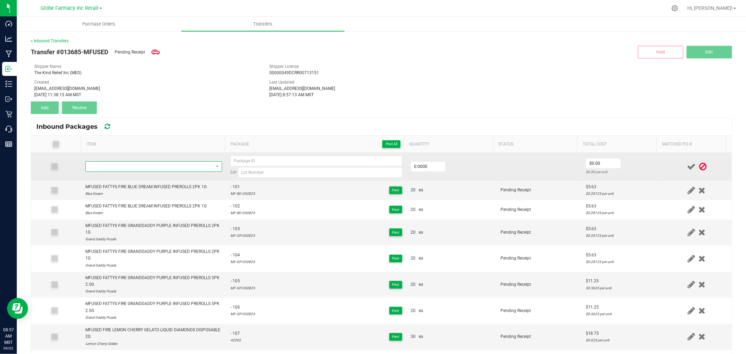
click at [155, 166] on span "NO DATA FOUND" at bounding box center [149, 167] width 127 height 10
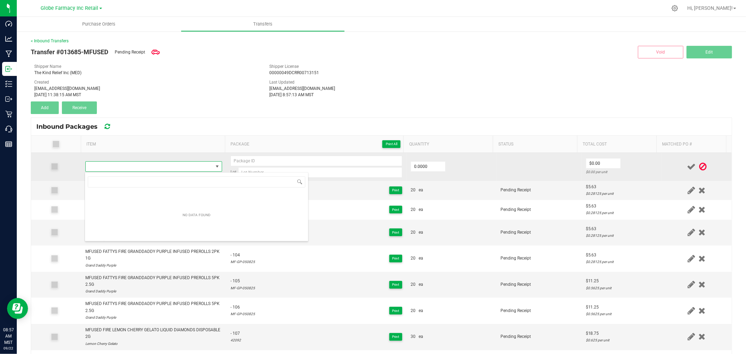
type input "MFUSED FATTYS TWISTED RAINBOW CLOUD INFUSED PREROLLS 5PK 2.5G"
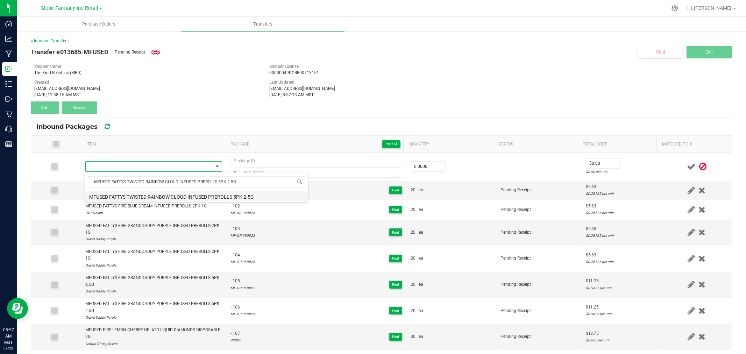
click at [145, 195] on li "MFUSED FATTYS TWISTED RAINBOW CLOUD INFUSED PREROLLS 5PK 2.5G" at bounding box center [196, 196] width 223 height 10
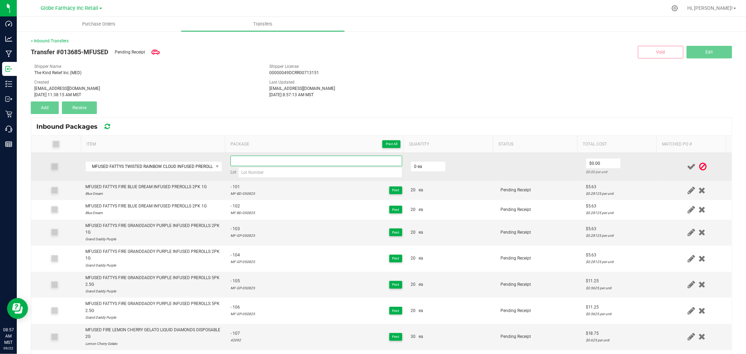
click at [318, 156] on input at bounding box center [316, 161] width 172 height 10
paste input "45563"
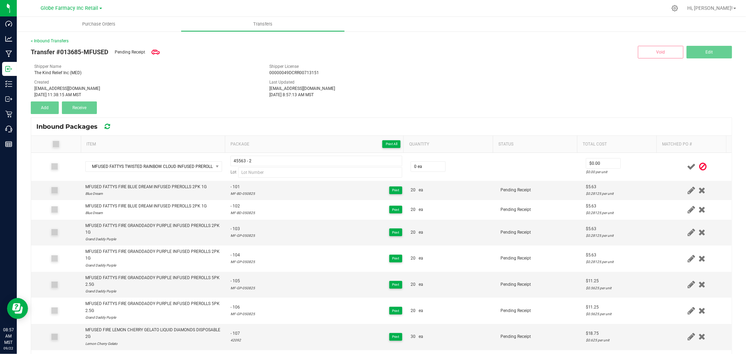
click at [473, 64] on div "Shipper License 00000049DCRR00713151" at bounding box center [381, 69] width 235 height 13
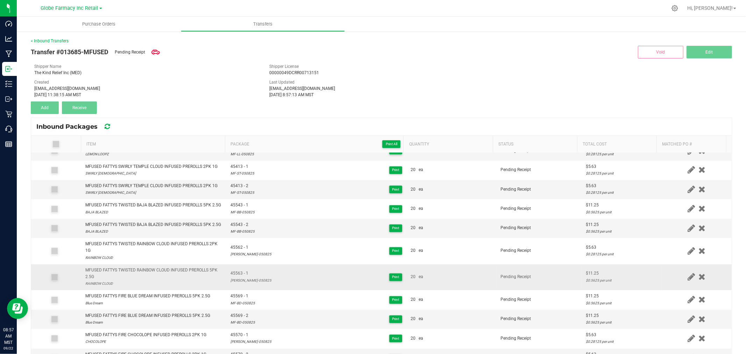
click at [246, 284] on div "[PERSON_NAME]-050825" at bounding box center [250, 280] width 41 height 7
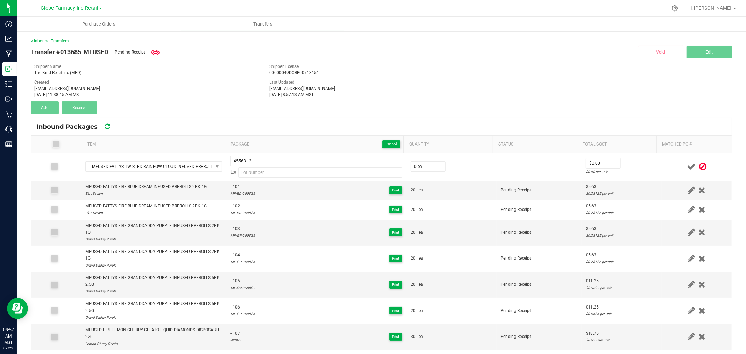
drag, startPoint x: 245, startPoint y: 293, endPoint x: 280, endPoint y: 119, distance: 177.2
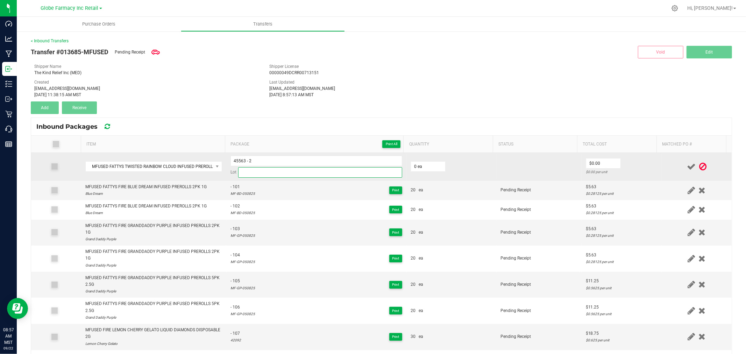
click at [275, 174] on input at bounding box center [320, 172] width 164 height 10
paste input "[PERSON_NAME]-050825"
click at [418, 164] on input "0" at bounding box center [428, 167] width 34 height 10
click at [638, 161] on td "$11.25 $0.5625 per unit" at bounding box center [621, 167] width 80 height 28
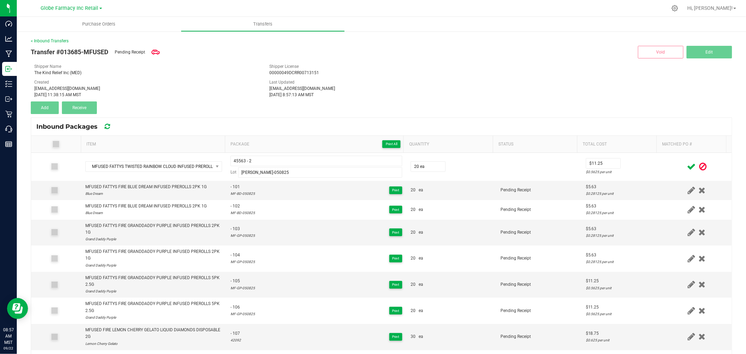
click at [687, 165] on icon at bounding box center [691, 166] width 9 height 9
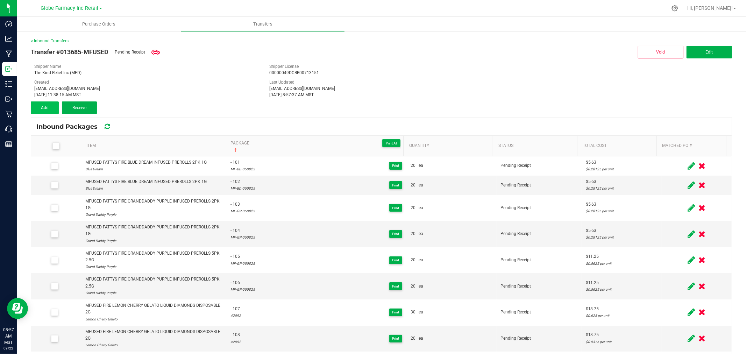
click at [38, 101] on div "Transfer #013685-MFUSED Pending Receipt Void Edit Shipper Name The Kind Relief …" at bounding box center [381, 79] width 701 height 70
click at [42, 105] on span "Add" at bounding box center [45, 107] width 8 height 5
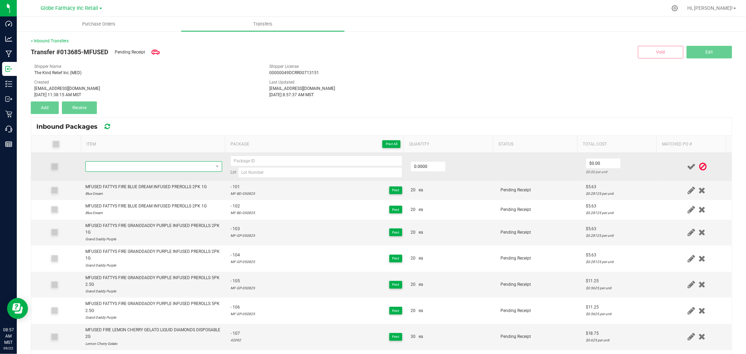
click at [159, 165] on span "NO DATA FOUND" at bounding box center [149, 167] width 127 height 10
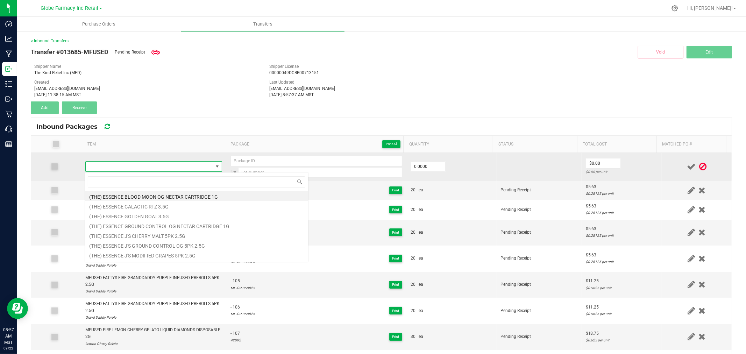
scroll to position [10, 134]
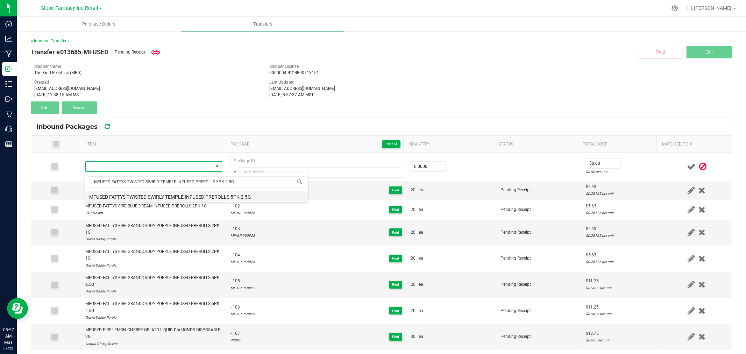
click at [151, 196] on li "MFUSED FATTYS TWISTED SWIRLY TEMPLE INFUSED PREROLLS 5PK 2.5G" at bounding box center [196, 196] width 223 height 10
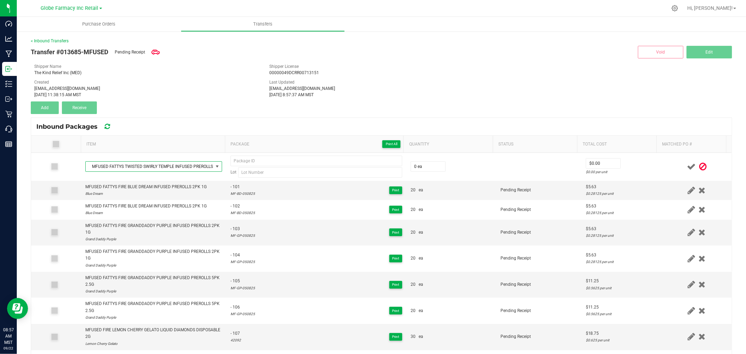
click at [225, 90] on div "[EMAIL_ADDRESS][DOMAIN_NAME]" at bounding box center [146, 88] width 224 height 6
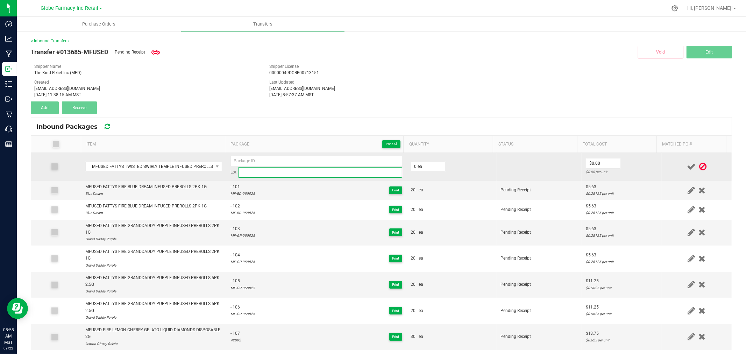
paste input "04614"
click at [312, 174] on input at bounding box center [320, 172] width 164 height 10
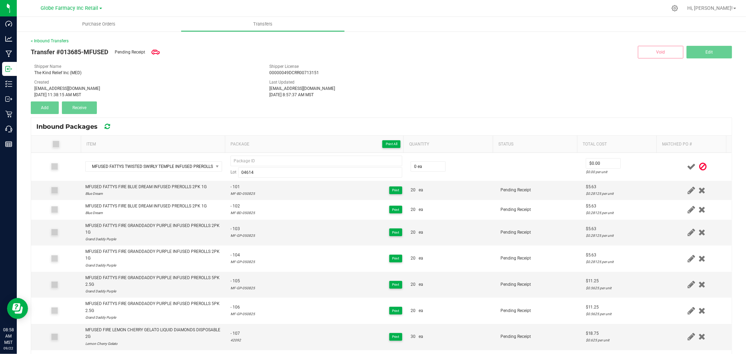
click at [360, 111] on div "Transfer #013685-MFUSED Pending Receipt Void Edit Shipper Name The Kind Relief …" at bounding box center [381, 79] width 701 height 70
